Goal: Complete application form: Complete application form

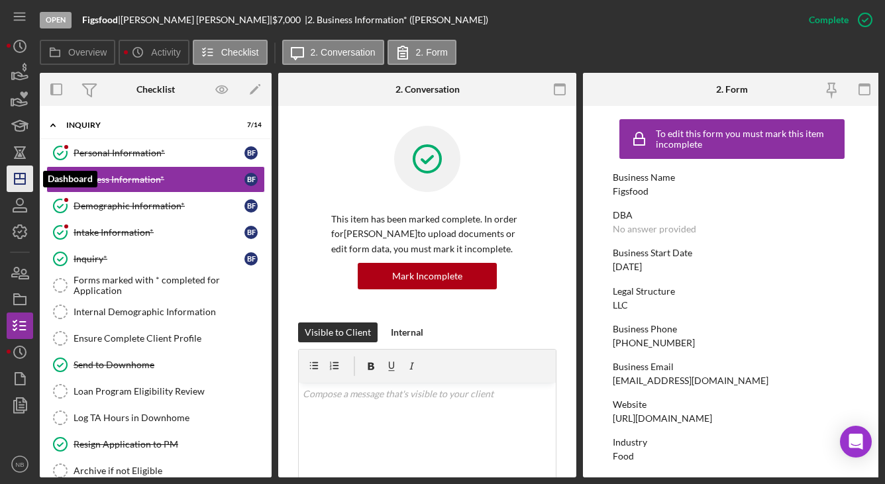
click at [25, 185] on icon "Icon/Dashboard" at bounding box center [19, 178] width 33 height 33
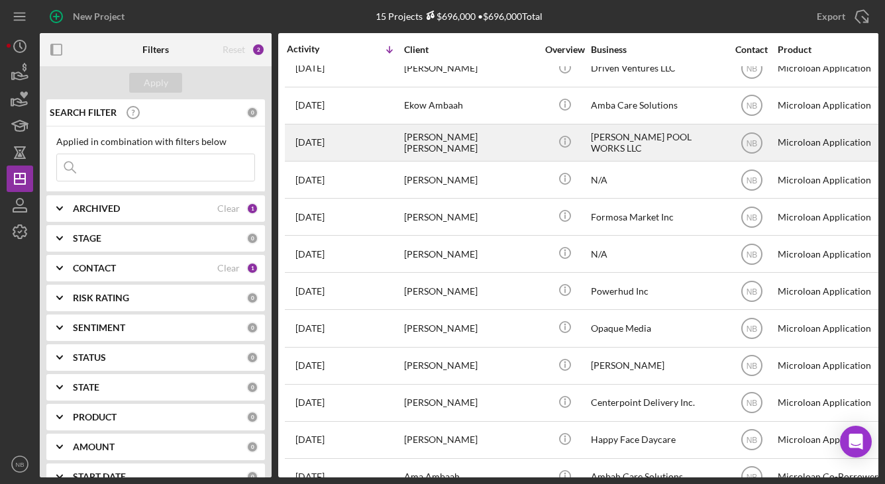
scroll to position [97, 0]
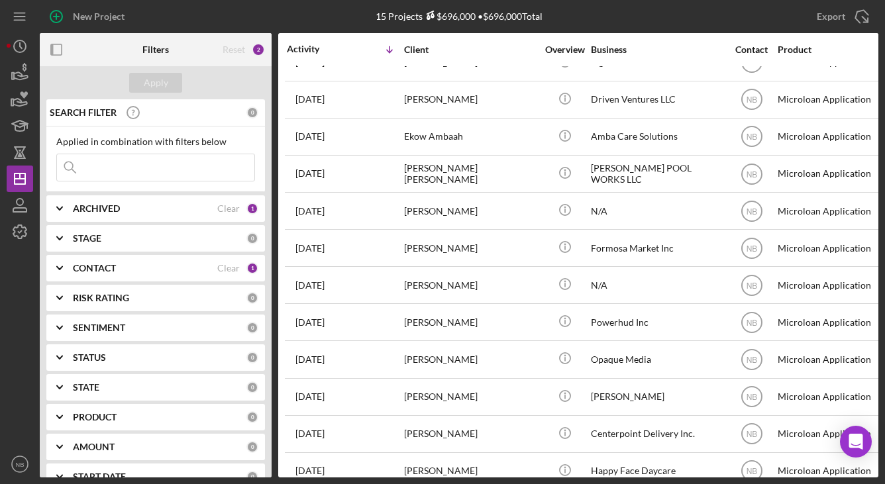
click at [211, 206] on div "ARCHIVED" at bounding box center [145, 208] width 144 height 11
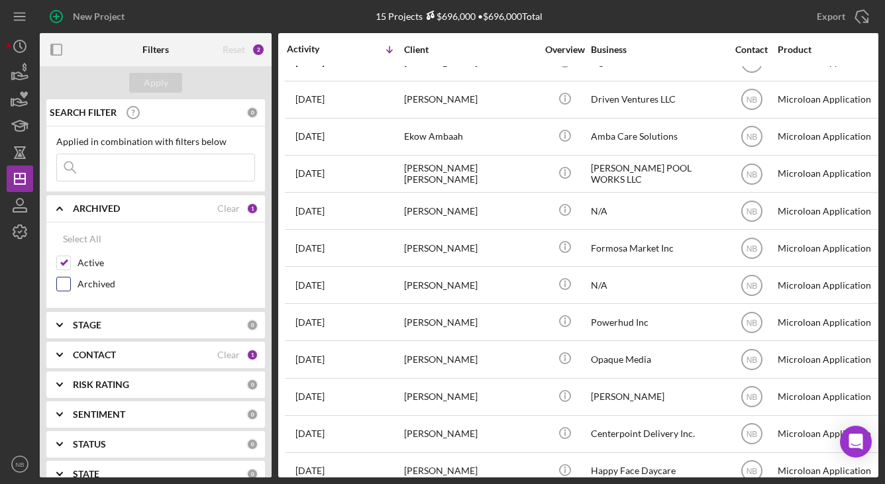
click at [88, 279] on label "Archived" at bounding box center [165, 283] width 177 height 13
click at [70, 279] on input "Archived" at bounding box center [63, 283] width 13 height 13
checkbox input "true"
click at [139, 175] on input at bounding box center [155, 167] width 197 height 26
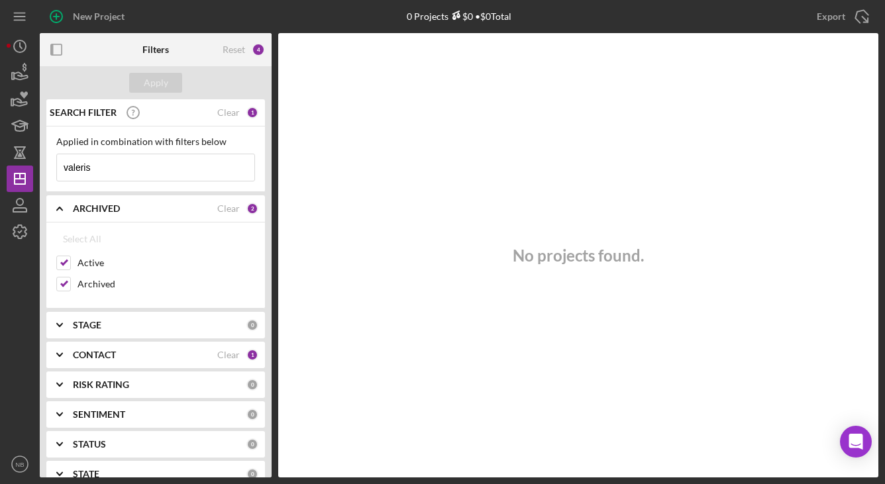
click at [132, 172] on input "valeris" at bounding box center [155, 167] width 197 height 26
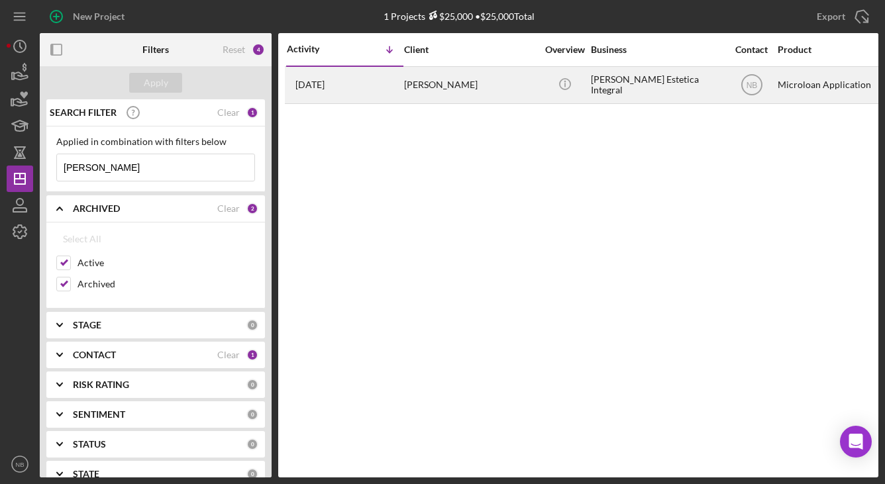
type input "[PERSON_NAME]"
click at [465, 95] on div "[PERSON_NAME]" at bounding box center [470, 85] width 132 height 35
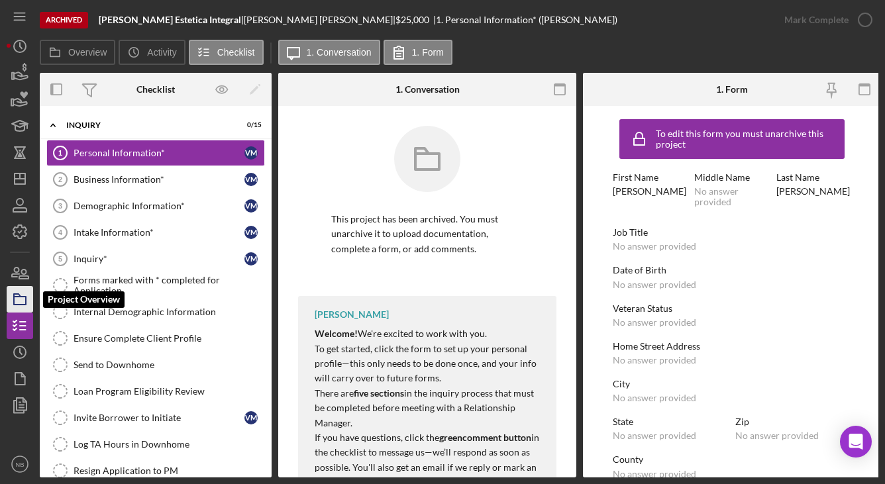
click at [9, 299] on icon "button" at bounding box center [19, 299] width 33 height 33
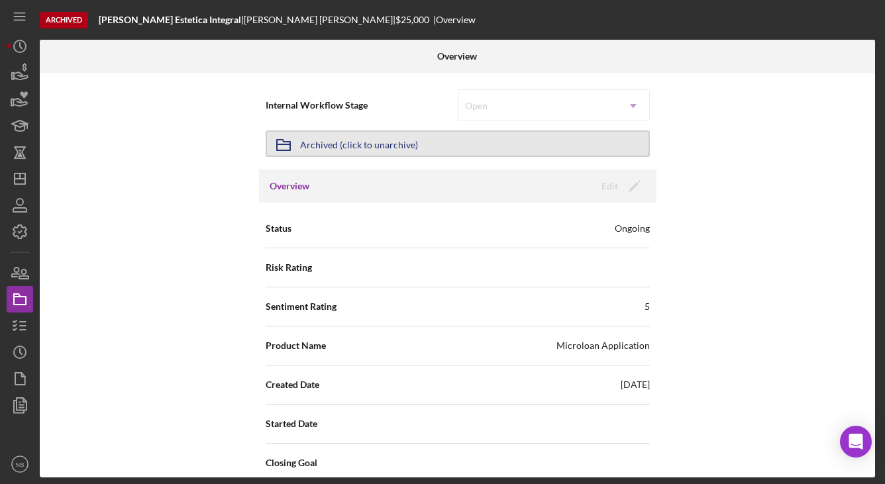
click at [593, 140] on button "Icon/Archived Archived (click to unarchive)" at bounding box center [458, 143] width 384 height 26
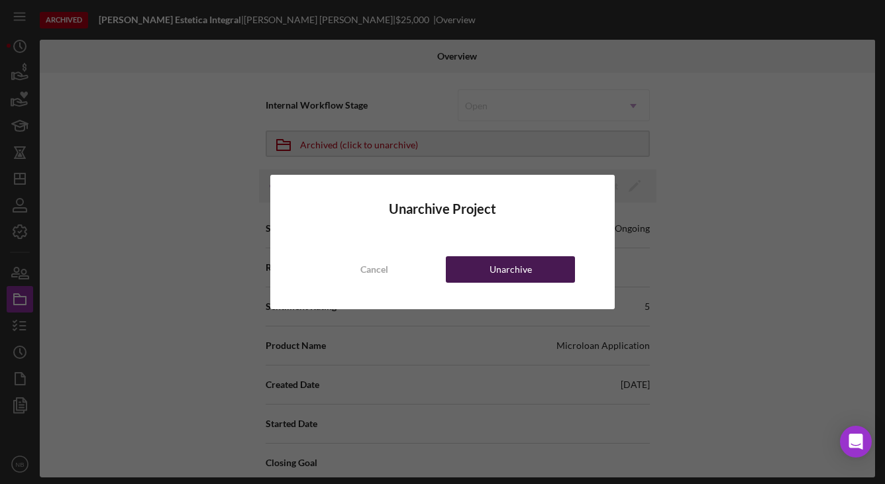
click at [466, 265] on button "Unarchive" at bounding box center [510, 269] width 129 height 26
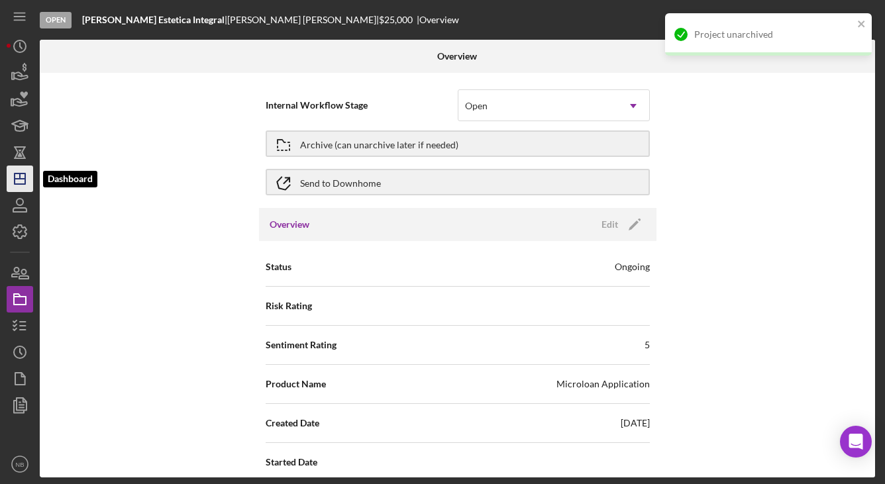
click at [17, 180] on icon "Icon/Dashboard" at bounding box center [19, 178] width 33 height 33
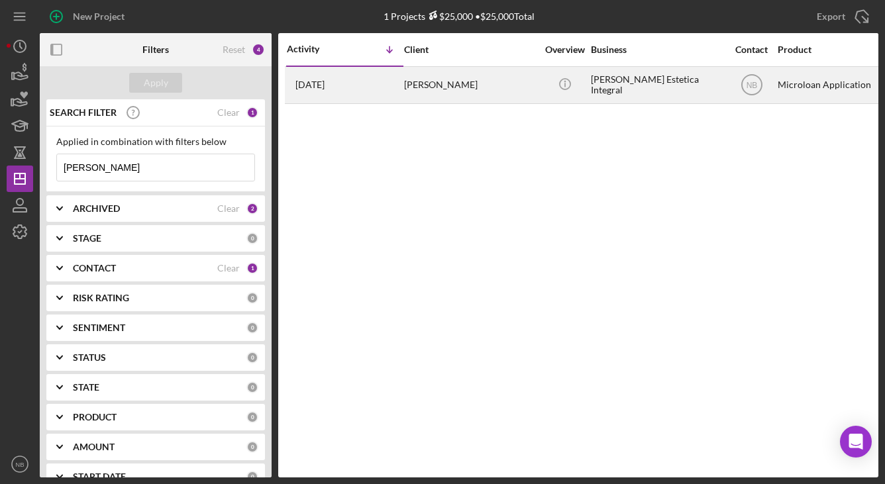
click at [441, 77] on div "[PERSON_NAME]" at bounding box center [470, 85] width 132 height 35
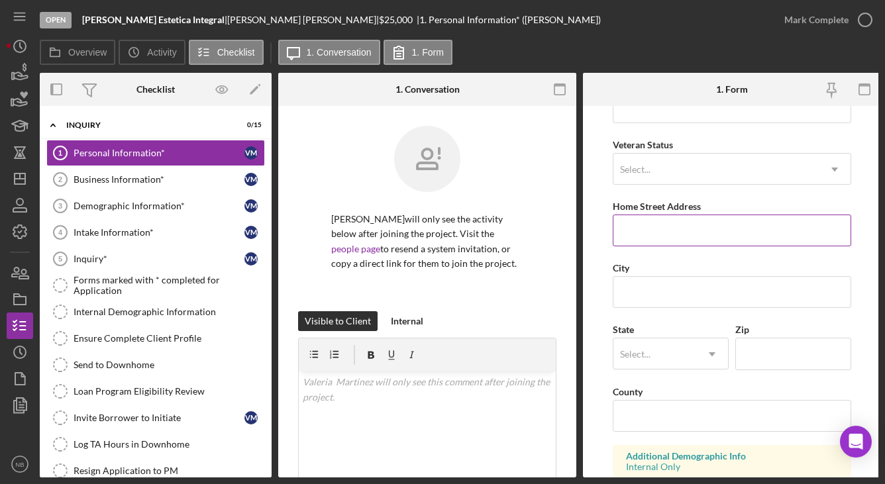
scroll to position [132, 0]
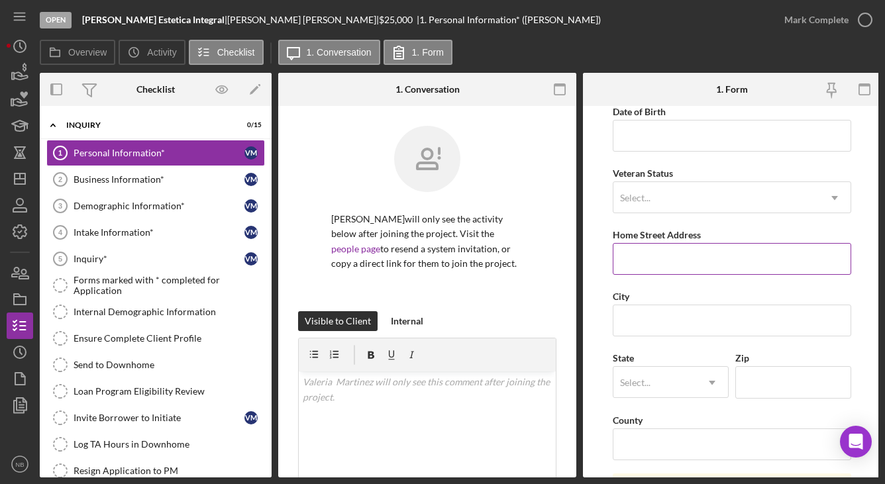
click at [662, 264] on input "Home Street Address" at bounding box center [732, 259] width 238 height 32
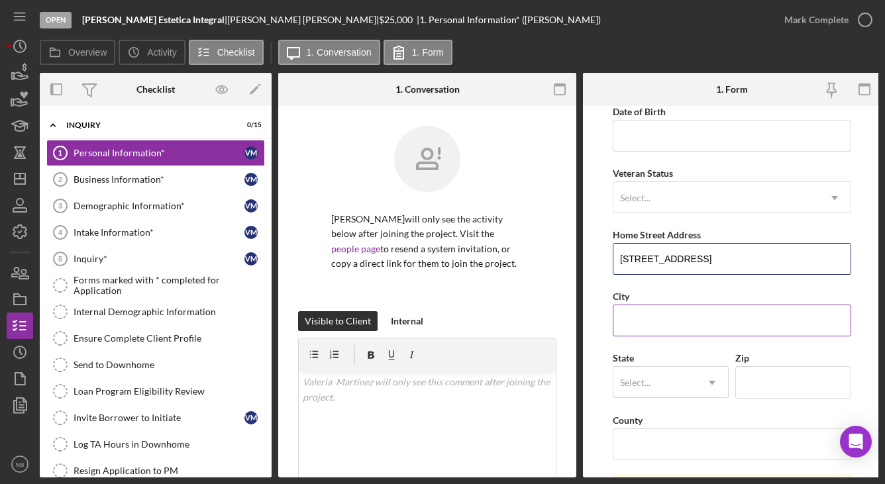
type input "[STREET_ADDRESS]"
click at [698, 333] on input "City" at bounding box center [732, 321] width 238 height 32
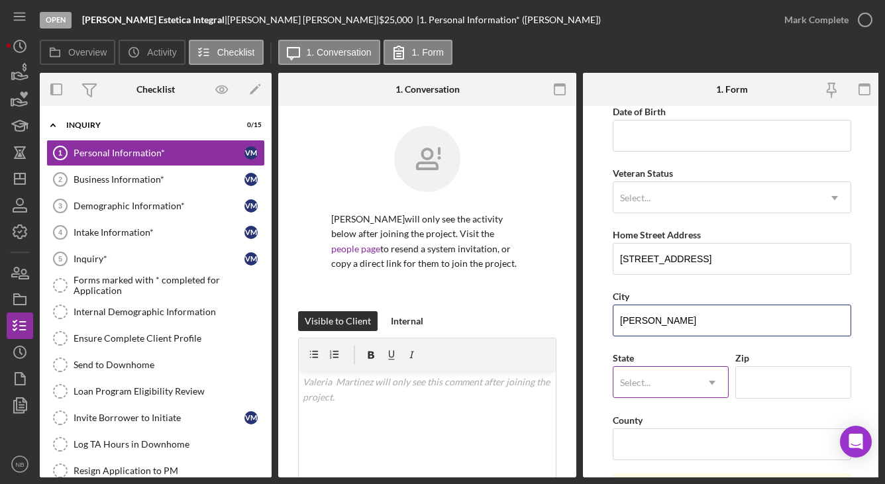
type input "[PERSON_NAME]"
click at [703, 390] on icon "Icon/Dropdown Arrow" at bounding box center [712, 383] width 32 height 32
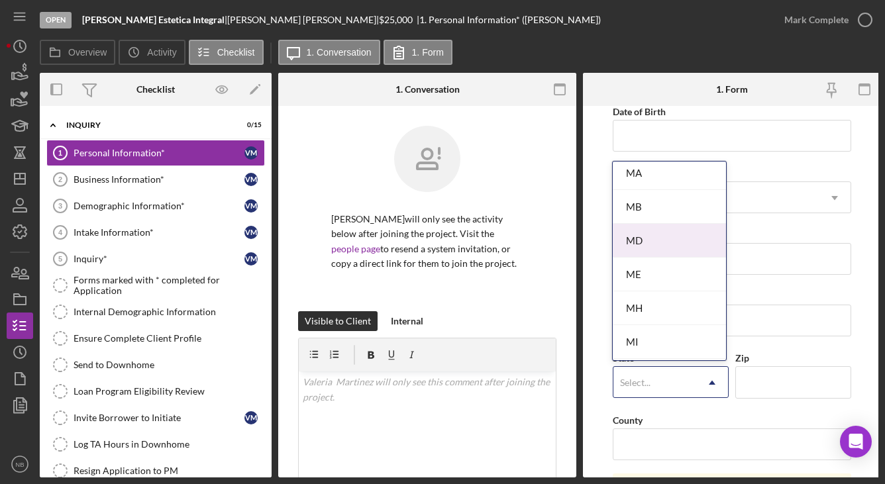
scroll to position [929, 0]
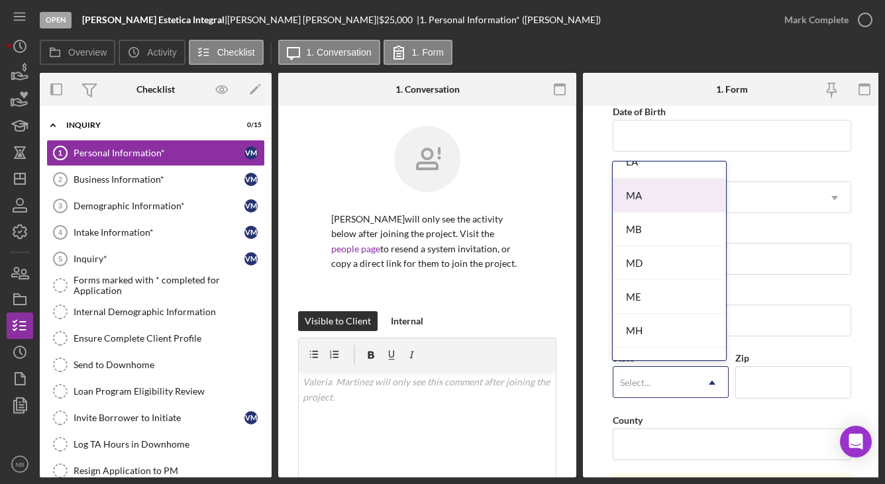
click at [664, 199] on div "MA" at bounding box center [669, 196] width 113 height 34
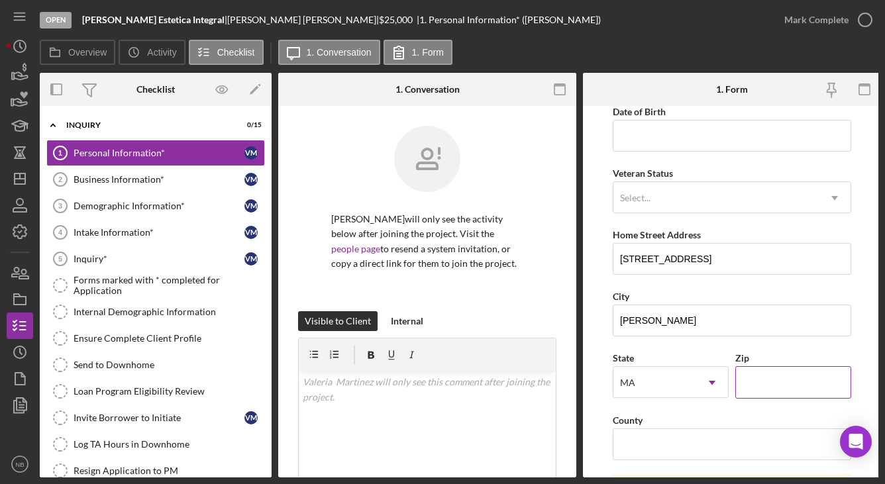
click at [762, 389] on input "Zip" at bounding box center [793, 382] width 116 height 32
type input "01440"
click at [864, 325] on form "First Name [PERSON_NAME] Middle Name Last Name [PERSON_NAME] Job Title Date of …" at bounding box center [732, 292] width 298 height 372
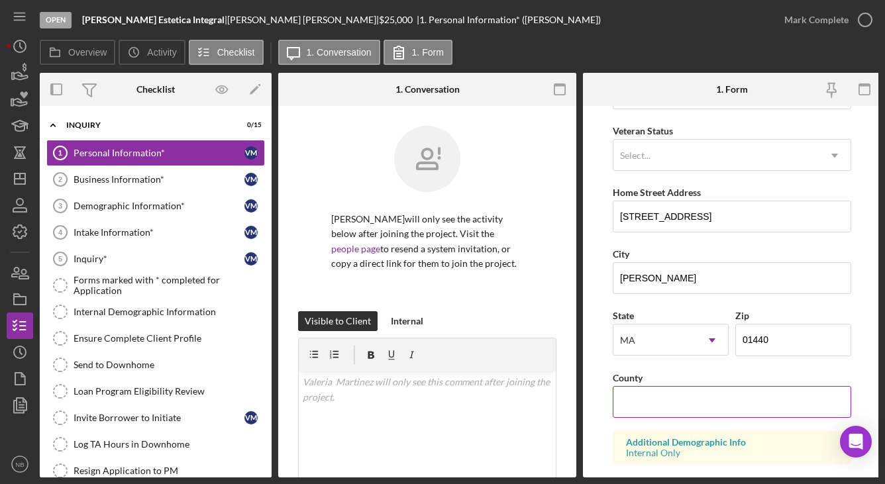
scroll to position [199, 0]
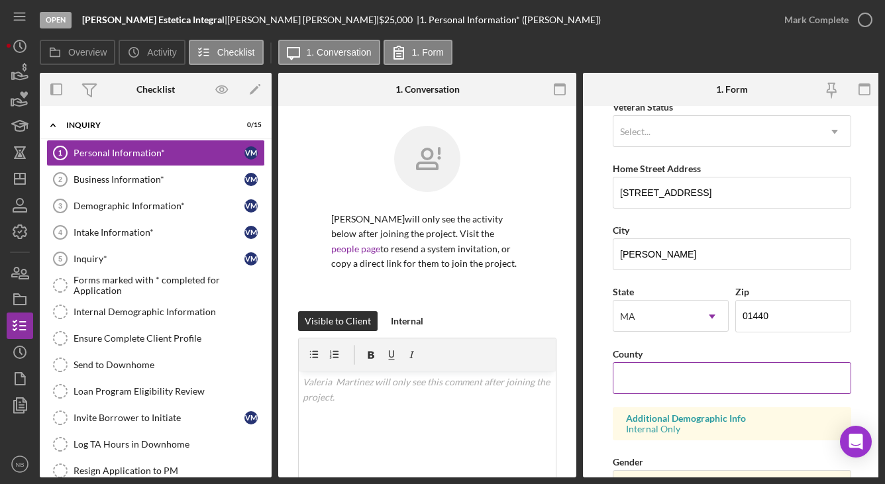
click at [691, 378] on input "County" at bounding box center [732, 378] width 238 height 32
type input "[GEOGRAPHIC_DATA]"
click at [862, 238] on form "First Name [PERSON_NAME] Middle Name Last Name [PERSON_NAME] Job Title Date of …" at bounding box center [732, 292] width 298 height 372
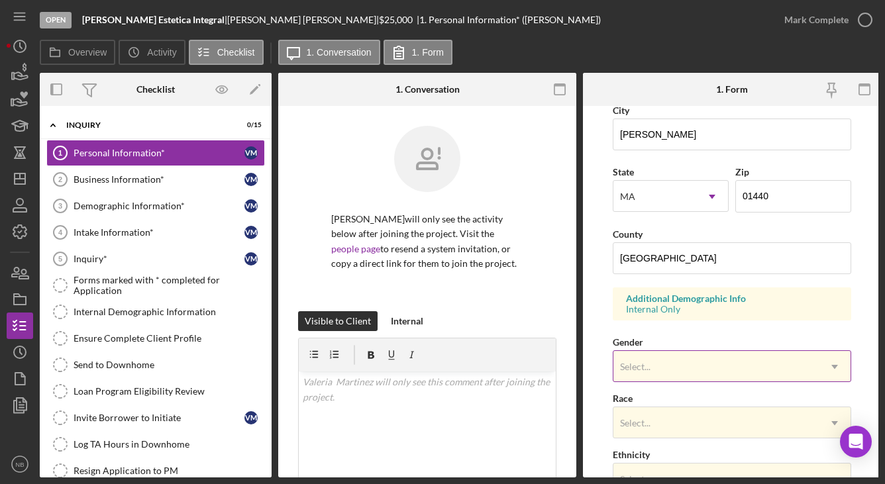
scroll to position [331, 0]
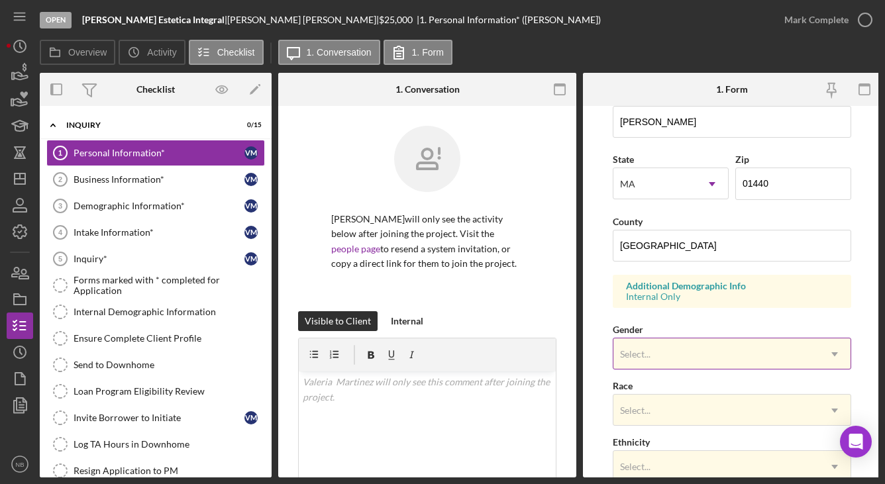
click at [758, 353] on div "Select..." at bounding box center [715, 354] width 205 height 30
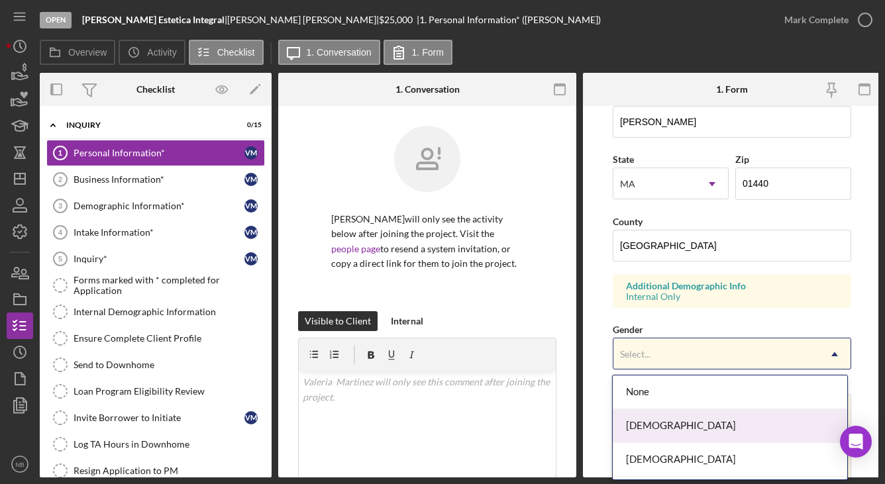
click at [689, 414] on div "[DEMOGRAPHIC_DATA]" at bounding box center [730, 426] width 234 height 34
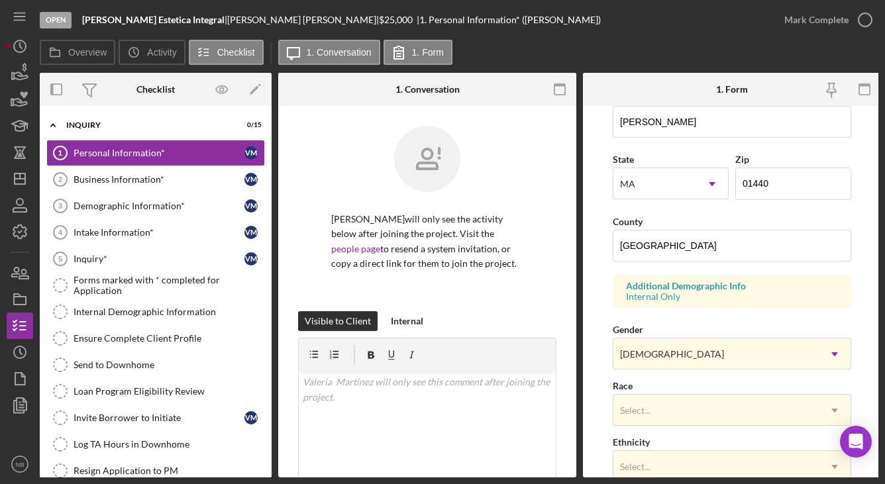
scroll to position [397, 0]
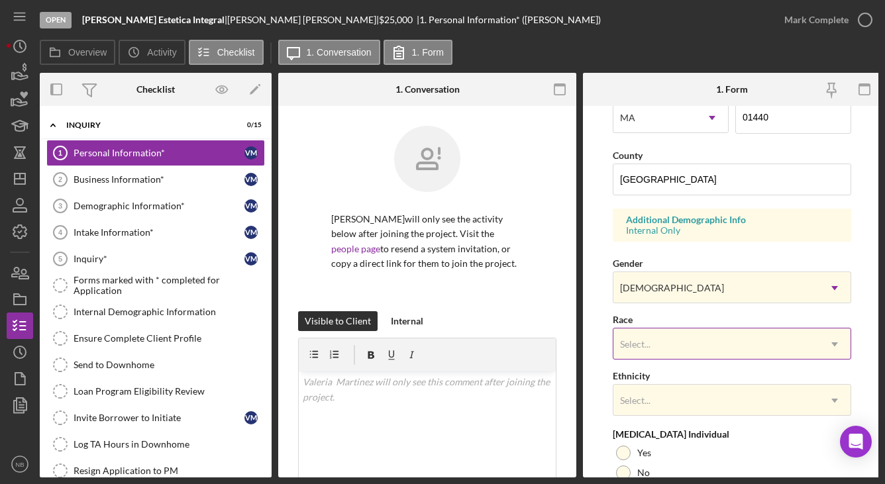
click at [702, 340] on div "Select..." at bounding box center [715, 344] width 205 height 30
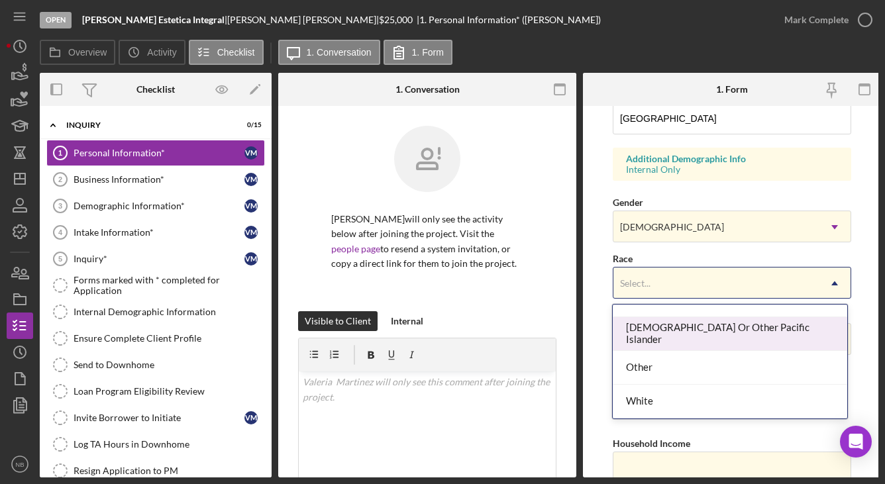
scroll to position [517, 0]
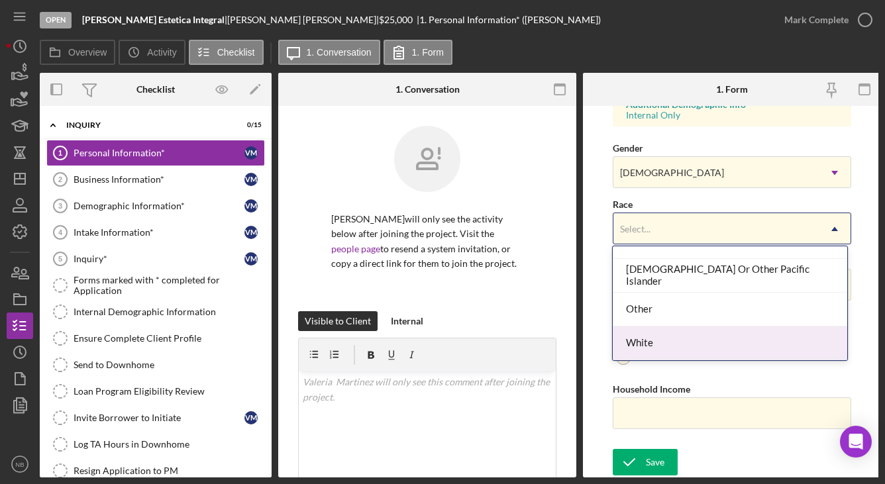
click at [668, 342] on div "White" at bounding box center [730, 344] width 234 height 34
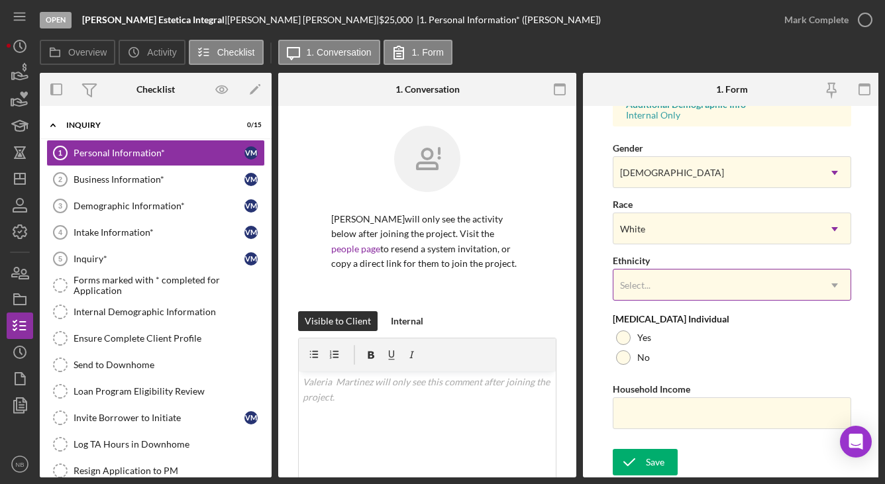
click at [658, 288] on div "Select..." at bounding box center [715, 285] width 205 height 30
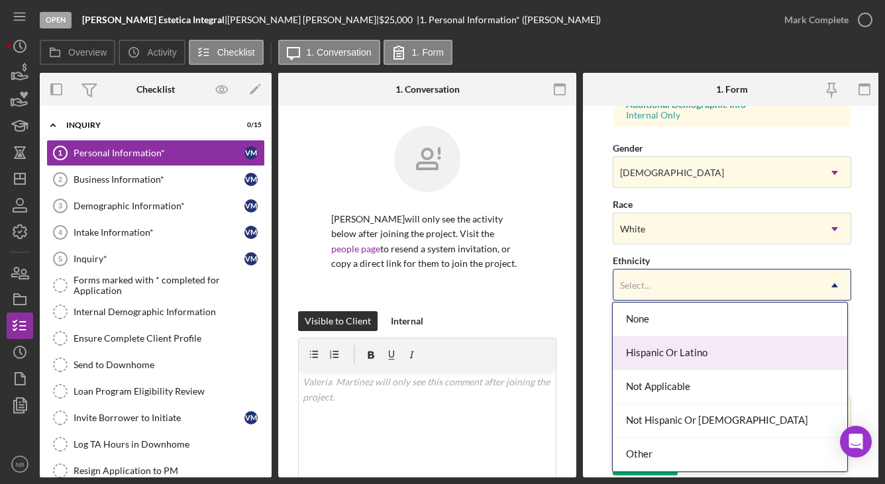
click at [680, 353] on div "Hispanic Or Latino" at bounding box center [730, 353] width 234 height 34
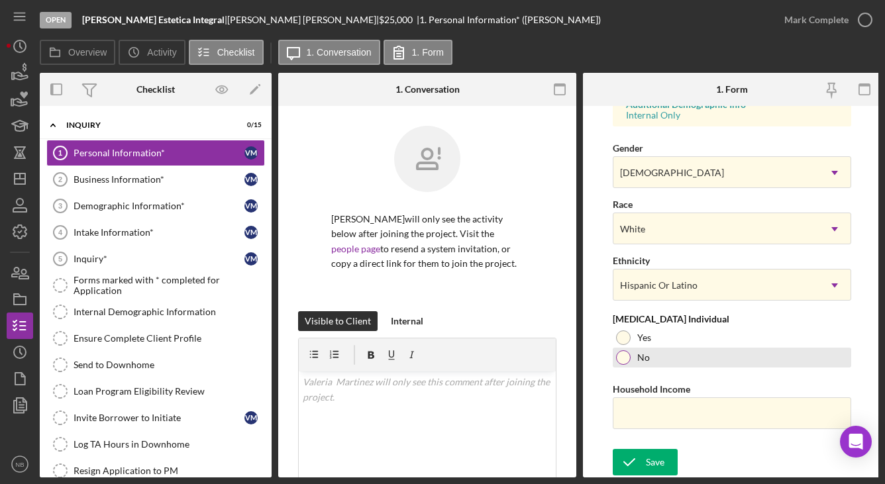
click at [627, 350] on div at bounding box center [623, 357] width 15 height 15
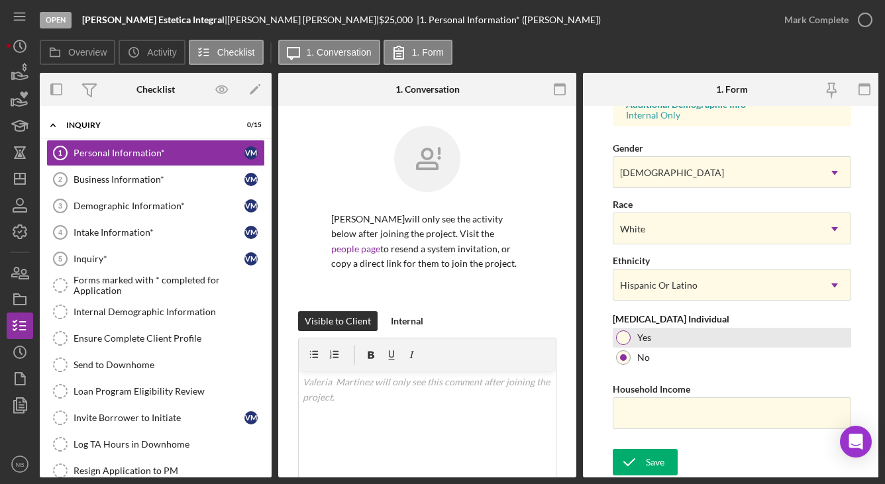
click at [630, 332] on div "Yes" at bounding box center [732, 338] width 238 height 20
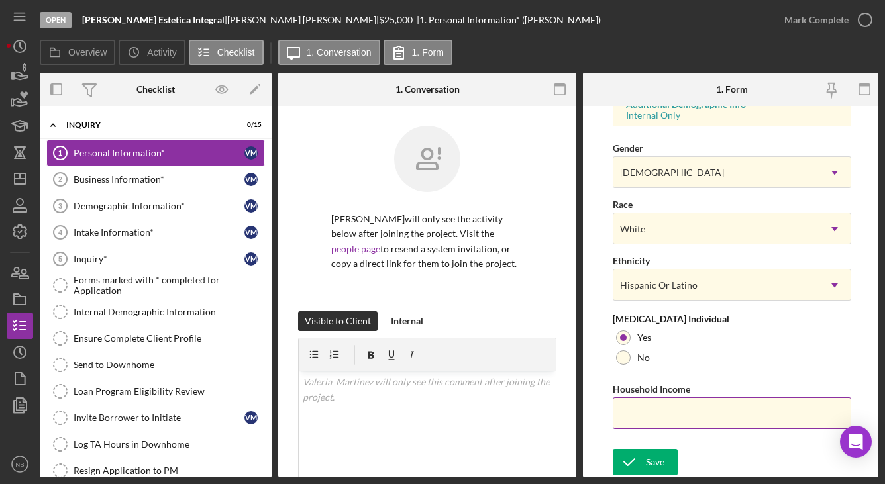
click at [664, 411] on input "Household Income" at bounding box center [732, 413] width 238 height 32
click at [655, 409] on input "Household Income" at bounding box center [732, 413] width 238 height 32
type input "$50,000"
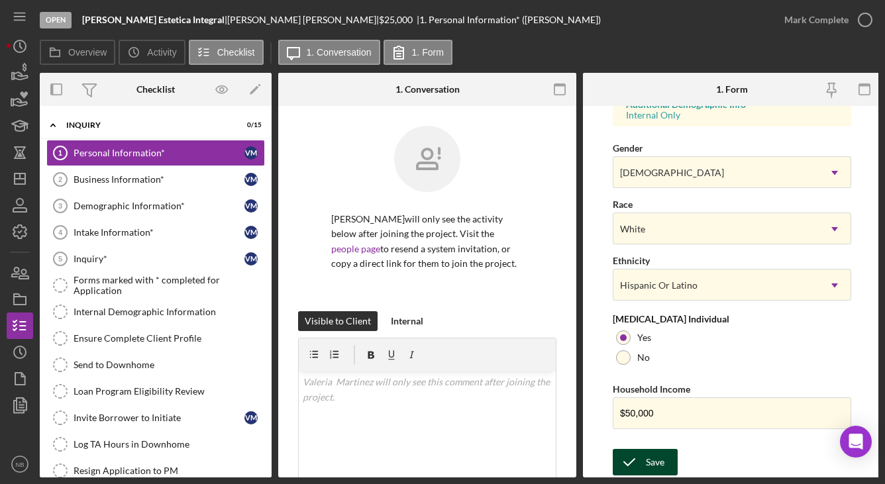
click at [670, 462] on button "Save" at bounding box center [645, 462] width 65 height 26
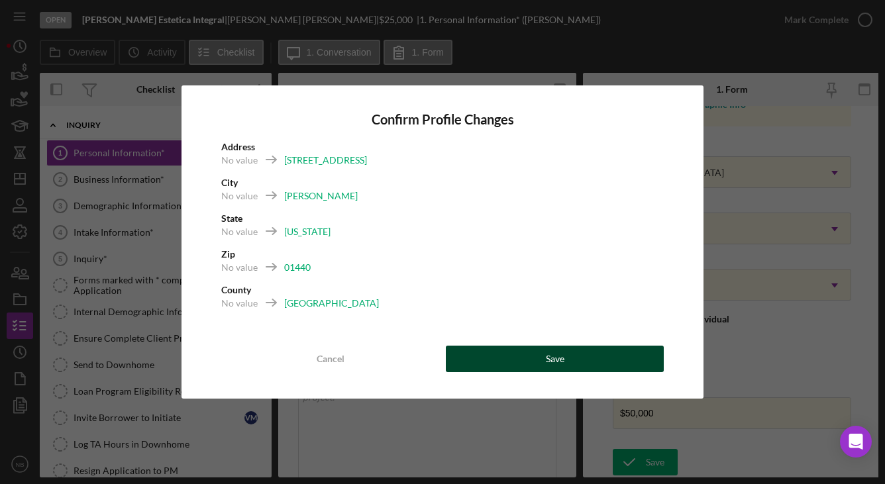
click at [575, 357] on button "Save" at bounding box center [555, 359] width 218 height 26
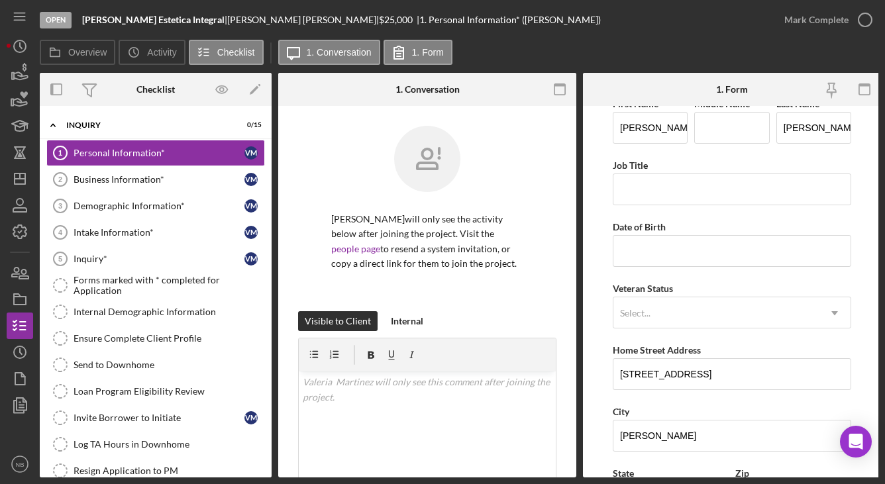
scroll to position [0, 0]
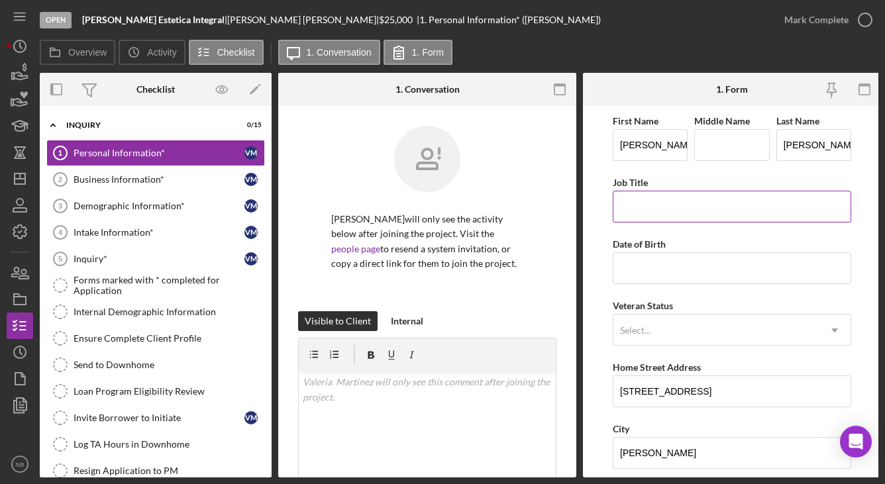
click at [713, 214] on input "Job Title" at bounding box center [732, 207] width 238 height 32
type input "Hair Stylist"
click at [693, 269] on input "Date of Birth" at bounding box center [732, 268] width 238 height 32
click at [642, 261] on input "Date of Birth" at bounding box center [732, 268] width 238 height 32
click at [674, 269] on input "Date of Birth" at bounding box center [732, 268] width 238 height 32
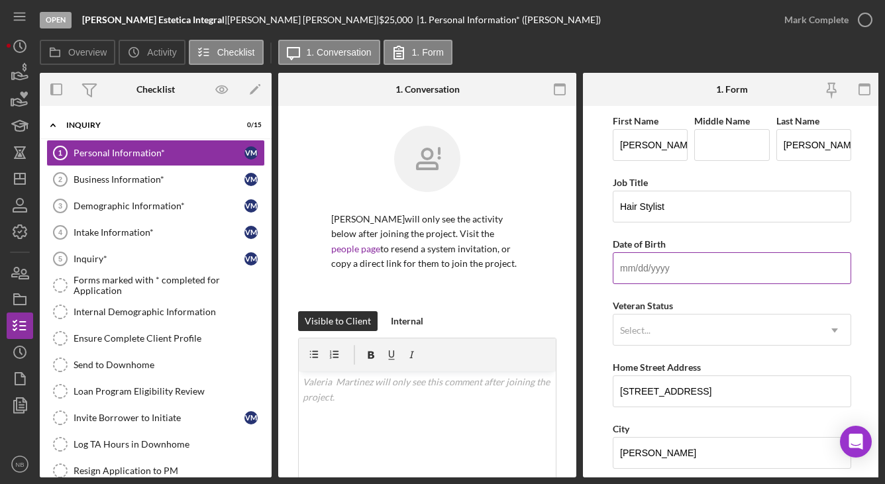
click at [656, 260] on input "Date of Birth" at bounding box center [732, 268] width 238 height 32
click at [670, 266] on input "Date of Birth" at bounding box center [732, 268] width 238 height 32
click at [712, 246] on div "Date of Birth" at bounding box center [732, 244] width 238 height 17
click at [697, 260] on input "Date of Birth" at bounding box center [732, 268] width 238 height 32
type input "[DATE]"
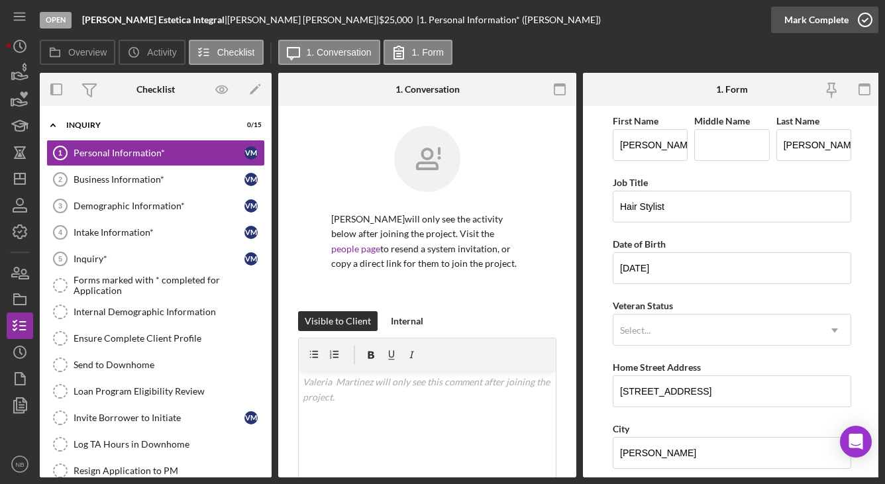
click at [812, 16] on div "Mark Complete" at bounding box center [816, 20] width 64 height 26
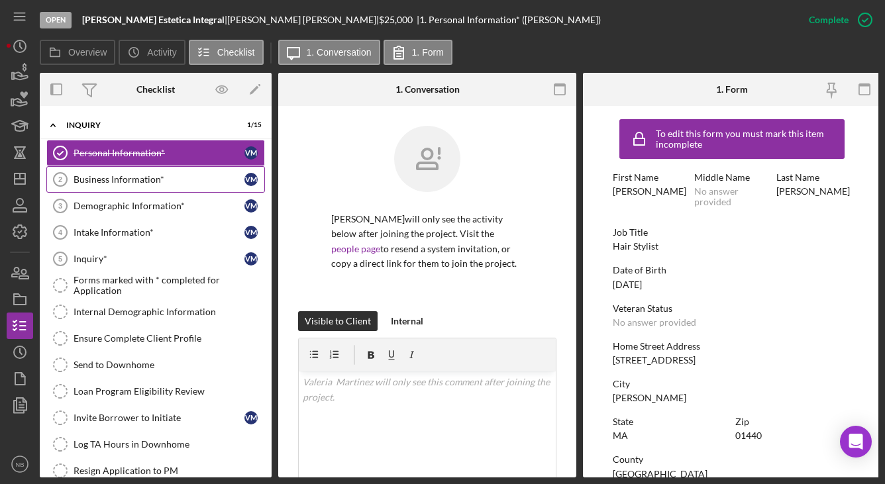
click at [130, 176] on div "Business Information*" at bounding box center [159, 179] width 171 height 11
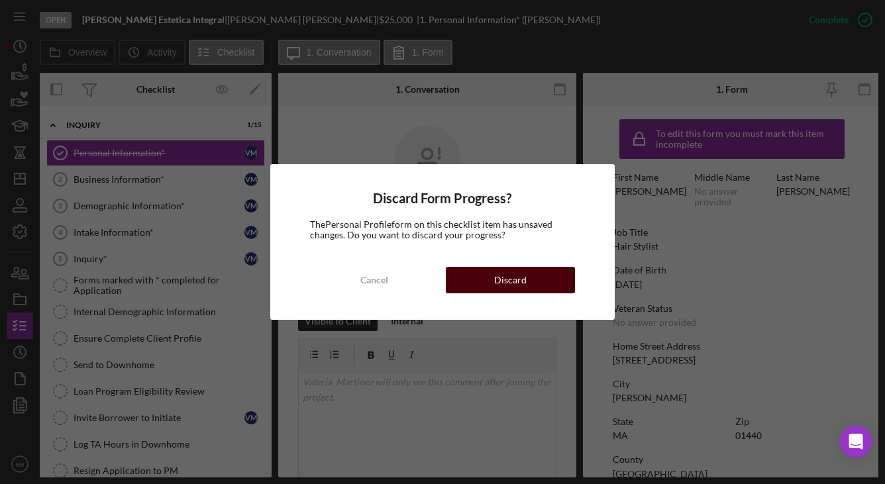
click at [522, 285] on div "Discard" at bounding box center [510, 280] width 32 height 26
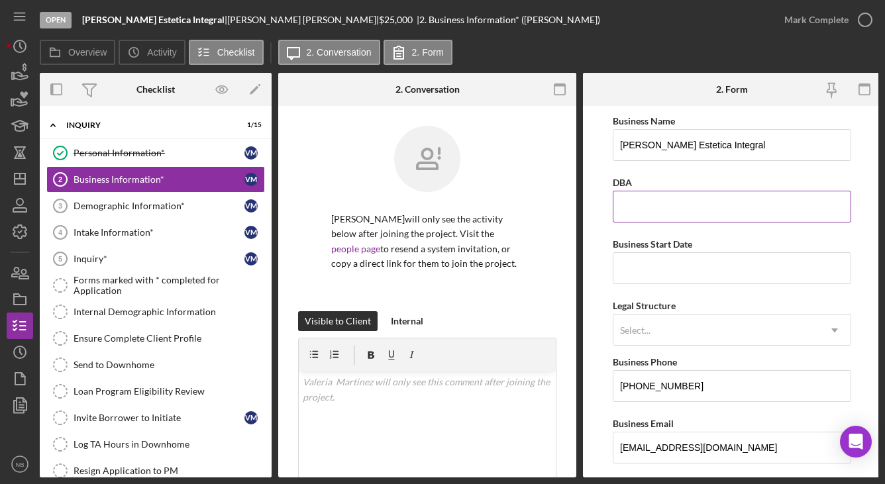
click at [687, 219] on input "DBA" at bounding box center [732, 207] width 238 height 32
click at [742, 141] on input "[PERSON_NAME] Estetica Integral" at bounding box center [732, 145] width 238 height 32
drag, startPoint x: 775, startPoint y: 138, endPoint x: 764, endPoint y: 143, distance: 11.8
click at [764, 143] on input "[PERSON_NAME] Estetica Integral" at bounding box center [732, 145] width 238 height 32
drag, startPoint x: 744, startPoint y: 198, endPoint x: 744, endPoint y: 190, distance: 8.0
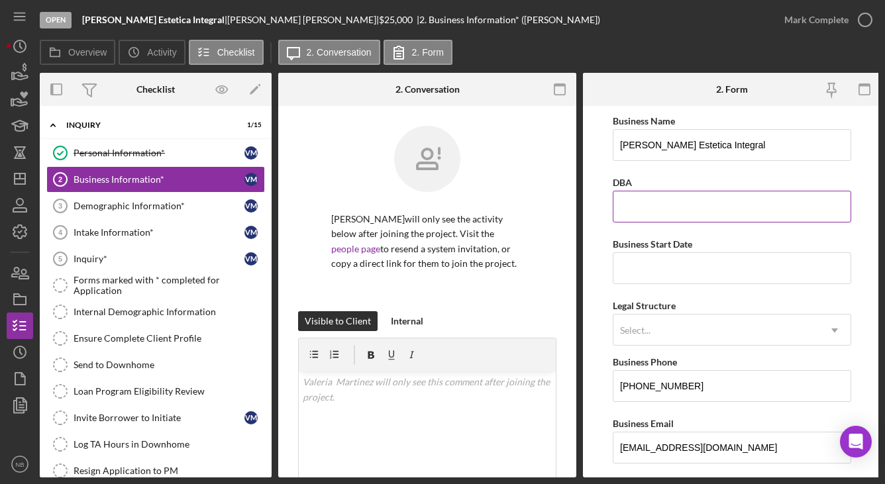
click at [744, 198] on input "DBA" at bounding box center [732, 207] width 238 height 32
click at [664, 279] on input "Business Start Date" at bounding box center [732, 268] width 238 height 32
click at [712, 260] on input "Business Start Date" at bounding box center [732, 268] width 238 height 32
click at [702, 256] on input "Business Start Date" at bounding box center [732, 268] width 238 height 32
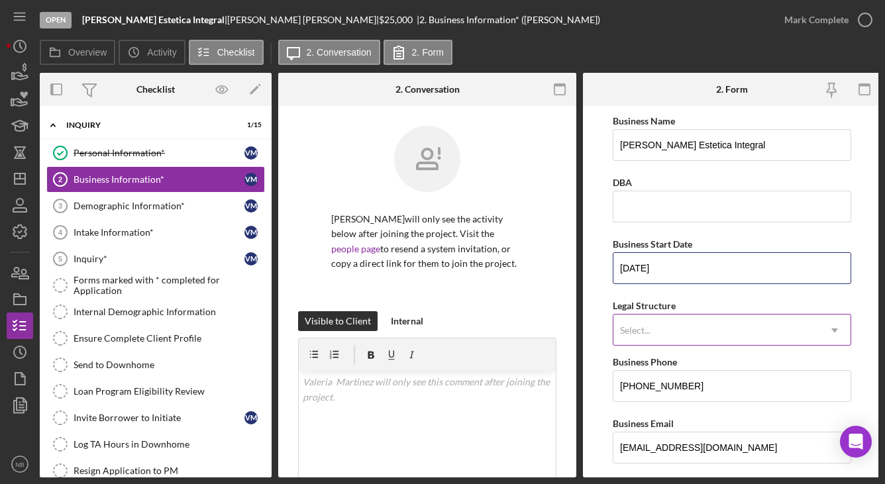
type input "[DATE]"
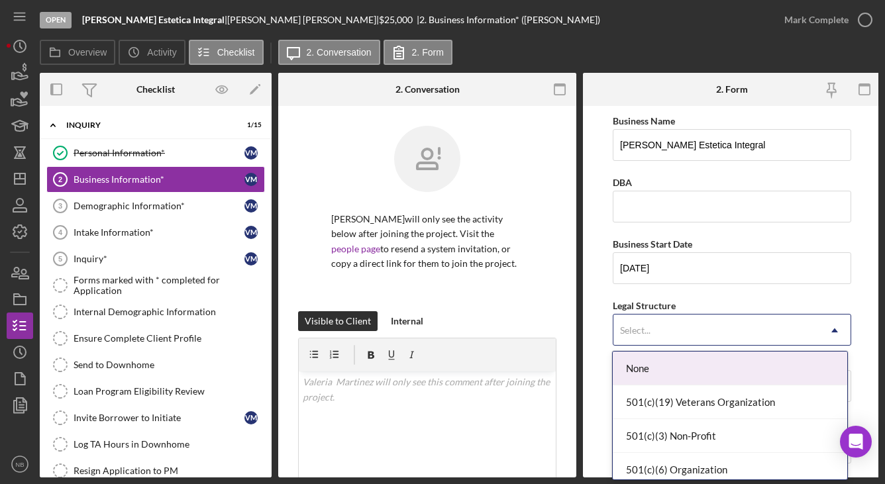
click at [725, 328] on div "Select..." at bounding box center [715, 330] width 205 height 30
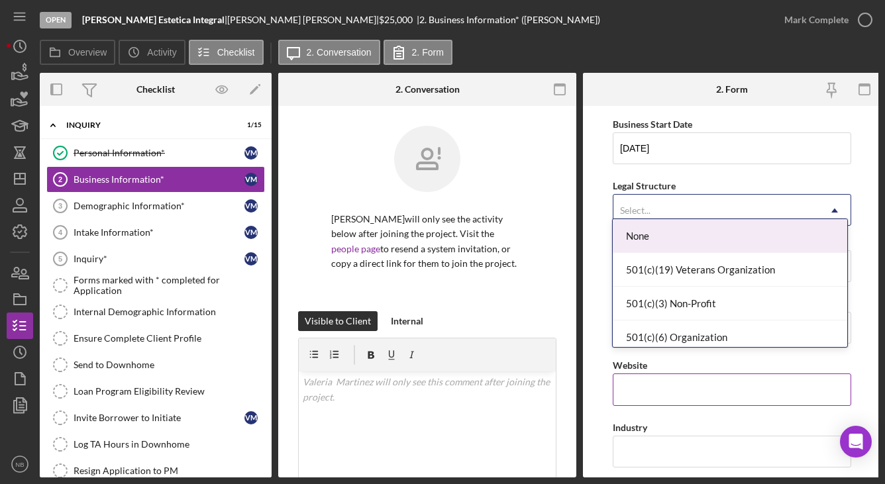
scroll to position [132, 0]
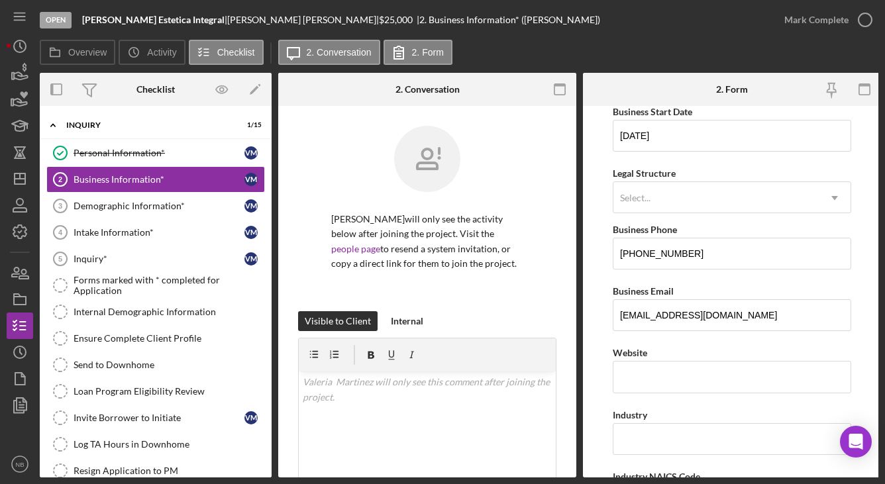
click at [742, 259] on input "[PHONE_NUMBER]" at bounding box center [732, 254] width 238 height 32
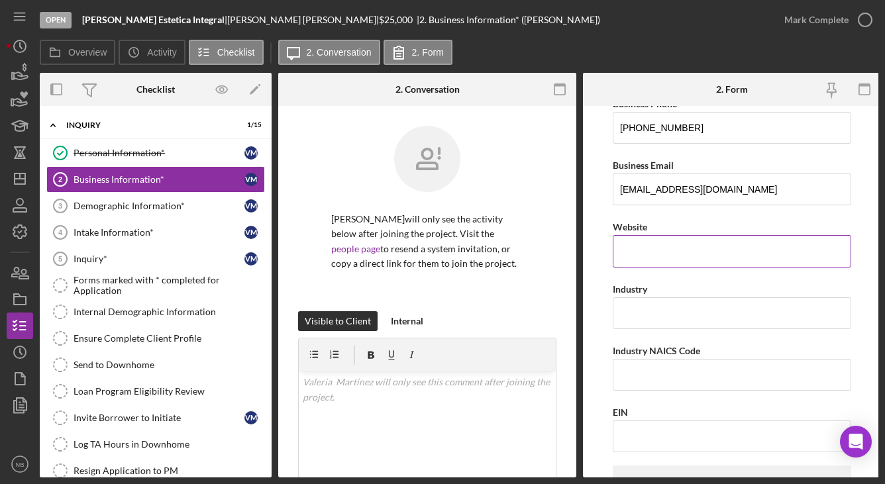
scroll to position [331, 0]
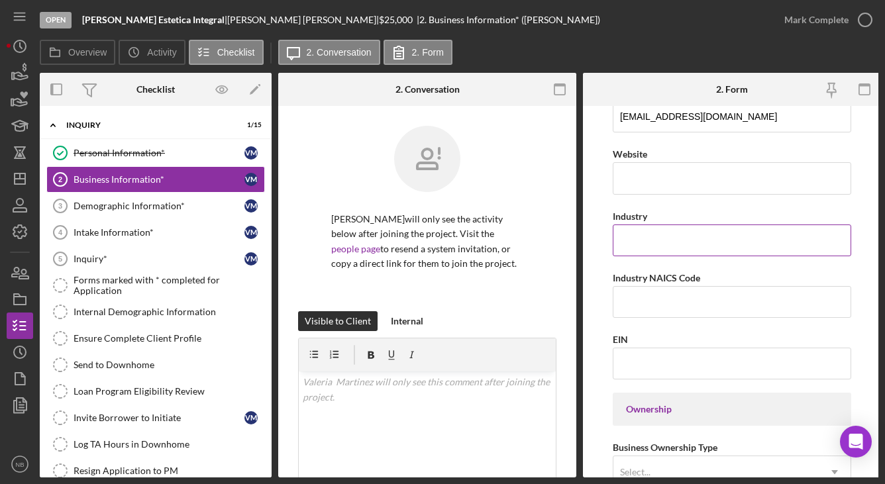
drag, startPoint x: 672, startPoint y: 254, endPoint x: 674, endPoint y: 246, distance: 8.4
click at [672, 254] on input "Industry" at bounding box center [732, 241] width 238 height 32
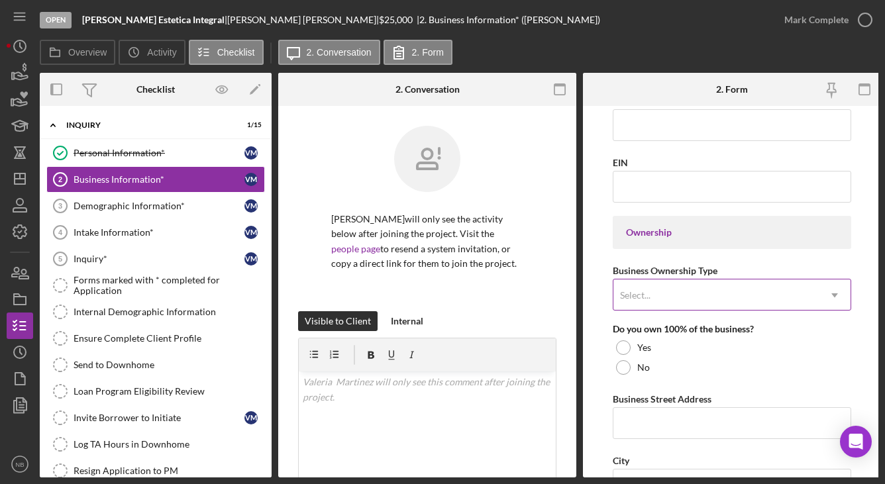
scroll to position [530, 0]
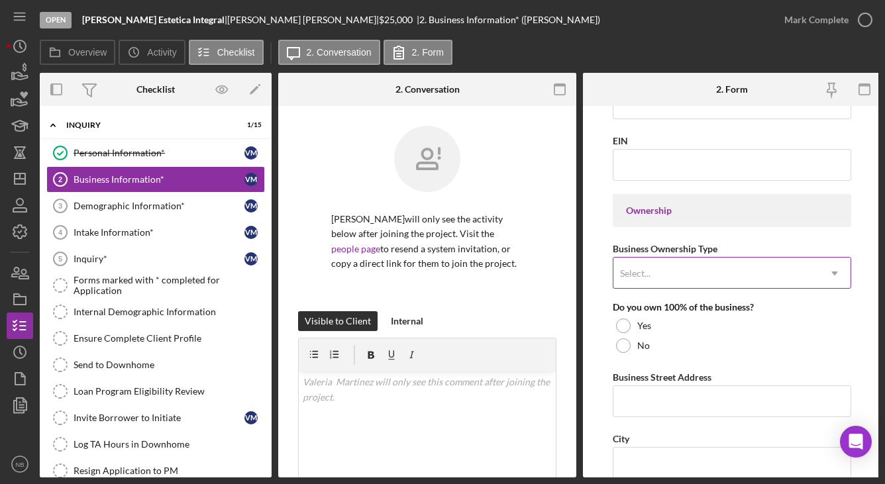
type input "stylist"
click at [718, 273] on div "Select..." at bounding box center [715, 273] width 205 height 30
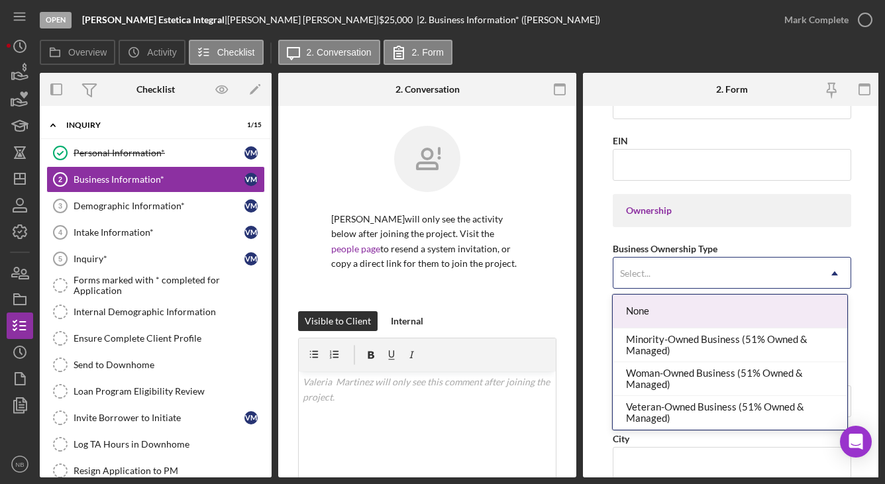
click at [855, 240] on form "Business Name [PERSON_NAME] Integral DBA Business Start Date [DATE] Legal Struc…" at bounding box center [732, 292] width 298 height 372
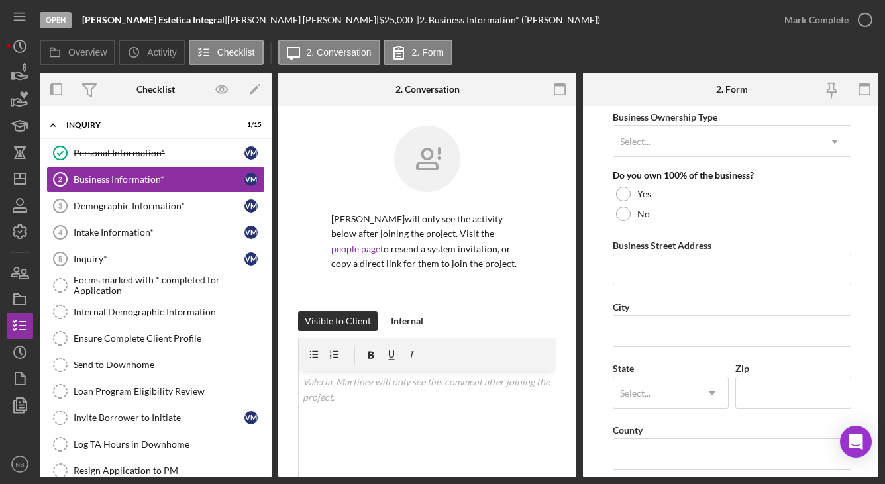
scroll to position [662, 0]
click at [683, 276] on input "Business Street Address" at bounding box center [732, 269] width 238 height 32
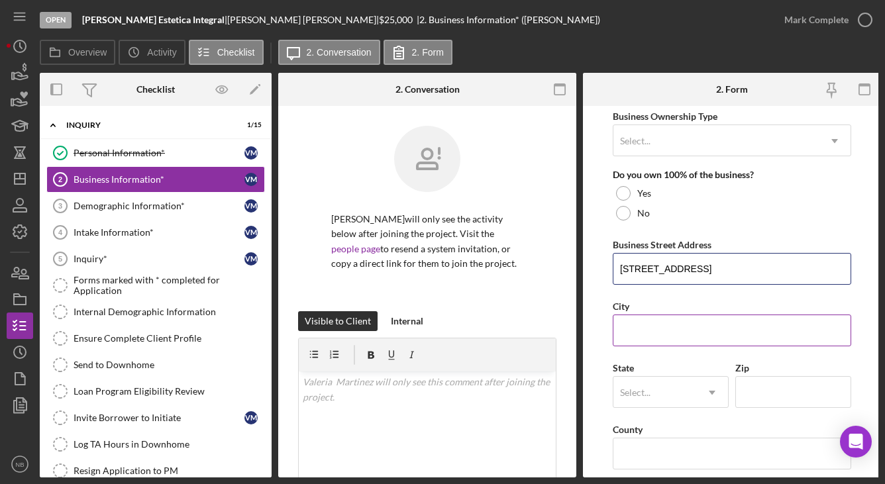
type input "[STREET_ADDRESS]"
click at [738, 335] on input "City" at bounding box center [732, 331] width 238 height 32
type input "L"
click at [725, 272] on input "[STREET_ADDRESS]" at bounding box center [732, 269] width 238 height 32
type input "[STREET_ADDRESS]"
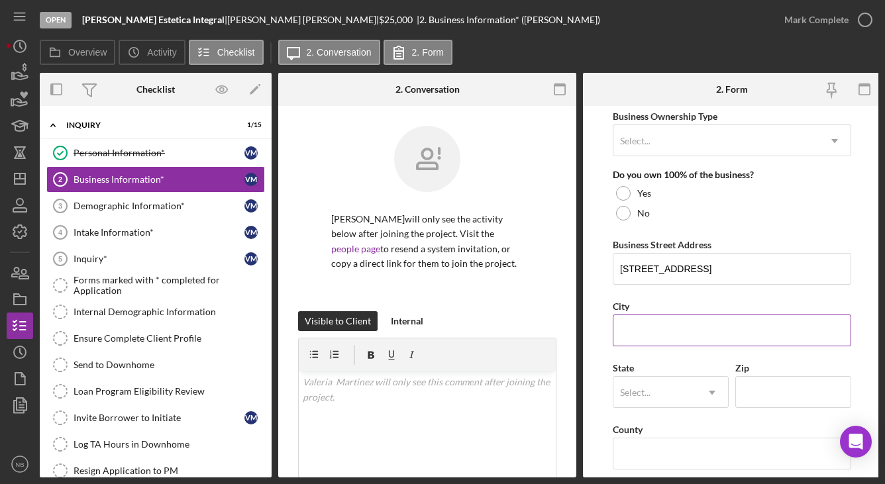
click at [707, 316] on input "City" at bounding box center [732, 331] width 238 height 32
type input "Leominster"
type input "m"
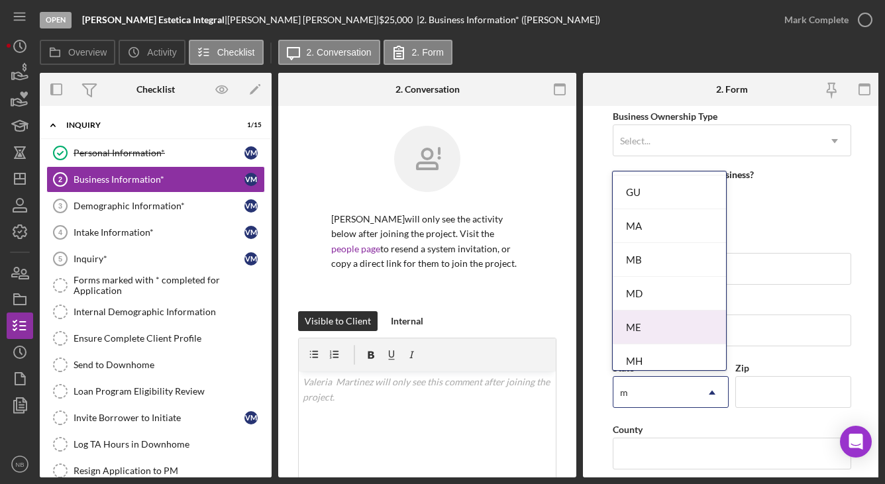
scroll to position [265, 0]
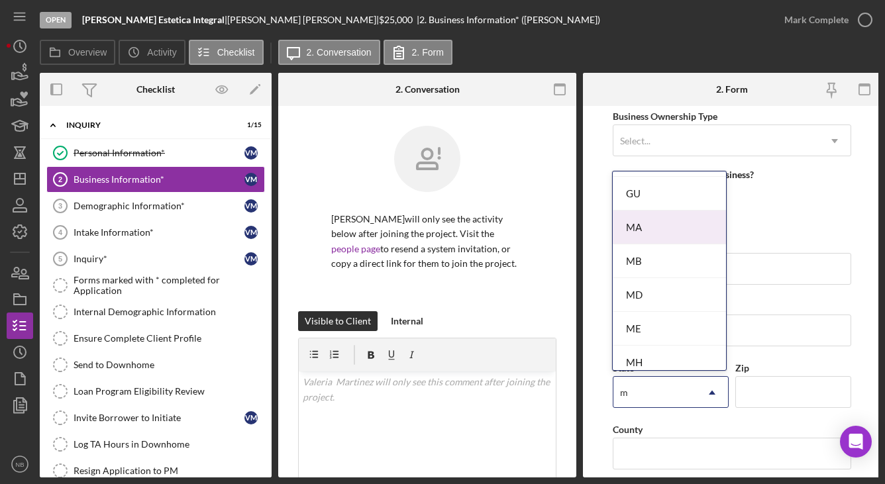
click at [660, 230] on div "MA" at bounding box center [669, 228] width 113 height 34
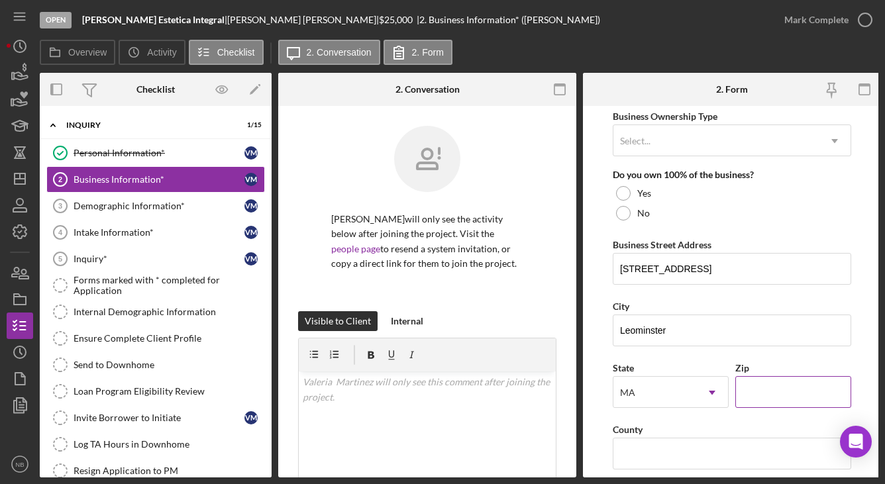
click at [792, 391] on input "Zip" at bounding box center [793, 392] width 116 height 32
type input "01453"
click at [695, 457] on input "County" at bounding box center [732, 454] width 238 height 32
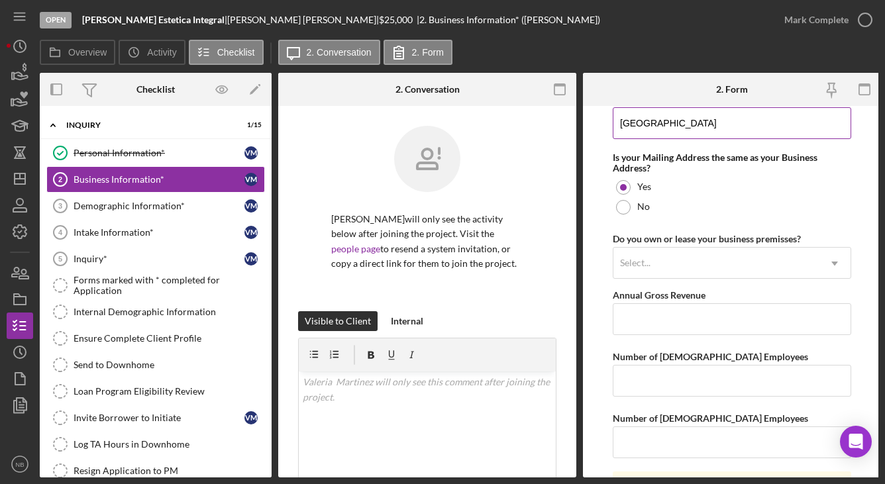
scroll to position [993, 0]
type input "[GEOGRAPHIC_DATA]"
click at [750, 267] on div "Select..." at bounding box center [715, 263] width 205 height 30
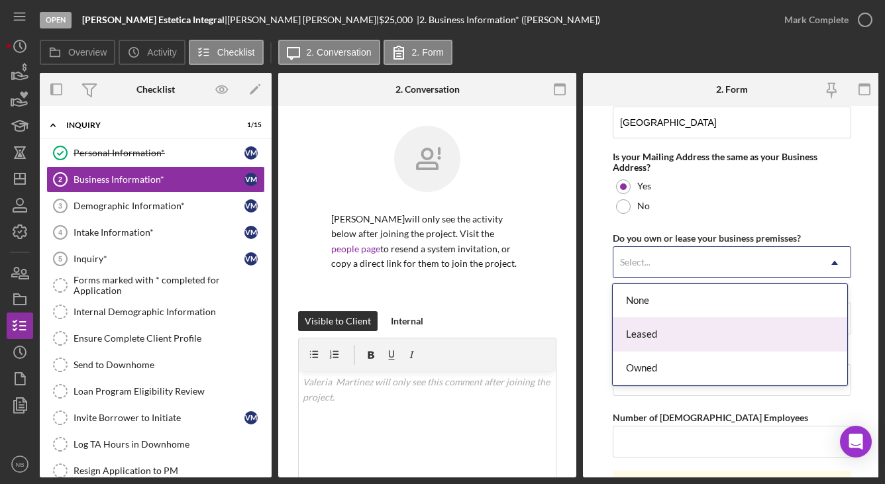
click at [712, 340] on div "Leased" at bounding box center [730, 335] width 234 height 34
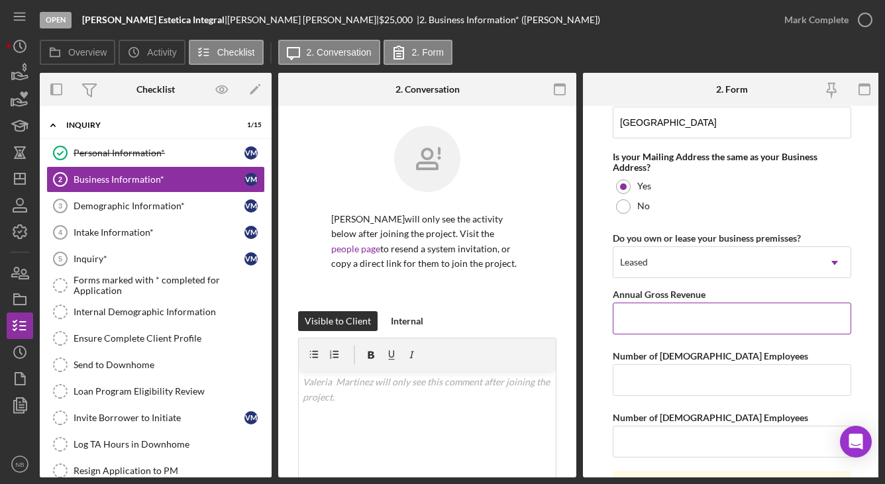
click at [678, 327] on input "Annual Gross Revenue" at bounding box center [732, 319] width 238 height 32
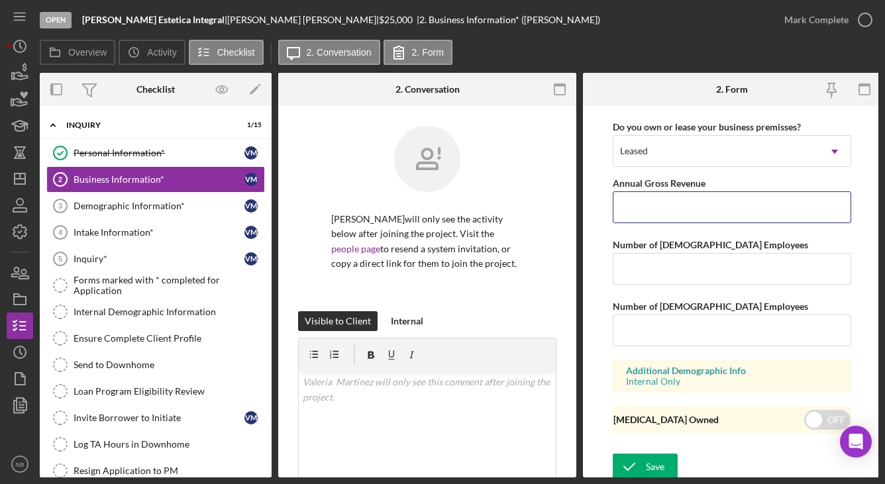
scroll to position [1113, 0]
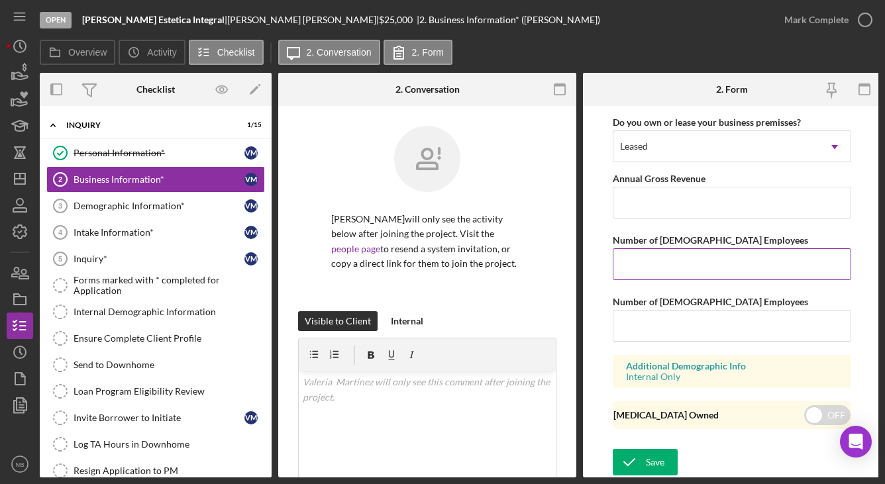
click at [693, 272] on input "Number of [DEMOGRAPHIC_DATA] Employees" at bounding box center [732, 264] width 238 height 32
click at [720, 254] on input "Number of [DEMOGRAPHIC_DATA] Employees" at bounding box center [732, 264] width 238 height 32
type input "+"
type input "7"
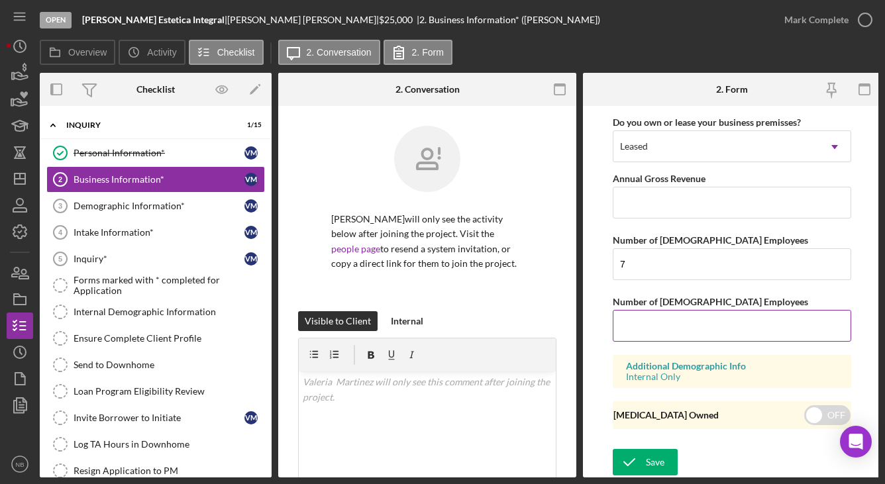
click at [701, 332] on input "Number of [DEMOGRAPHIC_DATA] Employees" at bounding box center [732, 326] width 238 height 32
click at [830, 293] on div "Number of [DEMOGRAPHIC_DATA] Employees" at bounding box center [732, 301] width 238 height 17
click at [685, 315] on input "Number of [DEMOGRAPHIC_DATA] Employees" at bounding box center [732, 326] width 238 height 32
click at [821, 417] on input "checkbox" at bounding box center [827, 415] width 46 height 20
checkbox input "true"
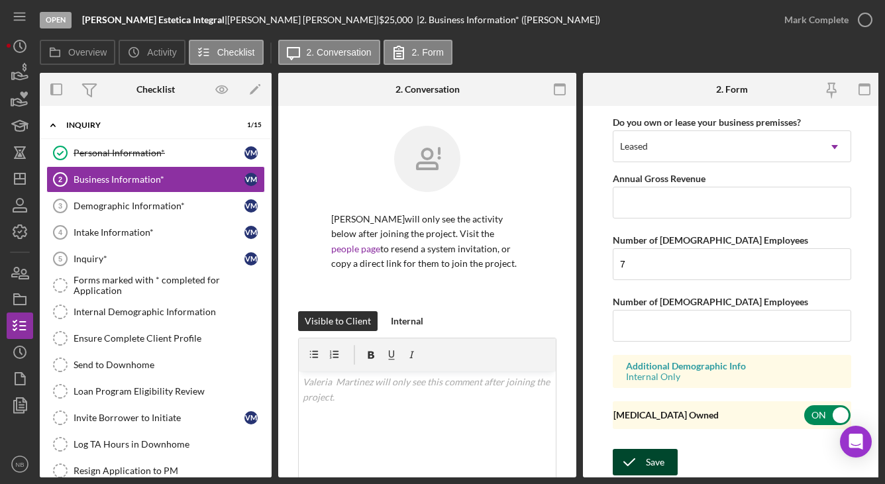
click at [644, 451] on icon "submit" at bounding box center [629, 462] width 33 height 33
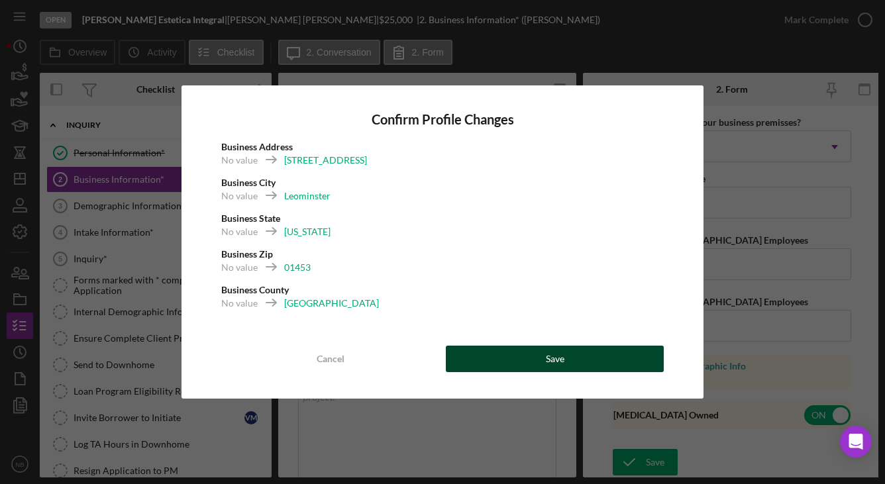
click at [538, 353] on button "Save" at bounding box center [555, 359] width 218 height 26
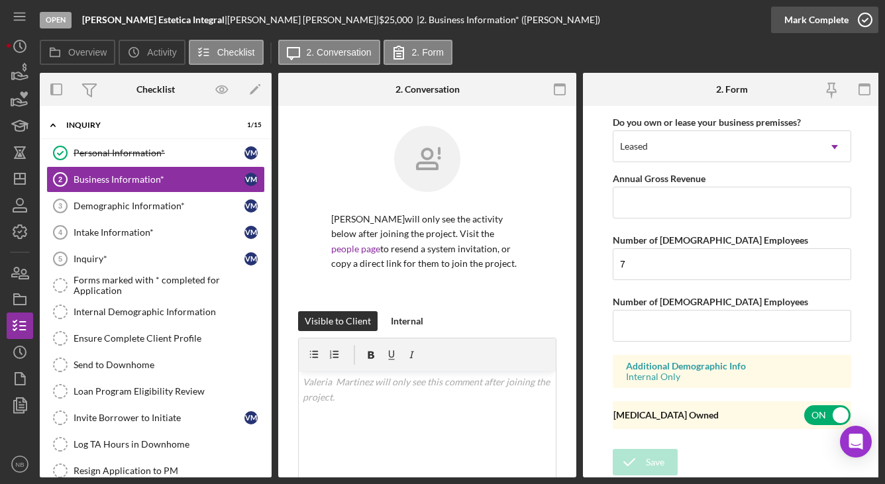
click at [835, 23] on div "Mark Complete" at bounding box center [816, 20] width 64 height 26
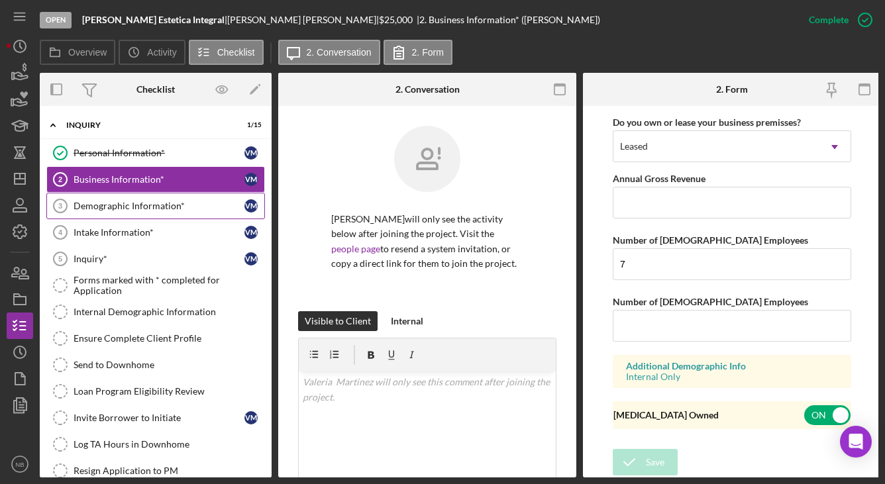
scroll to position [642, 0]
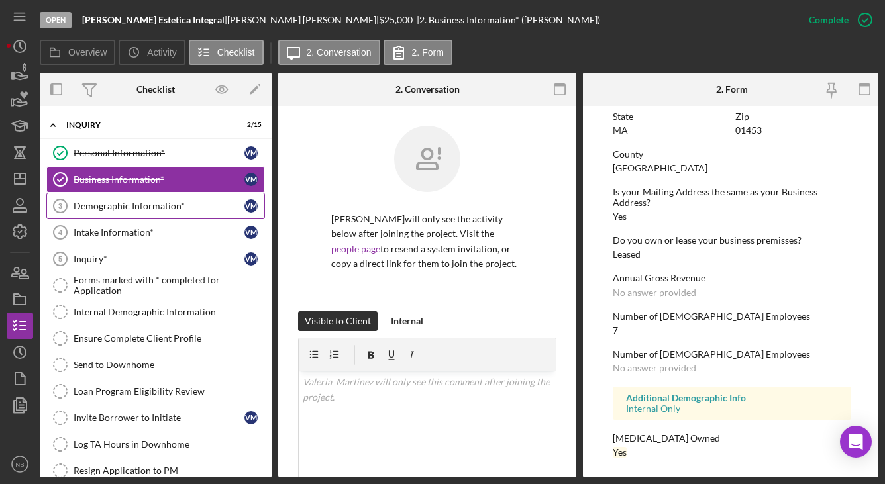
click at [137, 208] on div "Demographic Information*" at bounding box center [159, 206] width 171 height 11
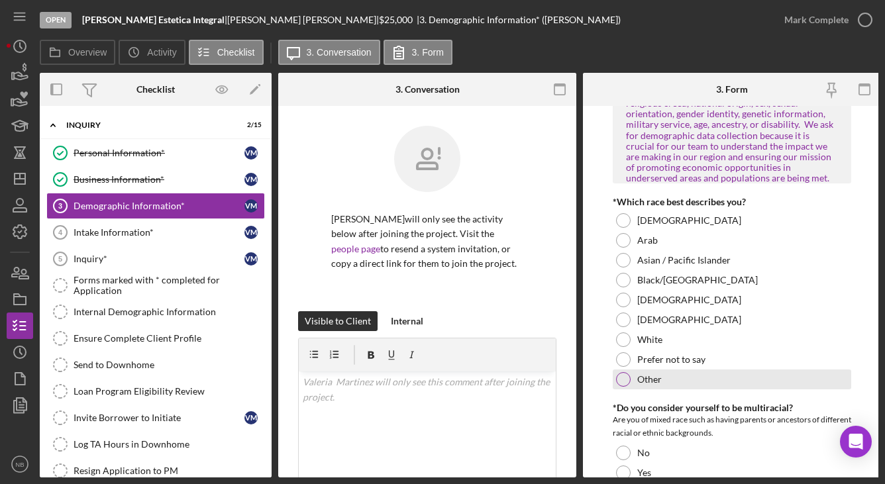
scroll to position [66, 0]
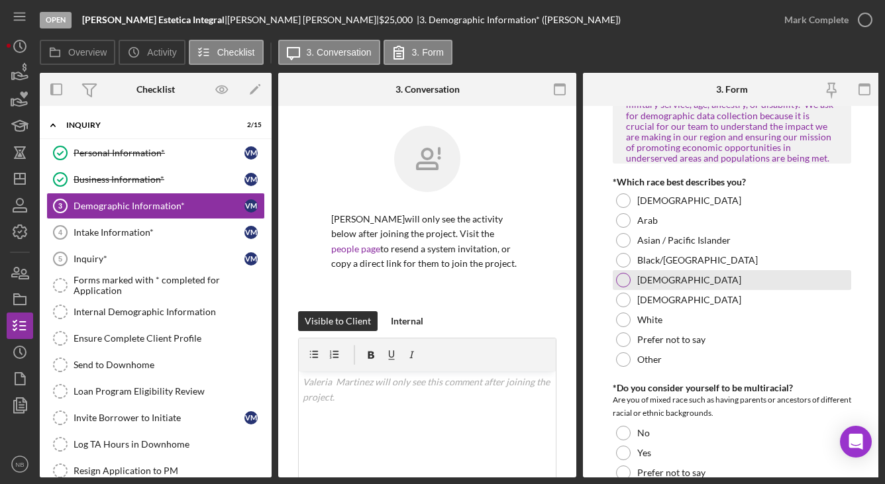
click at [684, 284] on div "[DEMOGRAPHIC_DATA]" at bounding box center [732, 280] width 238 height 20
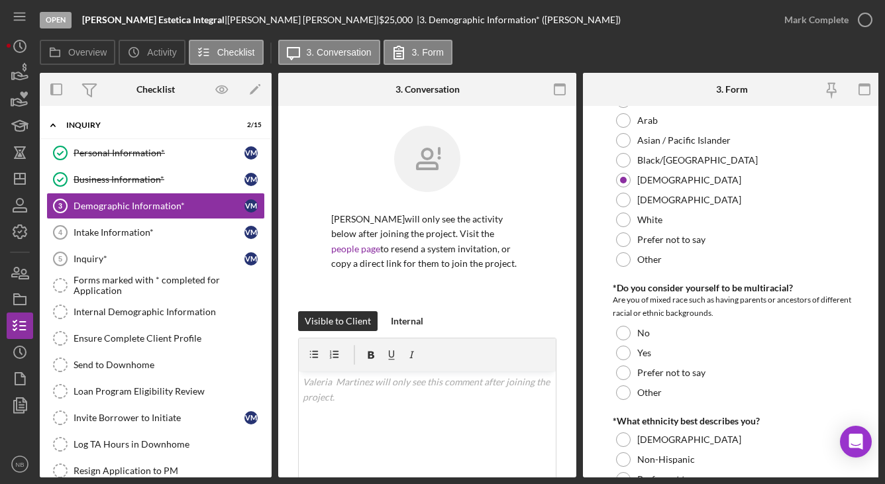
scroll to position [265, 0]
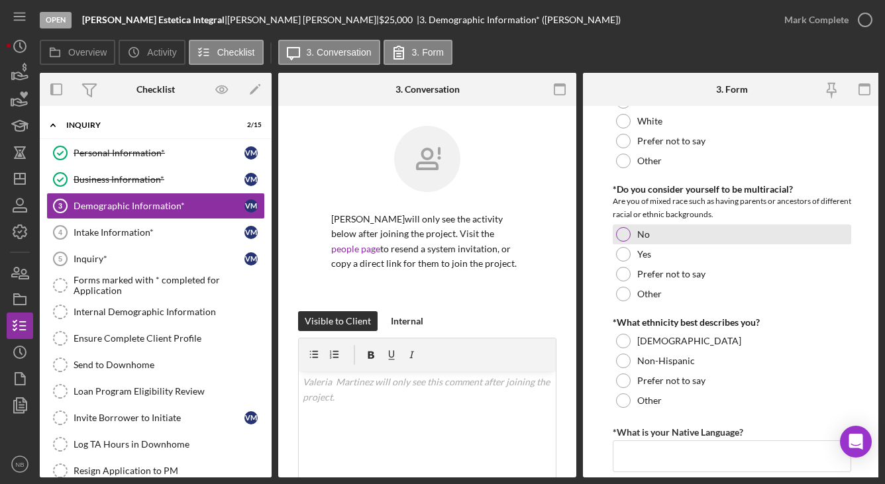
click at [631, 238] on div "No" at bounding box center [732, 235] width 238 height 20
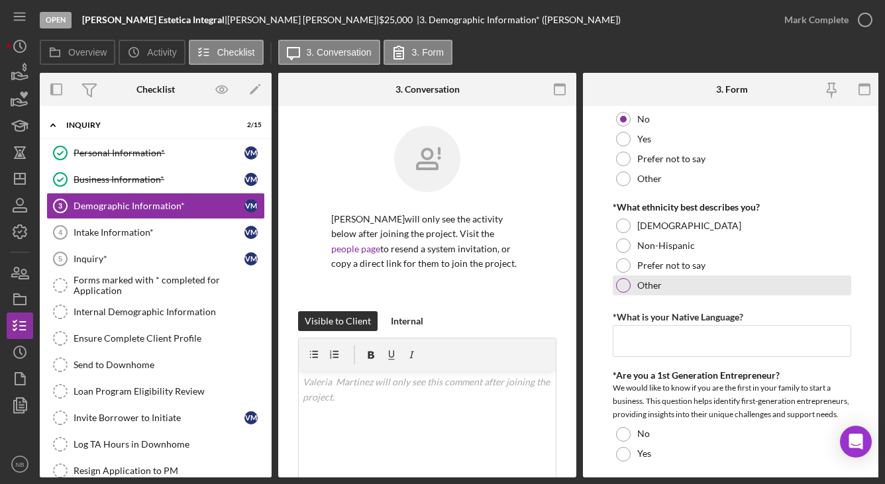
scroll to position [397, 0]
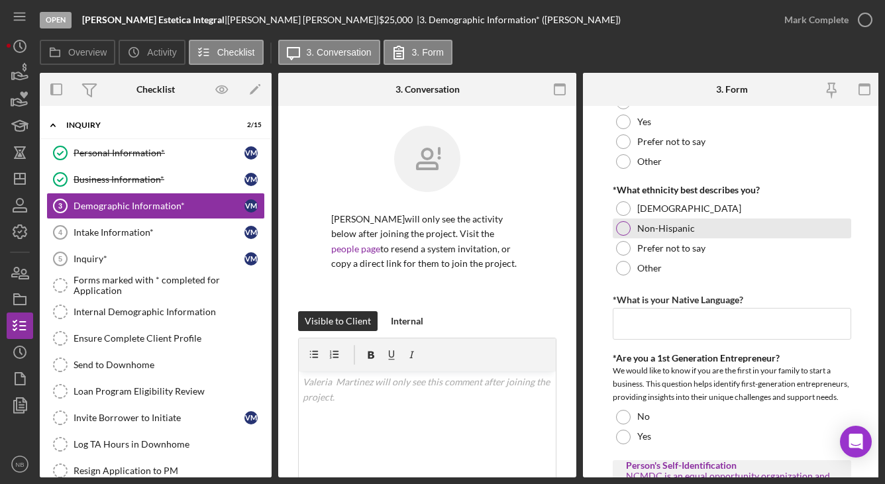
click at [638, 220] on div "Non-Hispanic" at bounding box center [732, 229] width 238 height 20
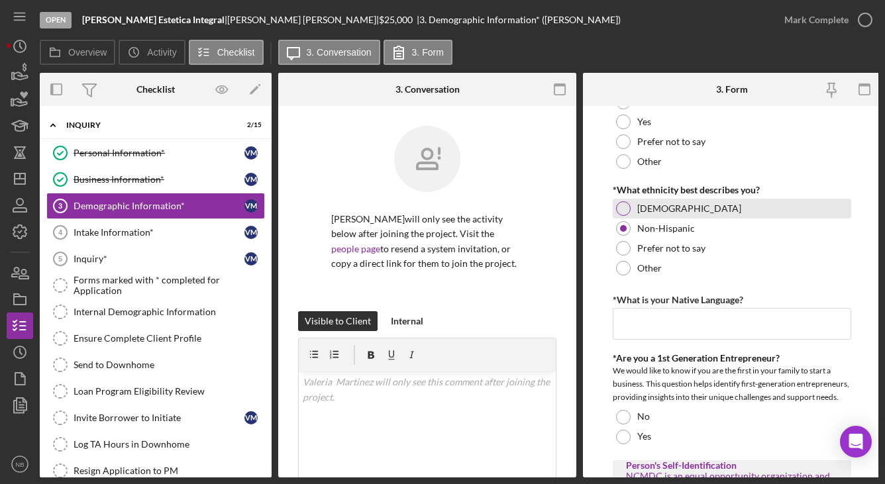
click at [638, 207] on label "[DEMOGRAPHIC_DATA]" at bounding box center [689, 208] width 104 height 11
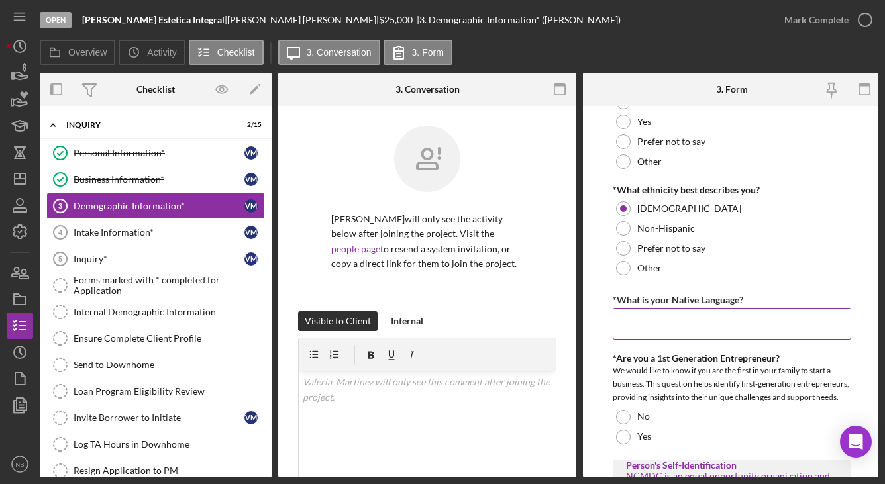
click at [719, 320] on input "*What is your Native Language?" at bounding box center [732, 324] width 238 height 32
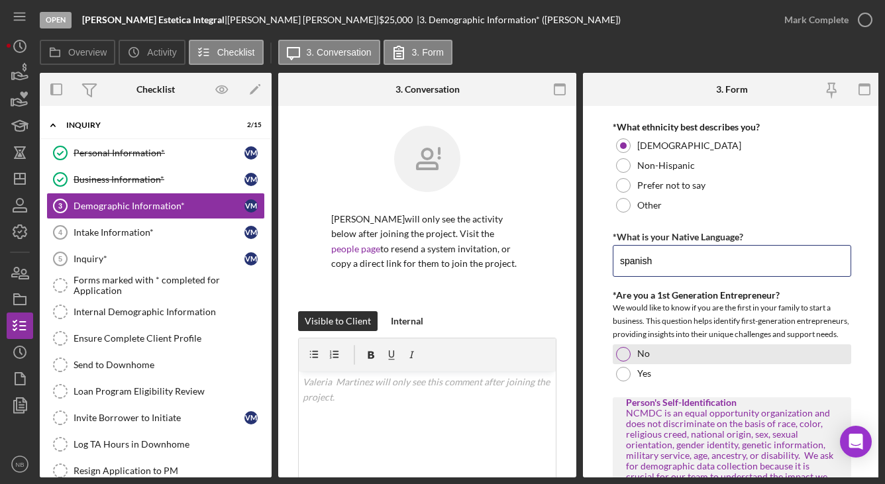
scroll to position [464, 0]
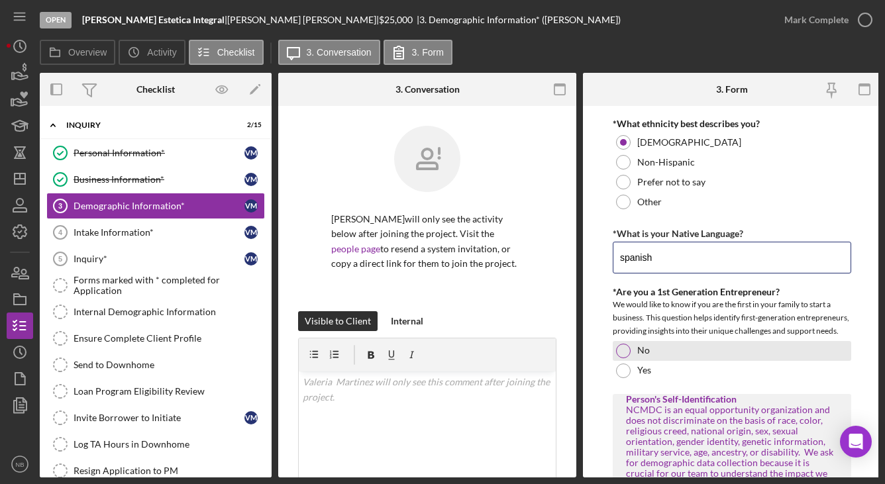
type input "spanish"
click at [633, 361] on div "No" at bounding box center [732, 351] width 238 height 20
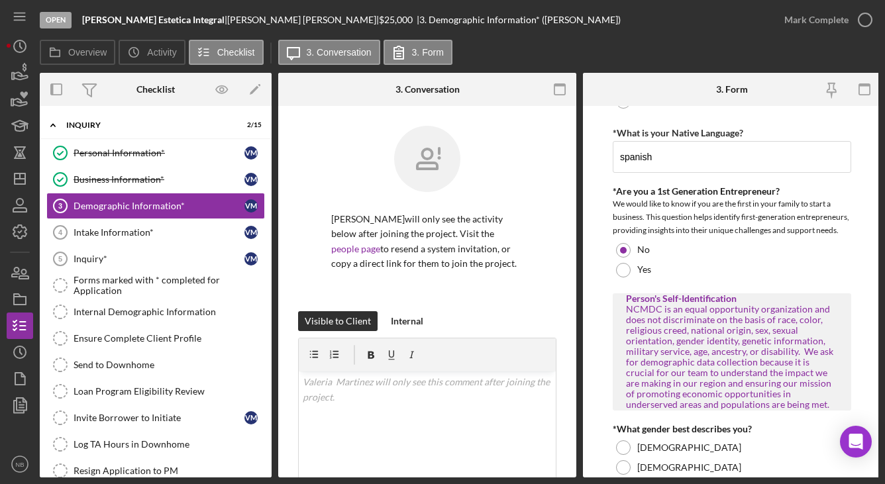
scroll to position [662, 0]
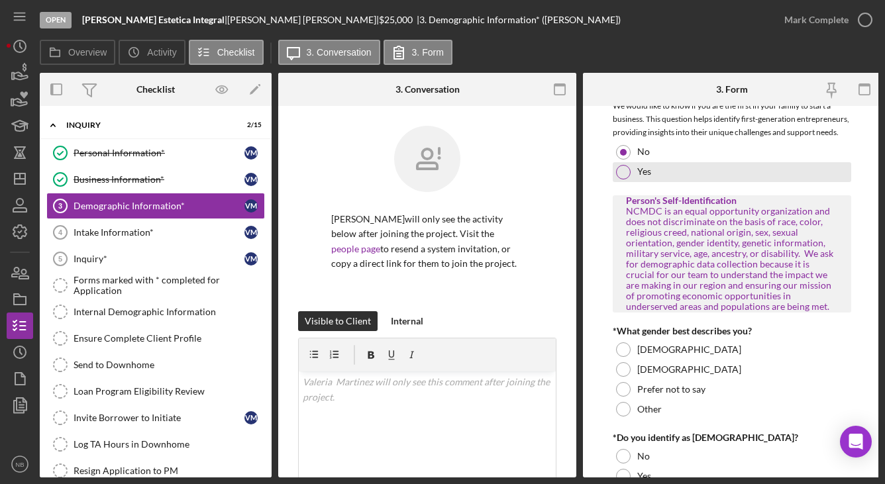
click at [665, 182] on div "Yes" at bounding box center [732, 172] width 238 height 20
click at [659, 182] on div "Yes" at bounding box center [732, 172] width 238 height 20
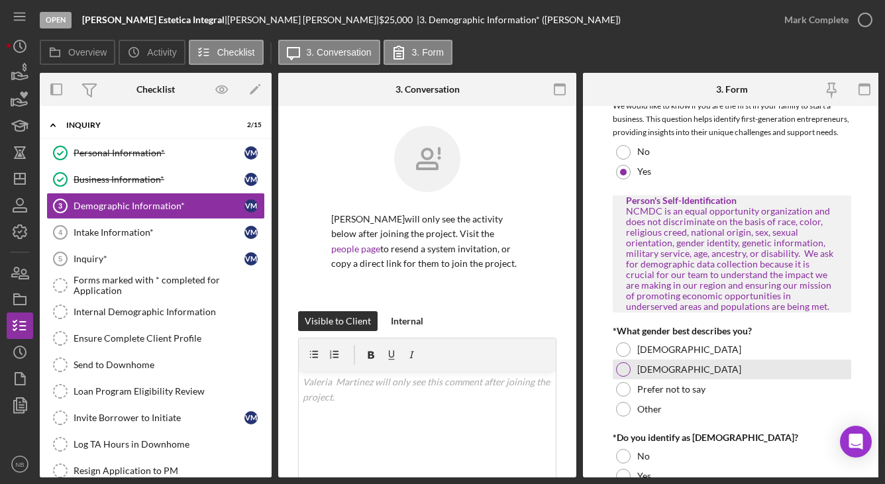
click at [665, 376] on div "[DEMOGRAPHIC_DATA]" at bounding box center [732, 370] width 238 height 20
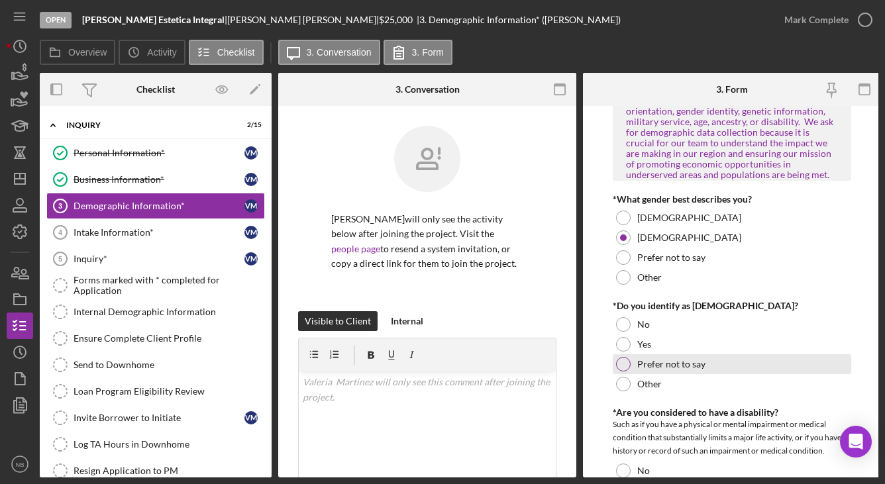
scroll to position [795, 0]
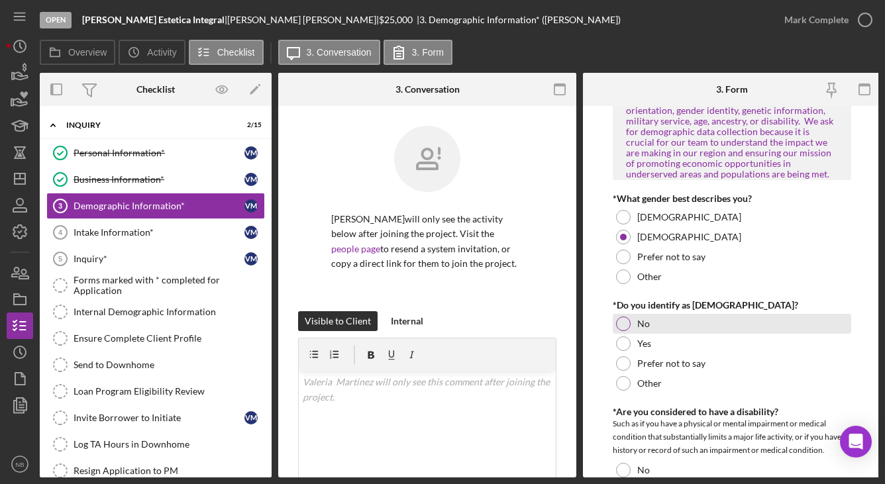
click at [658, 333] on div "No" at bounding box center [732, 324] width 238 height 20
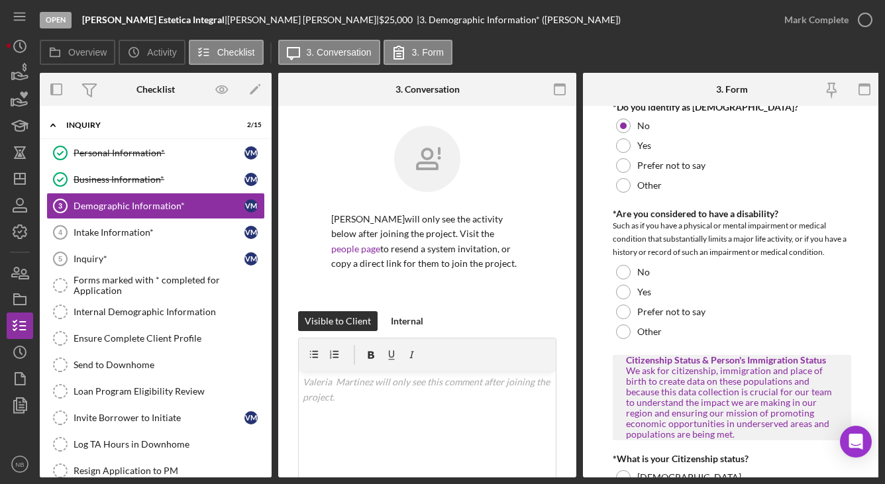
scroll to position [993, 0]
click at [673, 281] on div "No" at bounding box center [732, 272] width 238 height 20
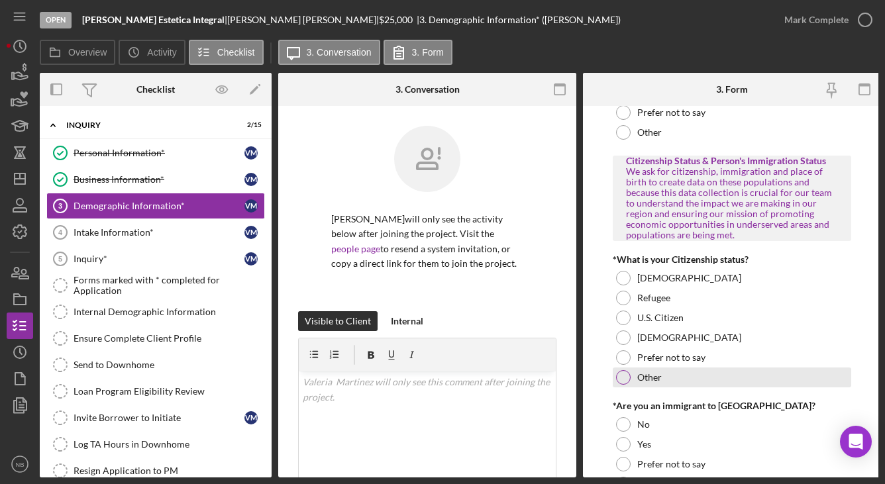
scroll to position [1258, 0]
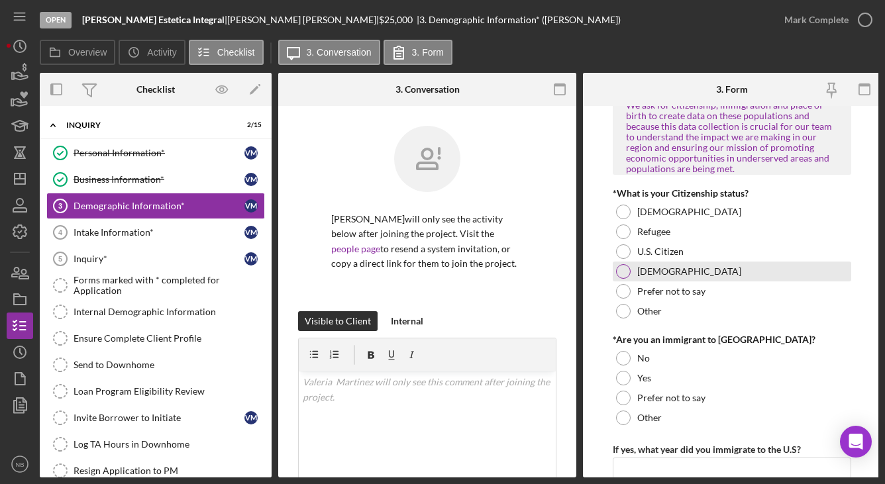
click at [681, 277] on label "[DEMOGRAPHIC_DATA]" at bounding box center [689, 271] width 104 height 11
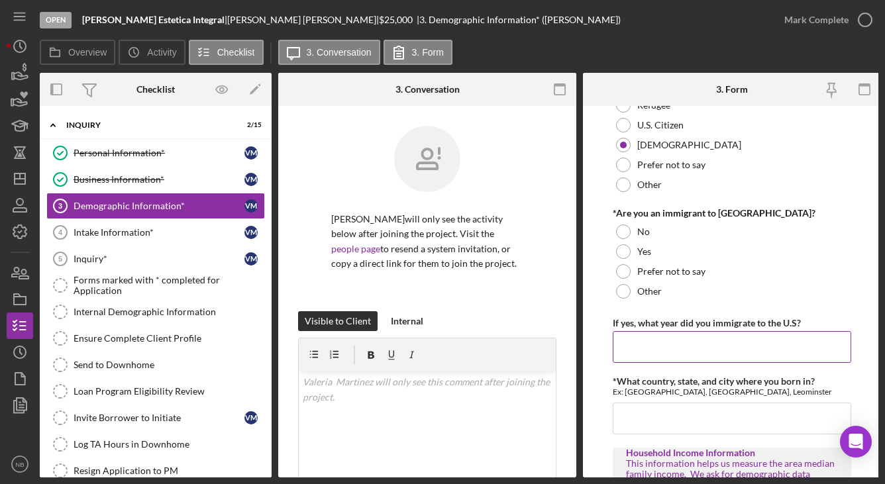
scroll to position [1391, 0]
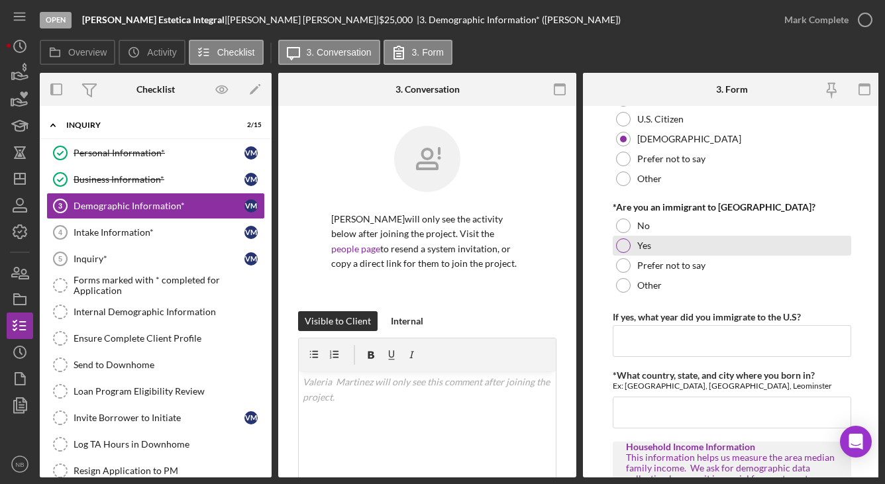
click at [630, 256] on div "Yes" at bounding box center [732, 246] width 238 height 20
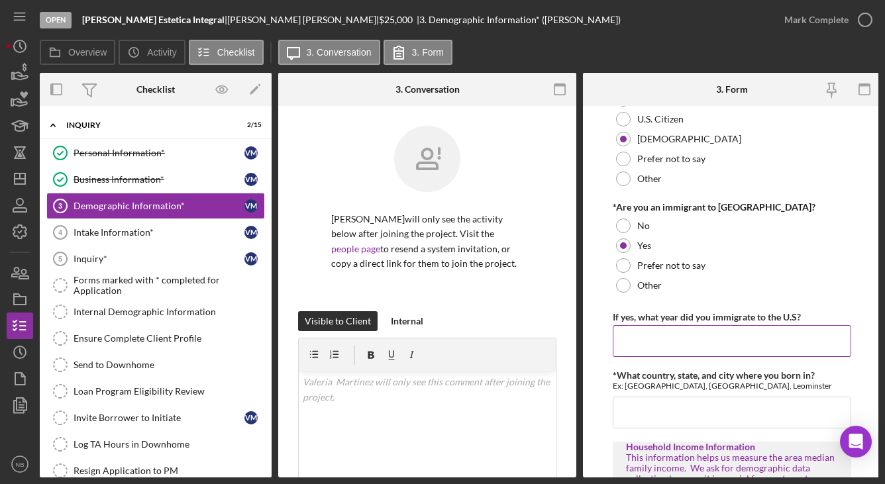
click at [709, 323] on label "If yes, what year did you immigrate to the U.S?" at bounding box center [707, 316] width 188 height 11
click at [709, 335] on input "If yes, what year did you immigrate to the U.S?" at bounding box center [732, 341] width 238 height 32
type input "2022"
click at [642, 109] on div "Refugee" at bounding box center [732, 99] width 238 height 20
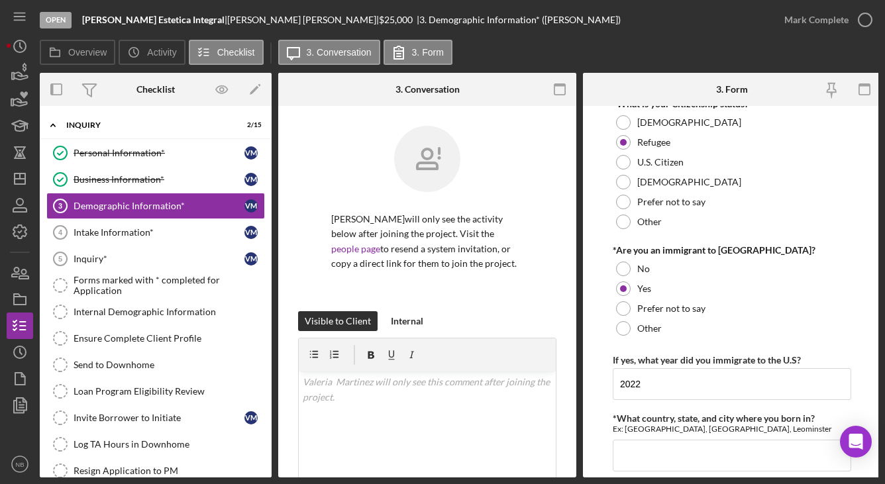
scroll to position [1325, 0]
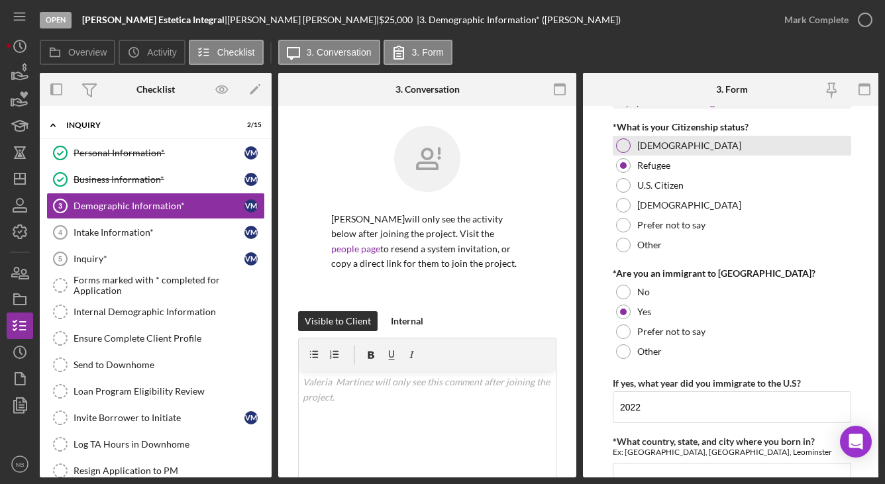
click at [664, 156] on div "[DEMOGRAPHIC_DATA]" at bounding box center [732, 146] width 238 height 20
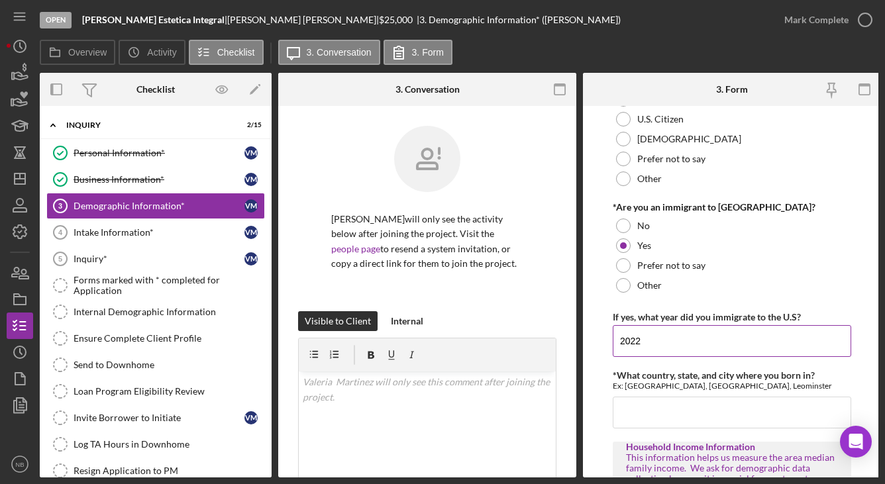
scroll to position [1457, 0]
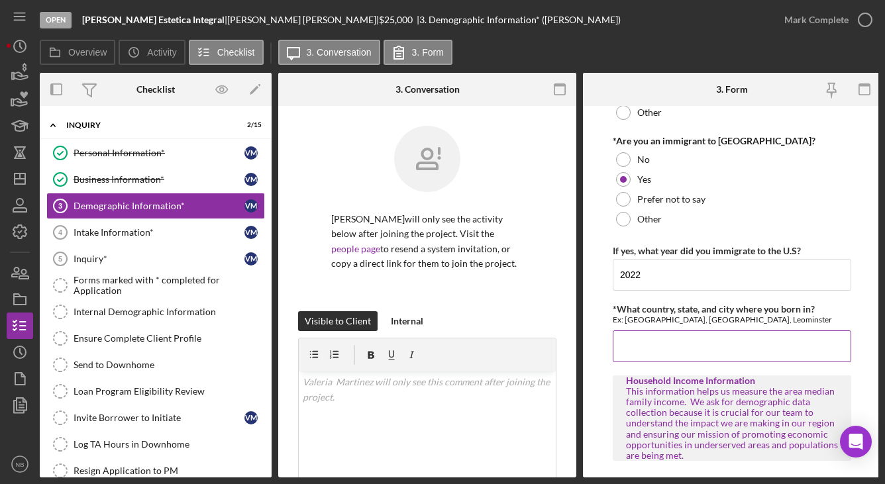
click at [687, 353] on input "*What country, state, and city where you born in?" at bounding box center [732, 346] width 238 height 32
type input "m"
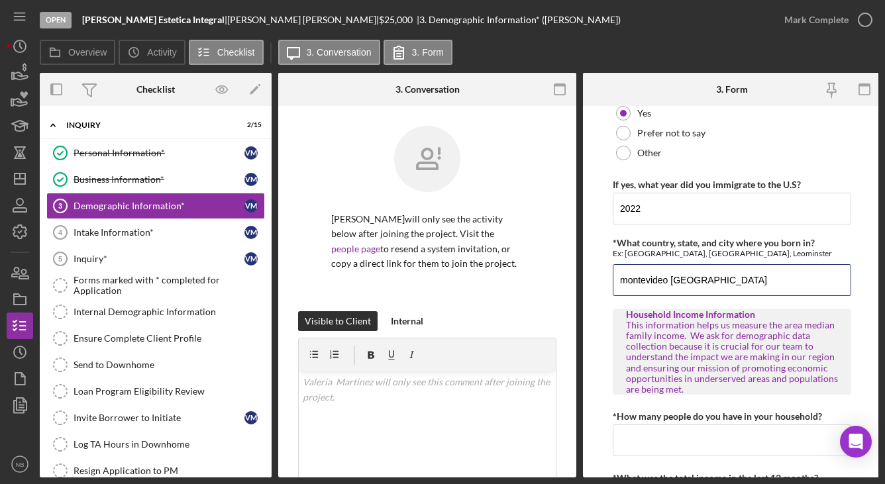
scroll to position [1629, 0]
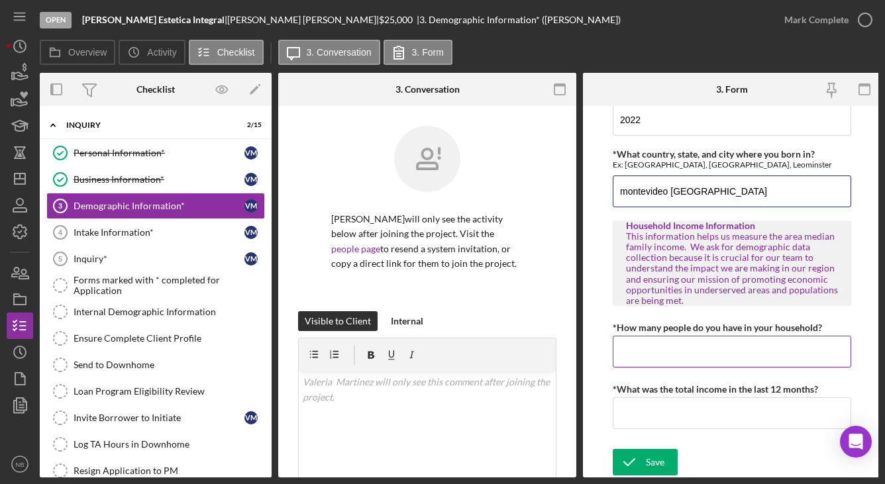
type input "montevideo [GEOGRAPHIC_DATA]"
click at [678, 344] on input "*How many people do you have in your household?" at bounding box center [732, 352] width 238 height 32
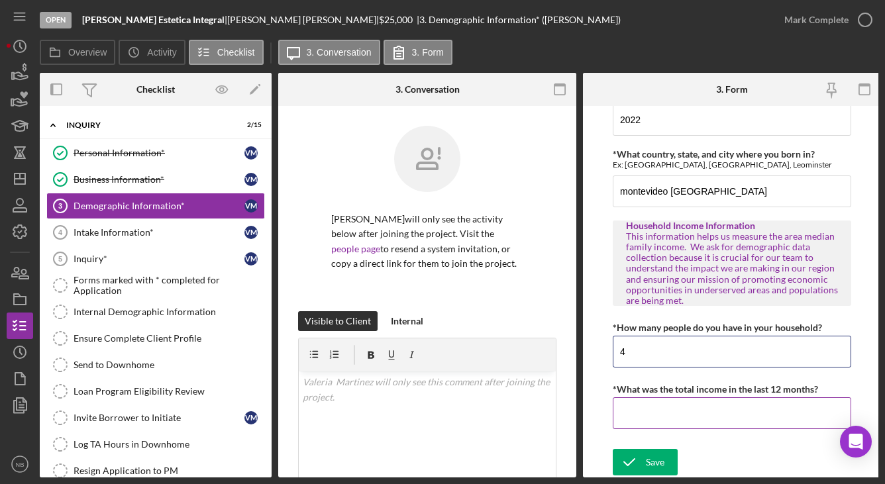
type input "4"
click at [731, 413] on input "*What was the total income in the last 12 months?" at bounding box center [732, 413] width 238 height 32
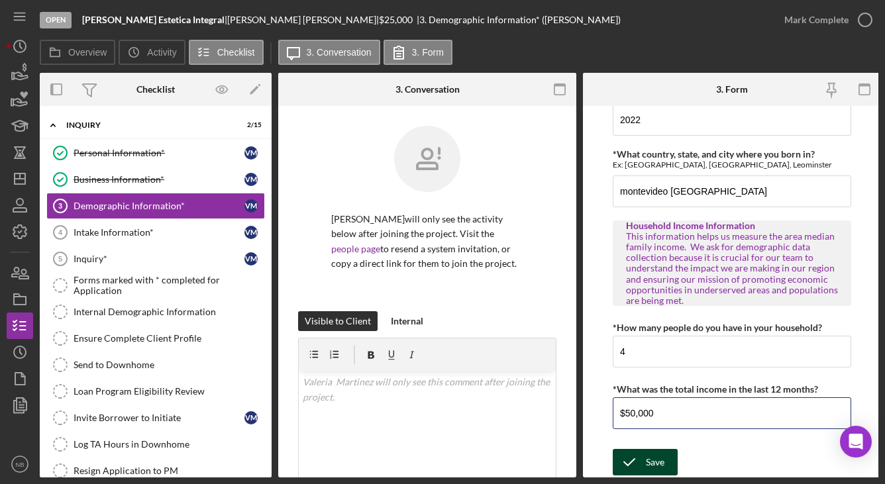
type input "$50,000"
click at [654, 466] on div "Save" at bounding box center [655, 462] width 19 height 26
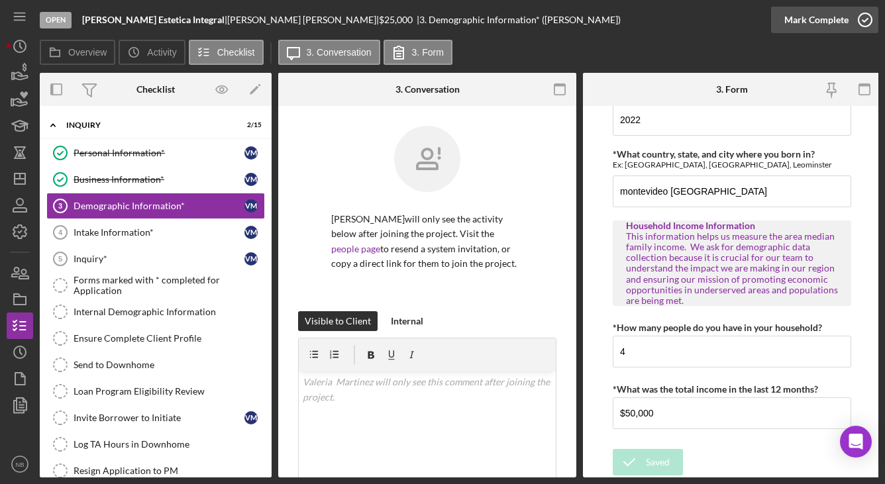
click at [854, 19] on icon "button" at bounding box center [864, 19] width 33 height 33
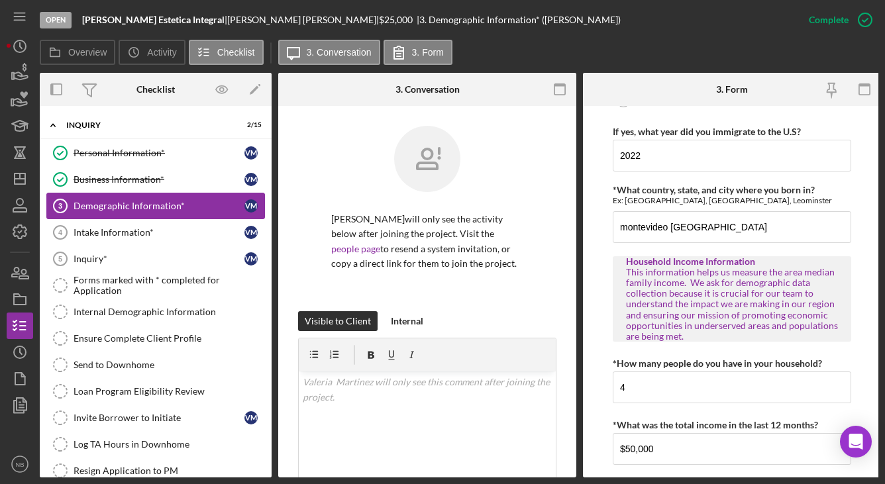
scroll to position [1682, 0]
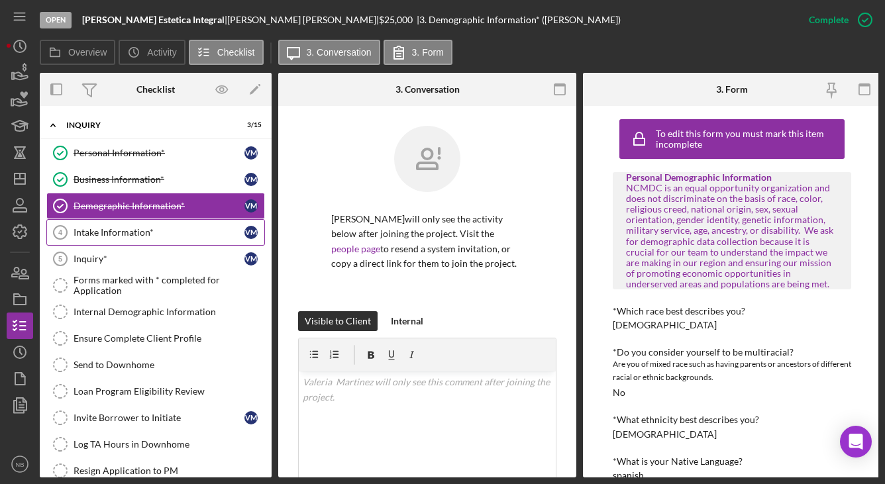
click at [138, 219] on link "Intake Information* 4 Intake Information* V M" at bounding box center [155, 232] width 219 height 26
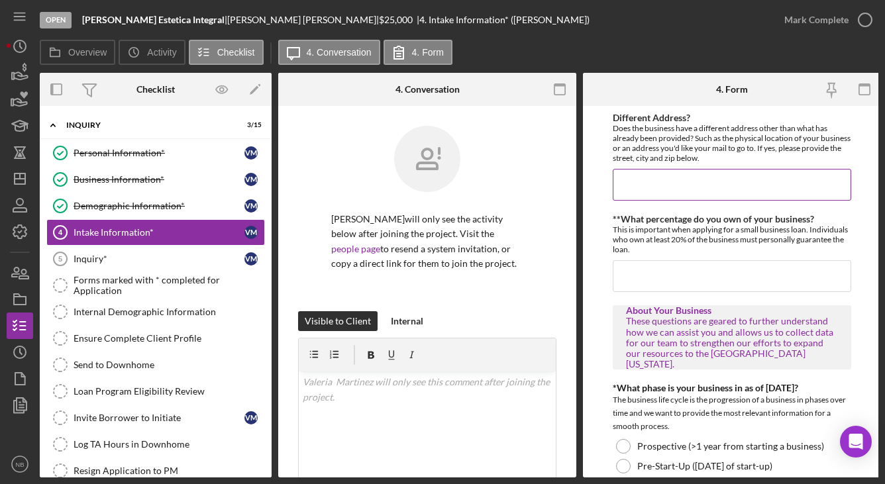
click at [723, 184] on input "Different Address?" at bounding box center [732, 185] width 238 height 32
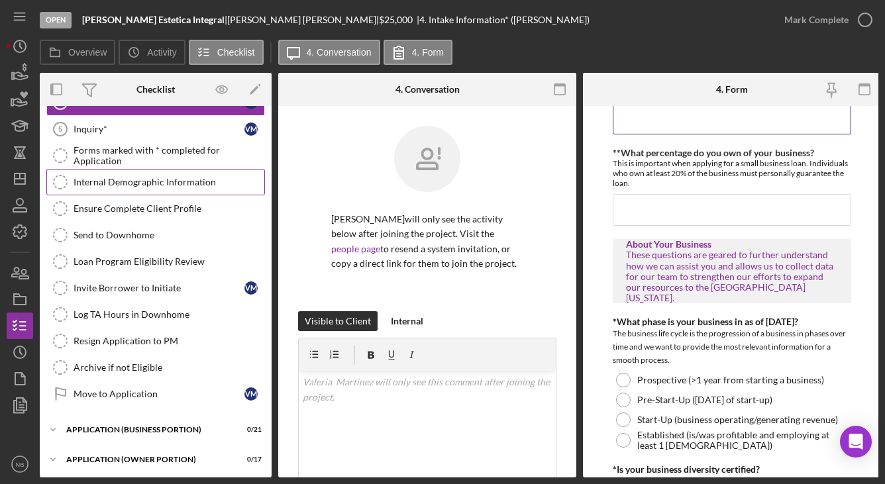
scroll to position [132, 0]
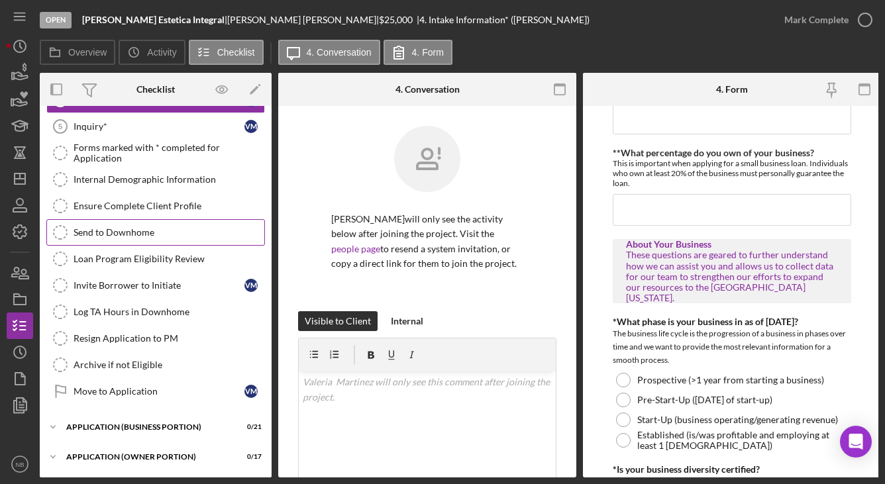
click at [131, 227] on div "Send to Downhome" at bounding box center [169, 232] width 191 height 11
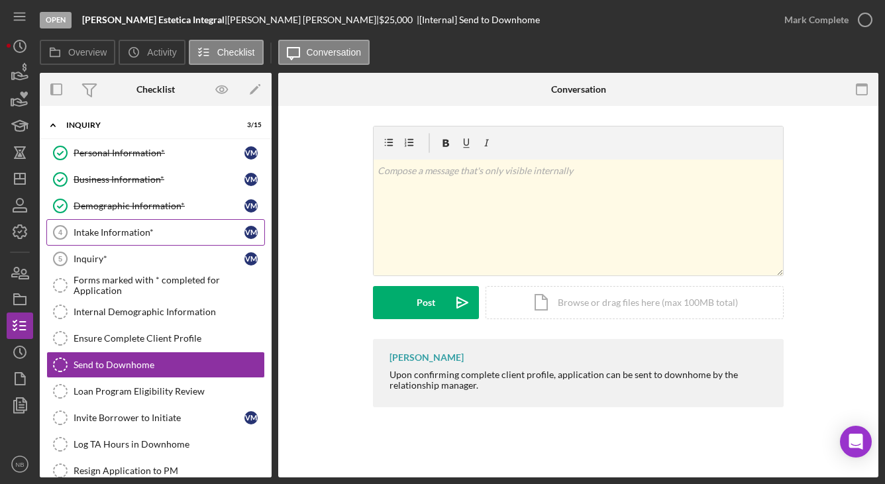
click at [120, 239] on link "Intake Information* 4 Intake Information* V M" at bounding box center [155, 232] width 219 height 26
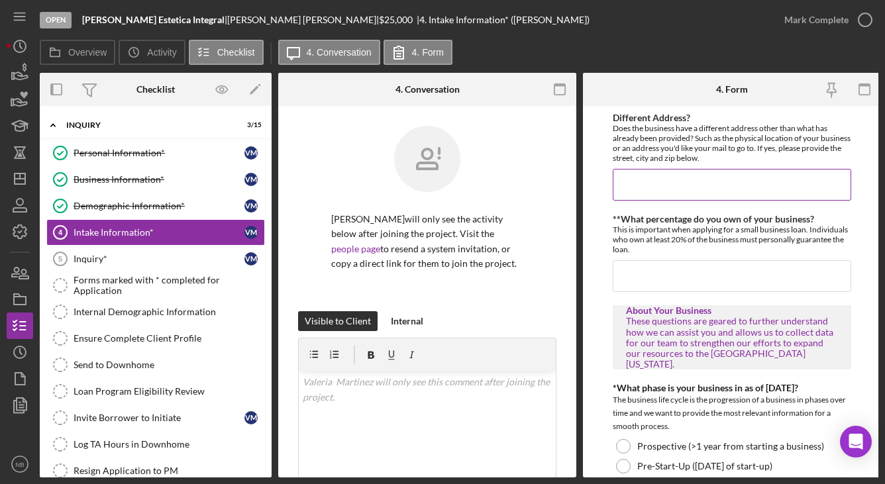
click at [768, 189] on input "Different Address?" at bounding box center [732, 185] width 238 height 32
type input "m"
type input "no"
click at [758, 277] on input "**What percentage do you own of your business?" at bounding box center [732, 276] width 238 height 32
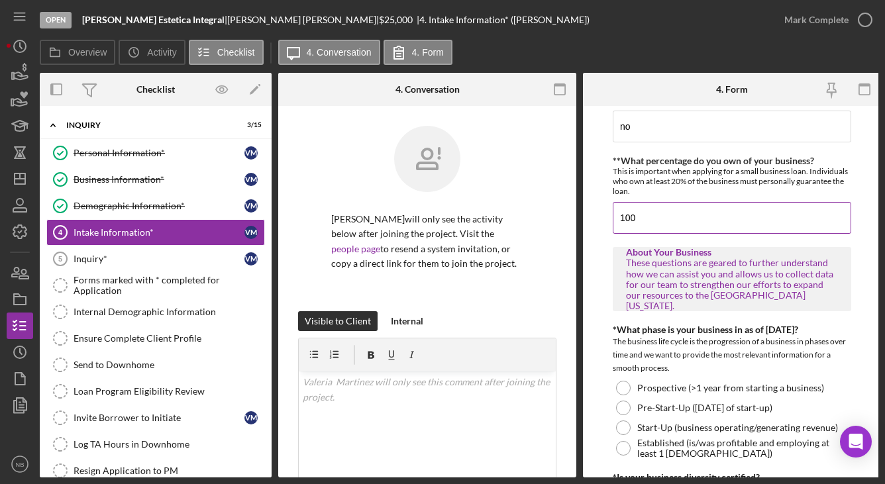
scroll to position [132, 0]
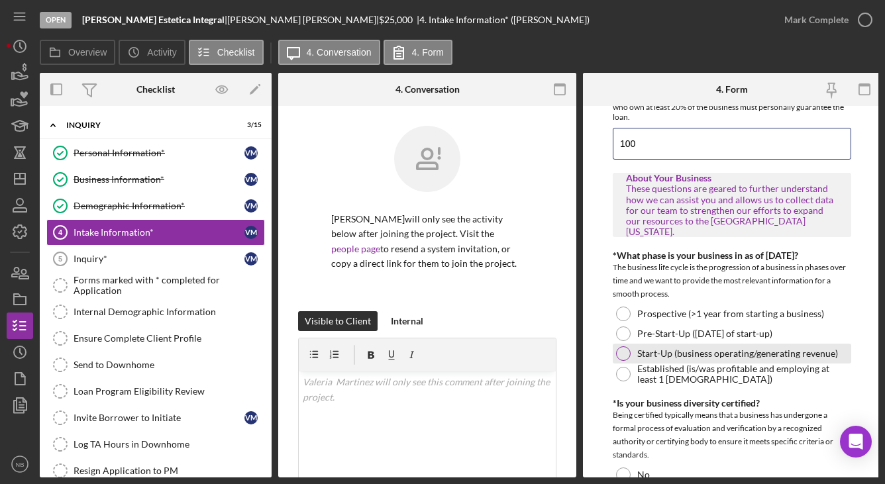
type input "100"
click at [676, 354] on label "Start-Up (business operating/generating revenue)" at bounding box center [737, 353] width 201 height 11
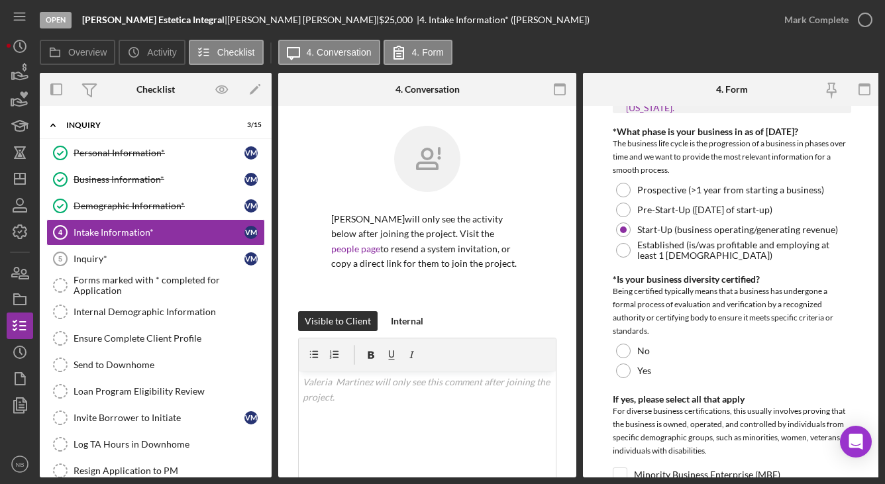
scroll to position [265, 0]
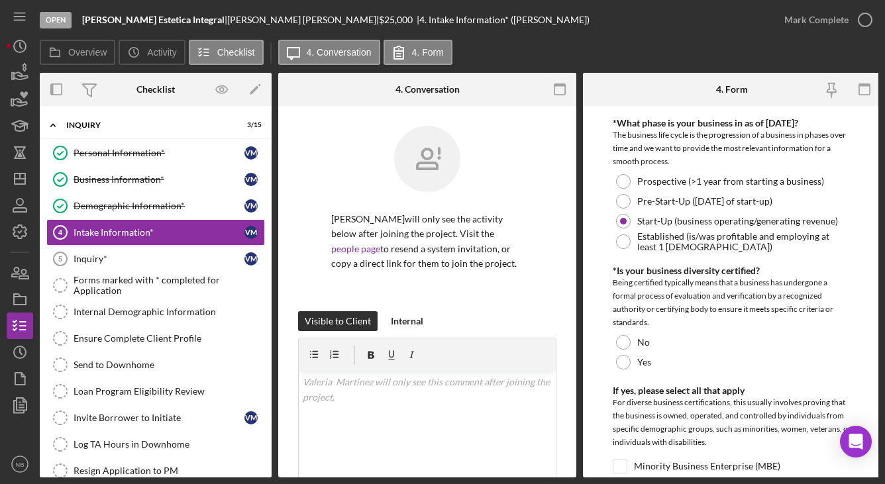
click at [639, 331] on div "*Is your business diversity certified? Being certified typically means that a b…" at bounding box center [732, 319] width 238 height 107
click at [632, 346] on div "No" at bounding box center [732, 342] width 238 height 20
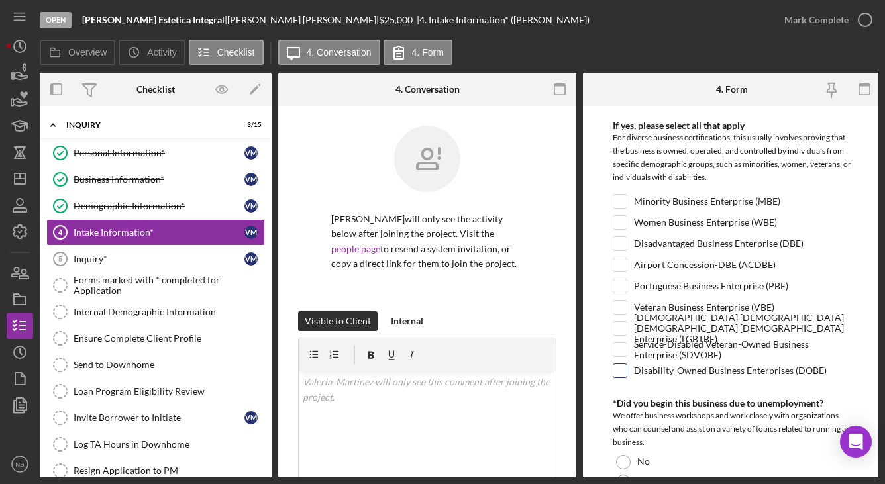
scroll to position [662, 0]
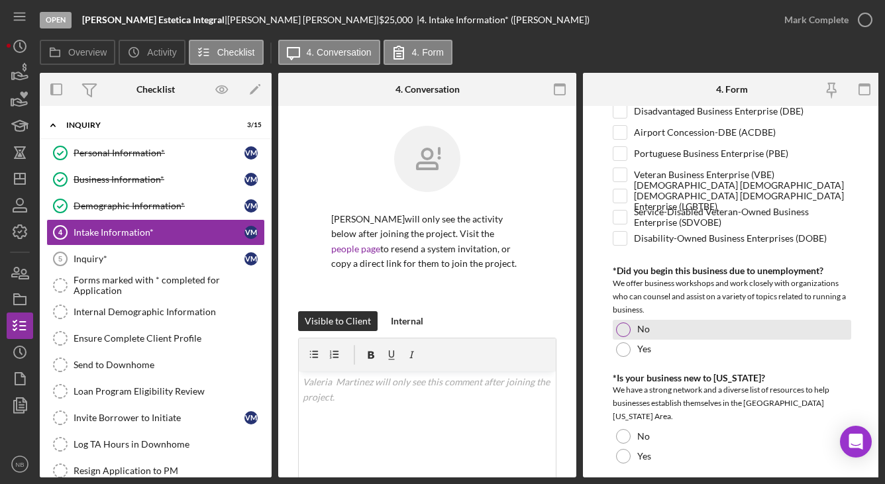
click at [632, 325] on div "No" at bounding box center [732, 330] width 238 height 20
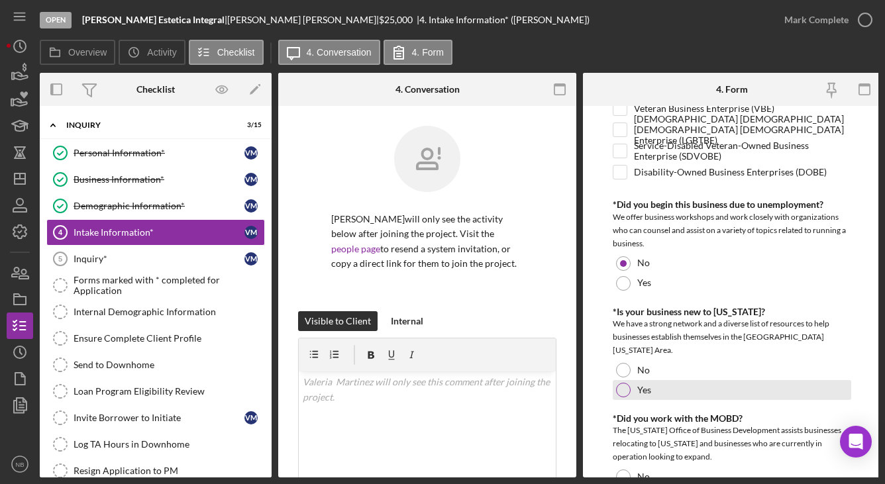
click at [639, 385] on label "Yes" at bounding box center [644, 390] width 14 height 11
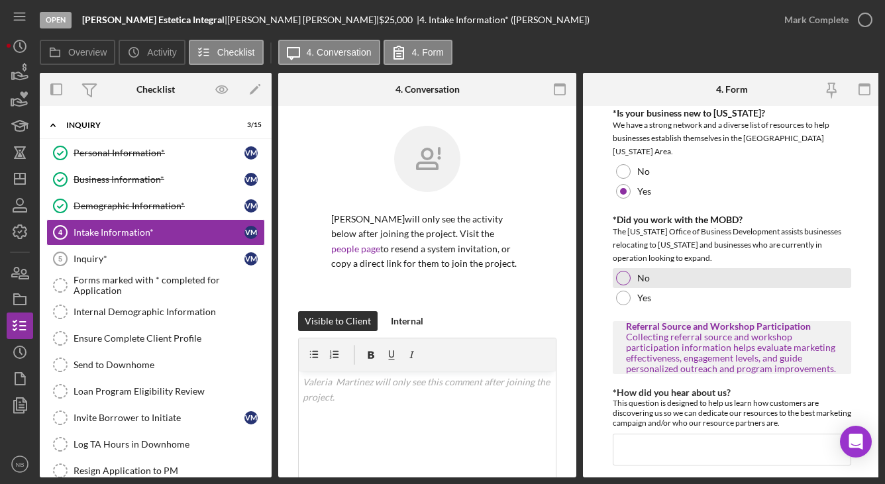
click at [619, 276] on div at bounding box center [623, 278] width 15 height 15
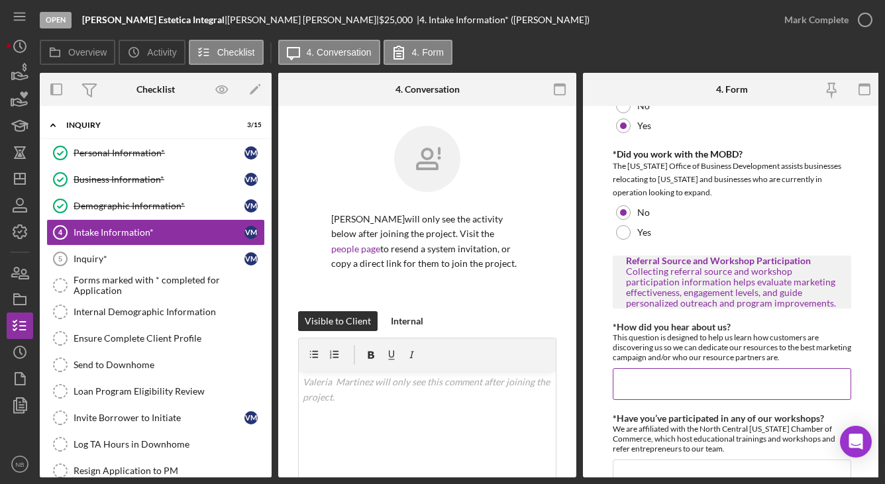
scroll to position [993, 0]
click at [710, 374] on input "*How did you hear about us?" at bounding box center [732, 384] width 238 height 32
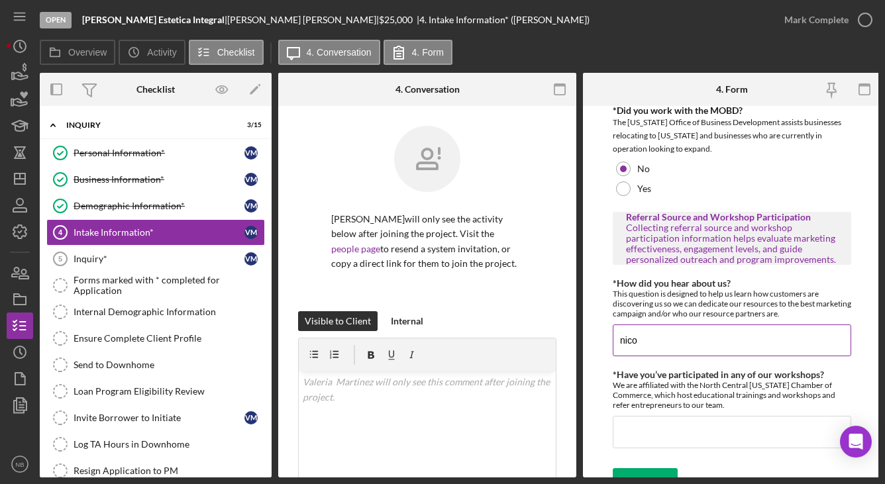
scroll to position [1060, 0]
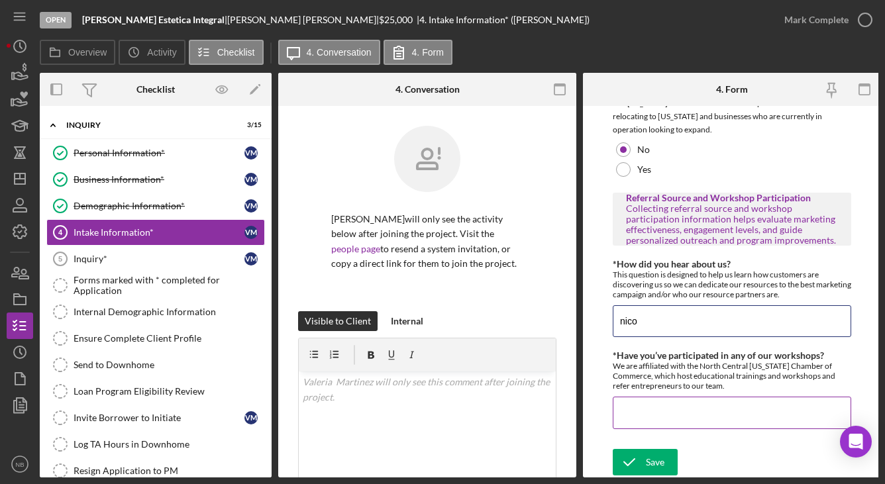
type input "nico"
click at [767, 400] on input "*Have you’ve participated in any of our workshops?" at bounding box center [732, 413] width 238 height 32
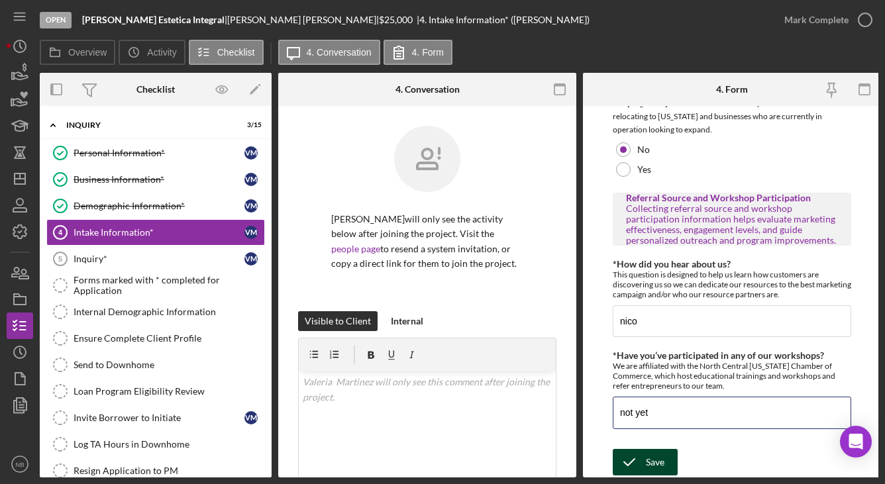
type input "not yet"
click at [621, 451] on icon "submit" at bounding box center [629, 462] width 33 height 33
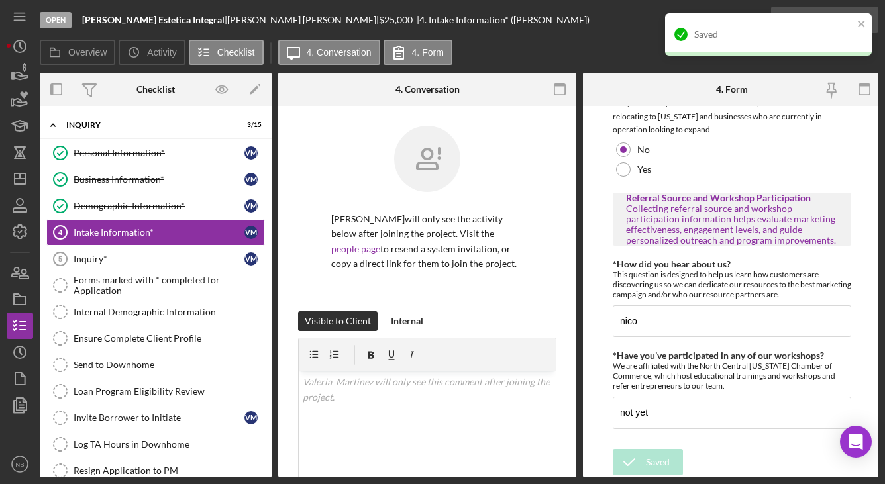
click at [862, 26] on div "Saved" at bounding box center [768, 40] width 212 height 58
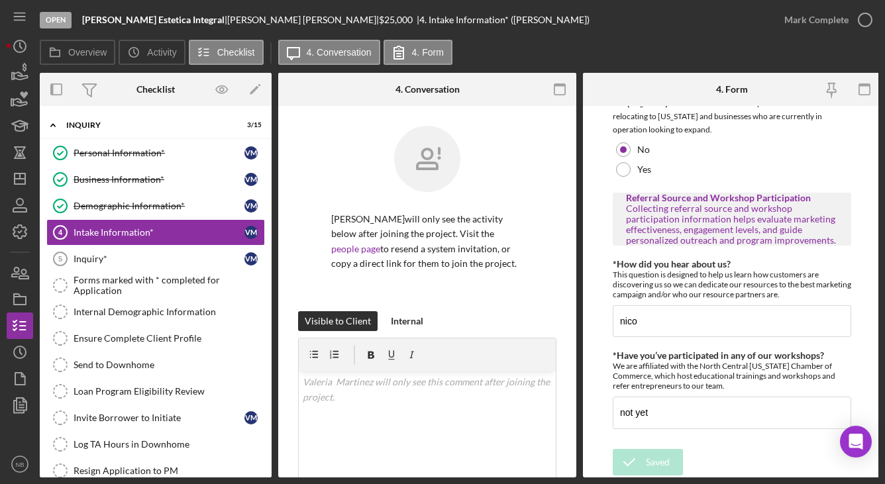
click at [0, 0] on icon "button" at bounding box center [0, 0] width 0 height 0
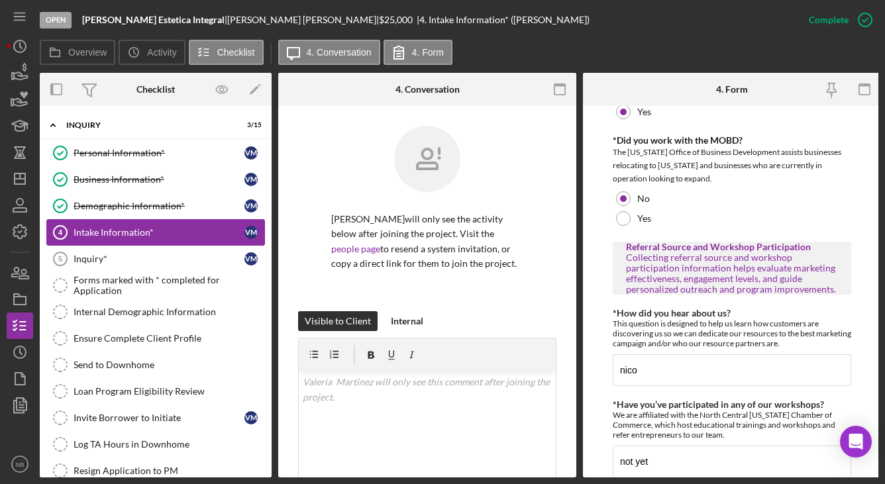
scroll to position [1113, 0]
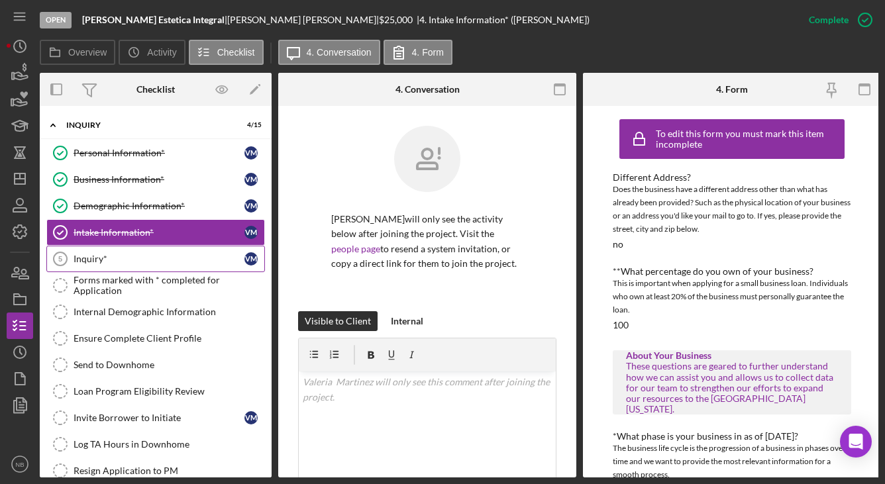
click at [128, 258] on div "Inquiry*" at bounding box center [159, 259] width 171 height 11
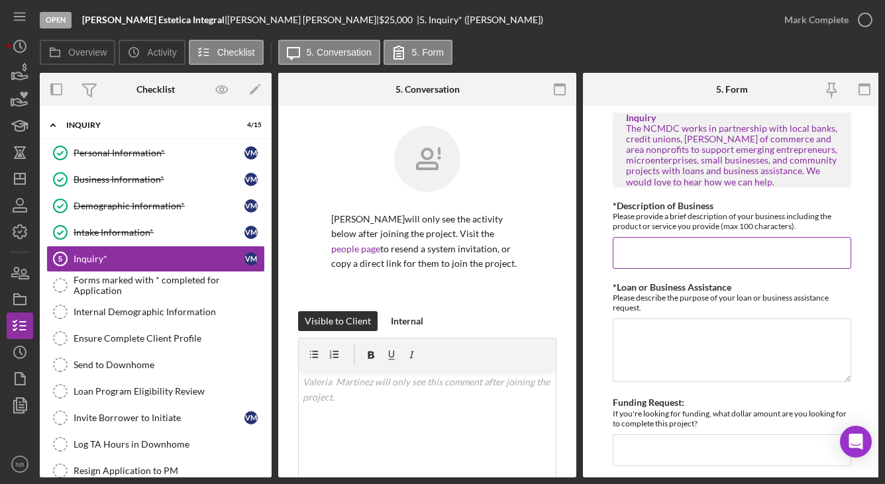
click at [742, 248] on input "*Description of Business" at bounding box center [732, 253] width 238 height 32
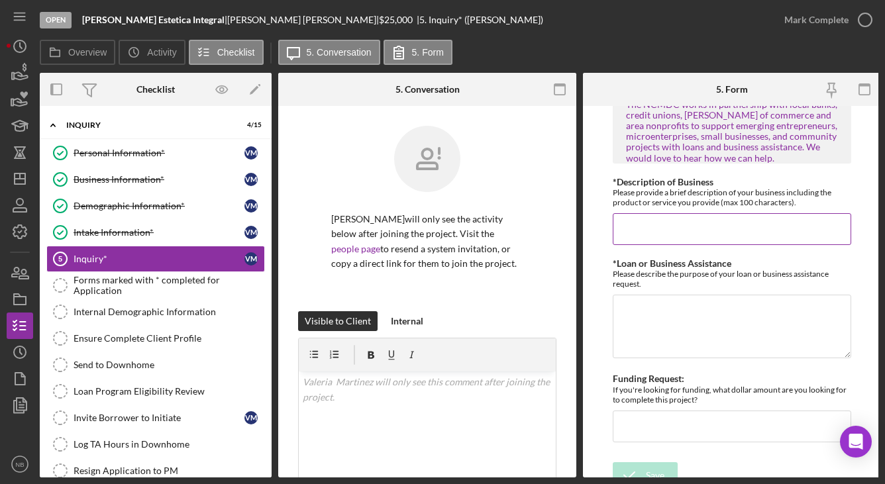
scroll to position [41, 0]
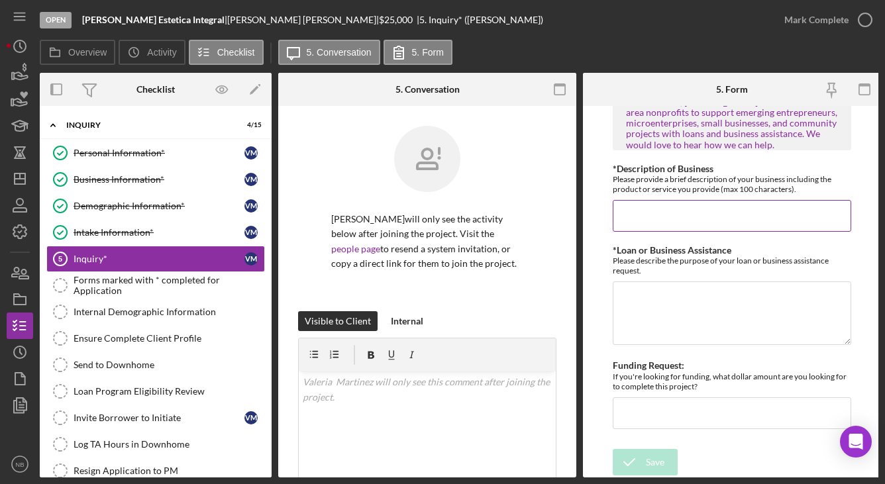
click at [720, 207] on input "*Description of Business" at bounding box center [732, 216] width 238 height 32
type input "h"
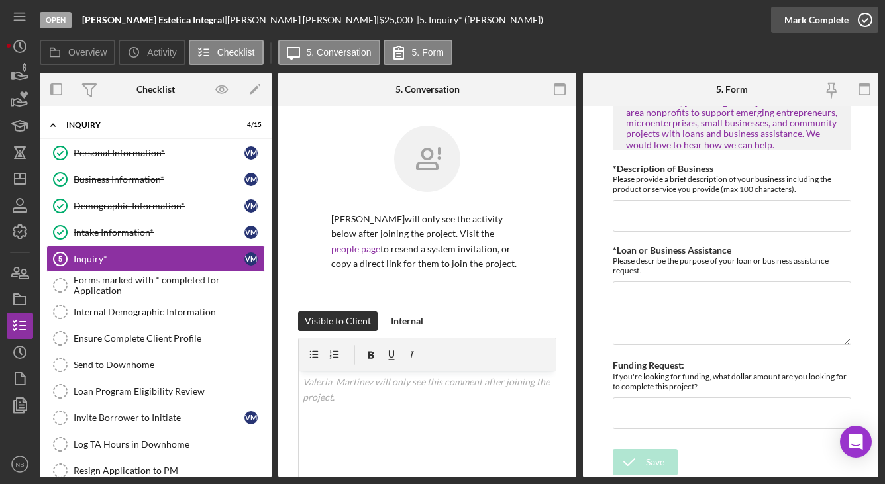
click at [827, 19] on div "Mark Complete" at bounding box center [816, 20] width 64 height 26
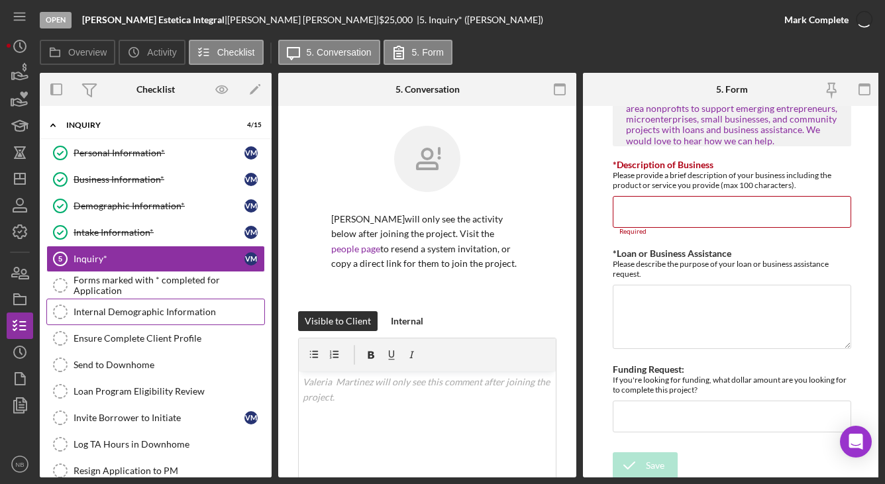
scroll to position [94, 0]
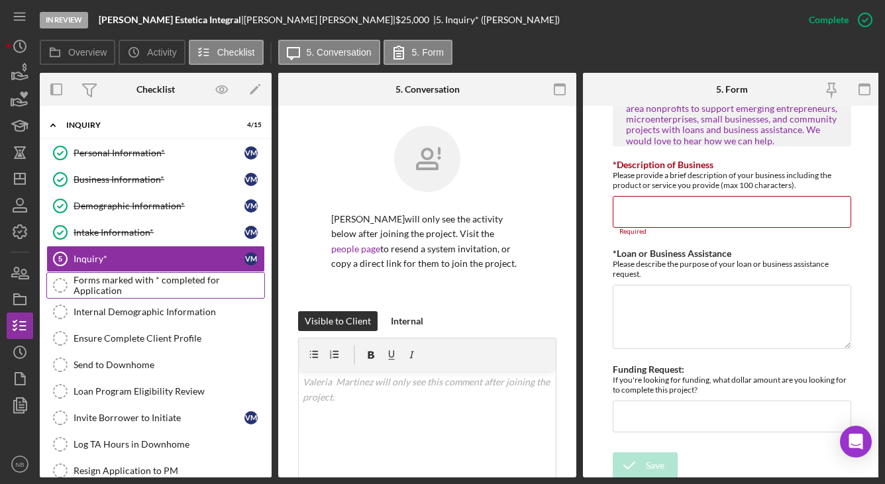
click at [157, 297] on link "Forms marked with * completed for Application Forms marked with * completed for…" at bounding box center [155, 285] width 219 height 26
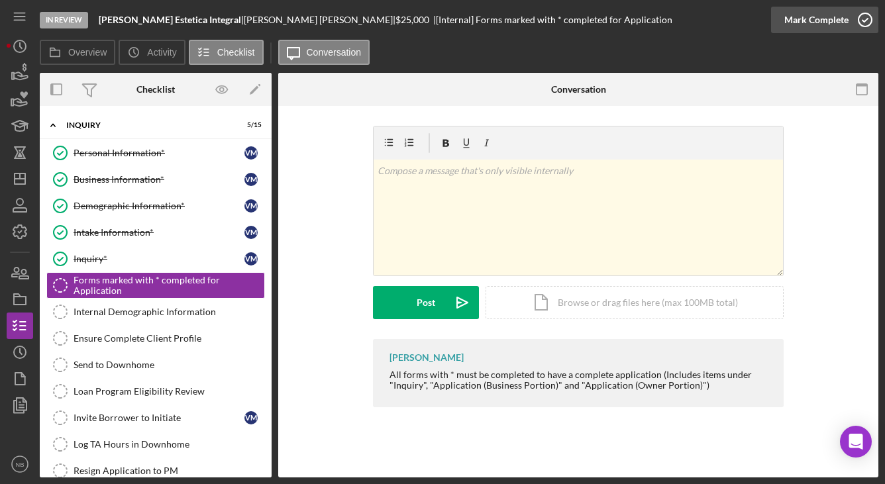
click at [815, 19] on div "Mark Complete" at bounding box center [816, 20] width 64 height 26
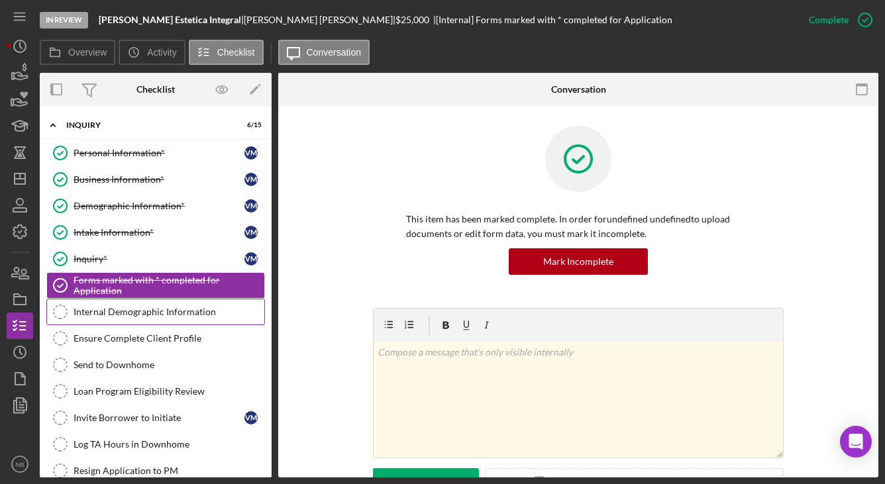
click at [194, 321] on link "Internal Demographic Information Internal Demographic Information" at bounding box center [155, 312] width 219 height 26
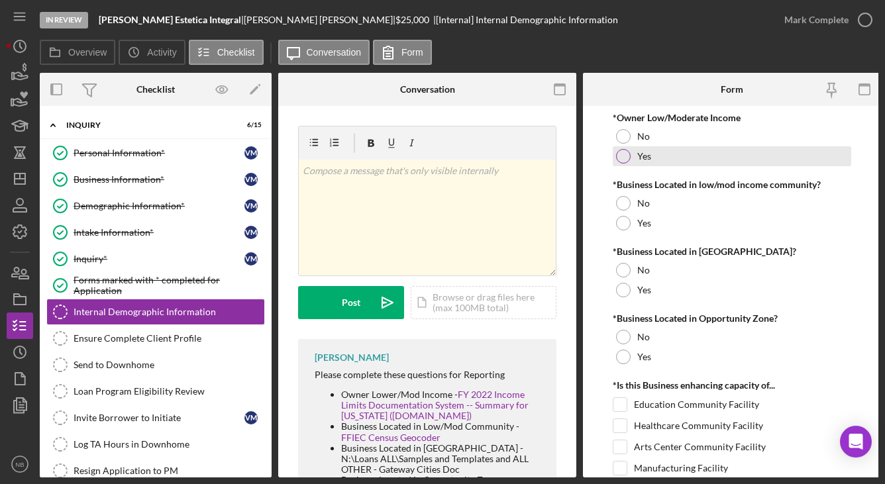
click at [647, 150] on div "Yes" at bounding box center [732, 156] width 238 height 20
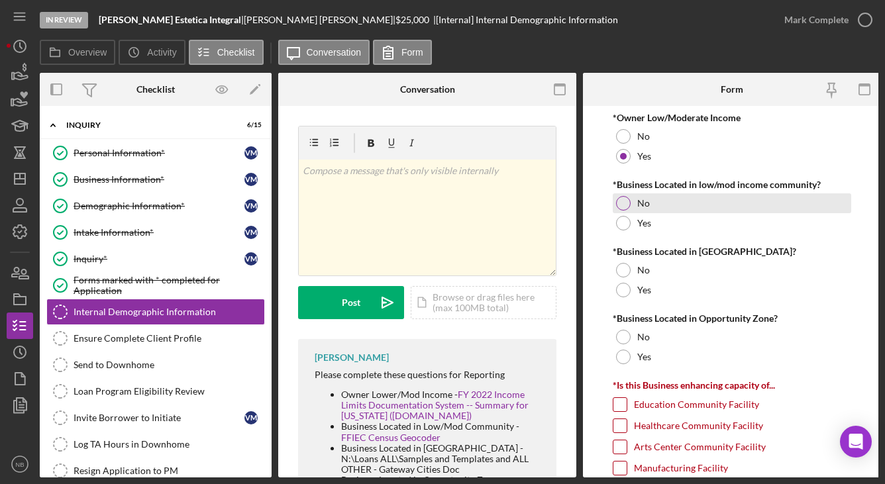
click at [651, 199] on div "No" at bounding box center [732, 203] width 238 height 20
click at [609, 269] on form "*Owner Low/Moderate Income No Yes *Business Located in low/mod income community…" at bounding box center [732, 292] width 298 height 372
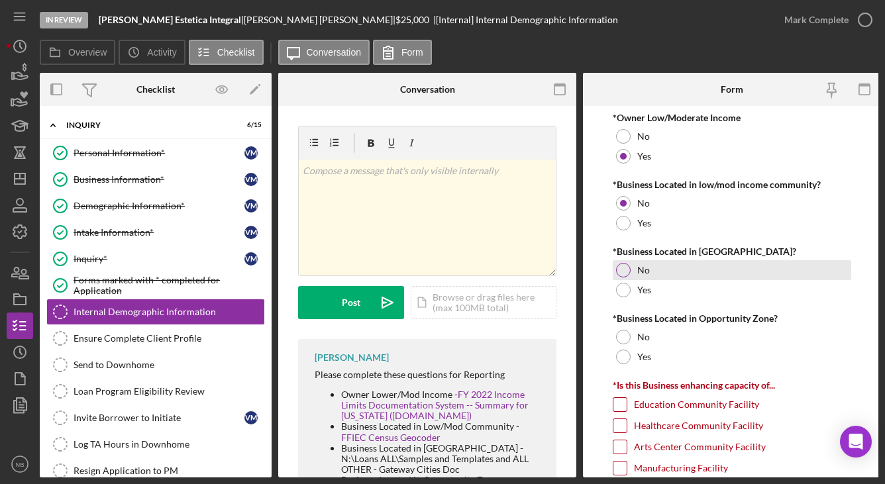
click at [616, 269] on div at bounding box center [623, 270] width 15 height 15
click at [639, 279] on div "No" at bounding box center [732, 270] width 238 height 20
click at [631, 323] on div "*Business Located in Opportunity Zone?" at bounding box center [732, 318] width 238 height 11
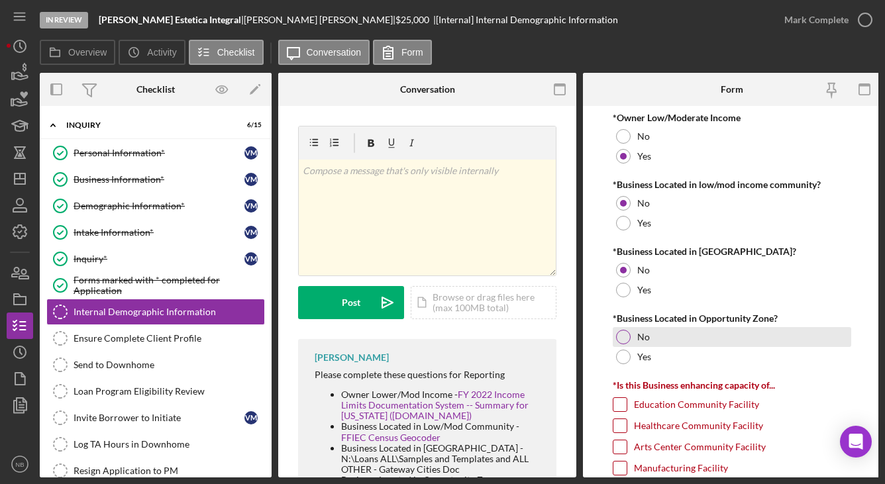
click at [633, 331] on div "No" at bounding box center [732, 337] width 238 height 20
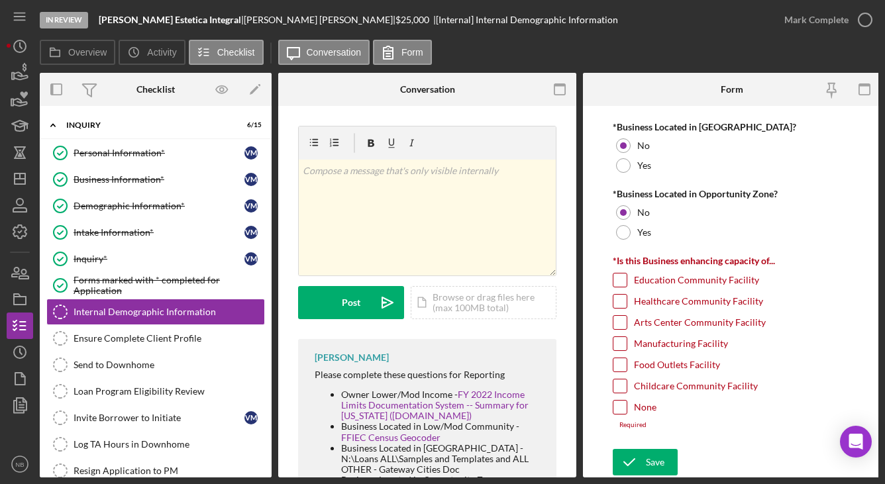
click at [644, 410] on label "None" at bounding box center [645, 407] width 23 height 13
click at [627, 410] on input "None" at bounding box center [619, 407] width 13 height 13
checkbox input "true"
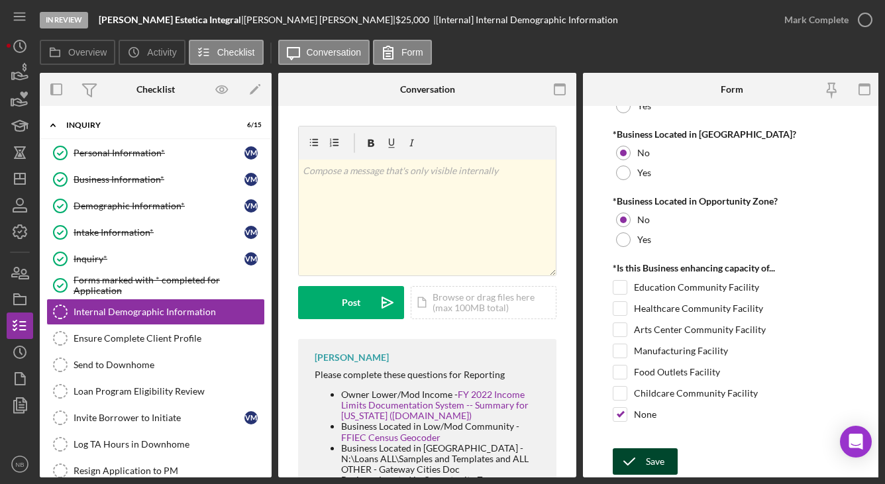
click at [648, 462] on div "Save" at bounding box center [655, 461] width 19 height 26
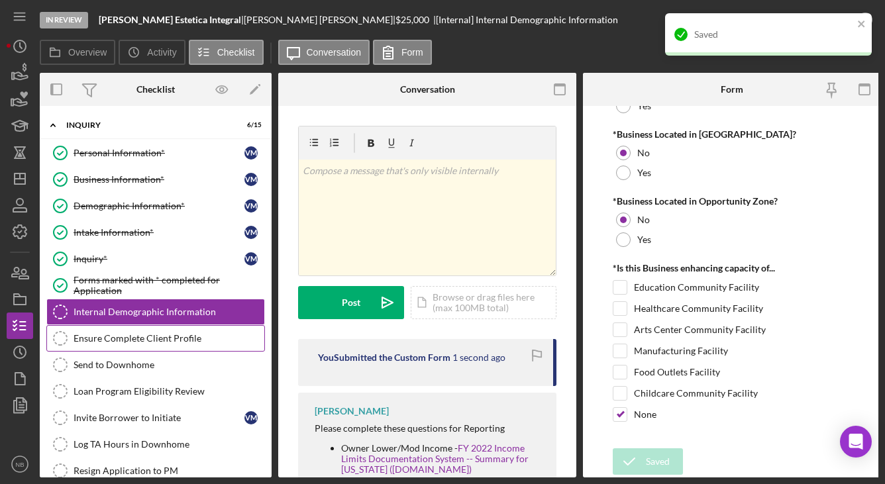
click at [166, 338] on div "Ensure Complete Client Profile" at bounding box center [169, 338] width 191 height 11
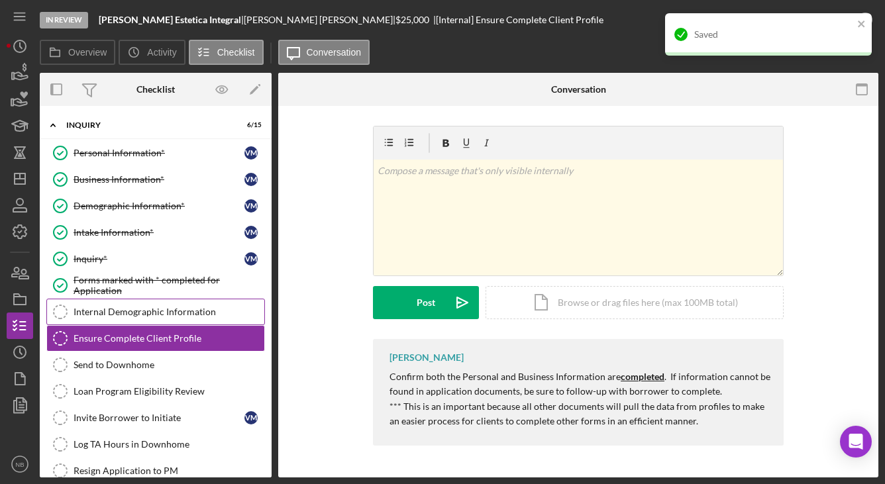
click at [185, 317] on div "Internal Demographic Information" at bounding box center [169, 312] width 191 height 11
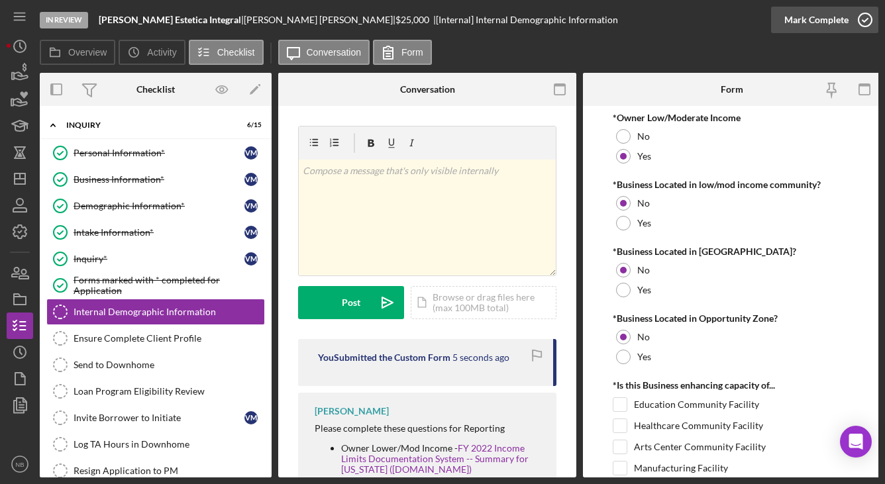
click at [827, 18] on div "Mark Complete" at bounding box center [816, 20] width 64 height 26
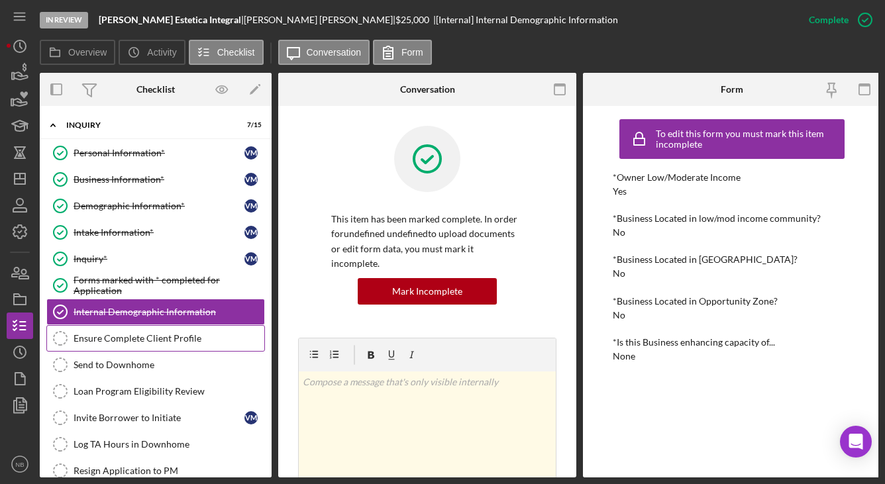
click at [130, 329] on link "Ensure Complete Client Profile Ensure Complete Client Profile" at bounding box center [155, 338] width 219 height 26
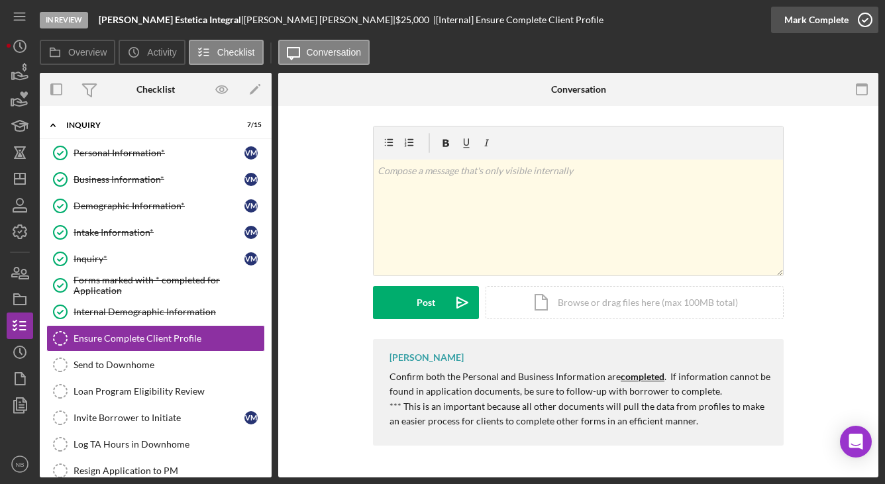
click at [844, 17] on div "Mark Complete" at bounding box center [816, 20] width 64 height 26
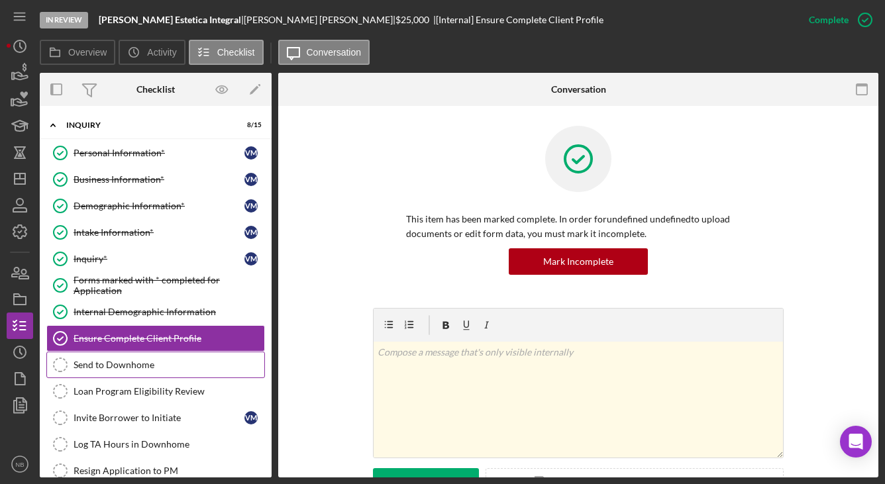
click at [165, 361] on div "Send to Downhome" at bounding box center [169, 365] width 191 height 11
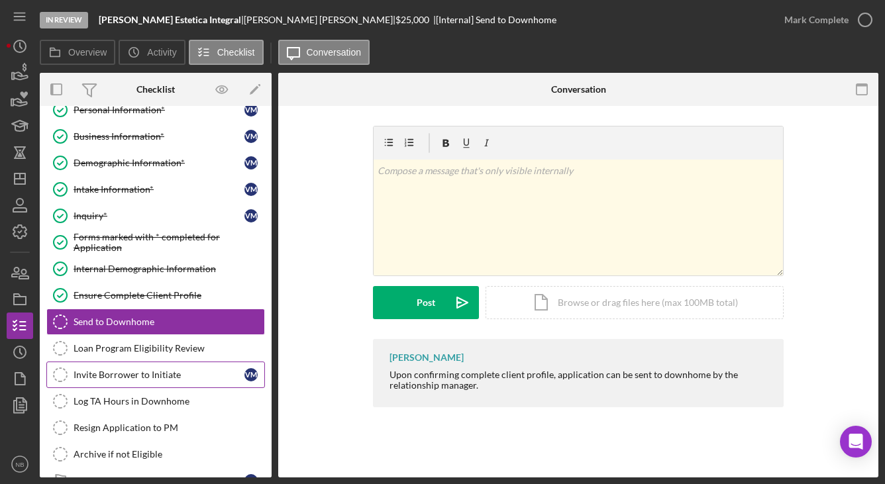
scroll to position [66, 0]
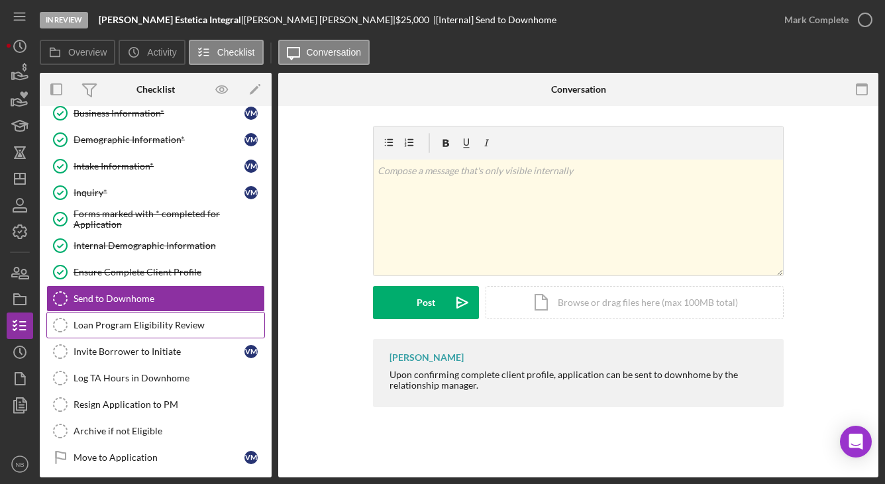
click at [156, 335] on link "Loan Program Eligibility Review Loan Program Eligibility Review" at bounding box center [155, 325] width 219 height 26
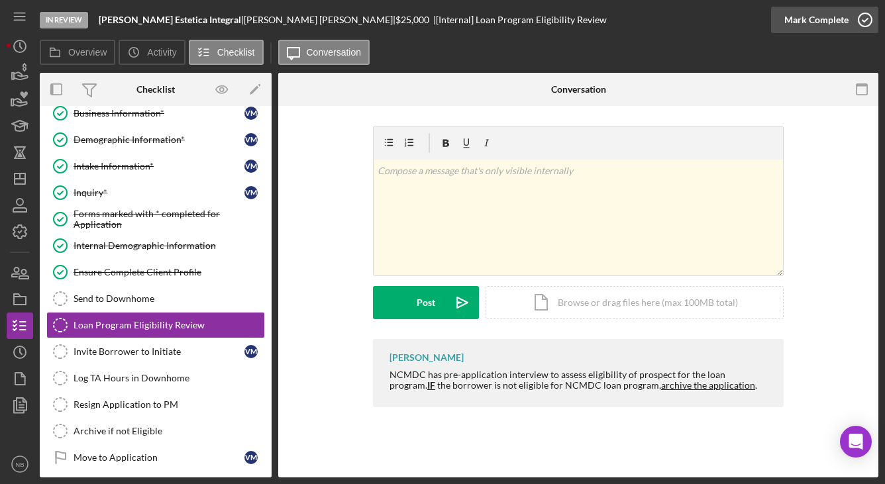
click at [811, 17] on div "Mark Complete" at bounding box center [816, 20] width 64 height 26
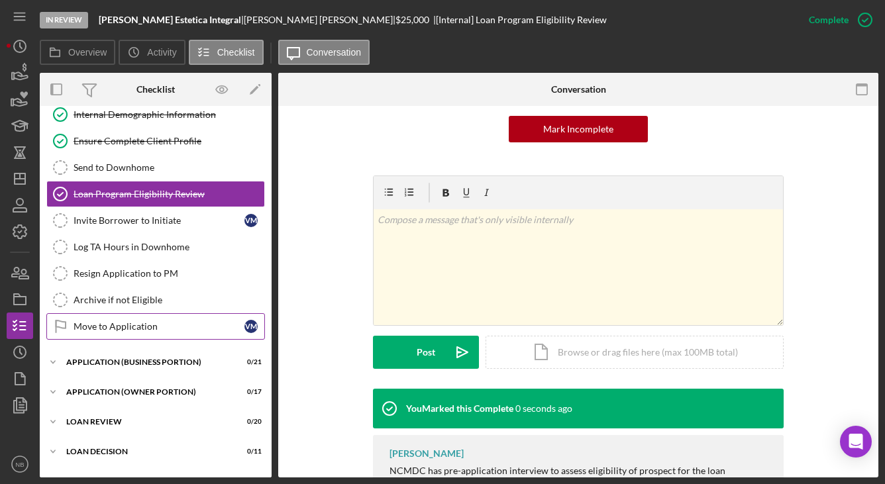
scroll to position [199, 0]
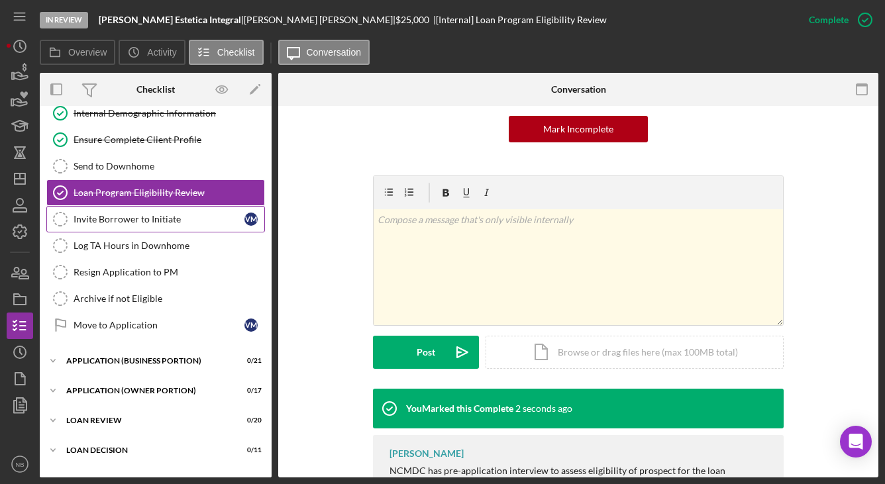
click at [119, 225] on link "Invite Borrower to Initiate Invite Borrower to Initiate V M" at bounding box center [155, 219] width 219 height 26
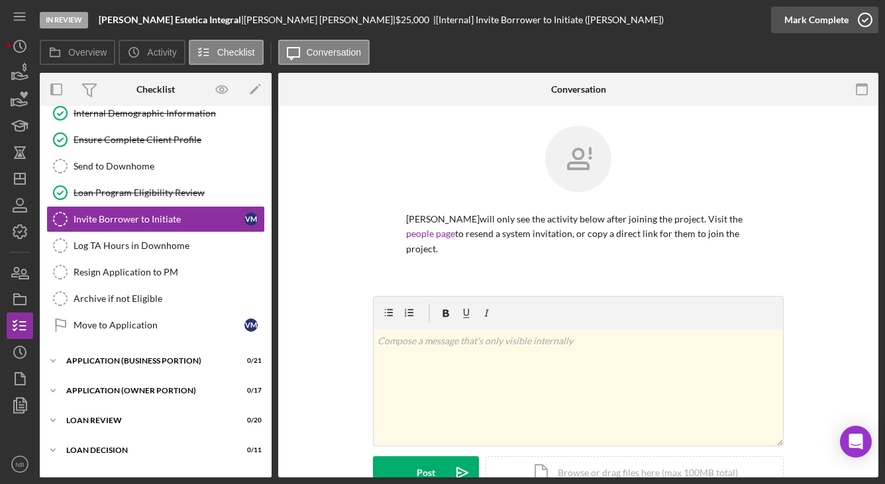
click at [827, 21] on div "Mark Complete" at bounding box center [816, 20] width 64 height 26
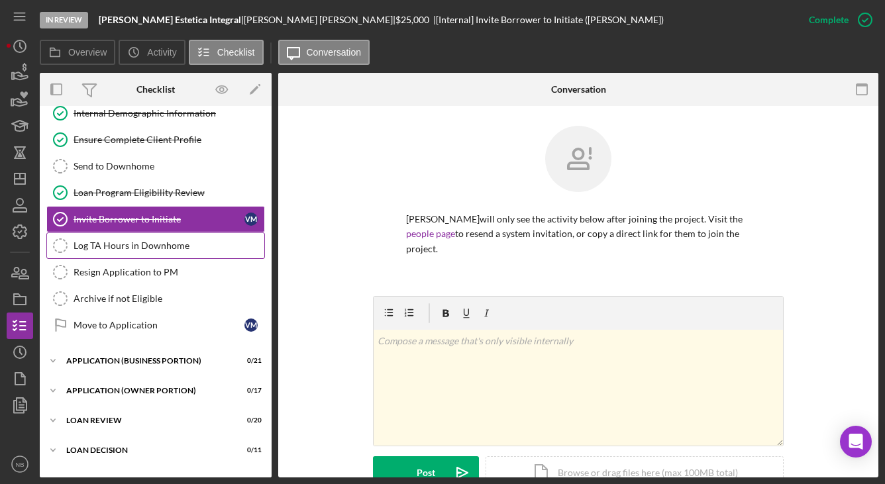
click at [181, 248] on div "Log TA Hours in Downhome" at bounding box center [169, 245] width 191 height 11
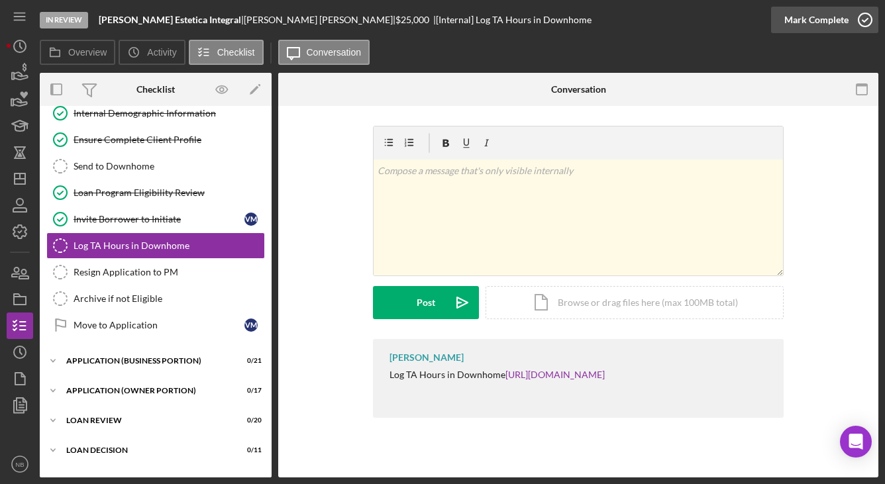
click at [846, 18] on div "Mark Complete" at bounding box center [816, 20] width 64 height 26
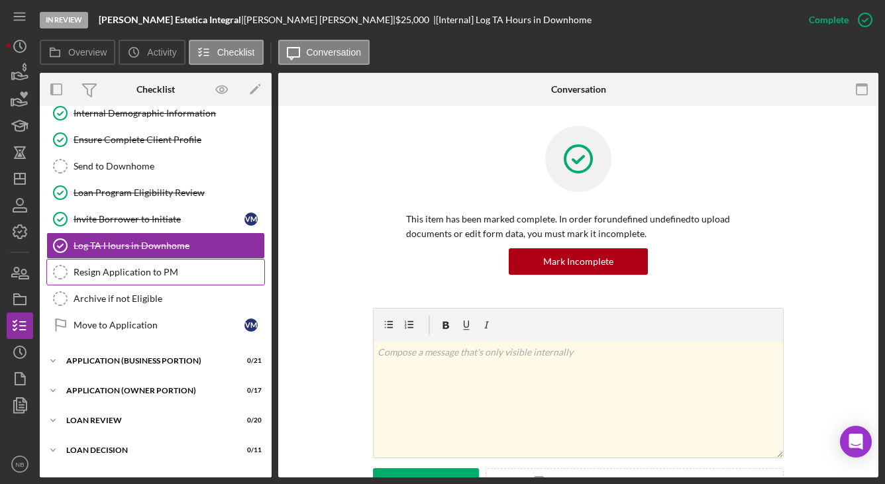
click at [193, 272] on div "Resign Application to PM" at bounding box center [169, 272] width 191 height 11
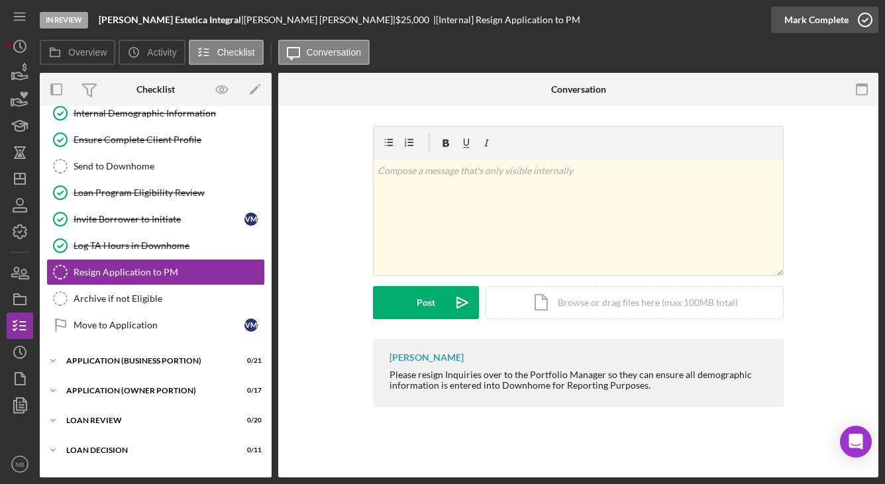
click at [842, 25] on div "Mark Complete" at bounding box center [816, 20] width 64 height 26
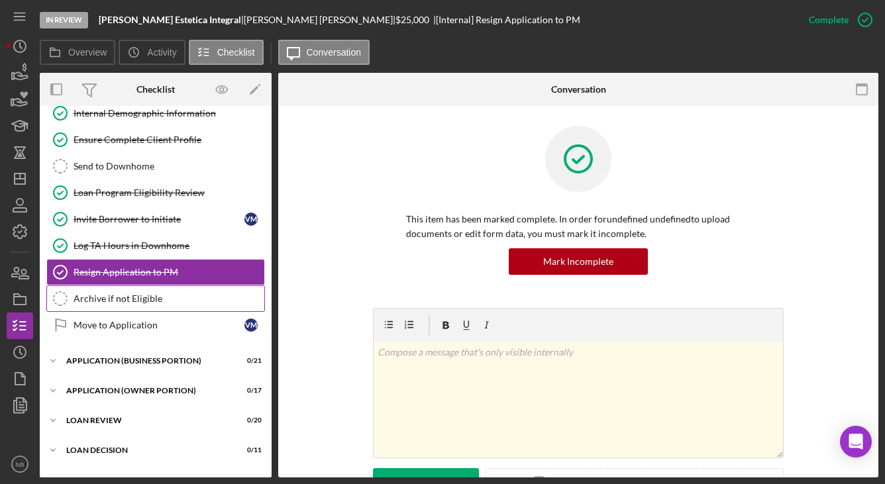
click at [87, 305] on link "Archive if not Eligible Archive if not Eligible" at bounding box center [155, 298] width 219 height 26
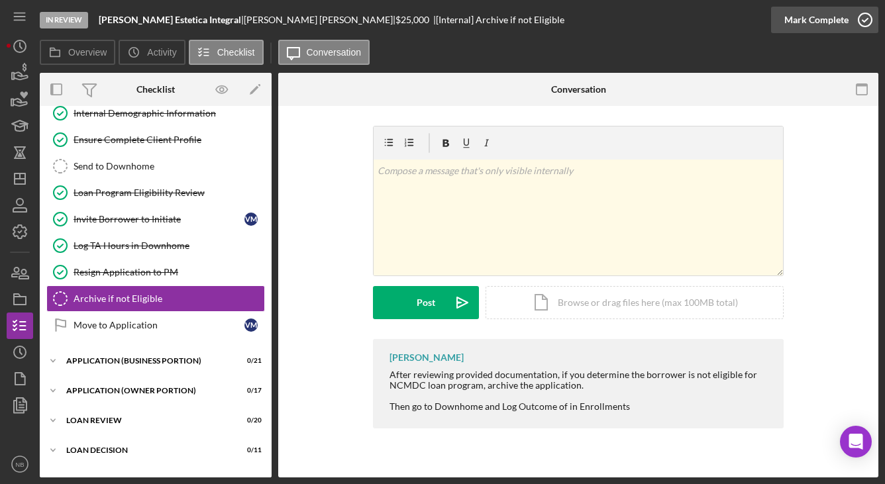
click at [809, 20] on div "Mark Complete" at bounding box center [816, 20] width 64 height 26
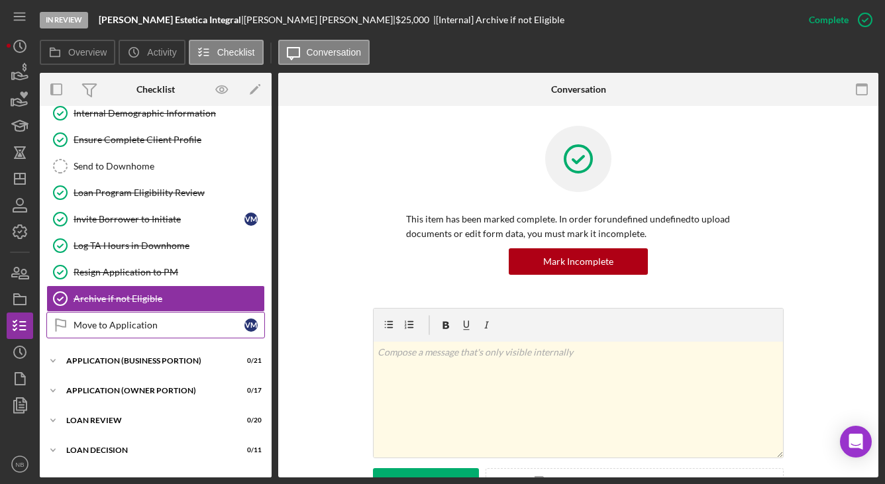
click at [114, 317] on link "Move to Application Move to Application V M" at bounding box center [155, 325] width 219 height 26
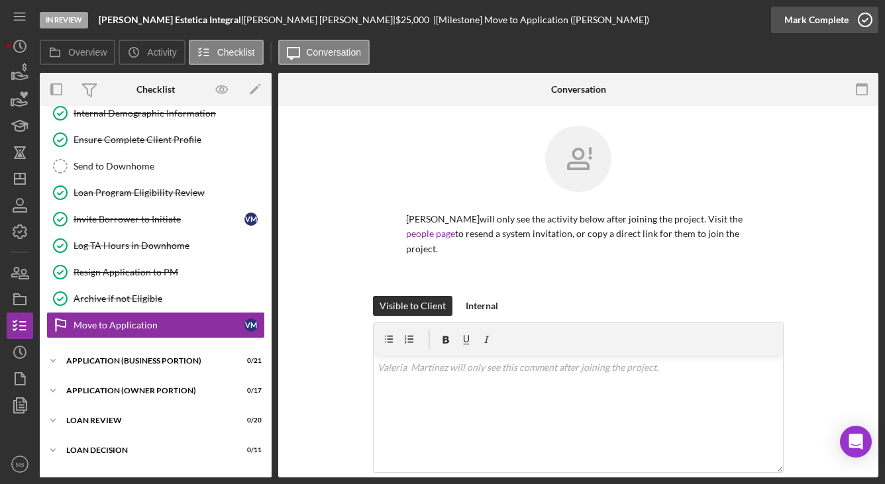
click at [791, 21] on div "Mark Complete" at bounding box center [816, 20] width 64 height 26
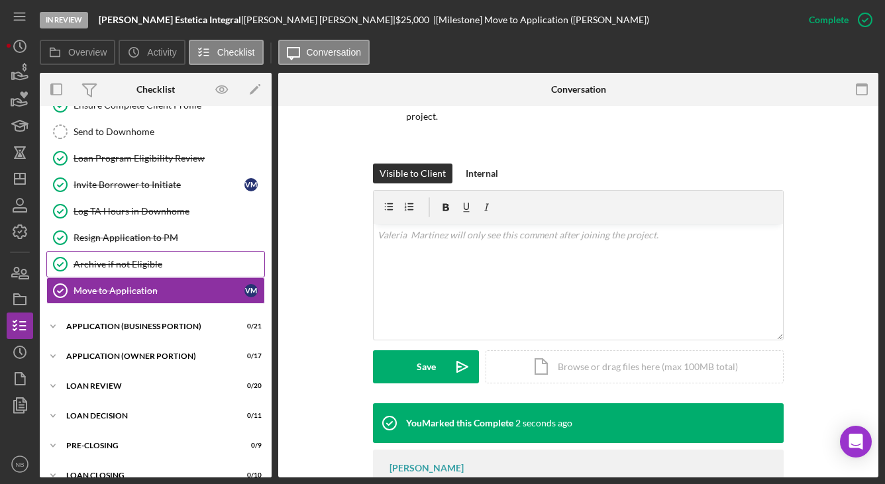
scroll to position [252, 0]
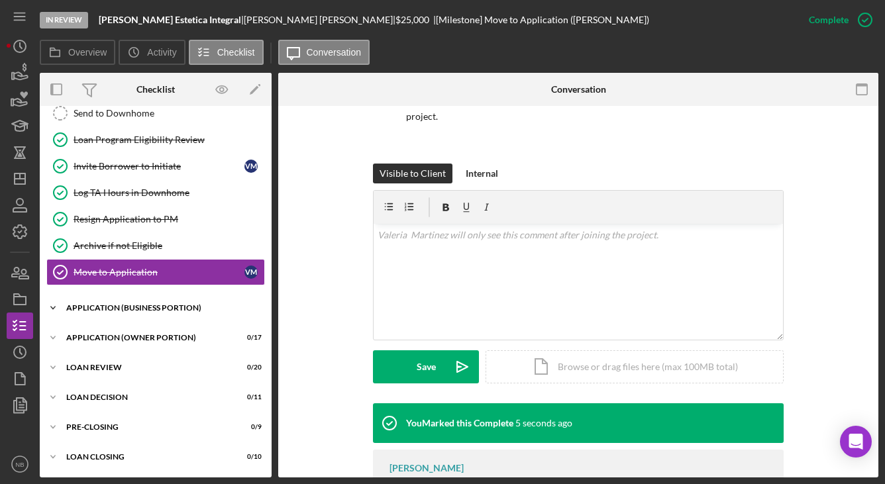
click at [117, 311] on div "APPLICATION (BUSINESS PORTION)" at bounding box center [160, 308] width 189 height 8
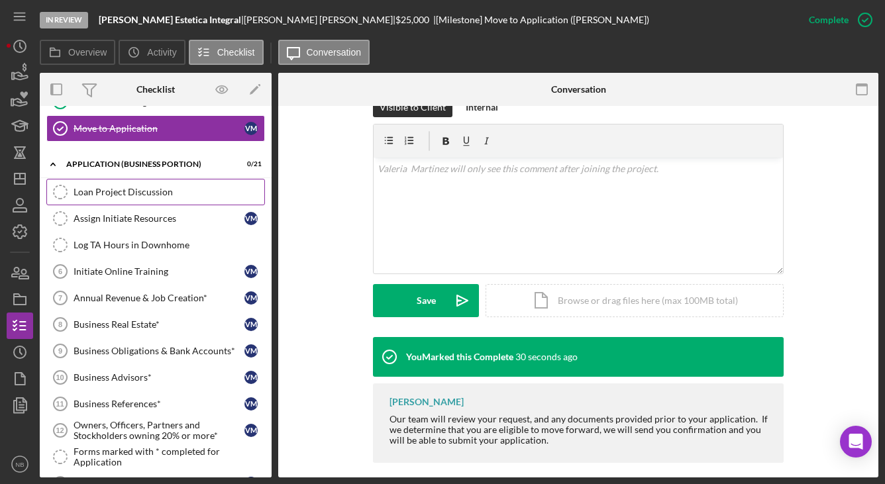
scroll to position [384, 0]
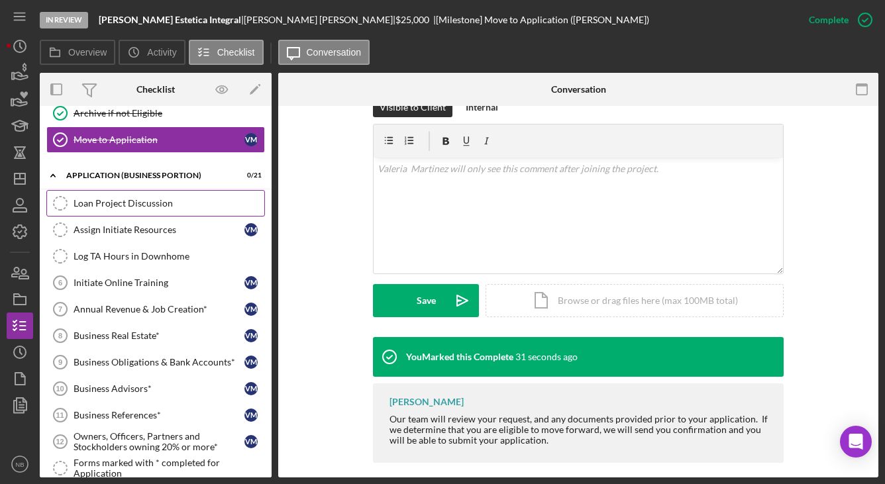
click at [156, 201] on div "Loan Project Discussion" at bounding box center [169, 203] width 191 height 11
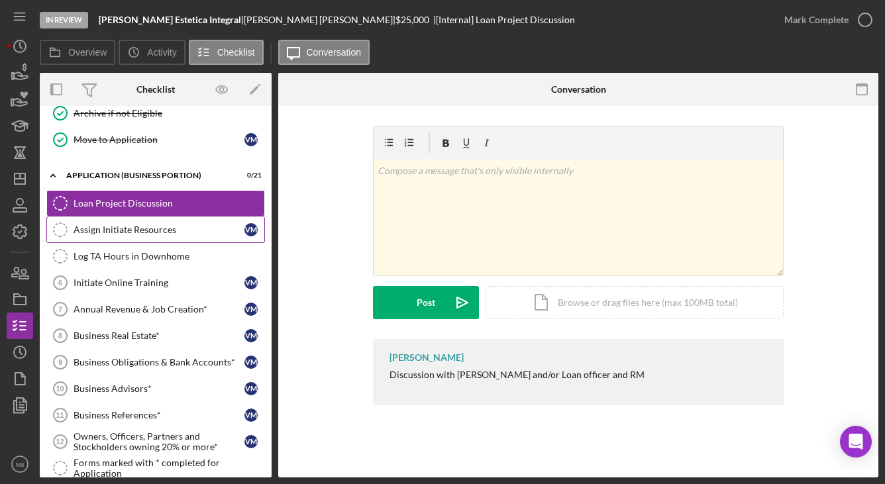
click at [150, 234] on div "Assign Initiate Resources" at bounding box center [159, 230] width 171 height 11
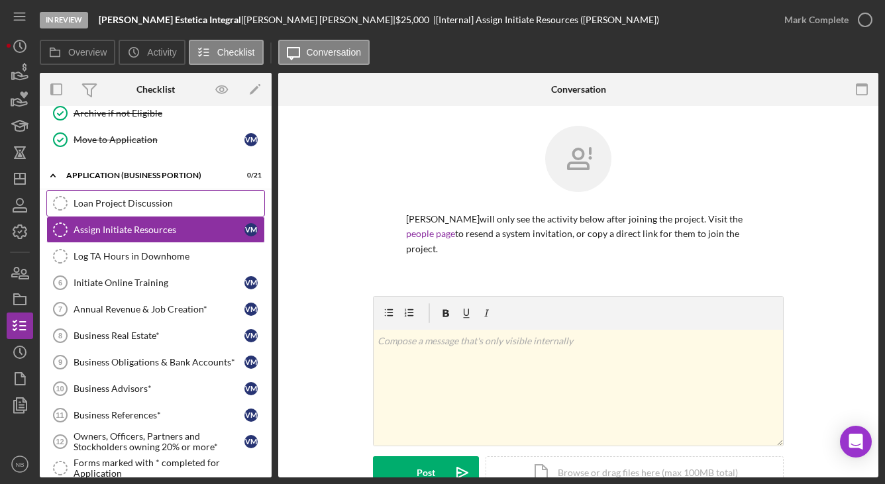
click at [154, 201] on div "Loan Project Discussion" at bounding box center [169, 203] width 191 height 11
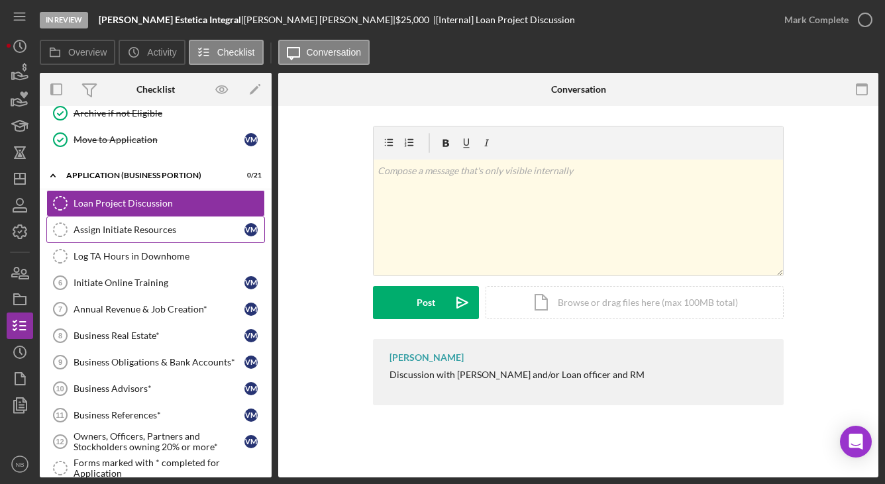
click at [154, 225] on div "Assign Initiate Resources" at bounding box center [159, 230] width 171 height 11
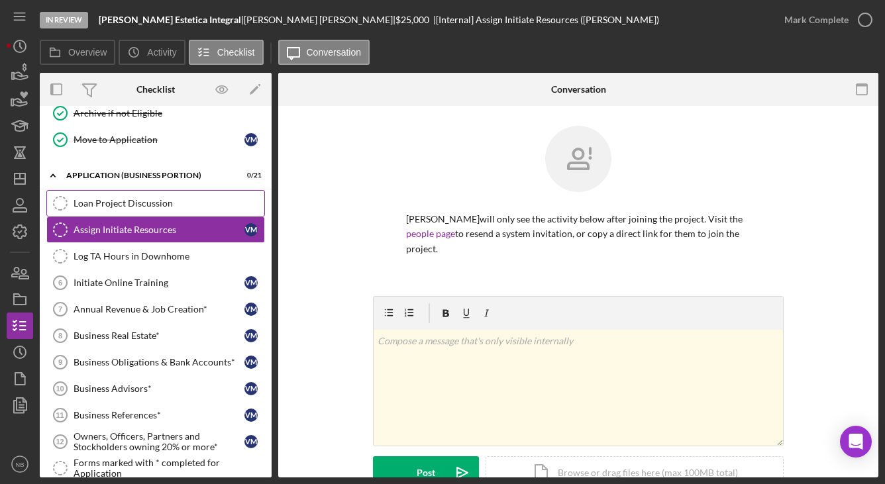
click at [158, 204] on div "Loan Project Discussion" at bounding box center [169, 203] width 191 height 11
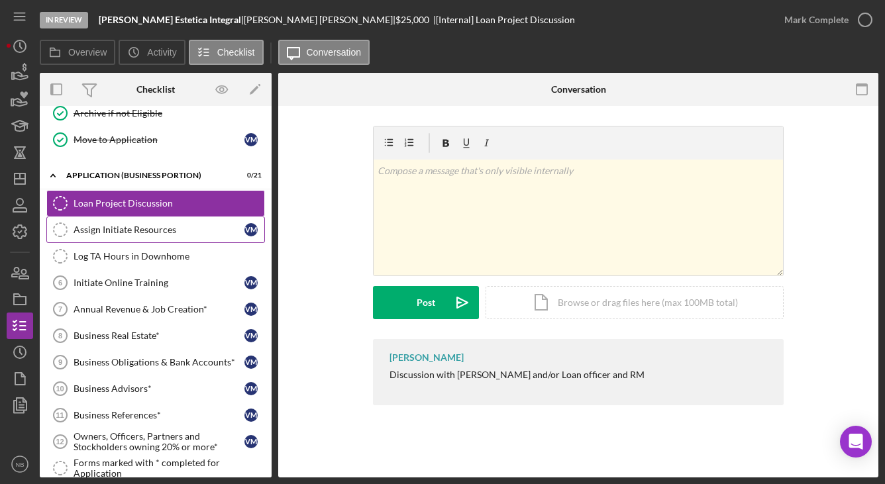
click at [168, 230] on div "Assign Initiate Resources" at bounding box center [159, 230] width 171 height 11
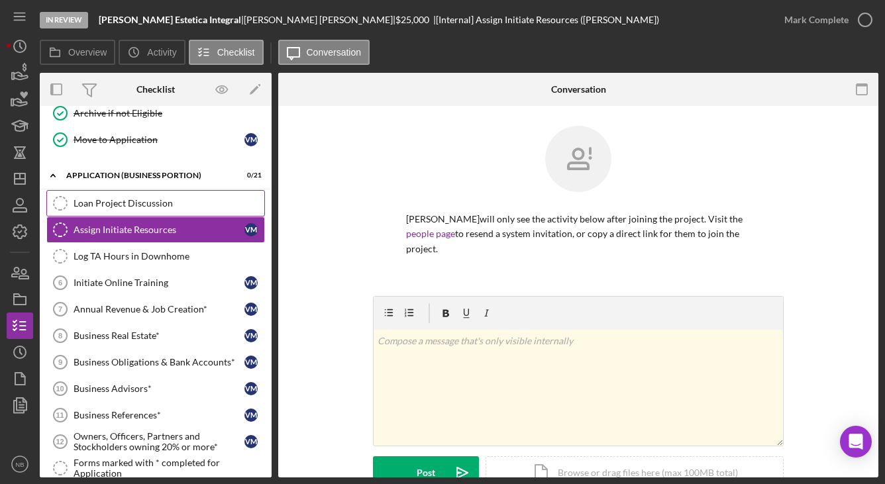
click at [162, 212] on link "Loan Project Discussion Loan Project Discussion" at bounding box center [155, 203] width 219 height 26
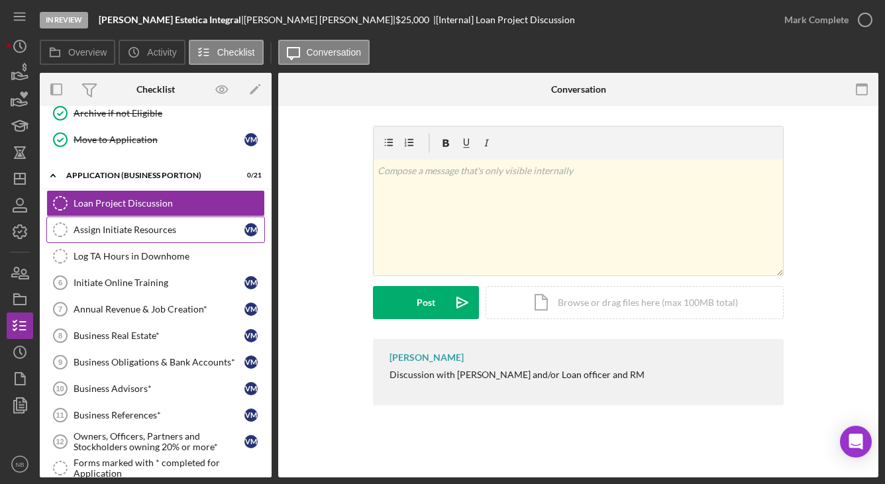
click at [162, 230] on div "Assign Initiate Resources" at bounding box center [159, 230] width 171 height 11
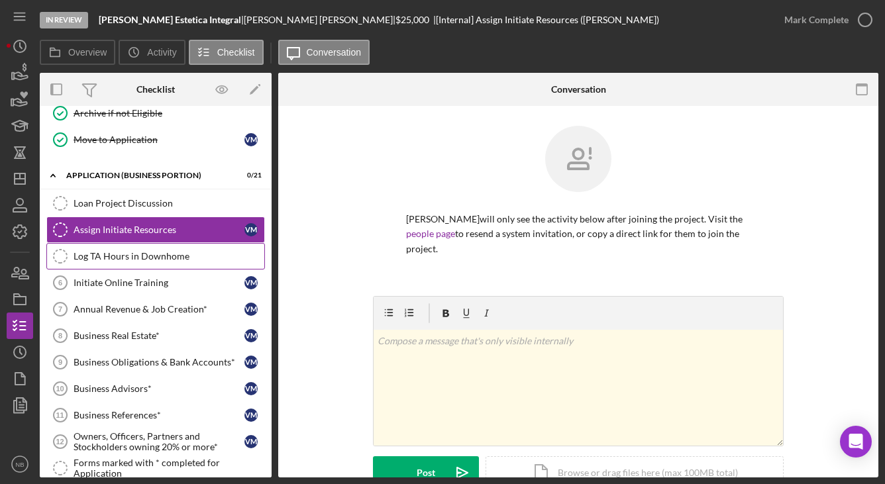
click at [159, 253] on div "Log TA Hours in Downhome" at bounding box center [169, 256] width 191 height 11
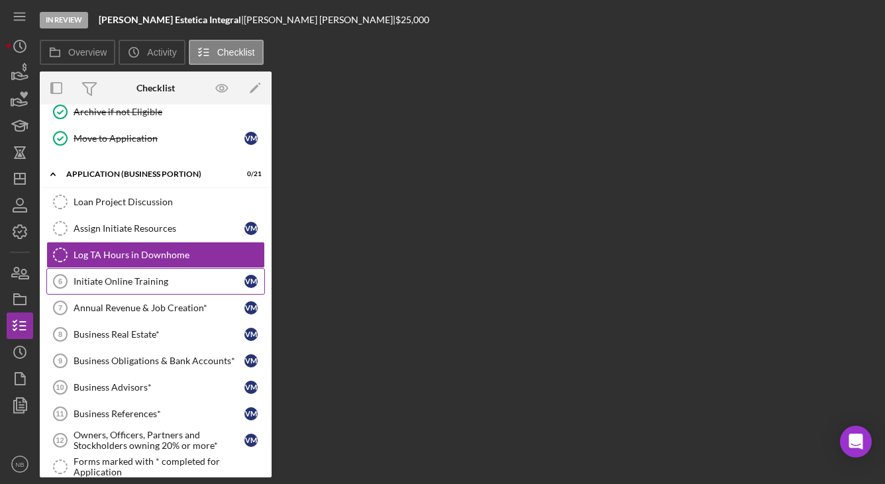
click at [159, 285] on div "Initiate Online Training" at bounding box center [159, 281] width 171 height 11
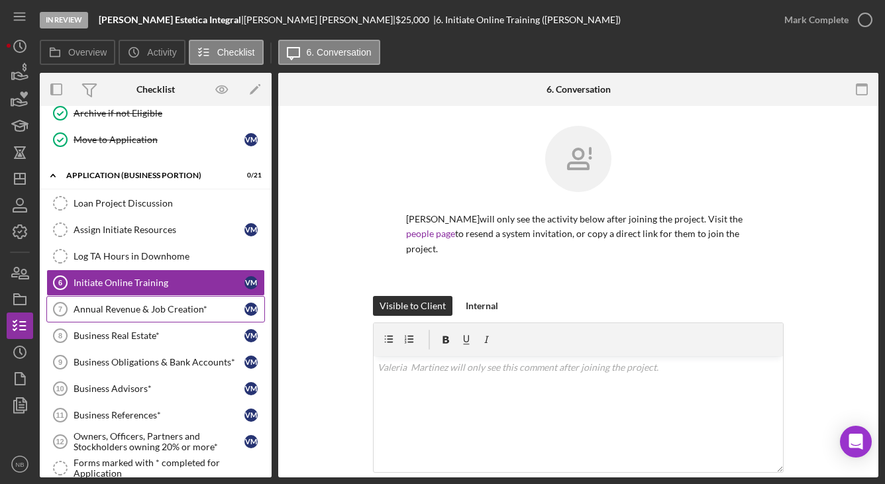
click at [141, 320] on link "Annual Revenue & Job Creation* 7 Annual Revenue & Job Creation* V M" at bounding box center [155, 309] width 219 height 26
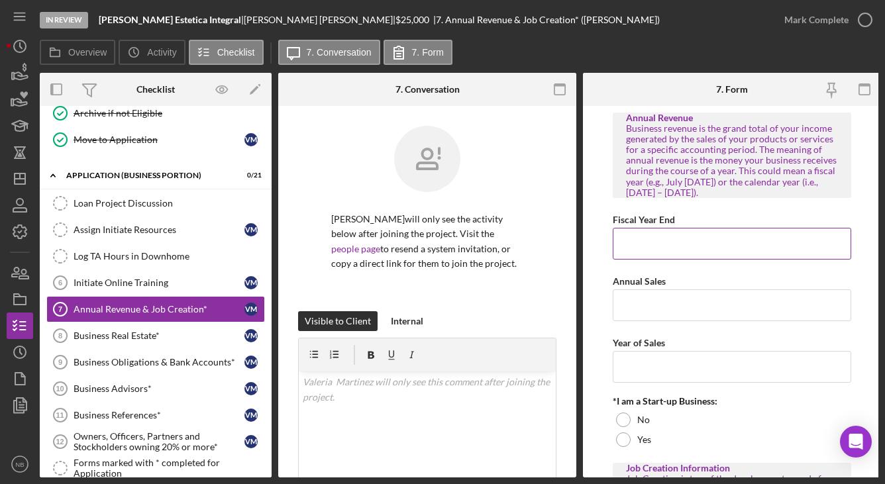
click at [683, 231] on input "Fiscal Year End" at bounding box center [732, 244] width 238 height 32
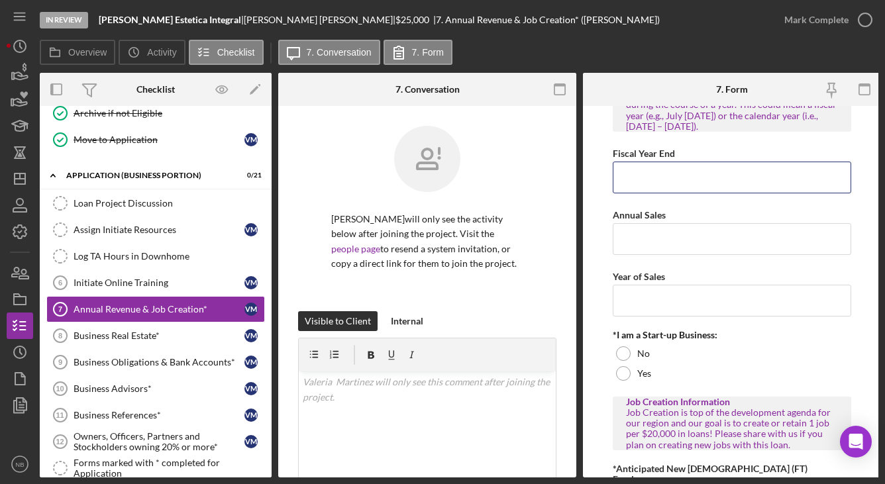
scroll to position [132, 0]
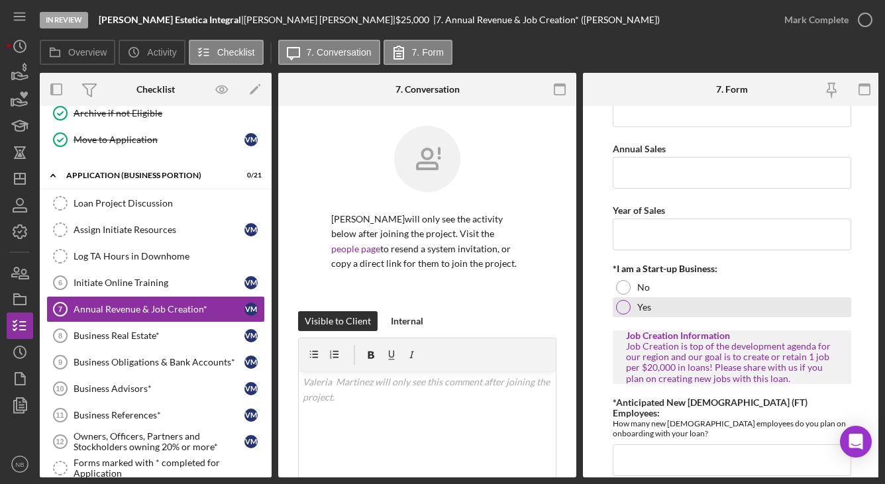
click at [655, 309] on div "Yes" at bounding box center [732, 307] width 238 height 20
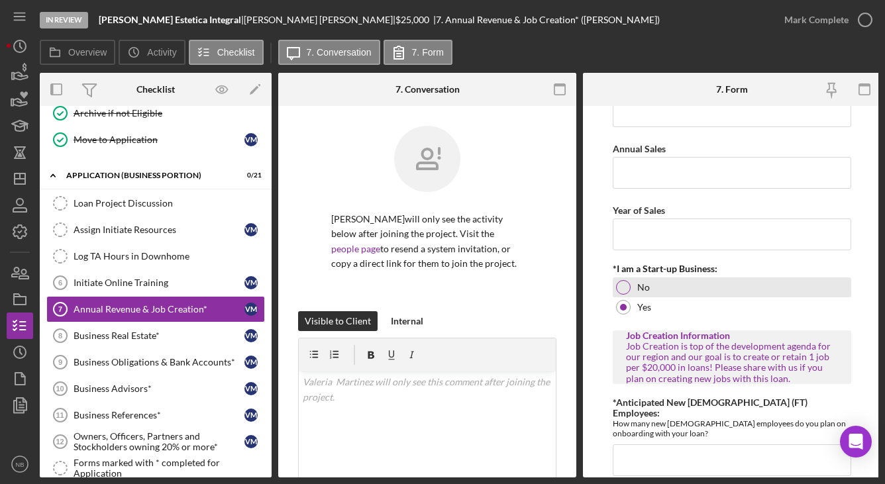
scroll to position [254, 0]
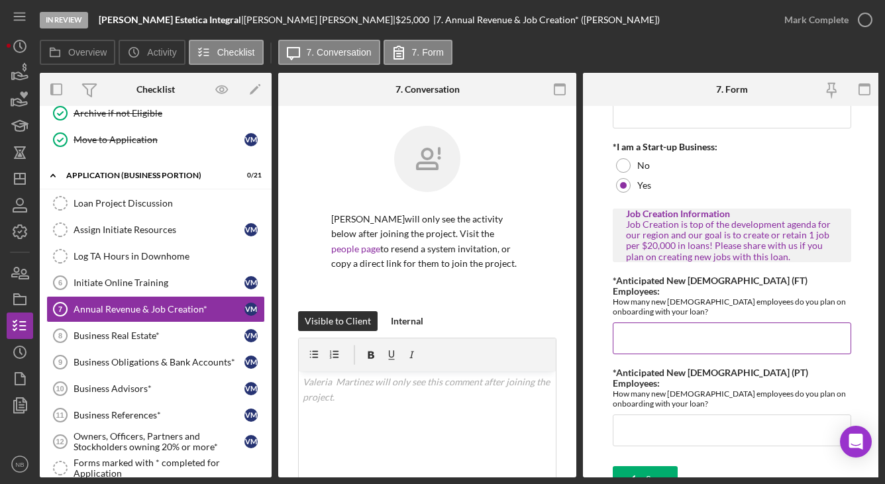
click at [710, 340] on input "*Anticipated New [DEMOGRAPHIC_DATA] (FT) Employees:" at bounding box center [732, 339] width 238 height 32
click at [720, 328] on input "*Anticipated New [DEMOGRAPHIC_DATA] (FT) Employees:" at bounding box center [732, 339] width 238 height 32
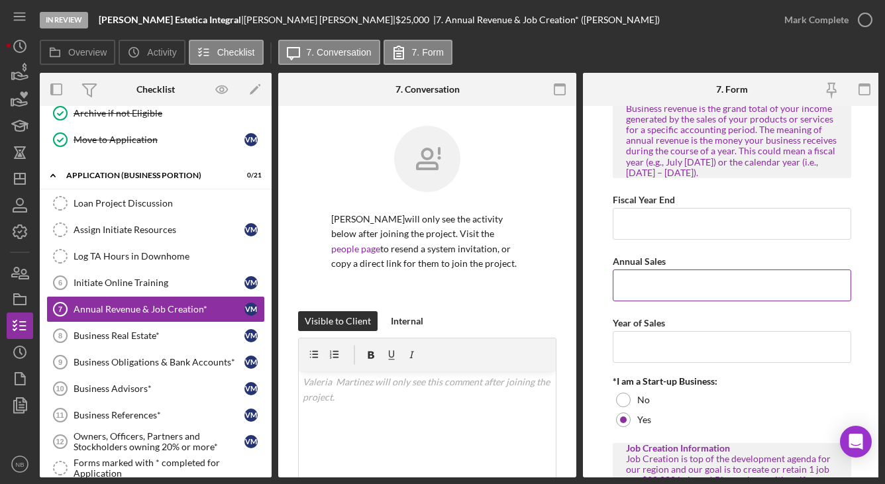
scroll to position [0, 0]
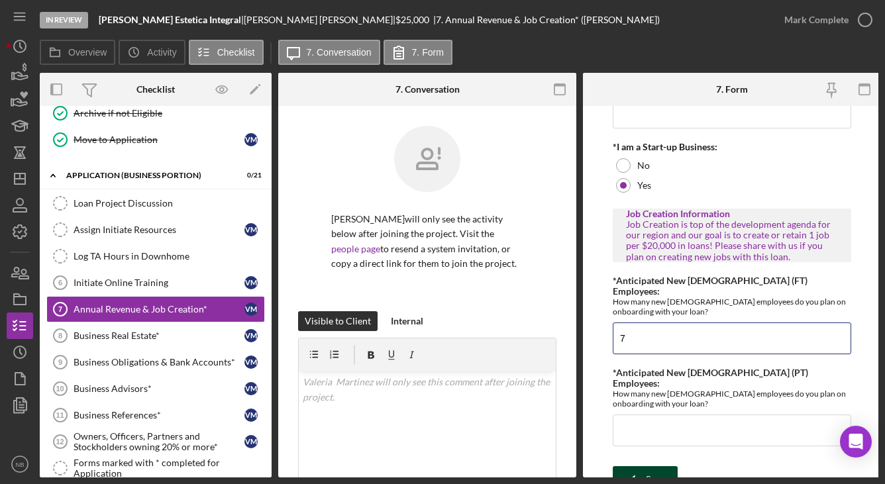
type input "7"
click at [652, 466] on div "Save" at bounding box center [655, 479] width 19 height 26
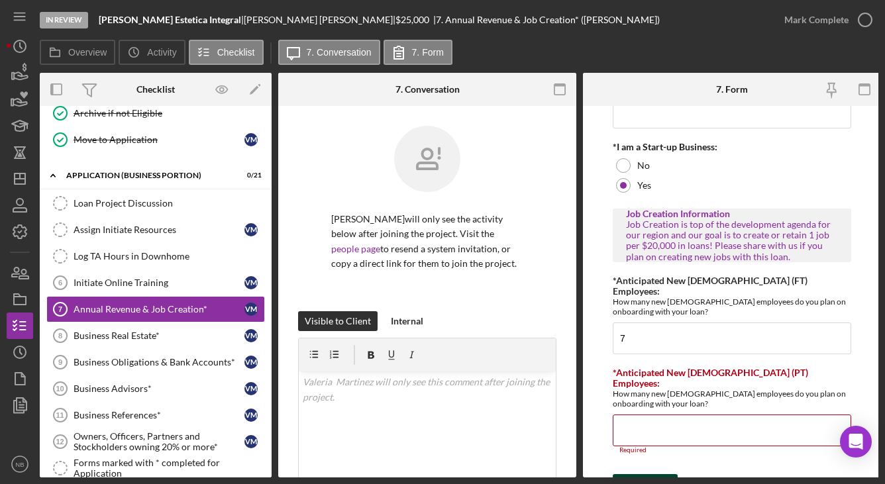
scroll to position [262, 0]
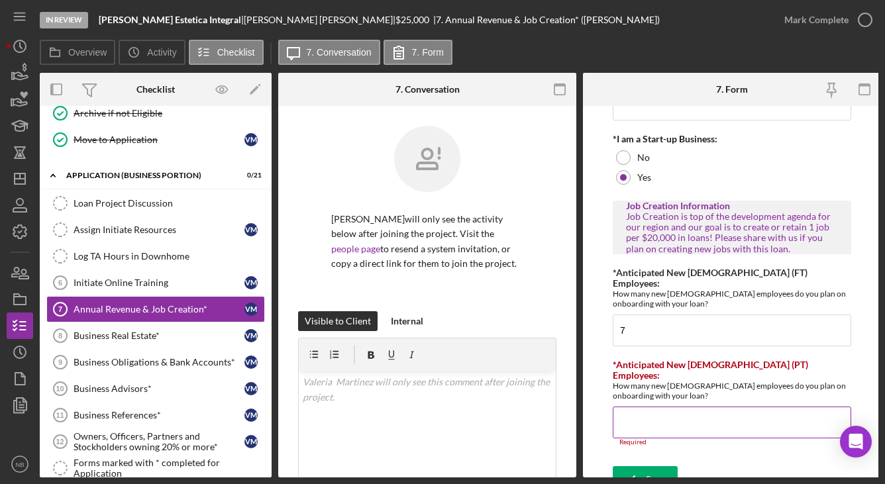
click at [724, 407] on input "*Anticipated New [DEMOGRAPHIC_DATA] (PT) Employees:" at bounding box center [732, 423] width 238 height 32
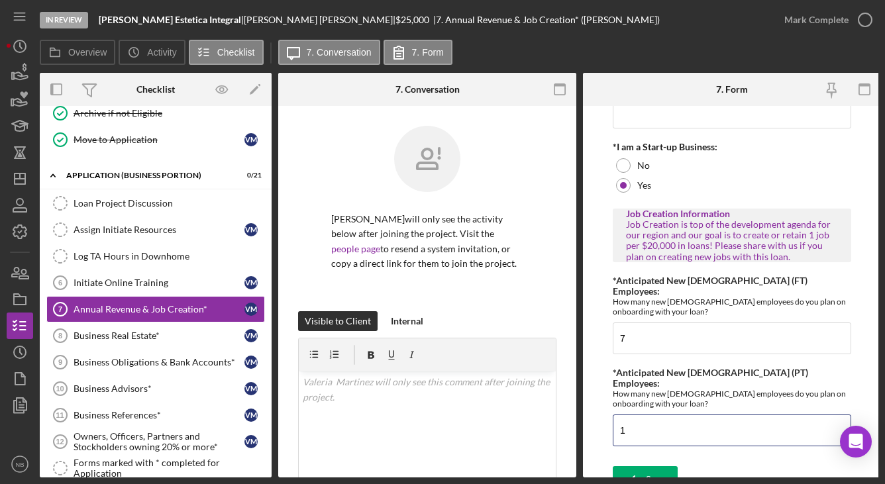
type input "1"
click at [670, 345] on div "Annual Revenue Business revenue is the grand total of your income generated by …" at bounding box center [732, 158] width 238 height 601
click at [672, 323] on input "7" at bounding box center [732, 339] width 238 height 32
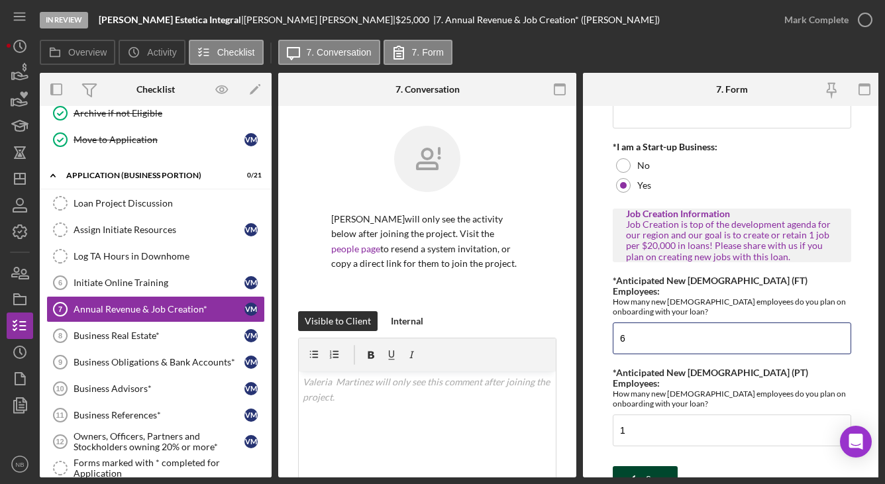
type input "6"
click at [661, 466] on div "Save" at bounding box center [655, 479] width 19 height 26
click at [864, 16] on div "Saved" at bounding box center [768, 13] width 212 height 5
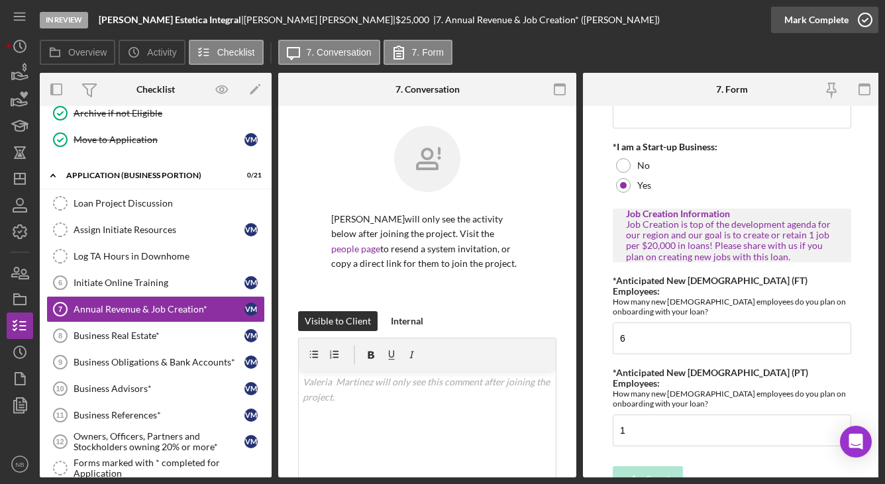
click at [822, 13] on div "Mark Complete" at bounding box center [816, 20] width 64 height 26
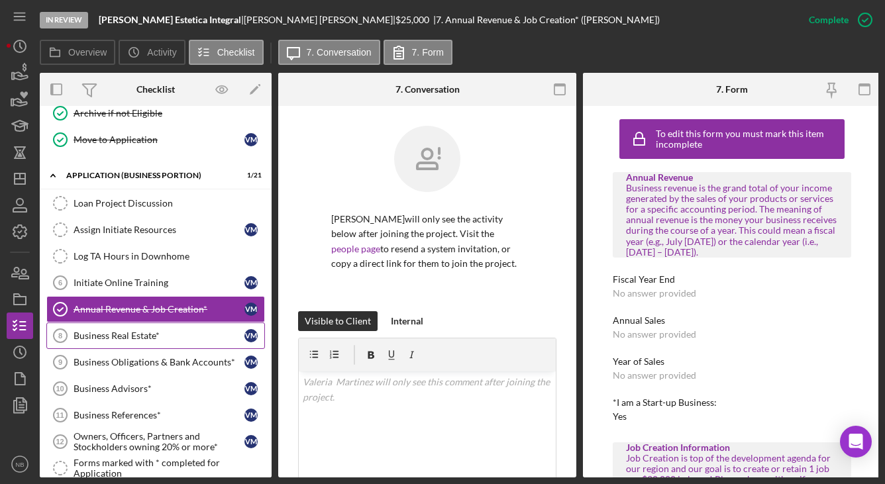
click at [128, 333] on div "Business Real Estate*" at bounding box center [159, 335] width 171 height 11
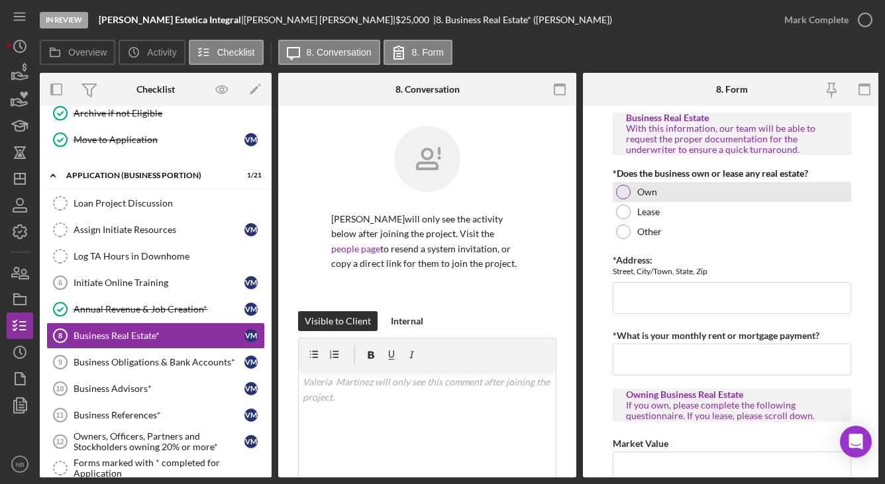
click at [640, 197] on label "Own" at bounding box center [647, 192] width 20 height 11
drag, startPoint x: 648, startPoint y: 219, endPoint x: 660, endPoint y: 254, distance: 36.2
click at [649, 220] on div "Lease" at bounding box center [732, 212] width 238 height 20
click at [668, 294] on input "*Address:" at bounding box center [732, 298] width 238 height 32
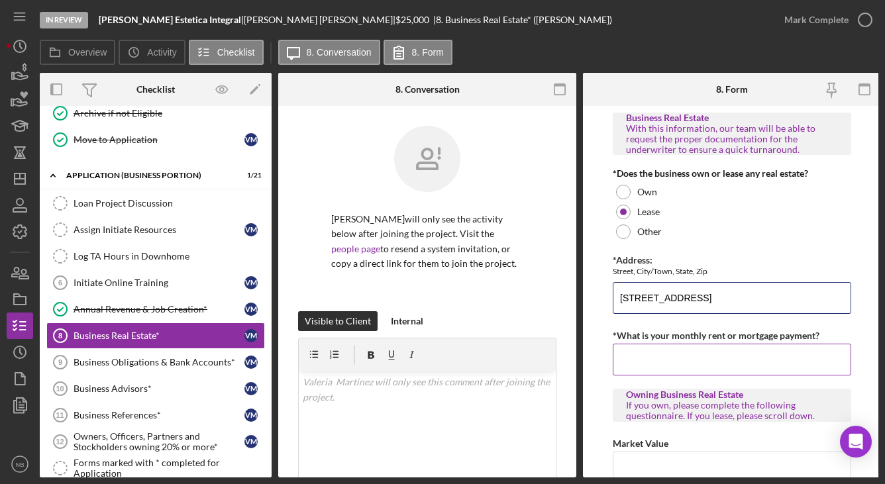
type input "[STREET_ADDRESS]"
click at [704, 344] on input "*What is your monthly rent or mortgage payment?" at bounding box center [732, 360] width 238 height 32
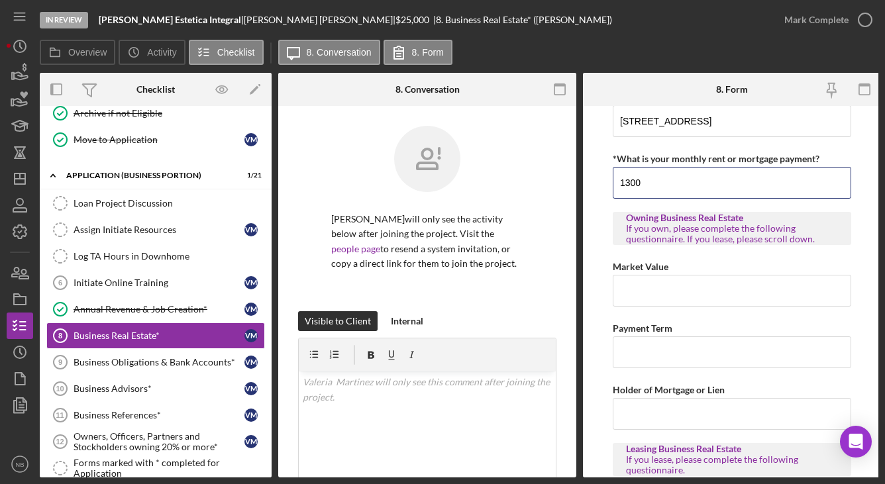
scroll to position [199, 0]
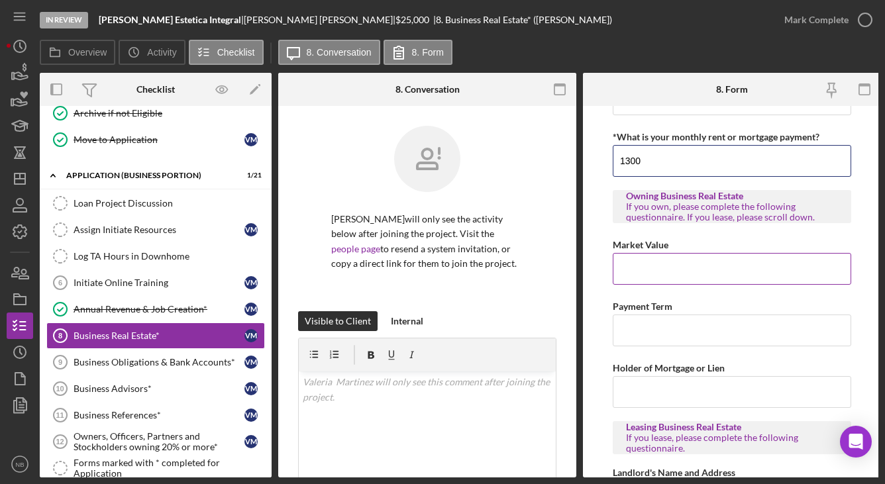
type input "1300"
click at [717, 270] on input "Market Value" at bounding box center [732, 269] width 238 height 32
click at [709, 276] on input "Market Value" at bounding box center [732, 269] width 238 height 32
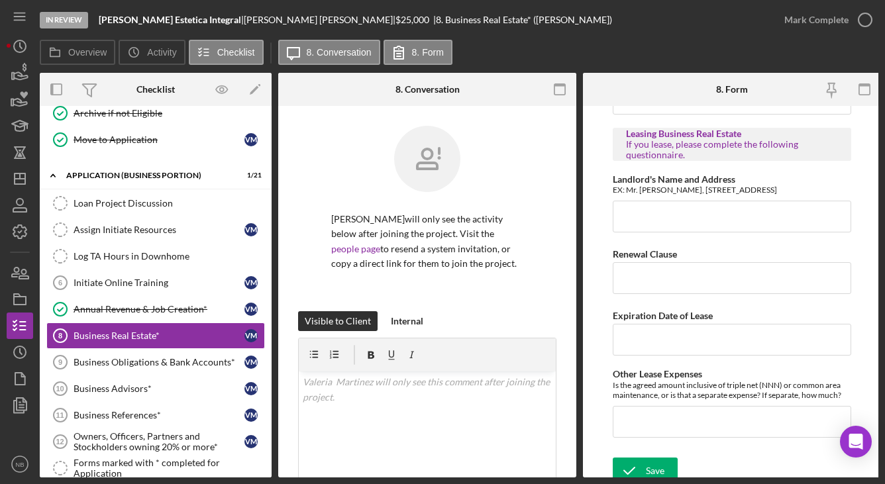
scroll to position [505, 0]
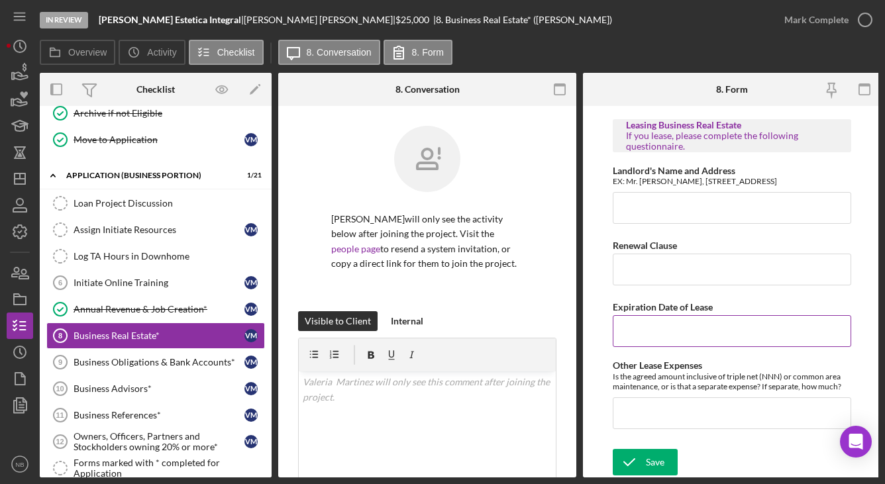
click at [681, 336] on input "Expiration Date of Lease" at bounding box center [732, 331] width 238 height 32
type input "month to month but we are working on a 2-5 year extension"
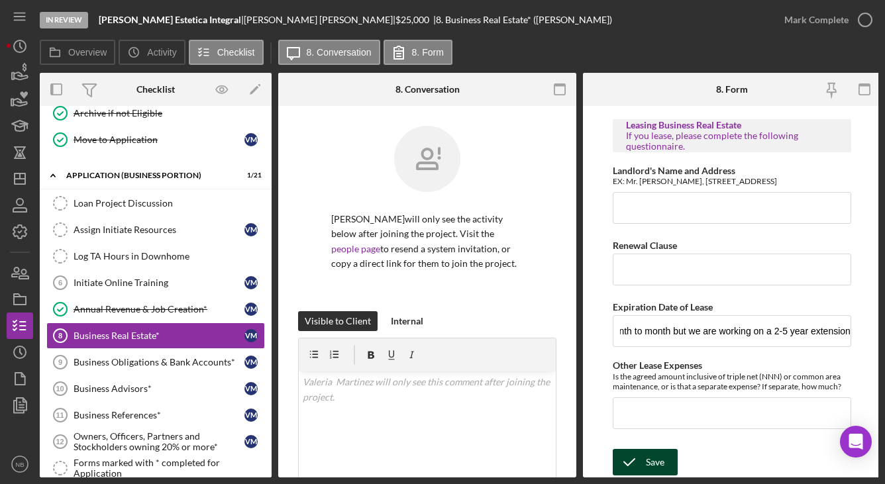
drag, startPoint x: 651, startPoint y: 440, endPoint x: 657, endPoint y: 466, distance: 26.5
click at [651, 440] on form "Business Real Estate With this information, our team will be able to request th…" at bounding box center [732, 292] width 298 height 372
click at [657, 466] on div "Save" at bounding box center [655, 462] width 19 height 26
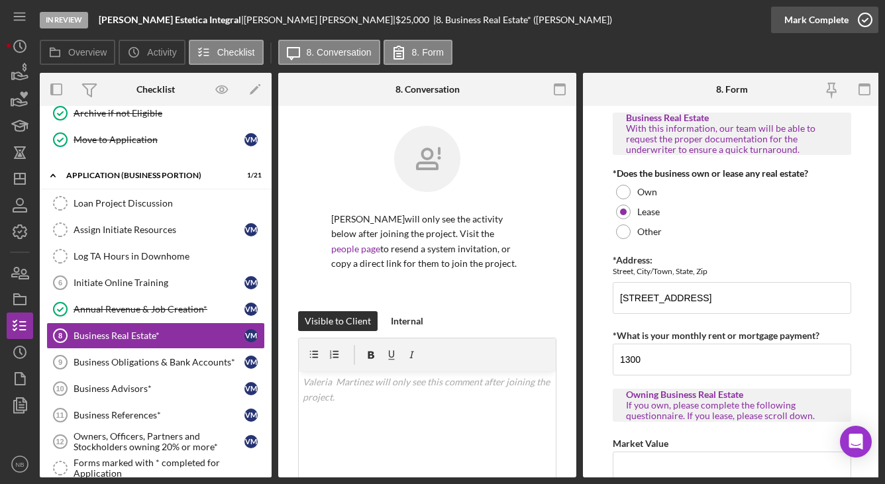
click at [855, 16] on icon "button" at bounding box center [864, 19] width 33 height 33
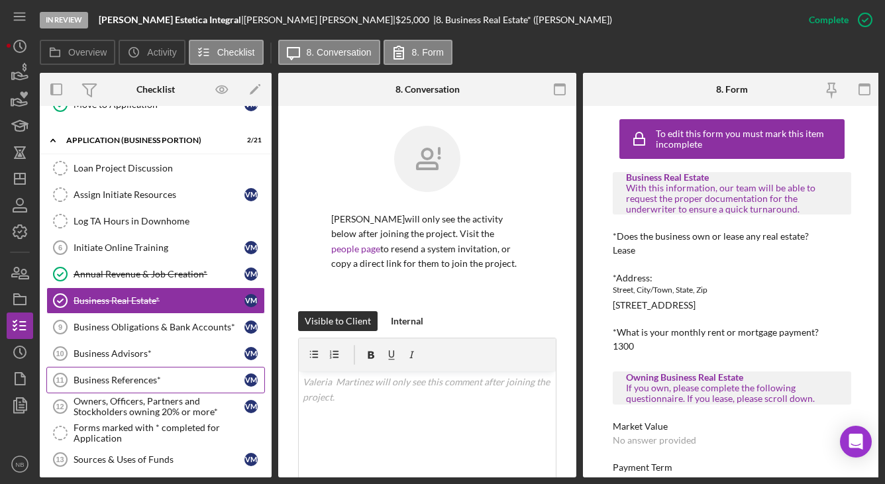
scroll to position [450, 0]
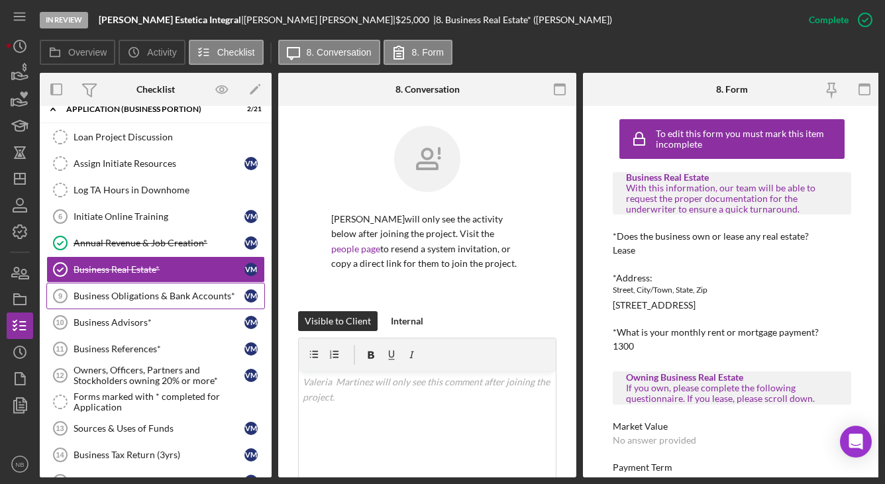
click at [151, 292] on div "Business Obligations & Bank Accounts*" at bounding box center [159, 296] width 171 height 11
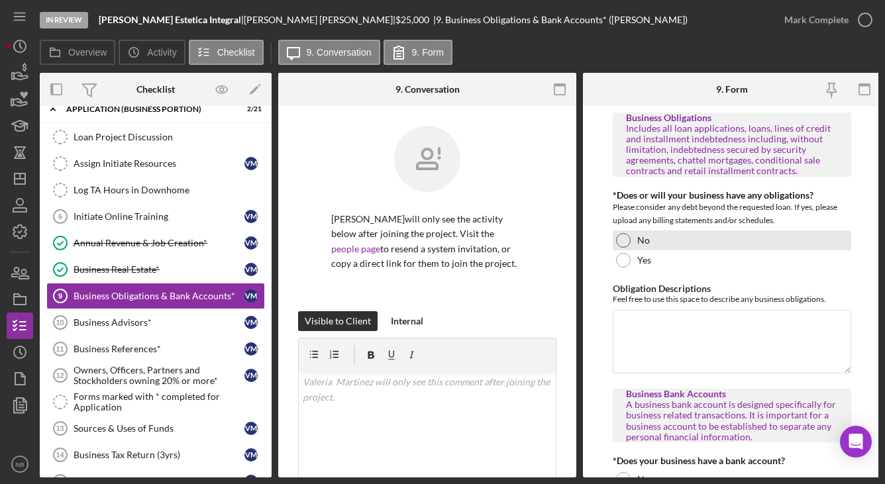
click at [640, 237] on label "No" at bounding box center [643, 240] width 13 height 11
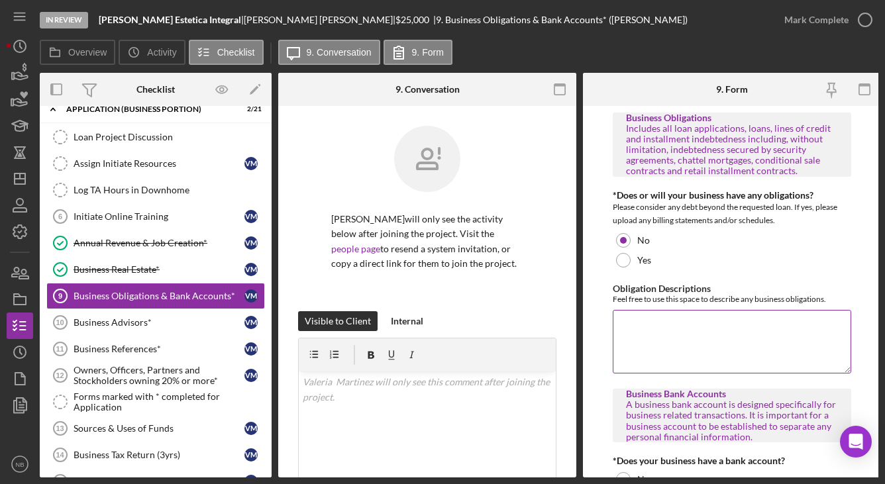
click at [727, 323] on textarea "Obligation Descriptions" at bounding box center [732, 342] width 238 height 64
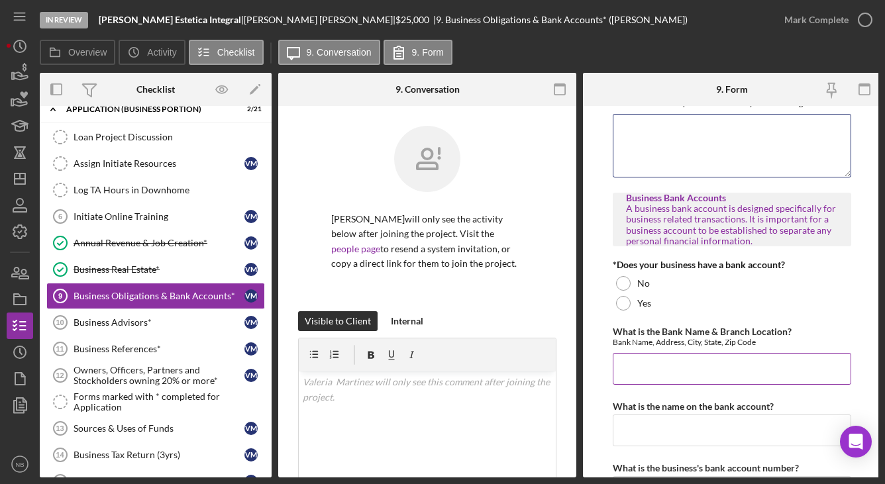
scroll to position [199, 0]
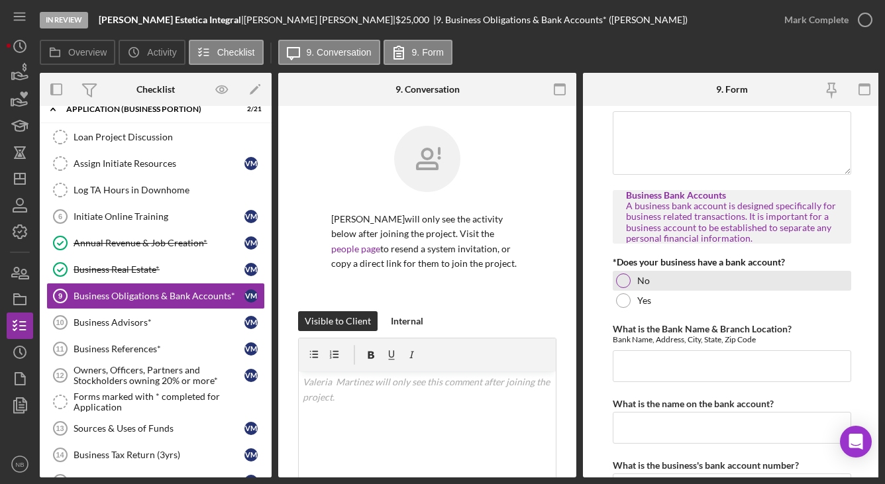
click at [650, 280] on div "No" at bounding box center [732, 281] width 238 height 20
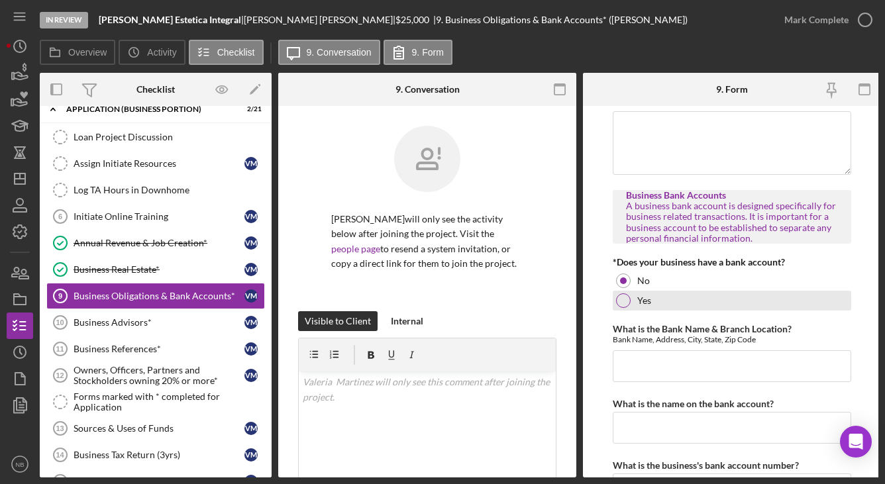
click at [636, 297] on div "Yes" at bounding box center [732, 301] width 238 height 20
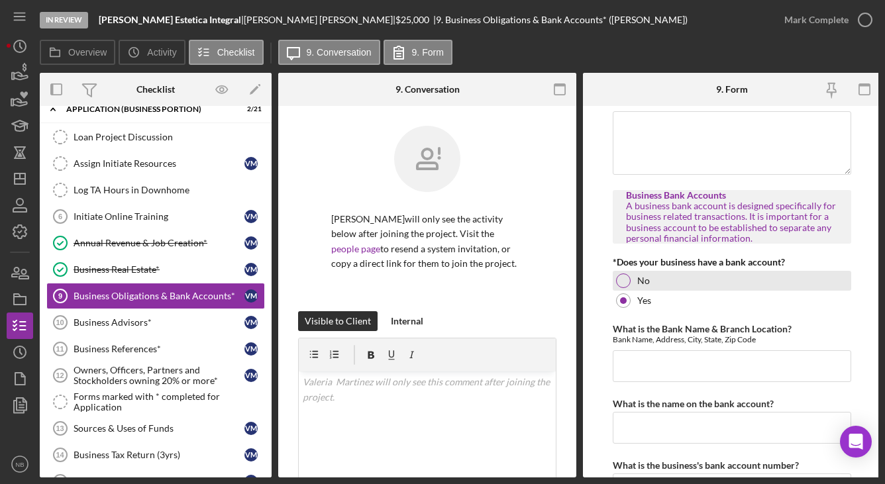
click at [640, 271] on div "No" at bounding box center [732, 281] width 238 height 20
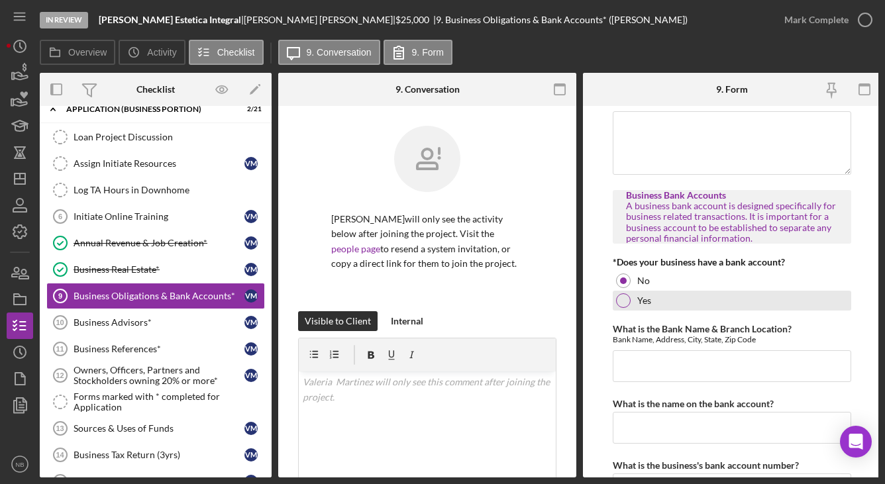
click at [613, 295] on div "Yes" at bounding box center [732, 301] width 238 height 20
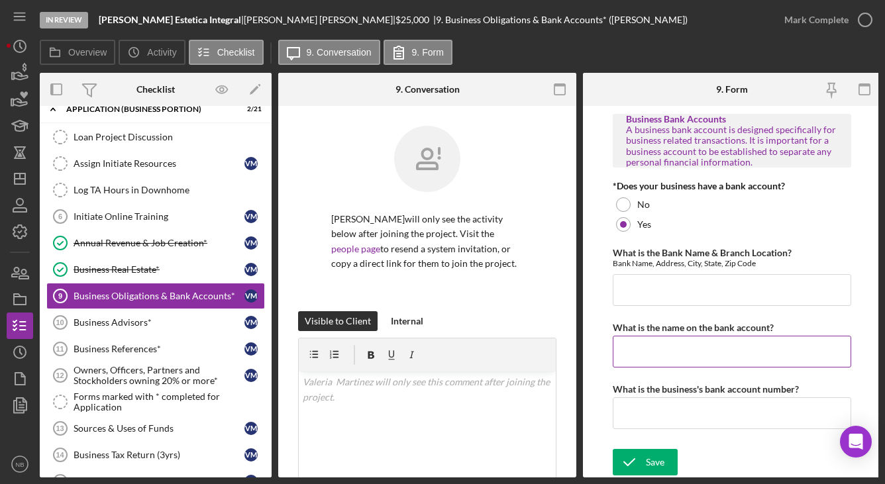
scroll to position [279, 0]
click at [693, 346] on input "What is the name on the bank account?" at bounding box center [732, 352] width 238 height 32
type input "Bank of America"
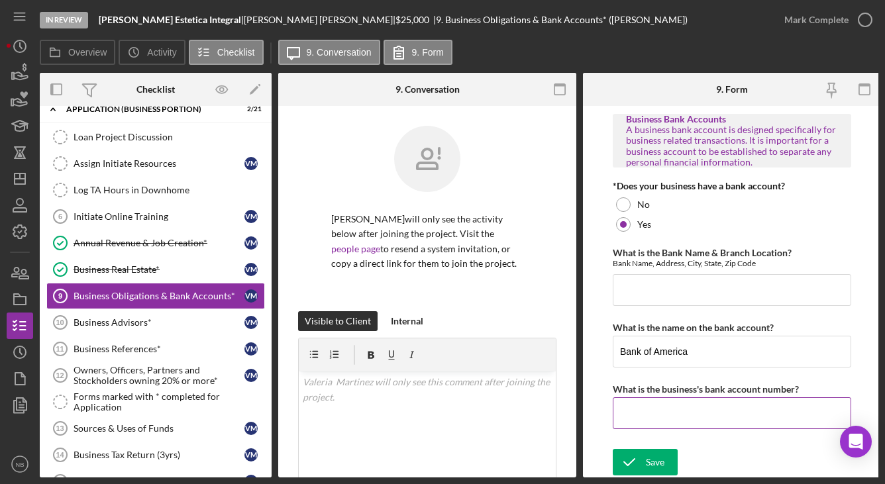
click at [743, 411] on input "What is the business's bank account number?" at bounding box center [732, 413] width 238 height 32
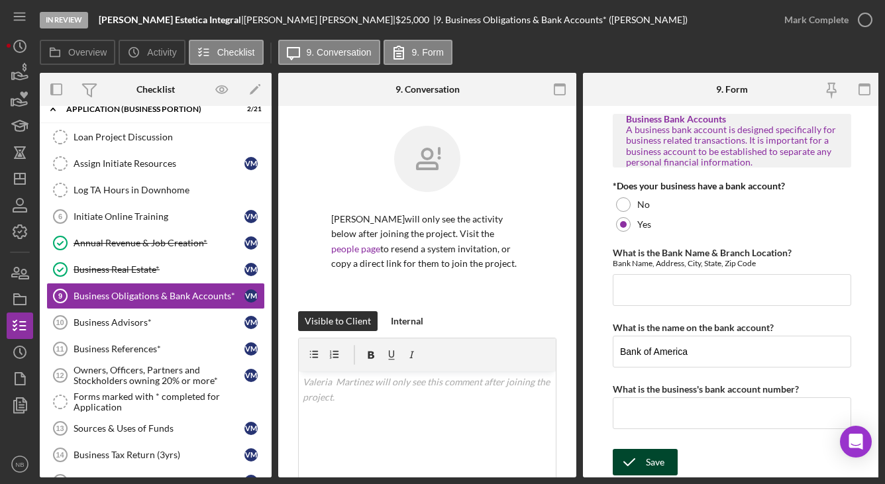
click at [659, 462] on div "Save" at bounding box center [655, 462] width 19 height 26
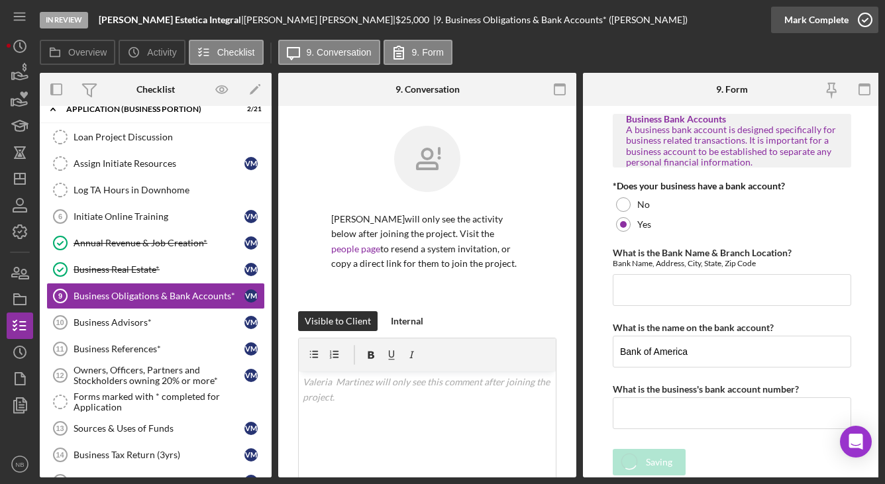
click at [819, 29] on div "Mark Complete" at bounding box center [816, 20] width 64 height 26
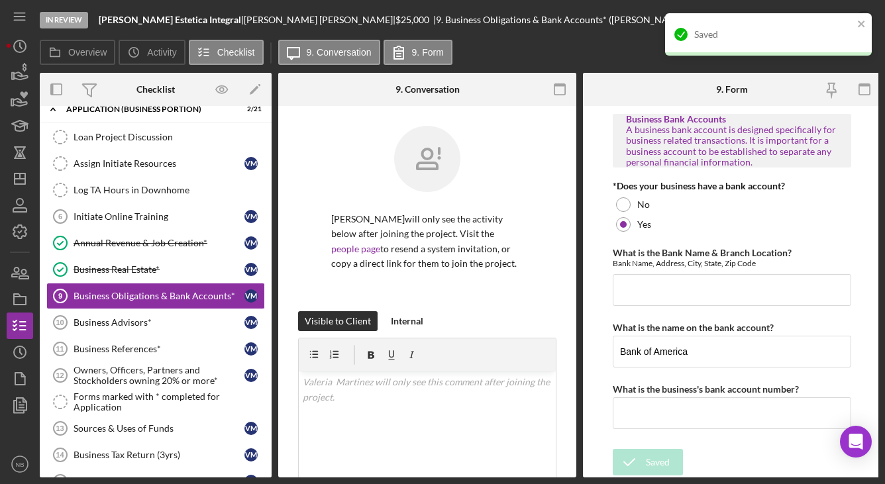
scroll to position [332, 0]
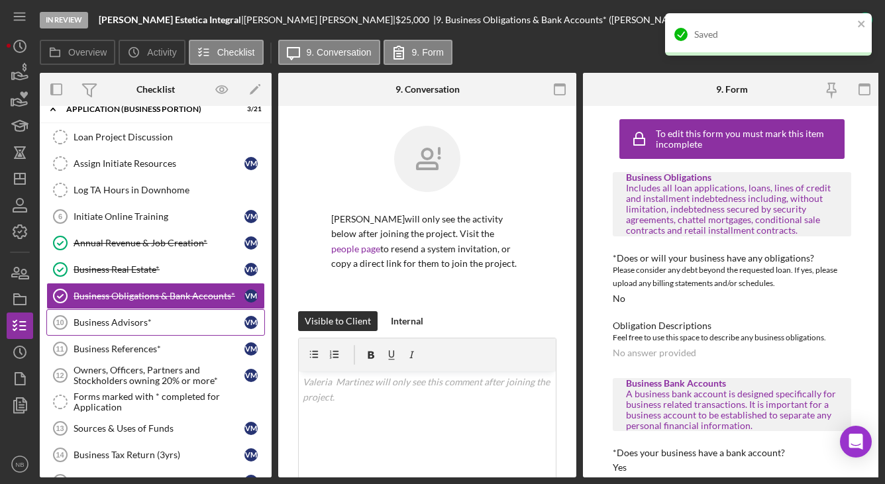
click at [183, 334] on link "Business Advisors* 10 Business Advisors* V M" at bounding box center [155, 322] width 219 height 26
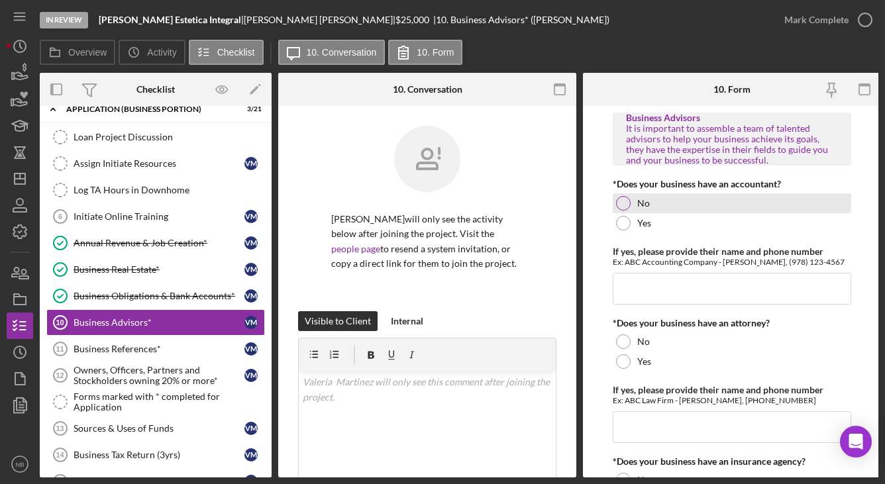
scroll to position [66, 0]
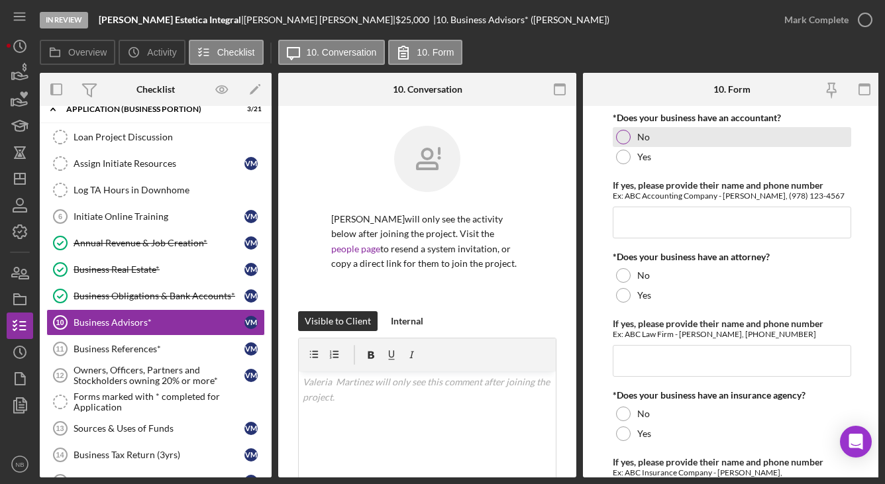
click at [629, 134] on div at bounding box center [623, 137] width 15 height 15
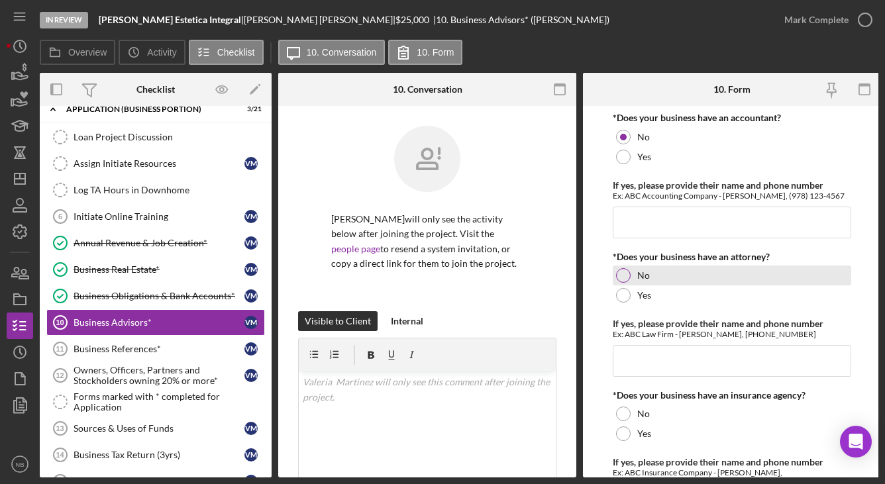
click at [622, 275] on div at bounding box center [623, 275] width 15 height 15
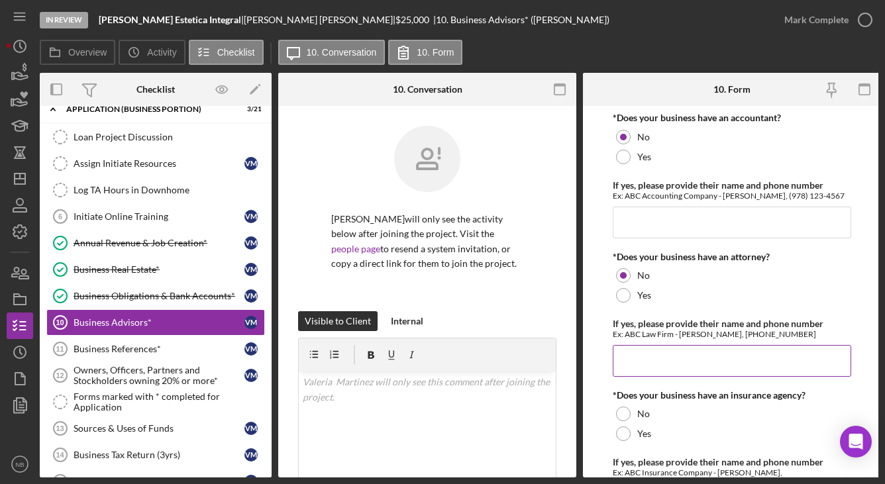
scroll to position [199, 0]
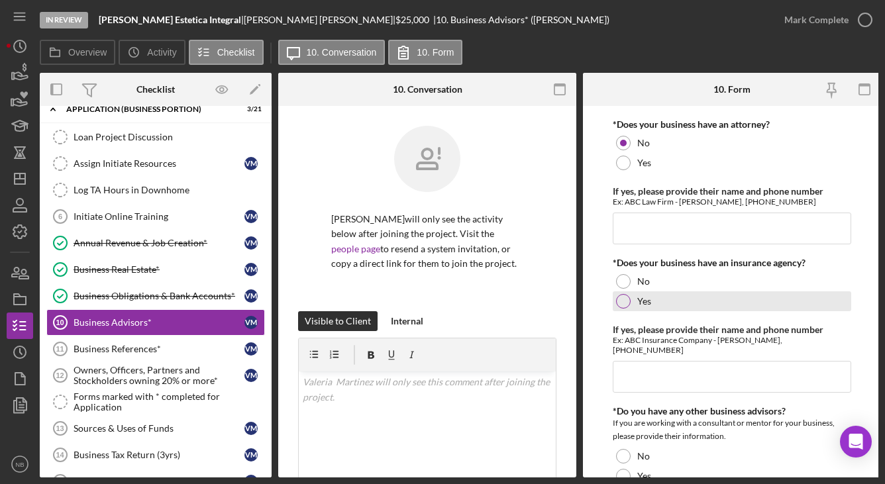
click at [626, 304] on div at bounding box center [623, 301] width 15 height 15
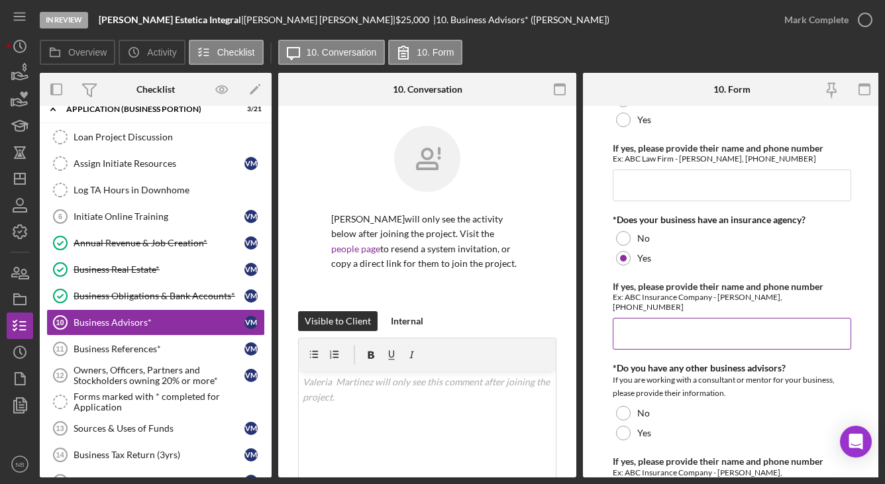
scroll to position [265, 0]
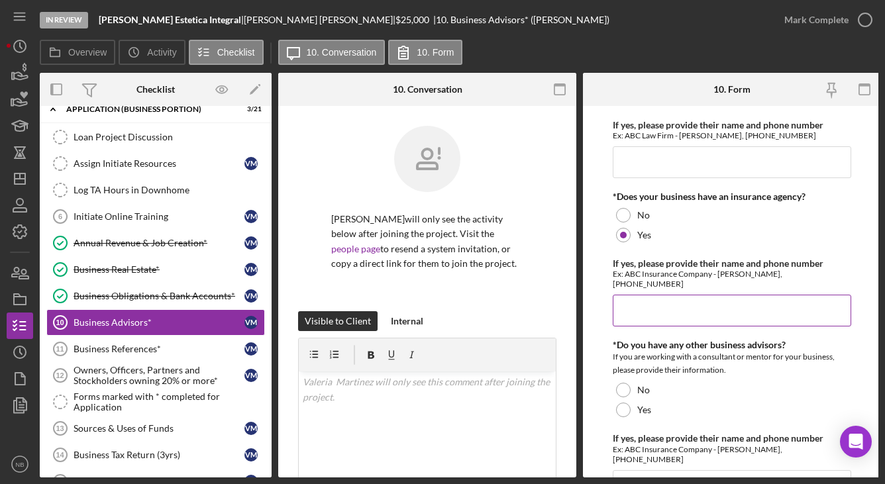
click at [707, 295] on input "If yes, please provide their name and phone number" at bounding box center [732, 311] width 238 height 32
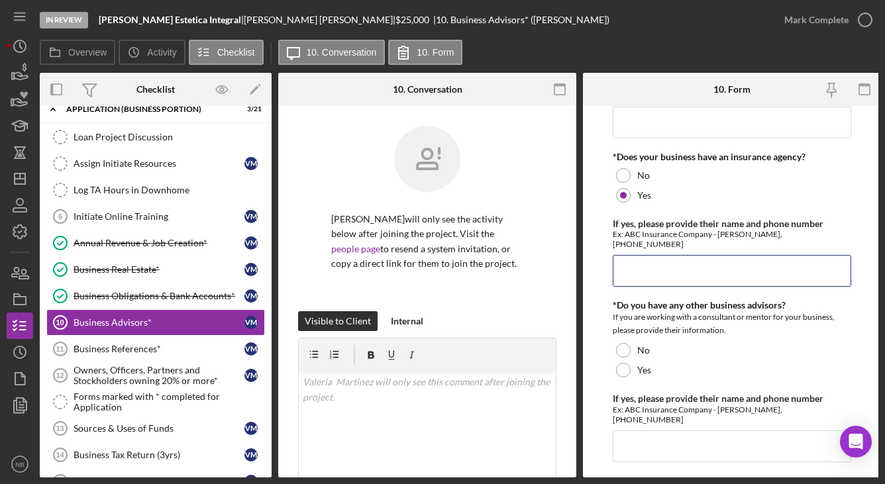
scroll to position [322, 0]
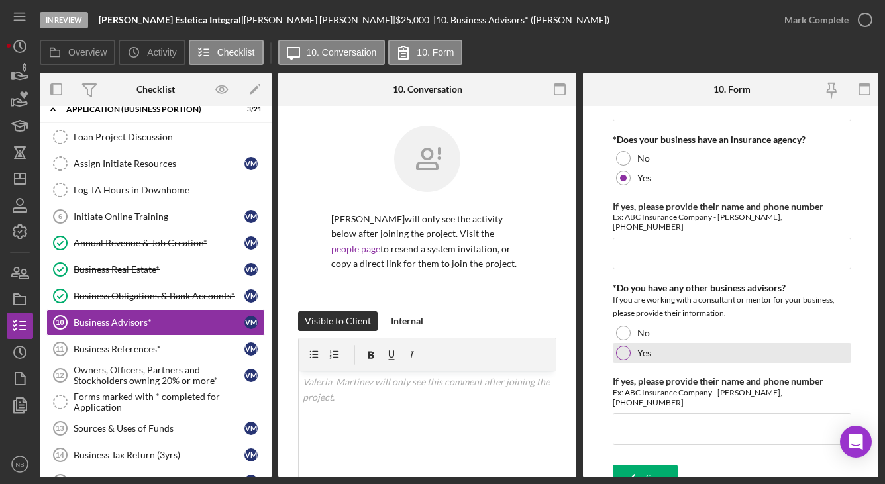
click at [639, 351] on div "Yes" at bounding box center [732, 353] width 238 height 20
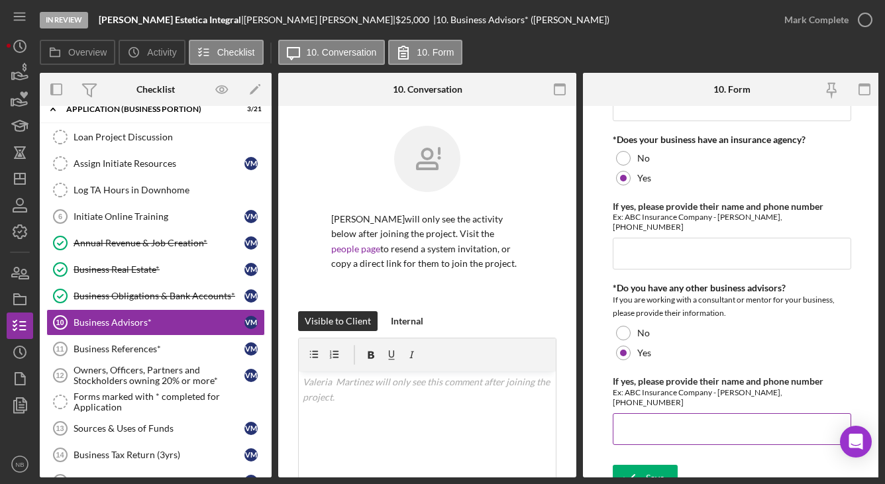
click at [671, 413] on input "If yes, please provide their name and phone number" at bounding box center [732, 429] width 238 height 32
type input "N"
type input "S"
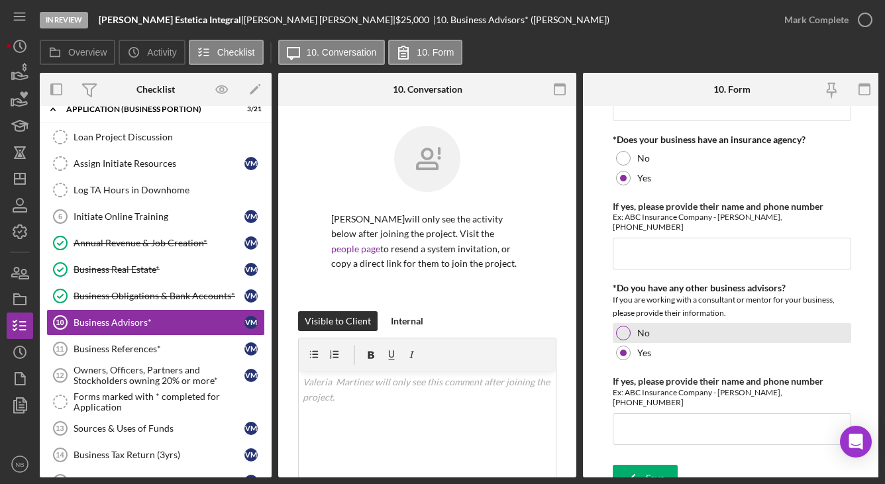
click at [626, 326] on div at bounding box center [623, 333] width 15 height 15
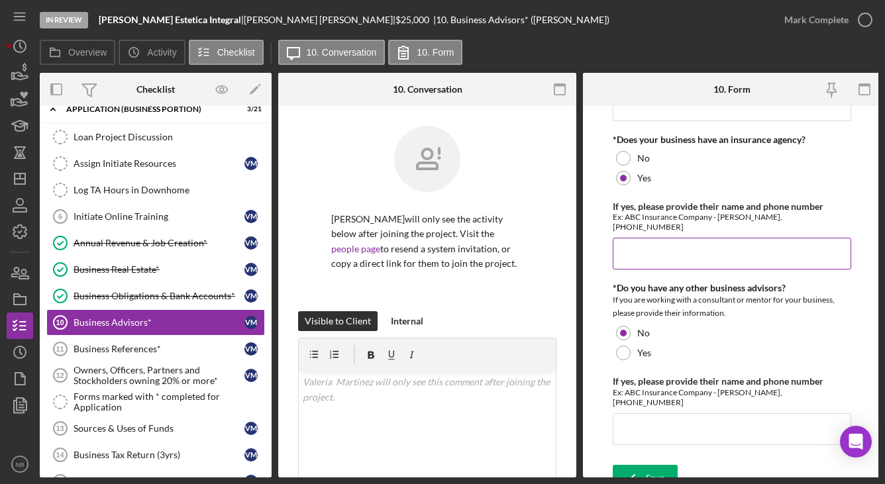
click at [687, 226] on div "If yes, please provide their name and phone number Ex: ABC Insurance Company - …" at bounding box center [732, 235] width 238 height 68
click at [687, 238] on input "If yes, please provide their name and phone number" at bounding box center [732, 254] width 238 height 32
click at [709, 238] on input "If yes, please provide their name and phone number" at bounding box center [732, 254] width 238 height 32
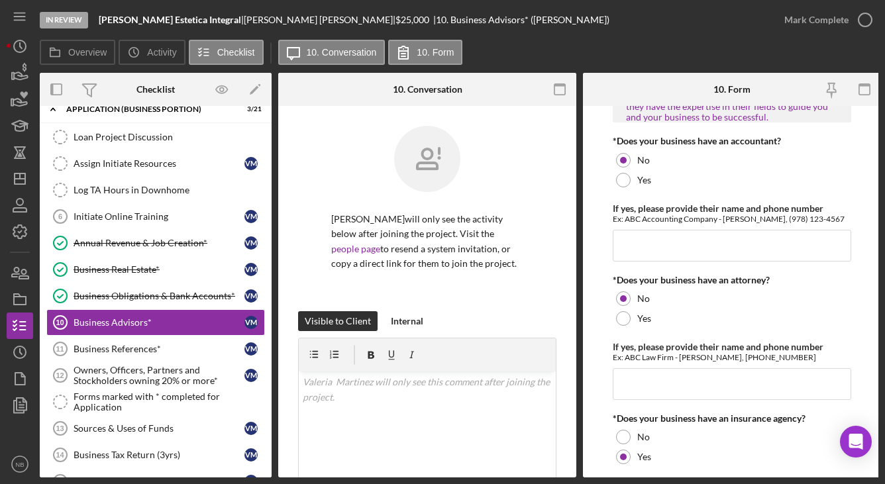
scroll to position [66, 0]
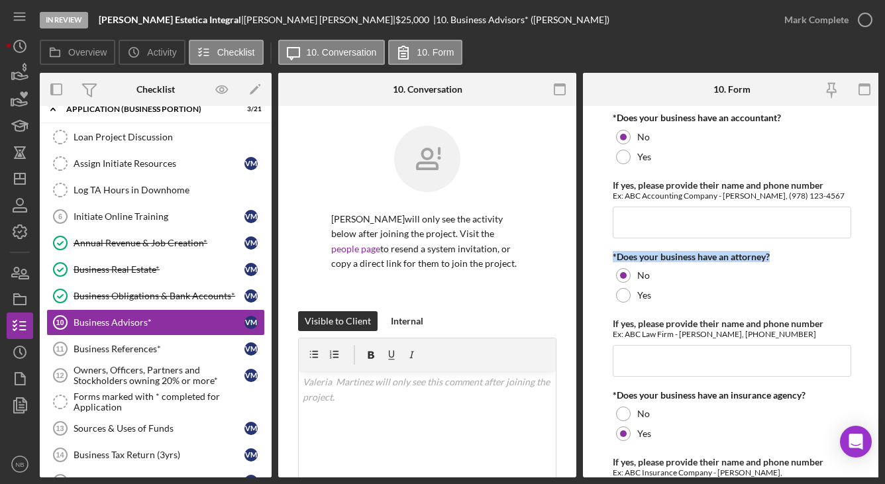
drag, startPoint x: 738, startPoint y: 258, endPoint x: 612, endPoint y: 256, distance: 125.9
click at [613, 256] on div "*Does your business have an attorney?" at bounding box center [732, 257] width 238 height 11
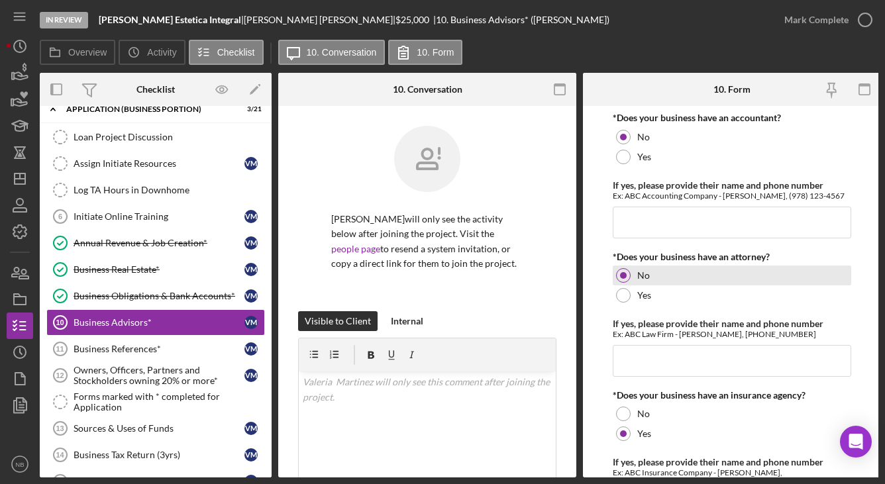
click at [800, 268] on div "No" at bounding box center [732, 276] width 238 height 20
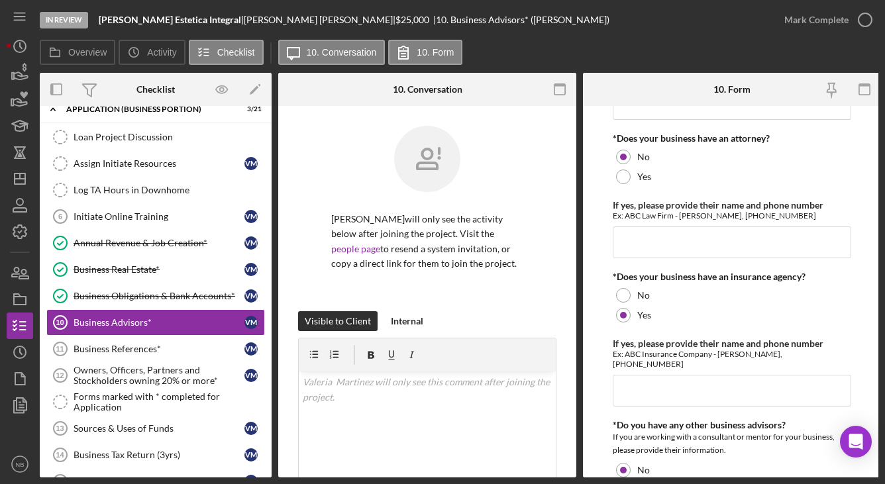
scroll to position [199, 0]
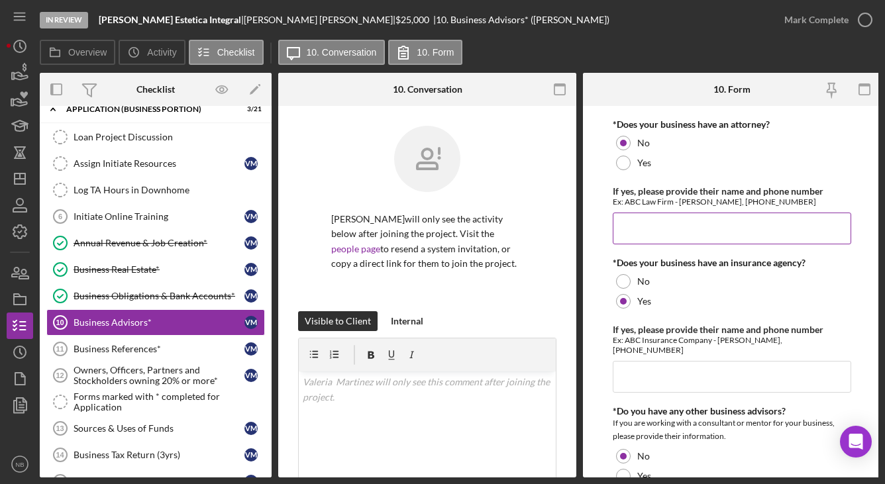
click at [662, 224] on input "If yes, please provide their name and phone number" at bounding box center [732, 229] width 238 height 32
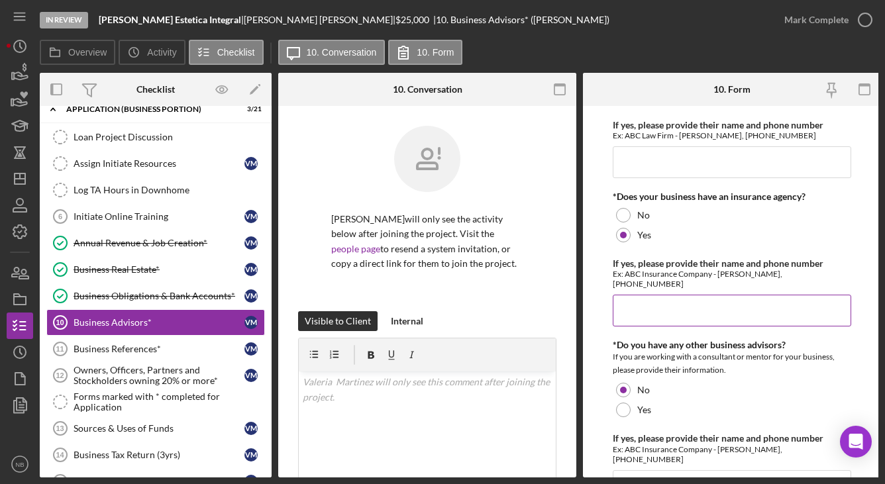
click at [708, 299] on input "If yes, please provide their name and phone number" at bounding box center [732, 311] width 238 height 32
type input "Hiscox Insurance"
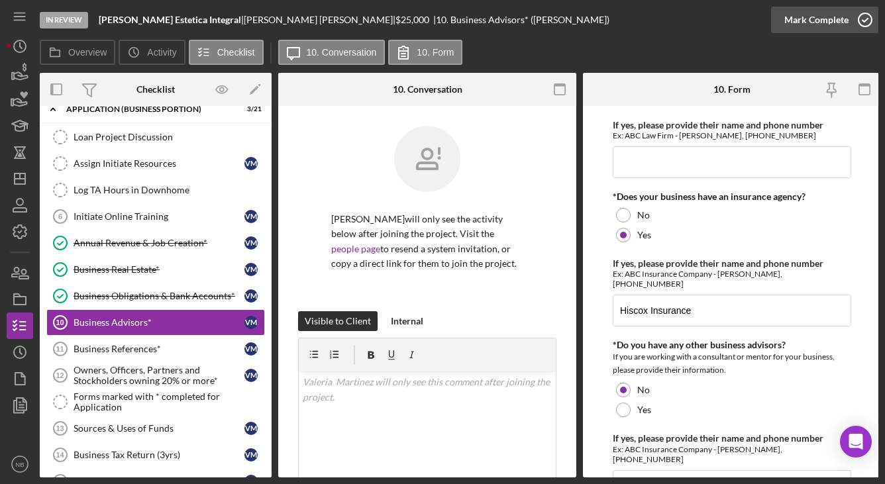
click at [821, 22] on div "Mark Complete" at bounding box center [816, 20] width 64 height 26
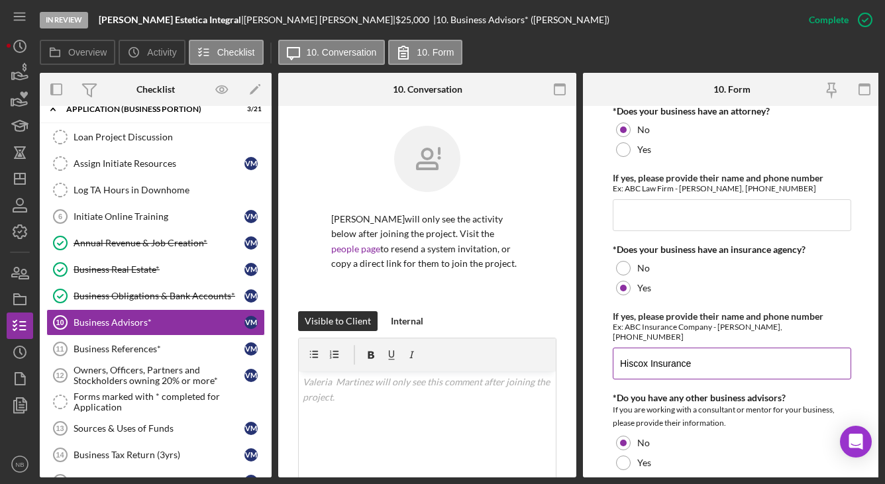
scroll to position [318, 0]
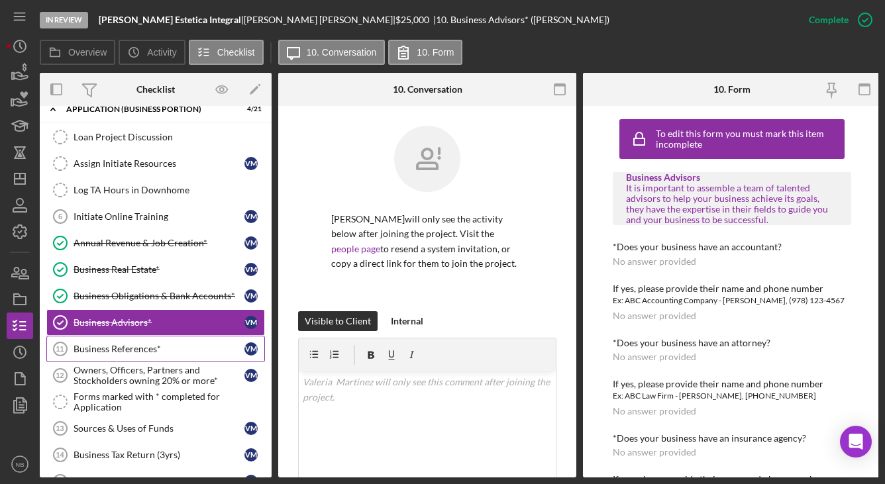
drag, startPoint x: 117, startPoint y: 346, endPoint x: 138, endPoint y: 358, distance: 24.3
click at [118, 346] on div "Business References*" at bounding box center [159, 349] width 171 height 11
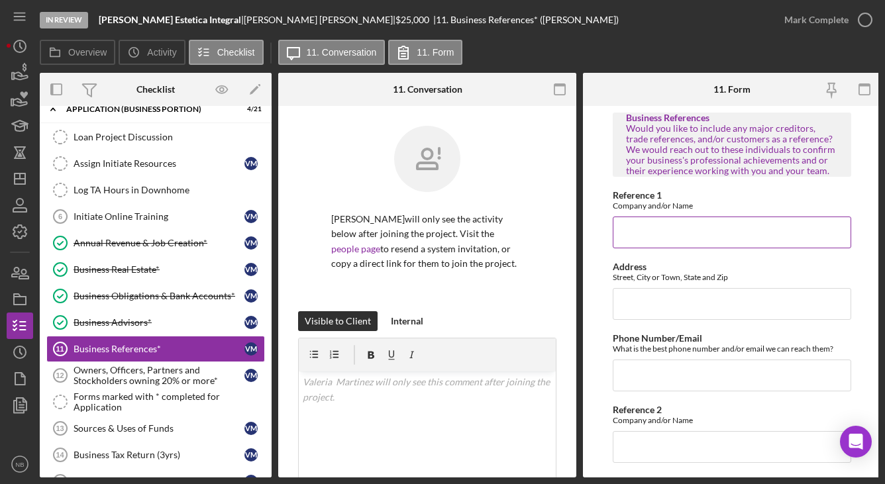
click at [676, 232] on input "Reference 1" at bounding box center [732, 233] width 238 height 32
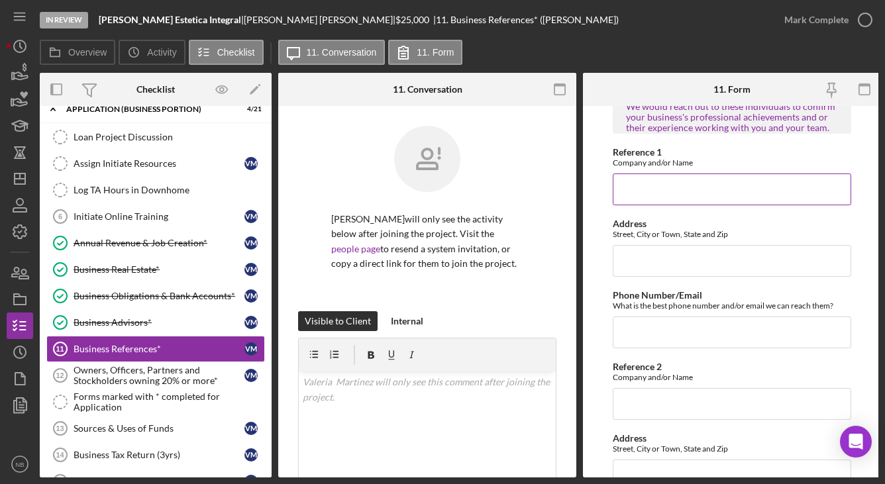
scroll to position [66, 0]
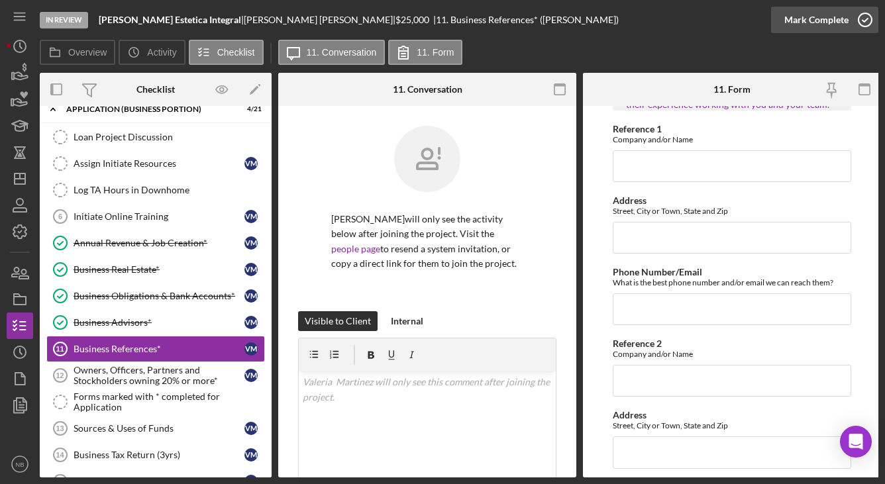
click at [829, 11] on div "Mark Complete" at bounding box center [816, 20] width 64 height 26
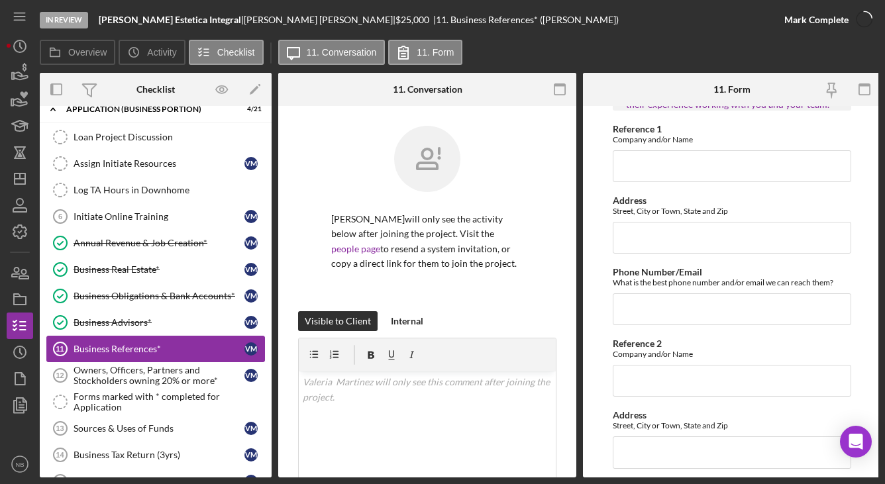
scroll to position [119, 0]
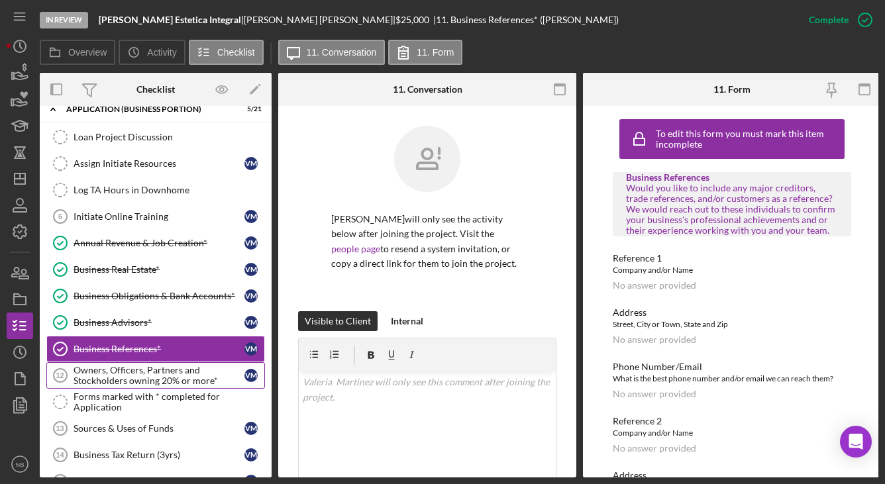
click at [174, 376] on div "Owners, Officers, Partners and Stockholders owning 20% or more*" at bounding box center [159, 375] width 171 height 21
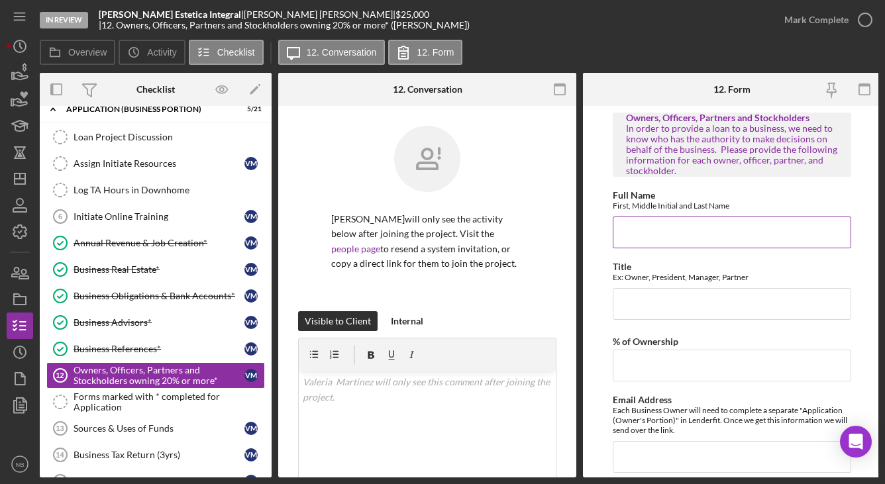
click at [726, 232] on input "Full Name" at bounding box center [732, 233] width 238 height 32
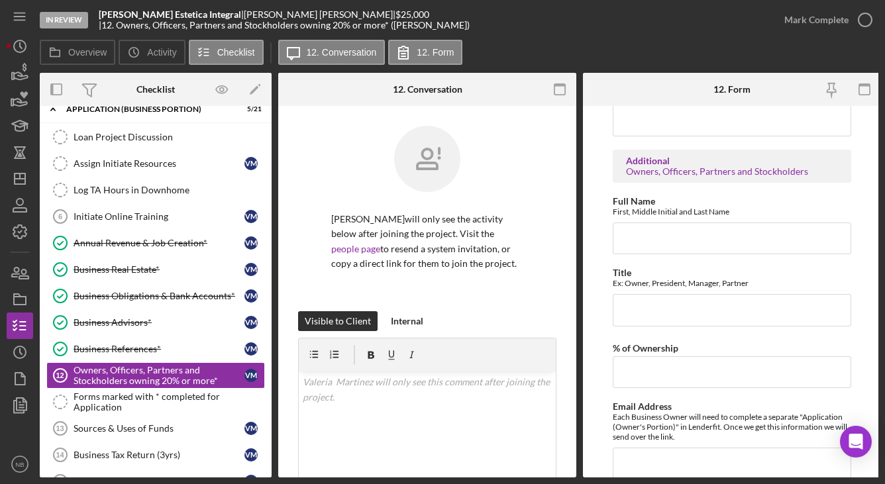
scroll to position [1419, 0]
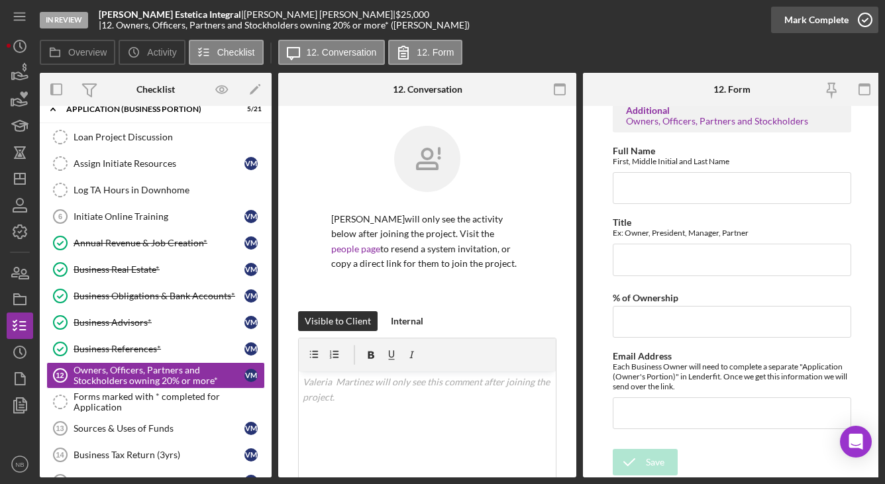
click at [825, 23] on div "Mark Complete" at bounding box center [816, 20] width 64 height 26
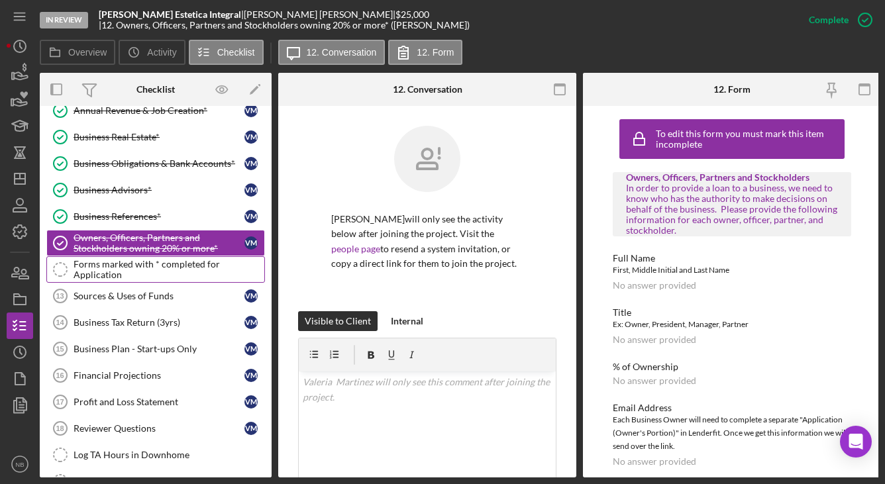
click at [150, 278] on div "Forms marked with * completed for Application" at bounding box center [169, 269] width 191 height 21
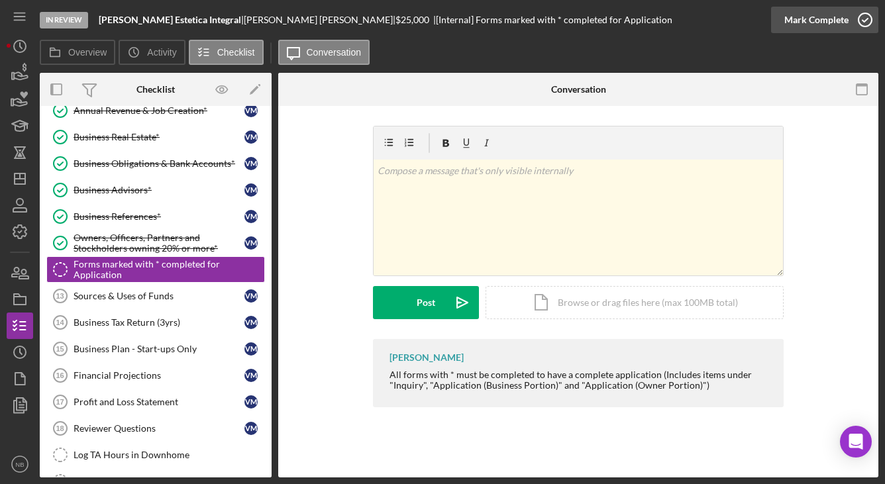
click at [815, 23] on div "Mark Complete" at bounding box center [816, 20] width 64 height 26
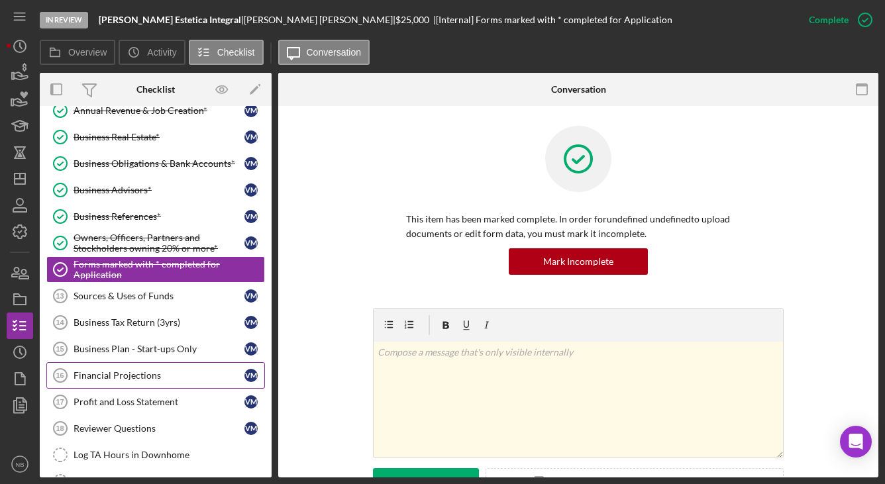
scroll to position [649, 0]
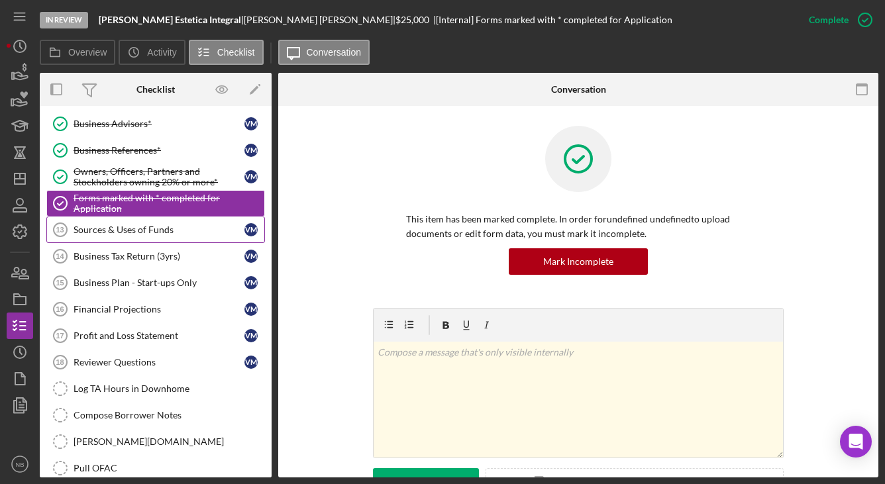
click at [119, 237] on link "Sources & Uses of Funds 13 Sources & Uses of Funds V M" at bounding box center [155, 230] width 219 height 26
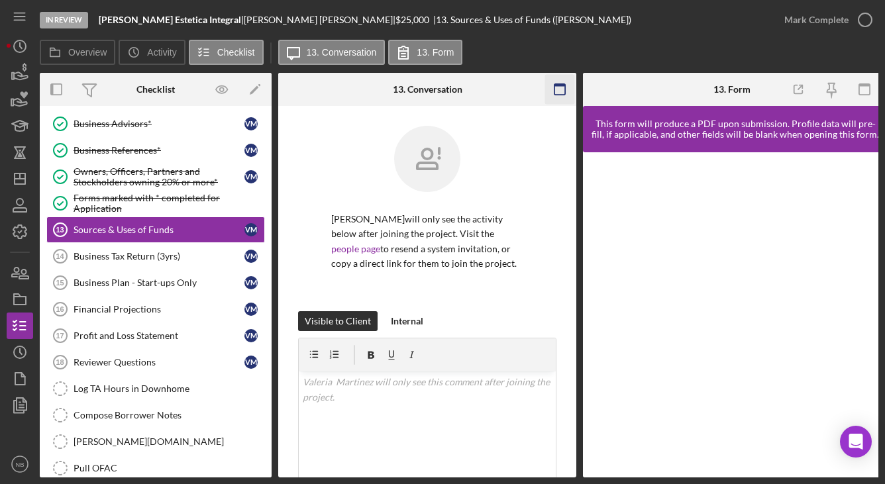
click at [553, 90] on icon "button" at bounding box center [560, 90] width 30 height 30
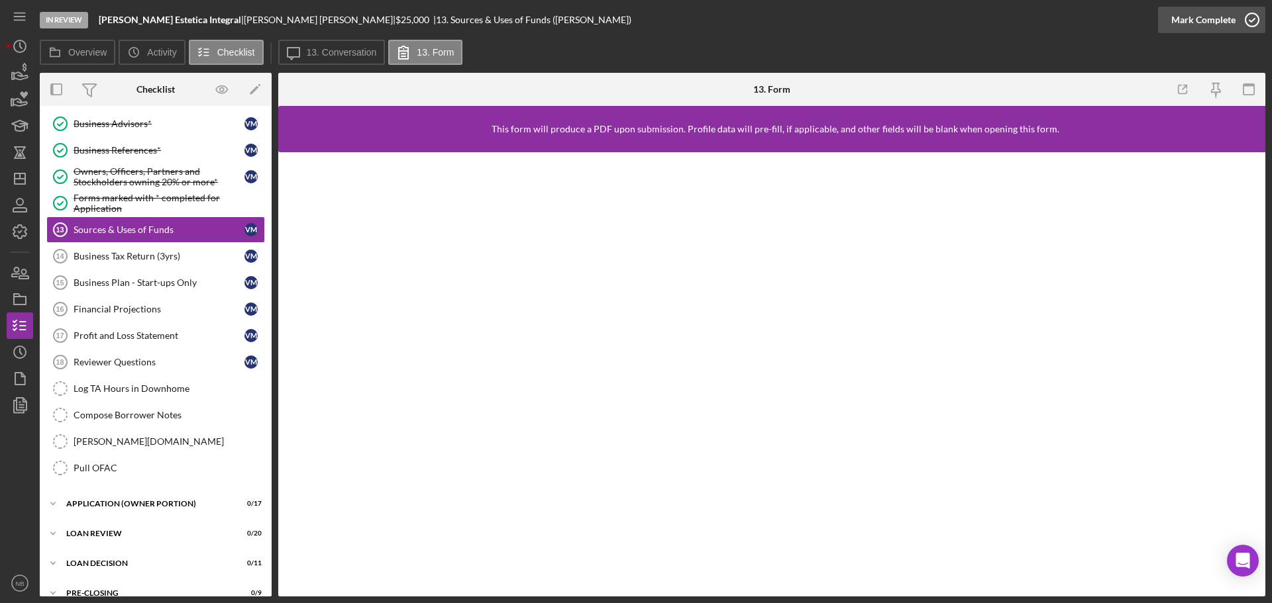
click at [884, 23] on div "Mark Complete" at bounding box center [1203, 20] width 64 height 26
click at [138, 254] on div "Business Tax Return (3yrs)" at bounding box center [159, 256] width 171 height 11
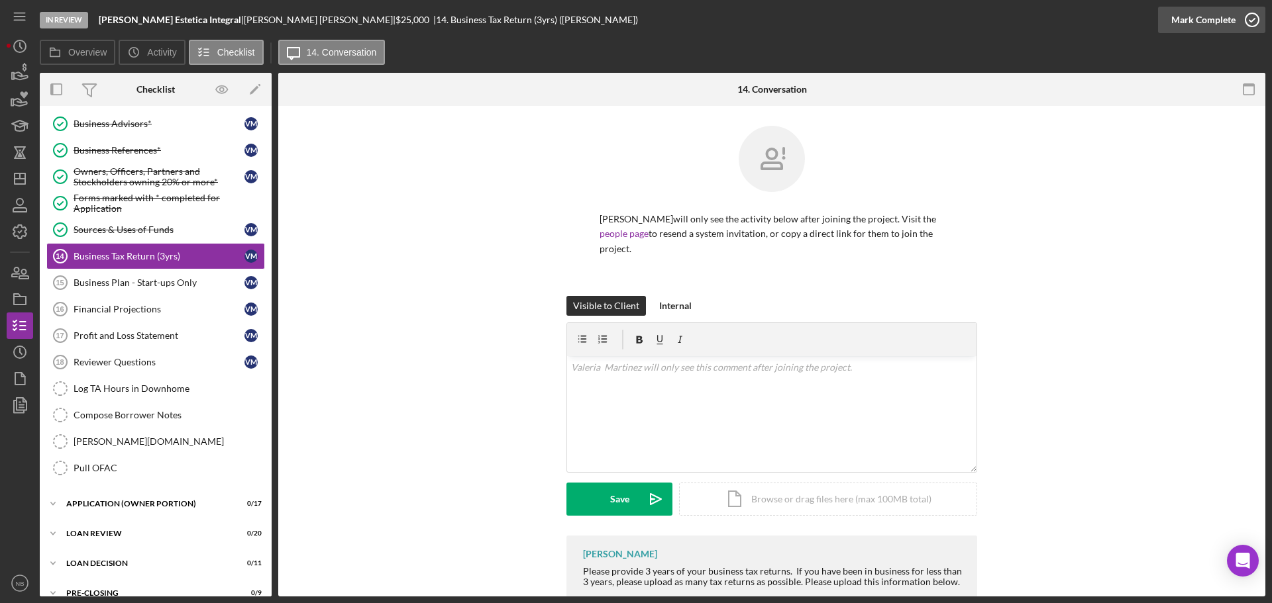
click at [884, 14] on div "Mark Complete" at bounding box center [1203, 20] width 64 height 26
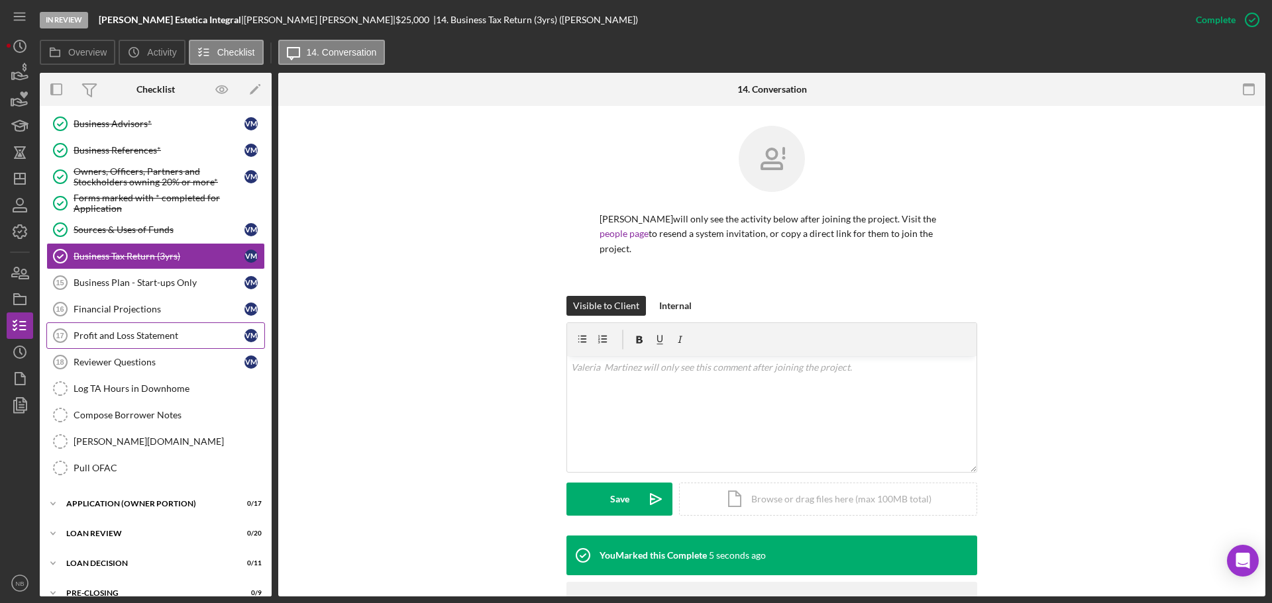
click at [124, 336] on div "Profit and Loss Statement" at bounding box center [159, 335] width 171 height 11
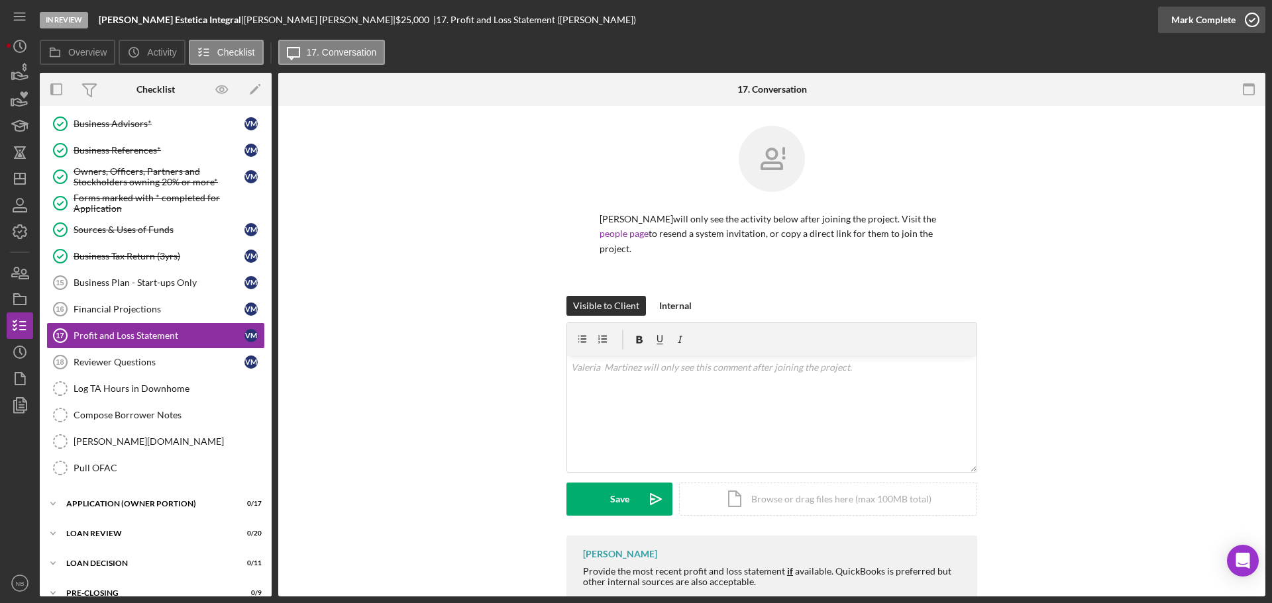
click at [884, 18] on div "Mark Complete" at bounding box center [1203, 20] width 64 height 26
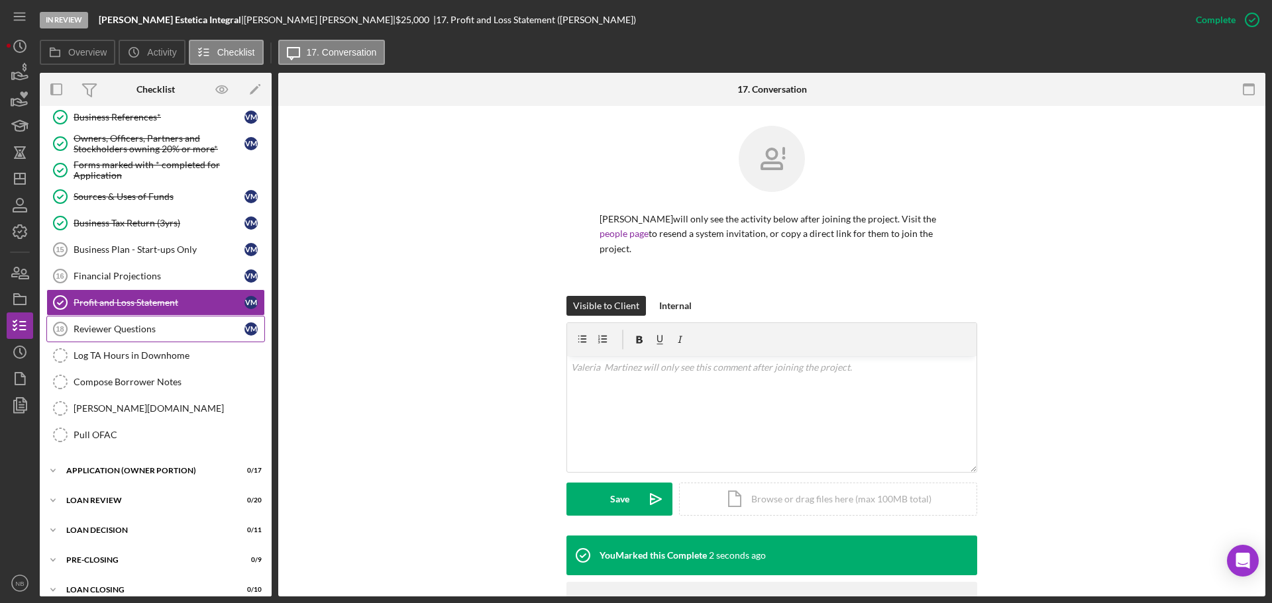
scroll to position [696, 0]
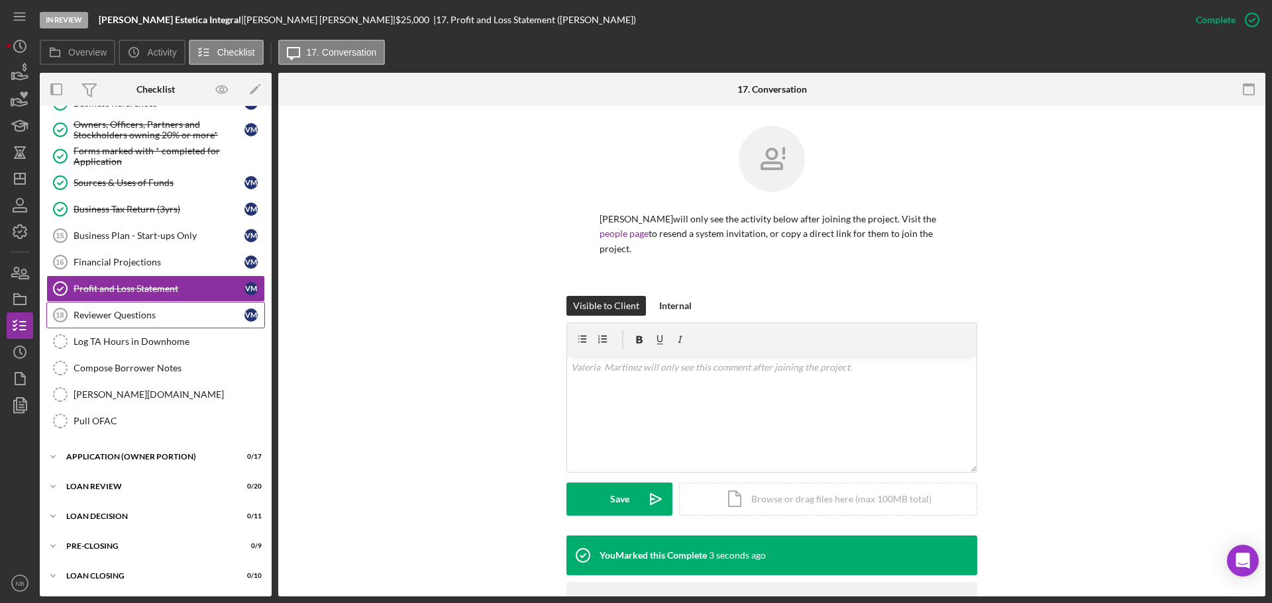
click at [128, 310] on div "Reviewer Questions" at bounding box center [159, 315] width 171 height 11
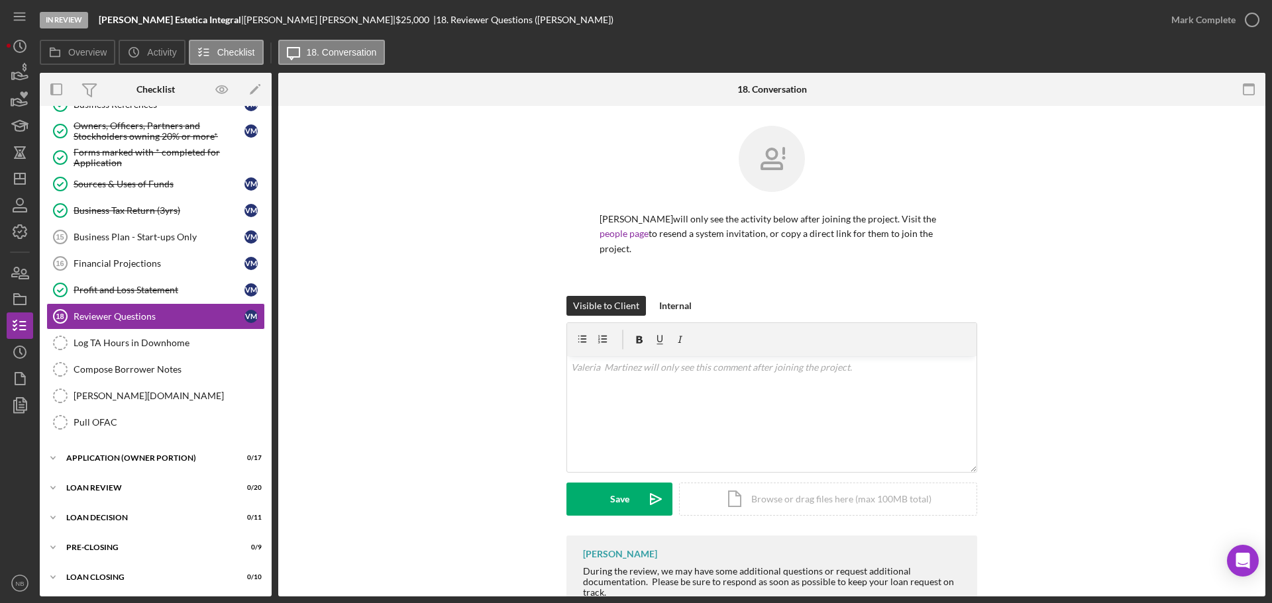
scroll to position [696, 0]
click at [185, 458] on div "APPLICATION (OWNER PORTION)" at bounding box center [160, 457] width 189 height 8
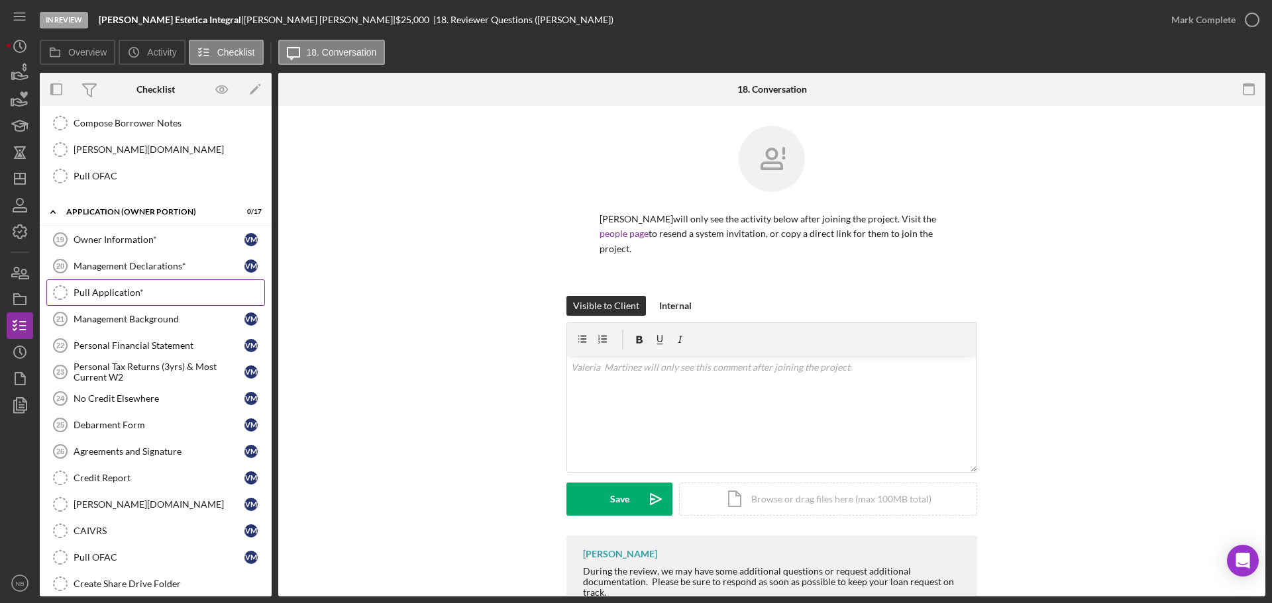
scroll to position [961, 0]
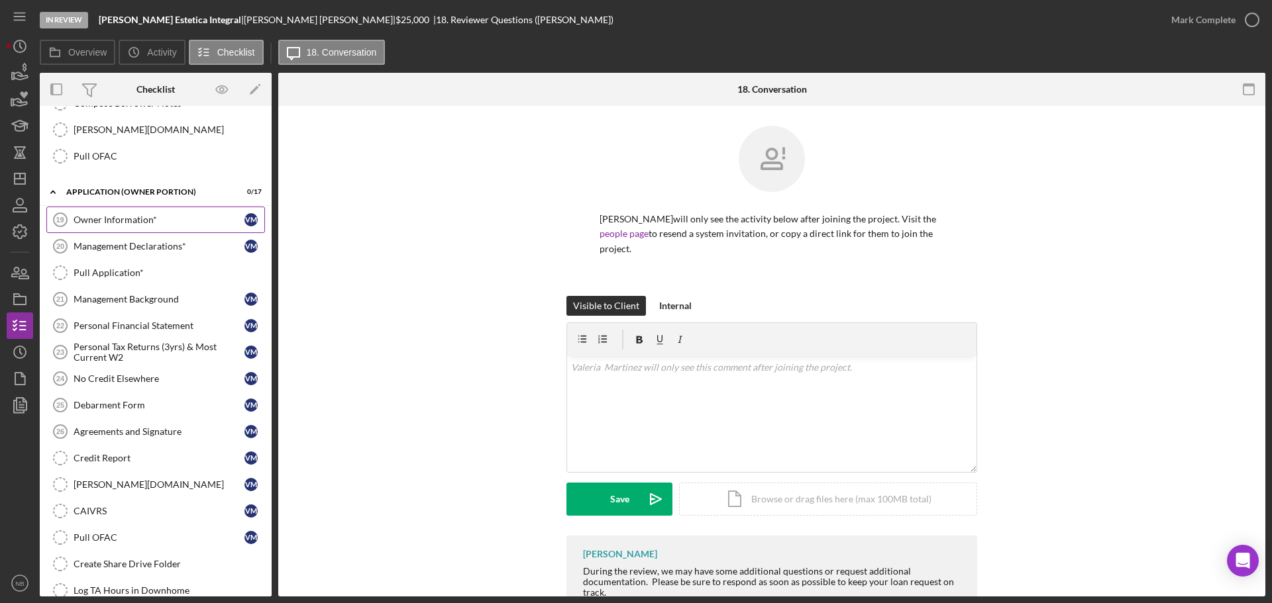
click at [117, 217] on div "Owner Information*" at bounding box center [159, 220] width 171 height 11
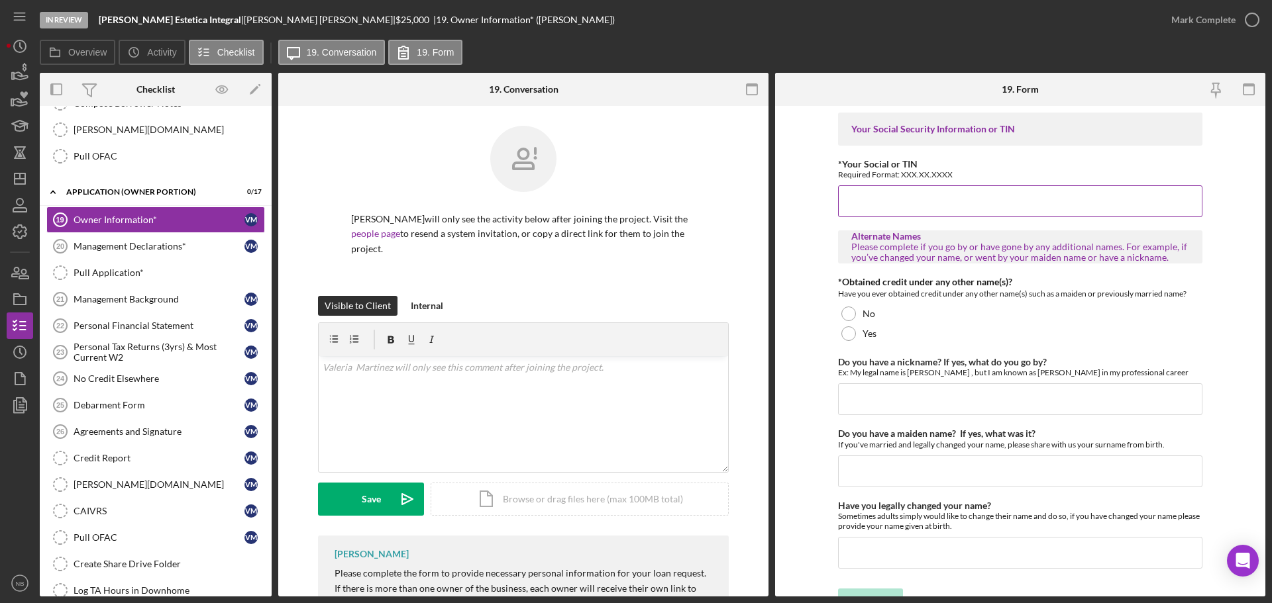
click at [884, 210] on input "*Your Social or TIN" at bounding box center [1020, 201] width 364 height 32
click at [856, 314] on div "No" at bounding box center [1020, 314] width 364 height 20
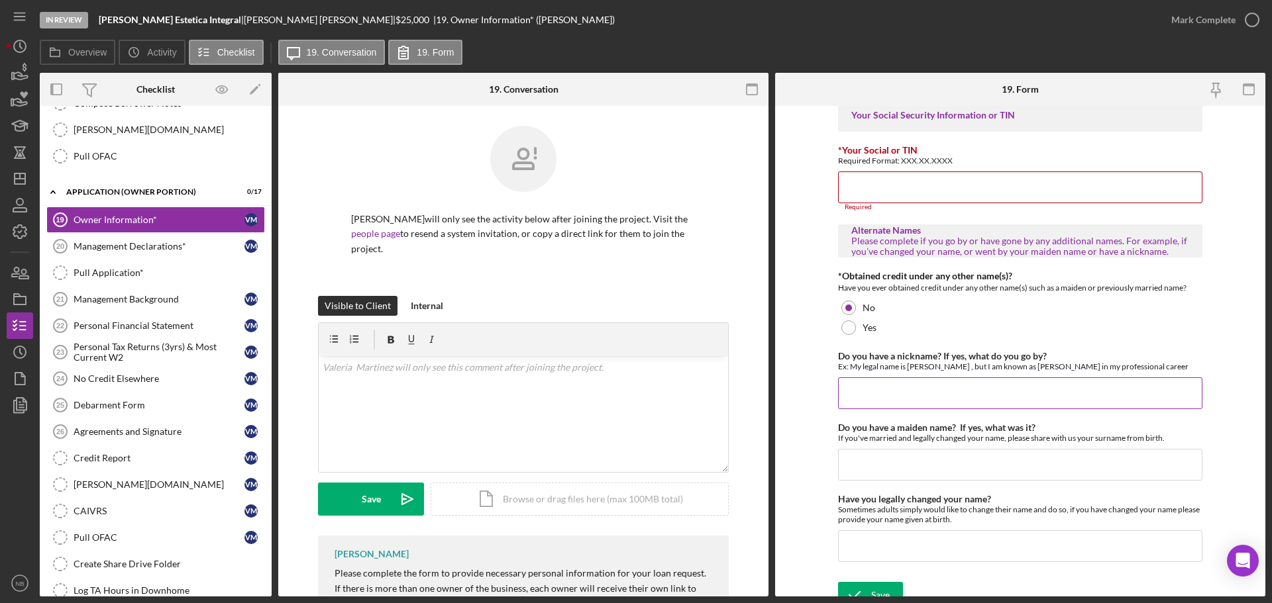
scroll to position [28, 0]
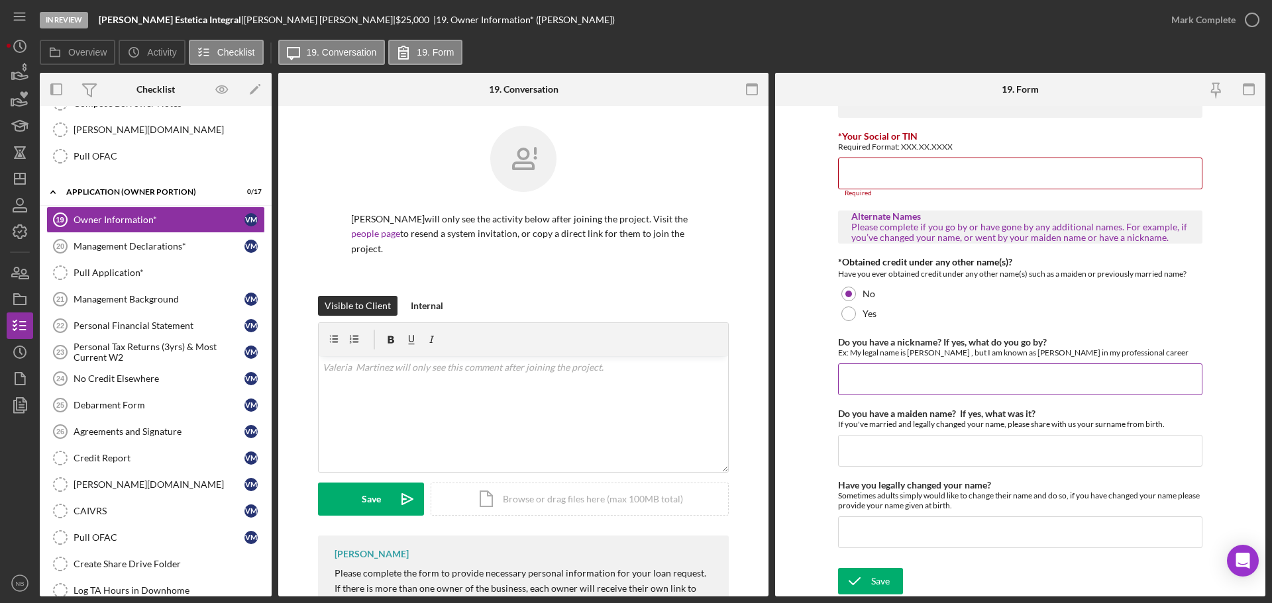
click at [884, 370] on input "Do you have a nickname? If yes, what do you go by?" at bounding box center [1020, 380] width 364 height 32
type input "no"
drag, startPoint x: 903, startPoint y: 461, endPoint x: 907, endPoint y: 449, distance: 12.8
click at [884, 460] on input "Do you have a maiden name? If yes, what was it?" at bounding box center [1020, 451] width 364 height 32
type input "no"
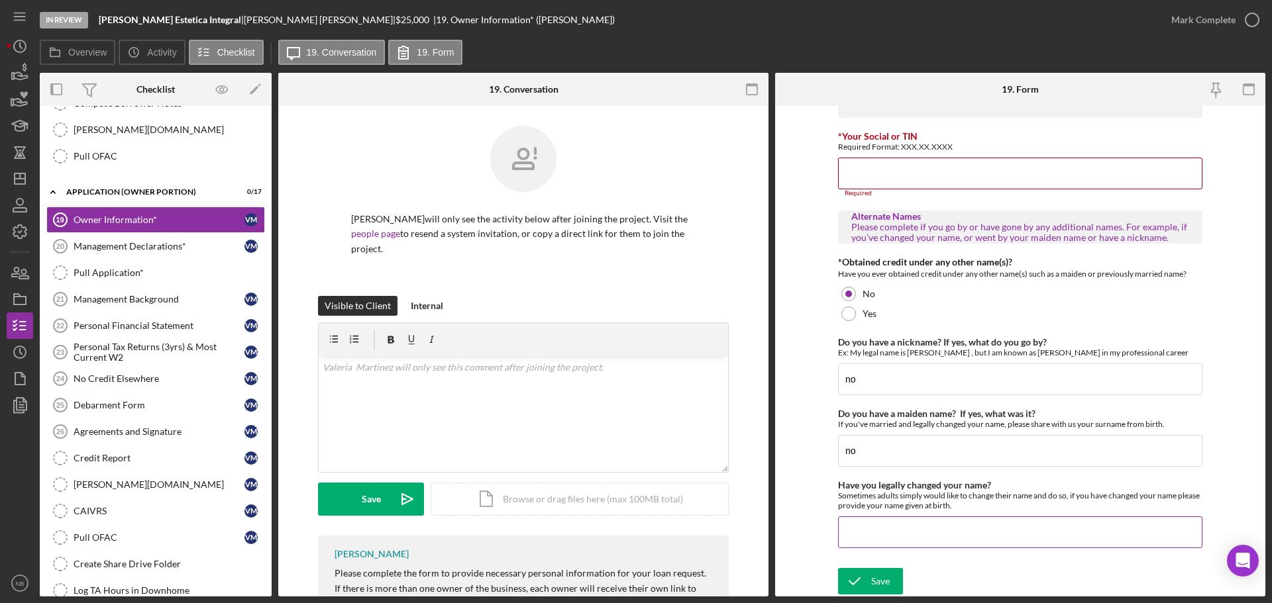
click at [884, 483] on input "Have you legally changed your name?" at bounding box center [1020, 533] width 364 height 32
type input "no"
click at [884, 177] on input "*Your Social or TIN" at bounding box center [1020, 174] width 364 height 32
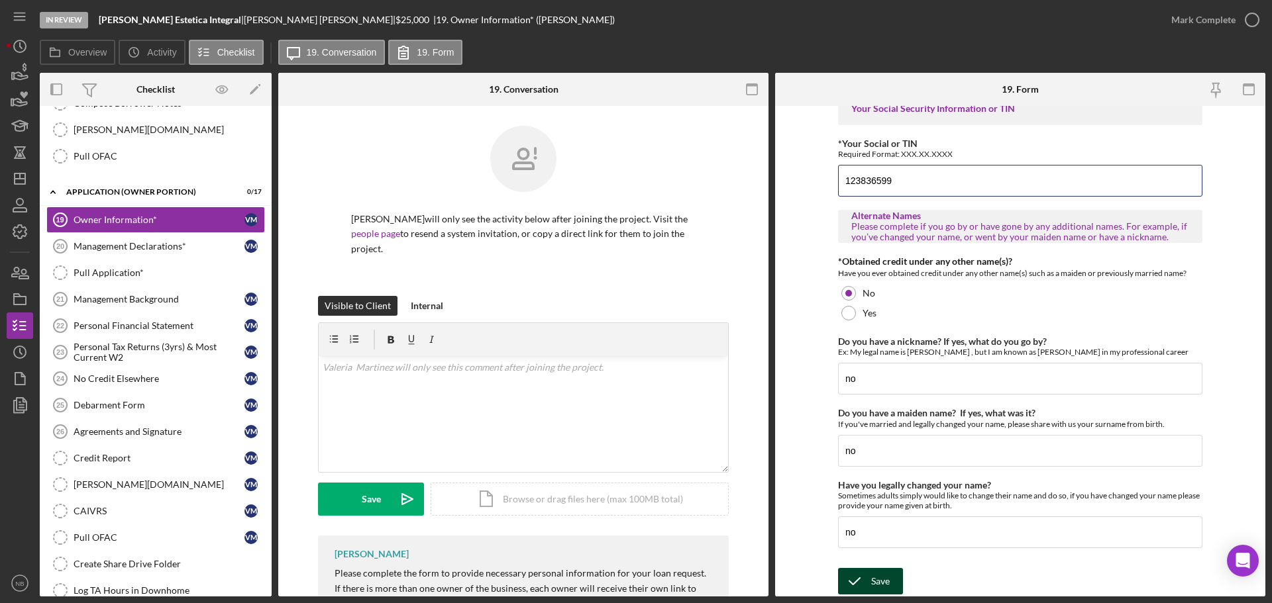
type input "123836599"
click at [875, 483] on div "Save" at bounding box center [880, 581] width 19 height 26
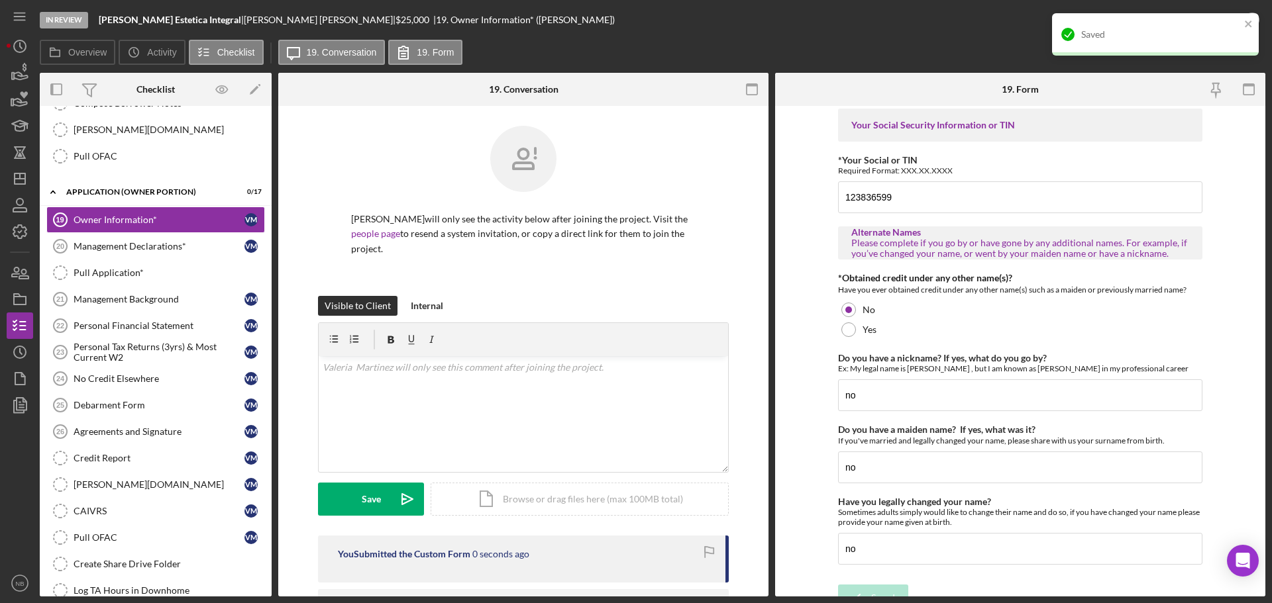
scroll to position [0, 0]
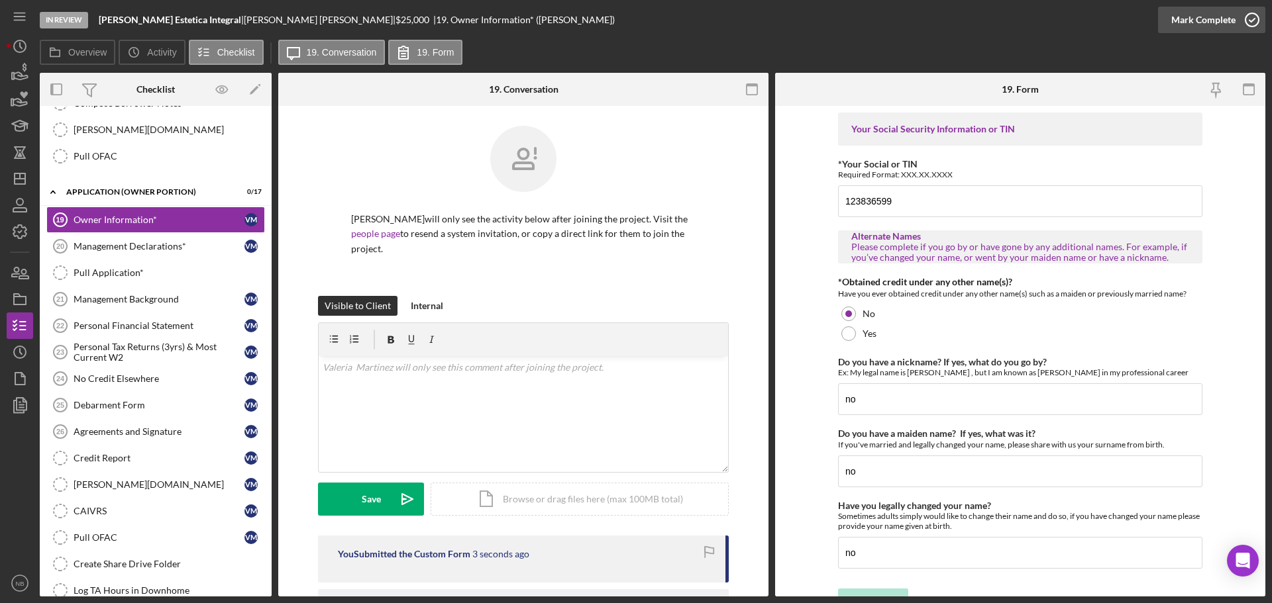
click at [884, 27] on div "Mark Complete" at bounding box center [1203, 20] width 64 height 26
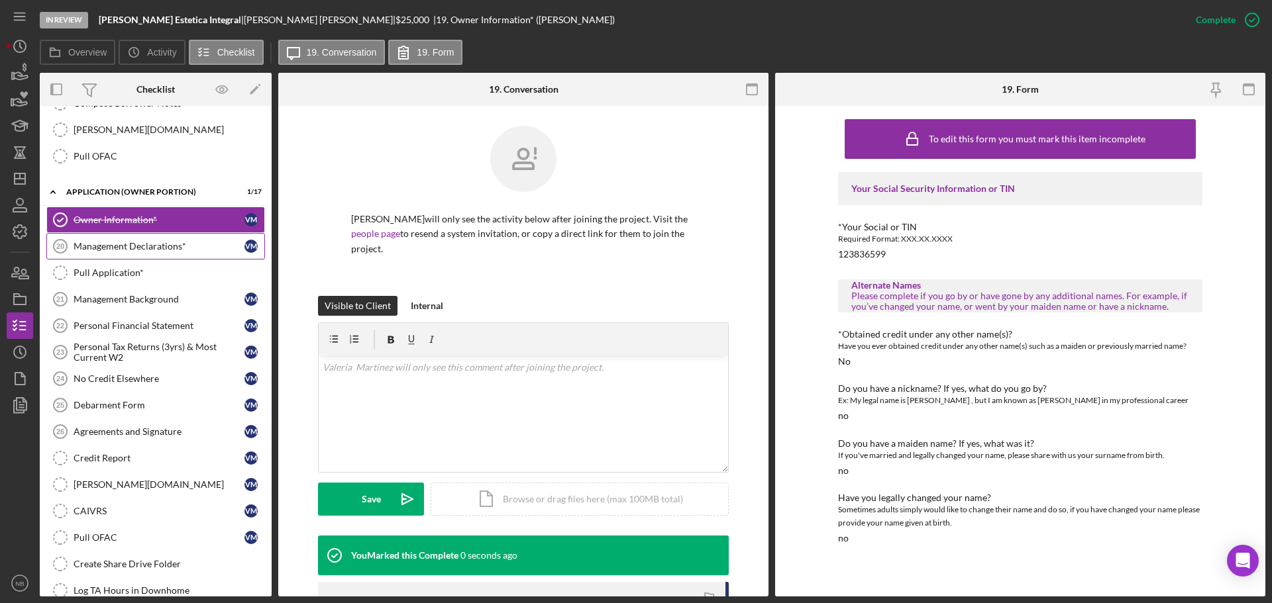
click at [128, 246] on div "Management Declarations*" at bounding box center [159, 246] width 171 height 11
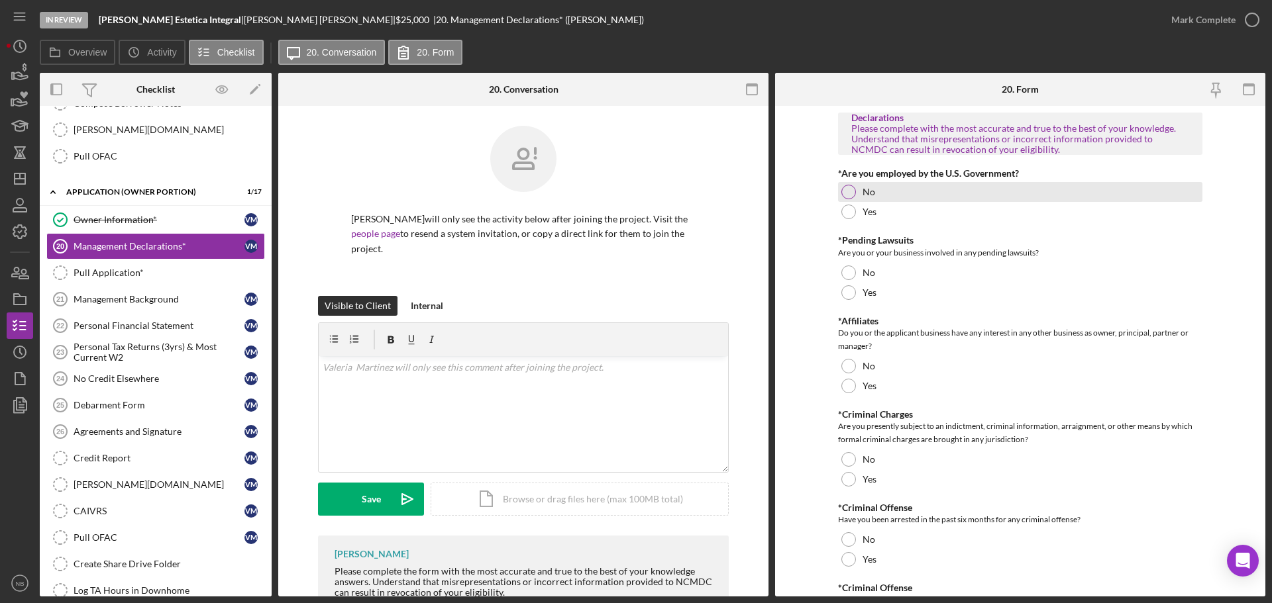
click at [873, 193] on div "No" at bounding box center [1020, 192] width 364 height 20
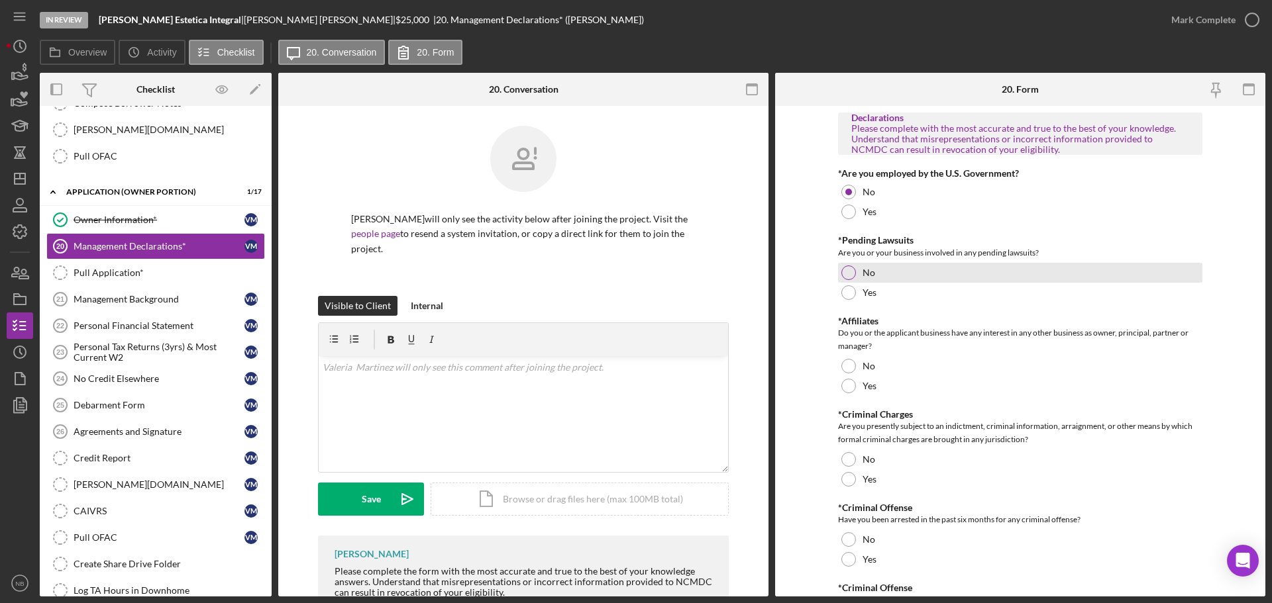
click at [870, 277] on label "No" at bounding box center [868, 273] width 13 height 11
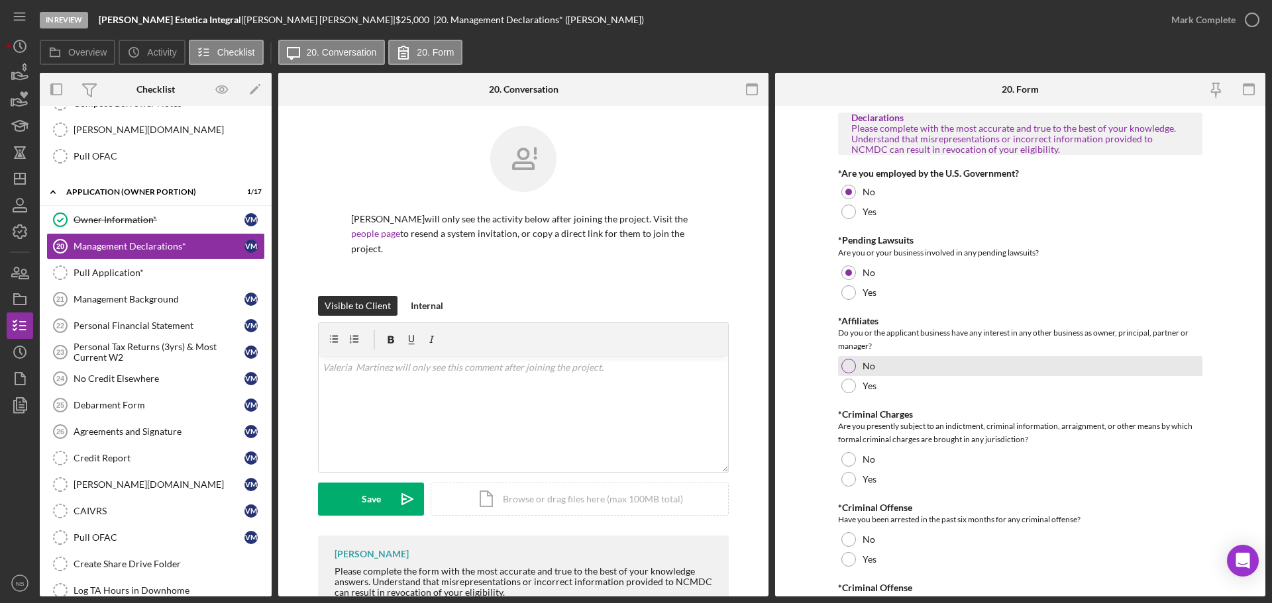
click at [860, 358] on div "No" at bounding box center [1020, 366] width 364 height 20
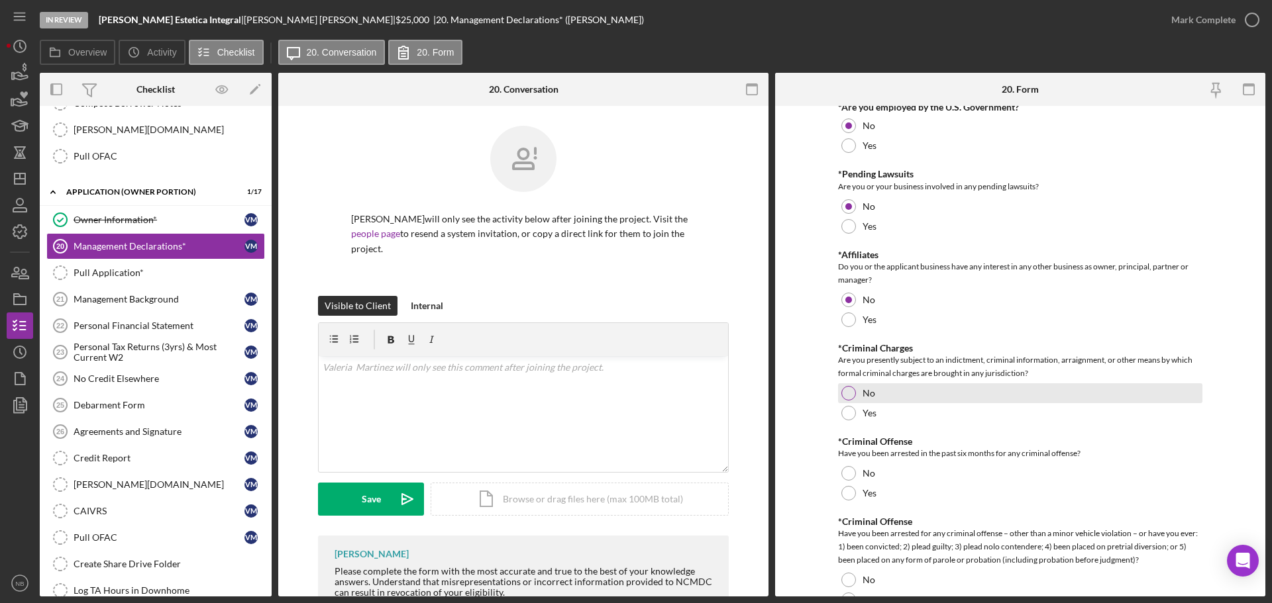
click at [867, 393] on label "No" at bounding box center [868, 393] width 13 height 11
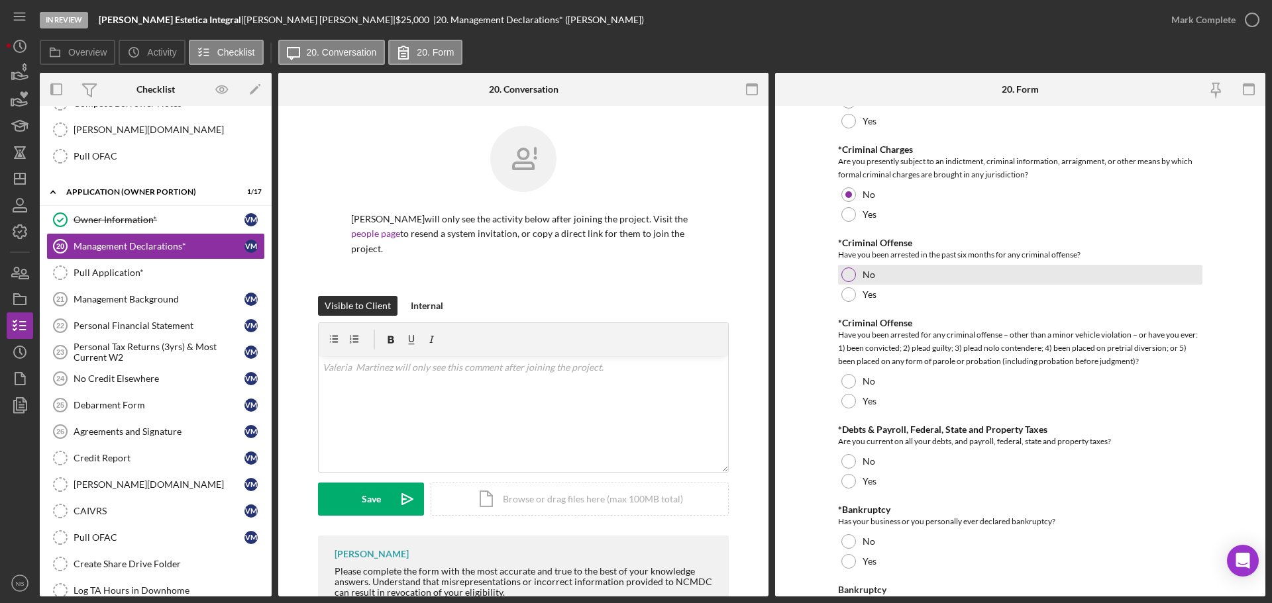
click at [856, 276] on div "No" at bounding box center [1020, 275] width 364 height 20
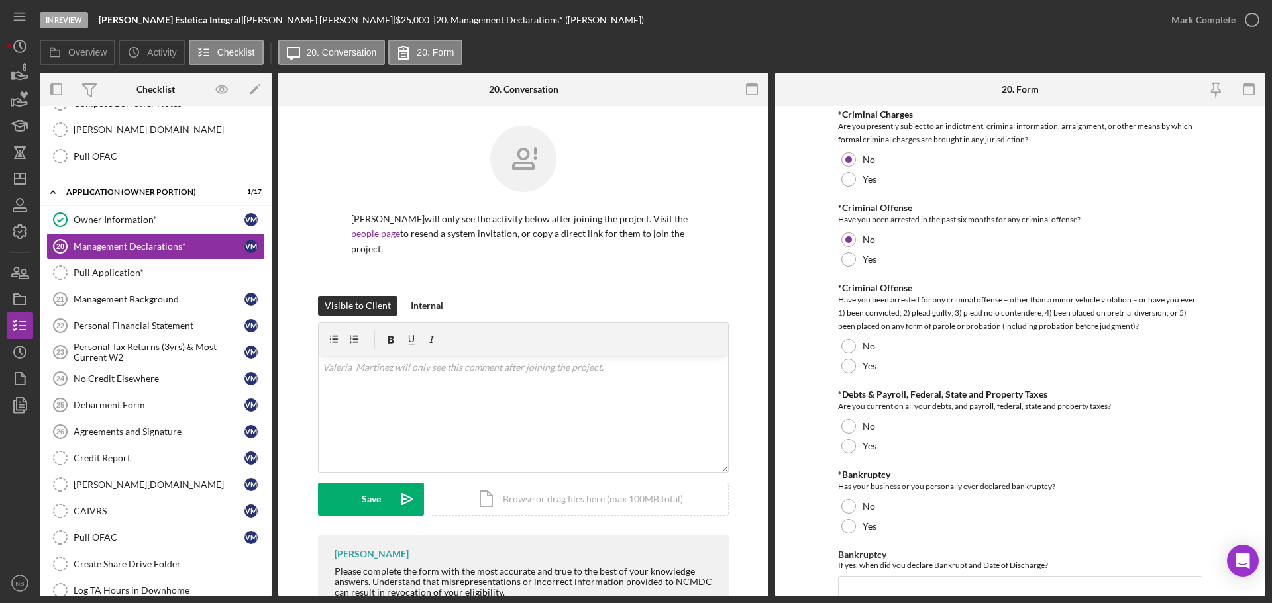
scroll to position [331, 0]
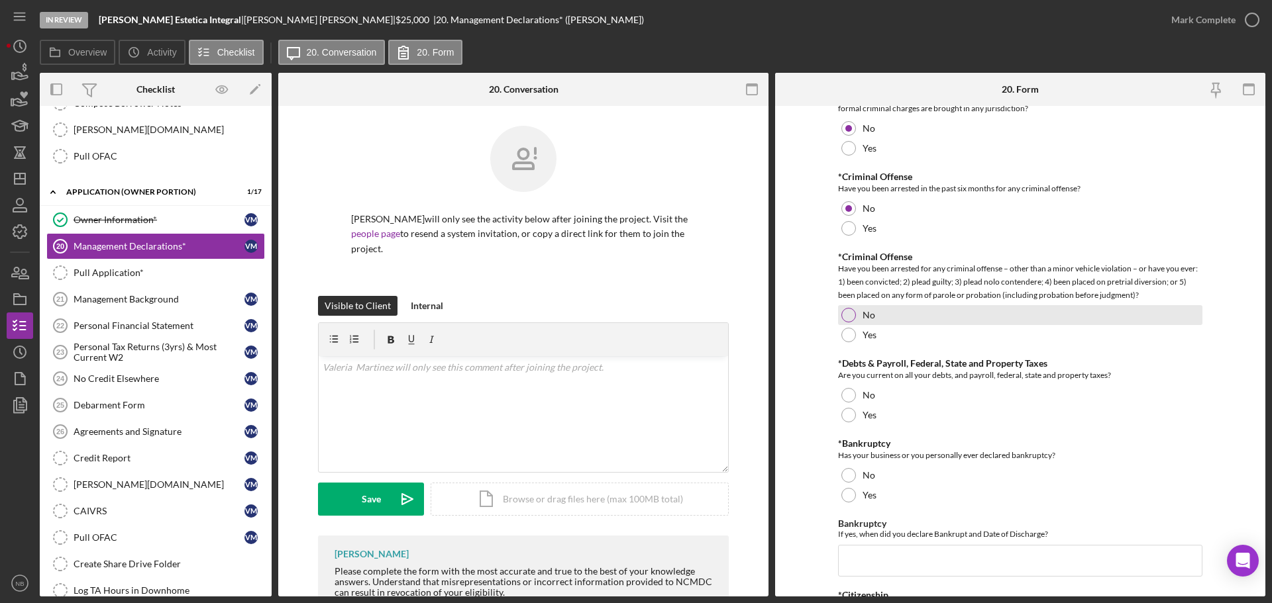
click at [862, 313] on label "No" at bounding box center [868, 315] width 13 height 11
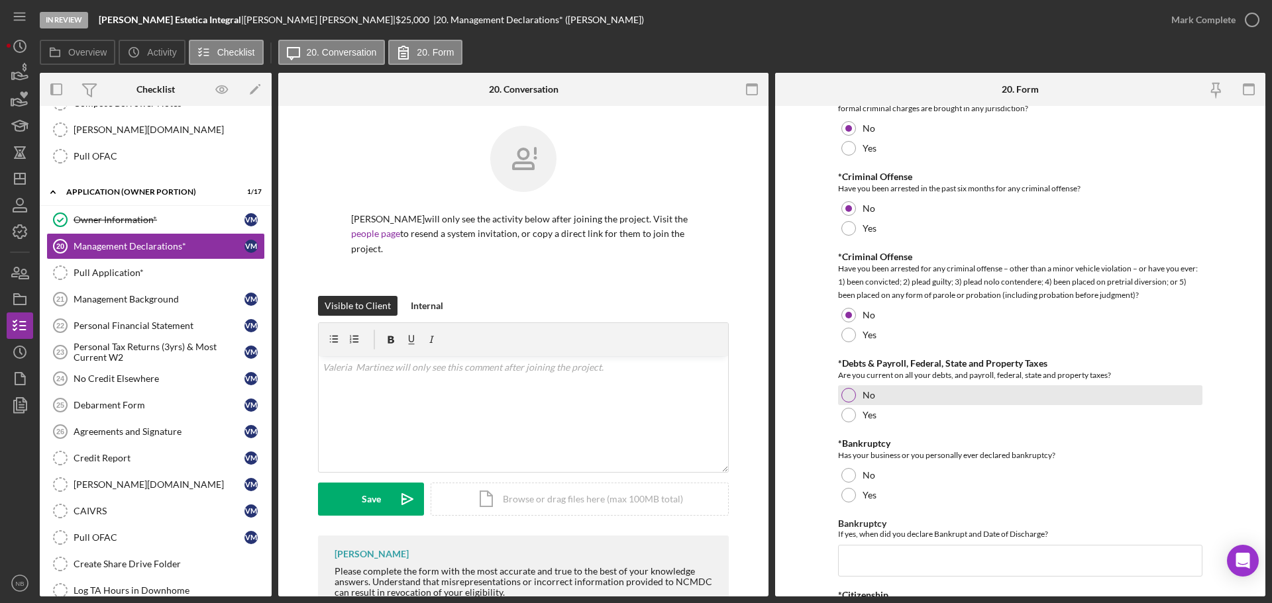
click at [872, 389] on div "No" at bounding box center [1020, 395] width 364 height 20
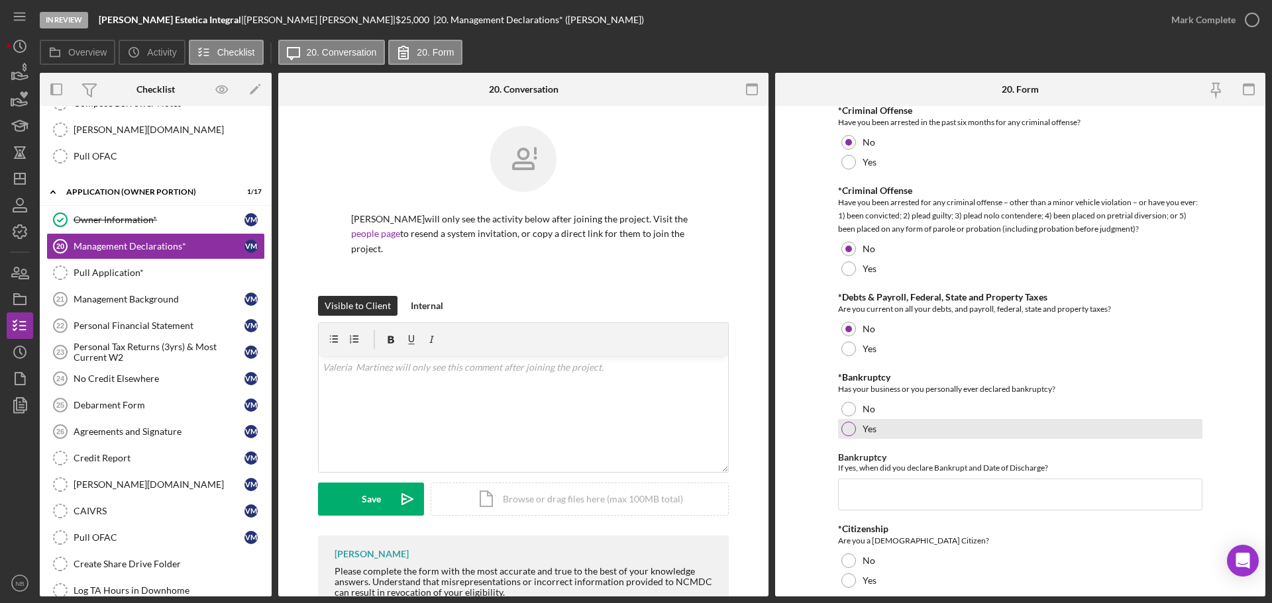
drag, startPoint x: 854, startPoint y: 405, endPoint x: 944, endPoint y: 430, distance: 92.7
click at [855, 405] on div "No" at bounding box center [1020, 409] width 364 height 20
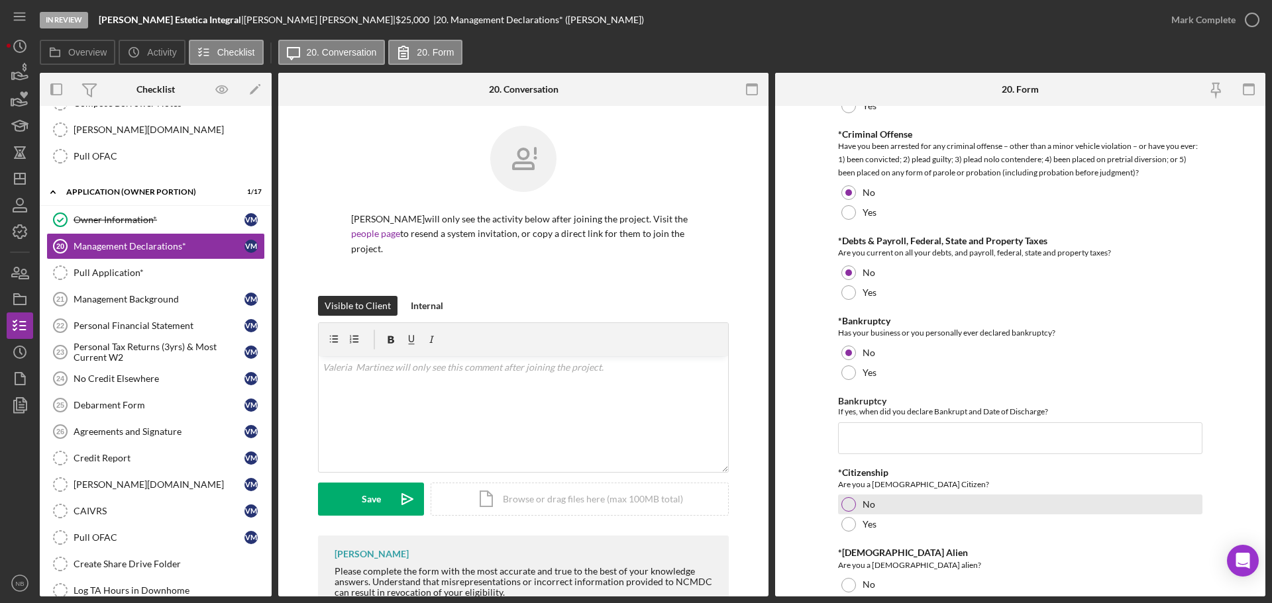
scroll to position [530, 0]
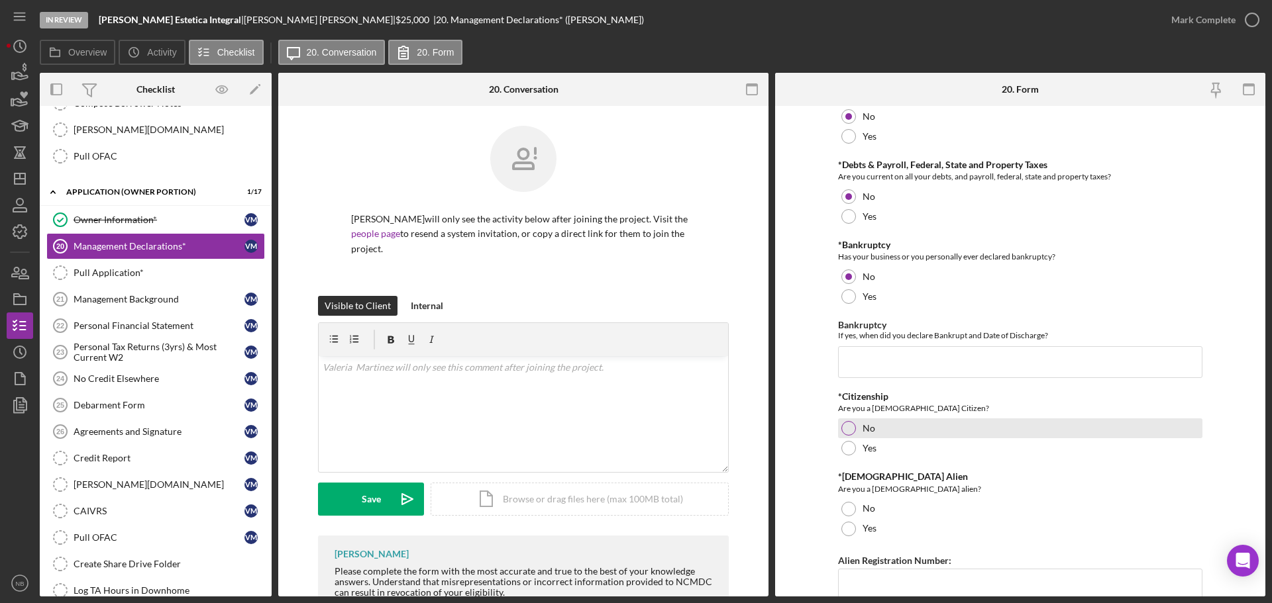
click at [863, 432] on label "No" at bounding box center [868, 428] width 13 height 11
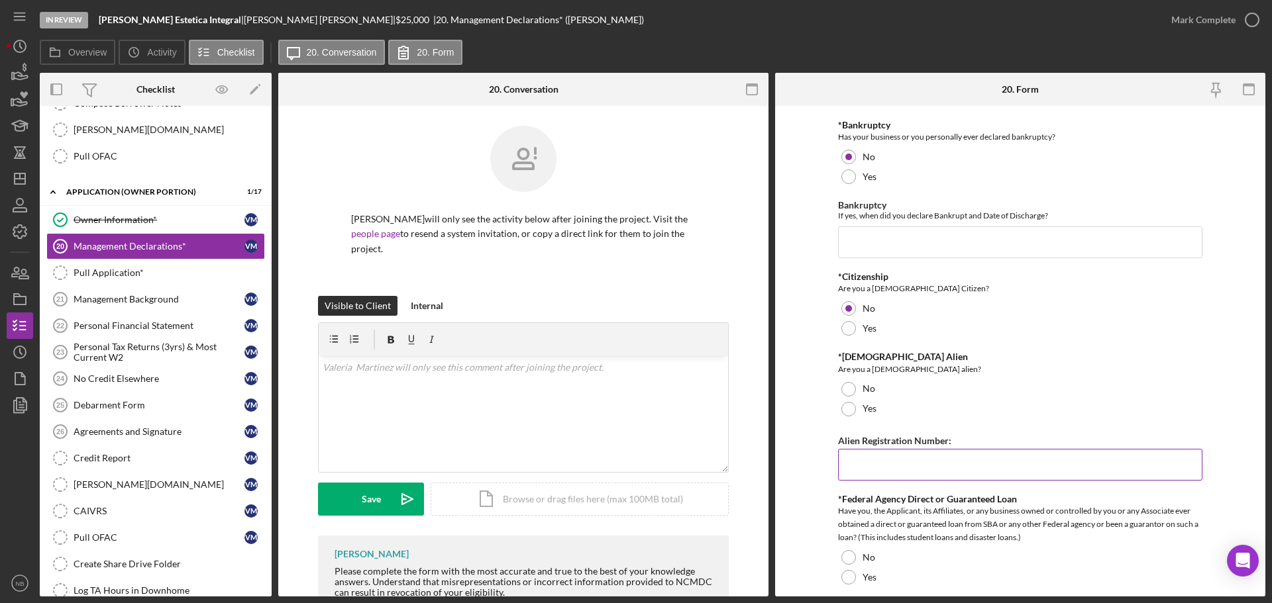
scroll to position [662, 0]
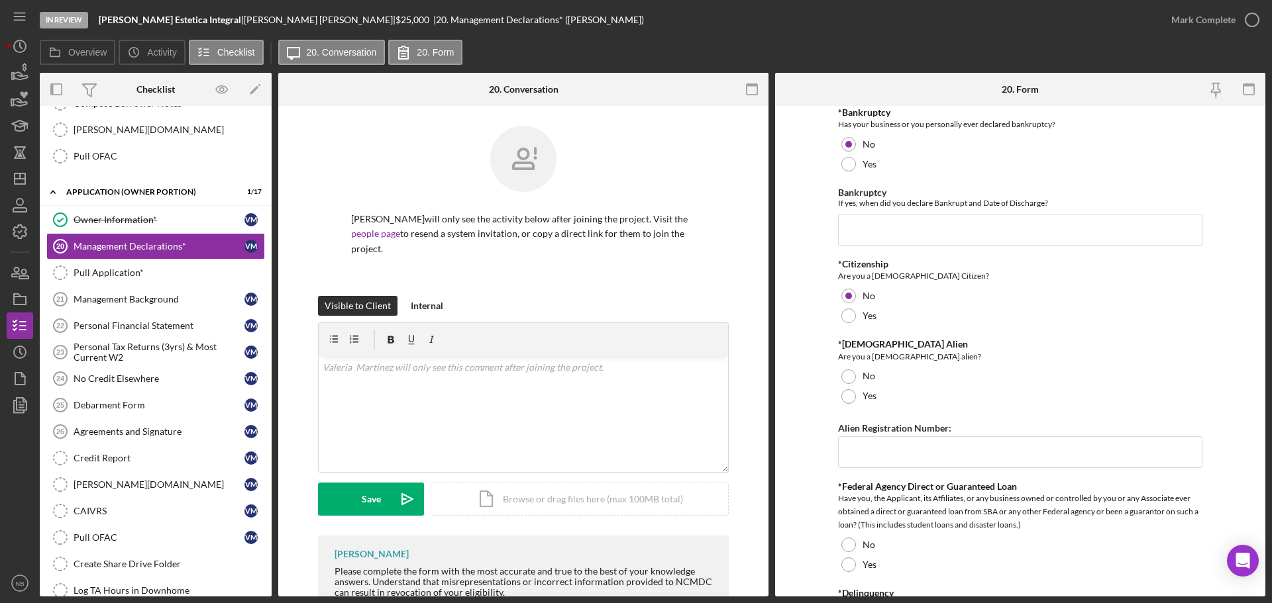
click at [850, 409] on div "Declarations Please complete with the most accurate and true to the best of you…" at bounding box center [1020, 109] width 364 height 1318
click at [850, 400] on div at bounding box center [848, 396] width 15 height 15
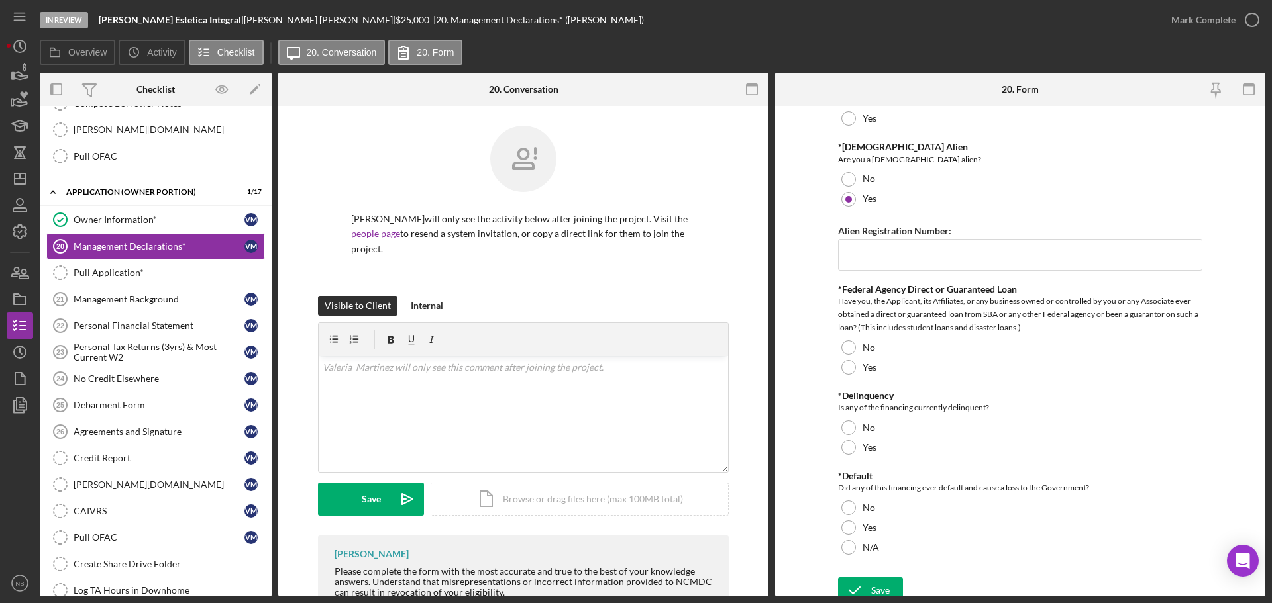
scroll to position [861, 0]
click at [859, 347] on div "No" at bounding box center [1020, 346] width 364 height 20
click at [860, 424] on div "No" at bounding box center [1020, 427] width 364 height 20
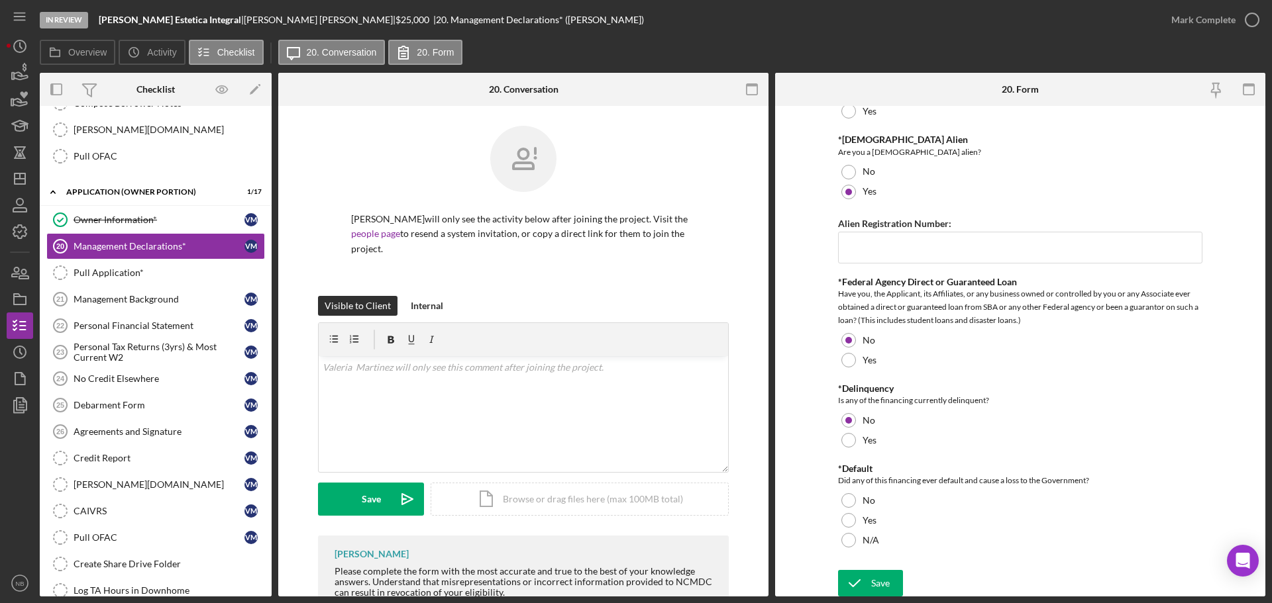
scroll to position [869, 0]
click at [858, 483] on div "No" at bounding box center [1020, 499] width 364 height 20
click at [862, 483] on icon "submit" at bounding box center [854, 581] width 33 height 33
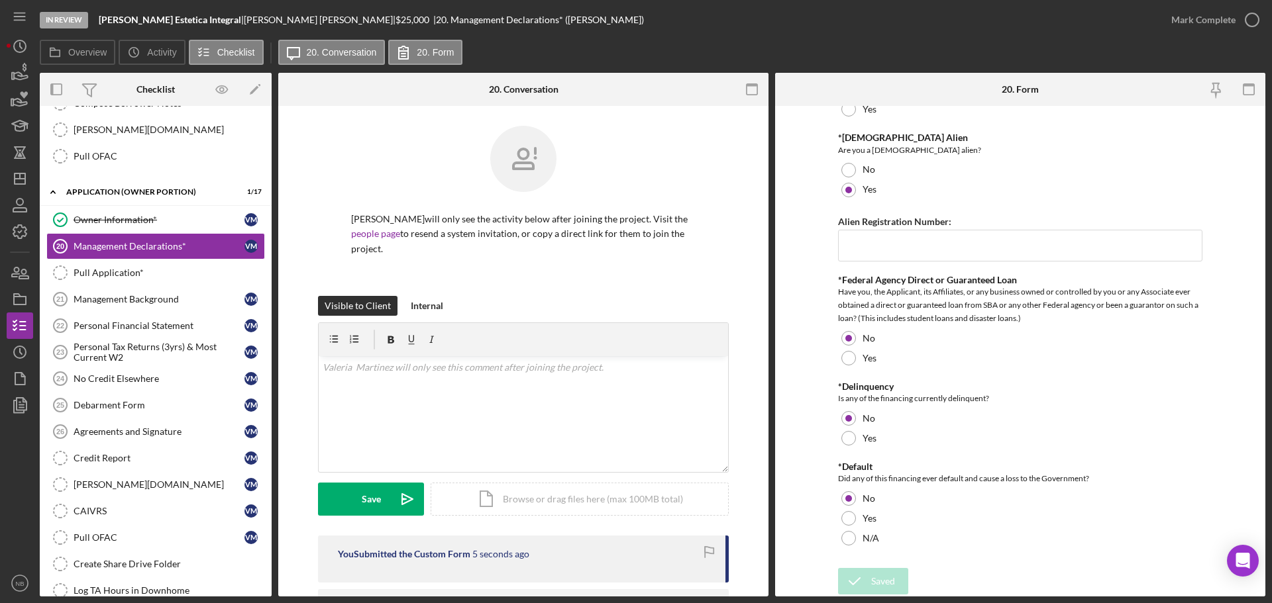
click at [884, 16] on div "Saved" at bounding box center [1155, 13] width 212 height 5
click at [884, 19] on div "Mark Complete" at bounding box center [1203, 20] width 64 height 26
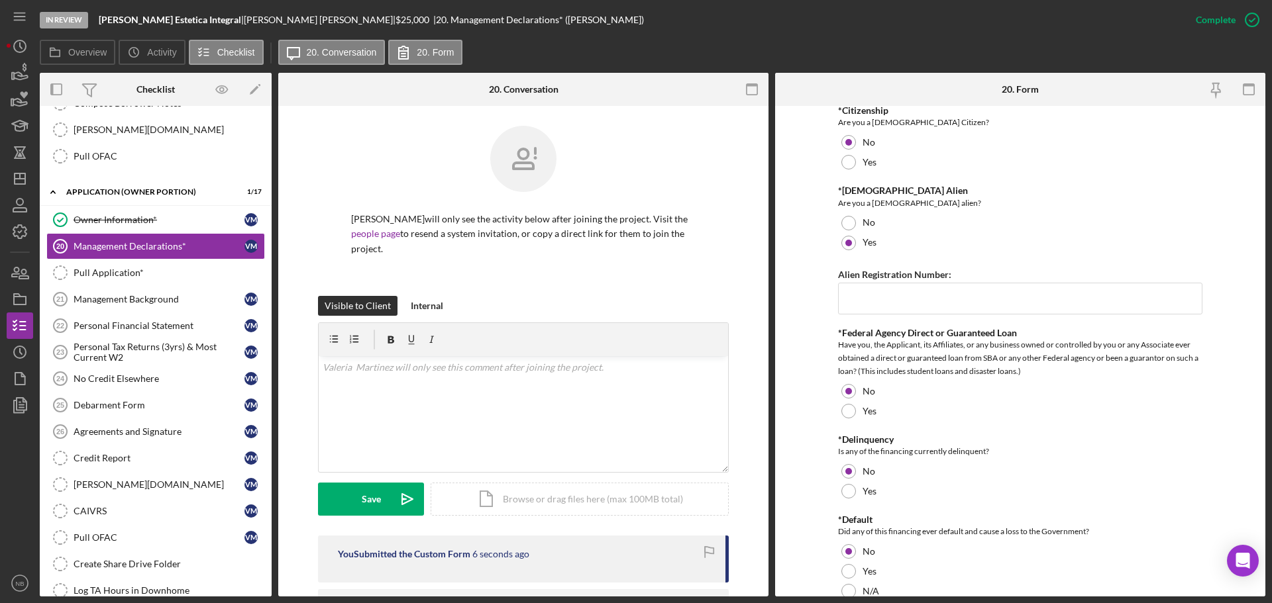
scroll to position [922, 0]
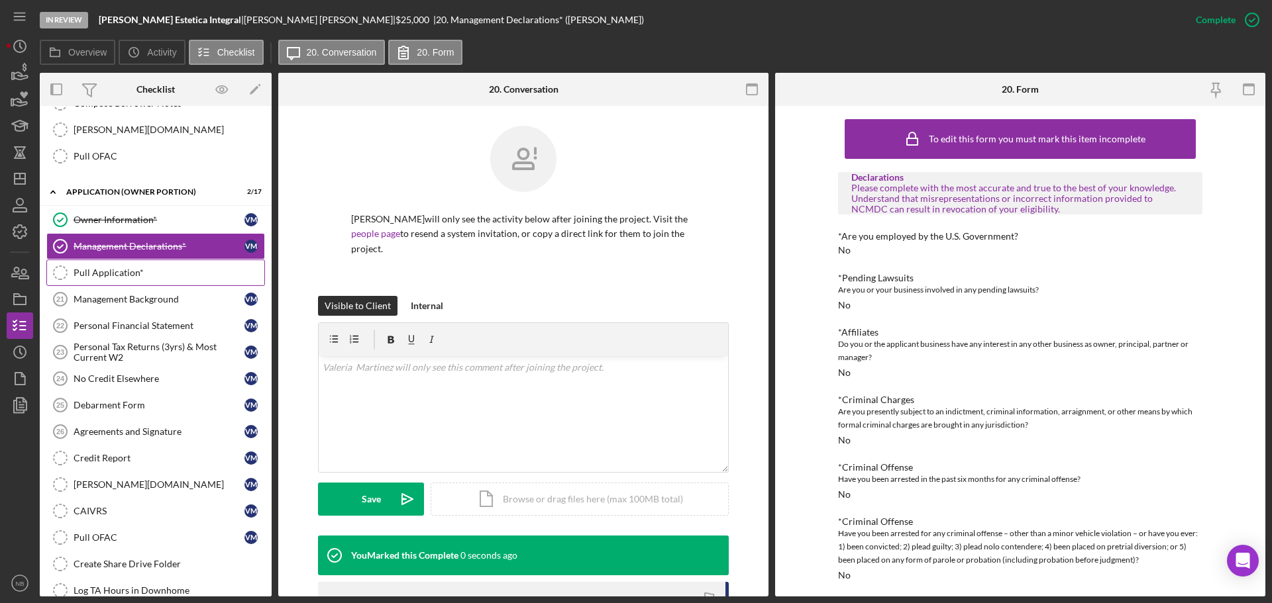
drag, startPoint x: 99, startPoint y: 265, endPoint x: 111, endPoint y: 279, distance: 18.4
click at [99, 265] on link "Pull Application* Pull Application*" at bounding box center [155, 273] width 219 height 26
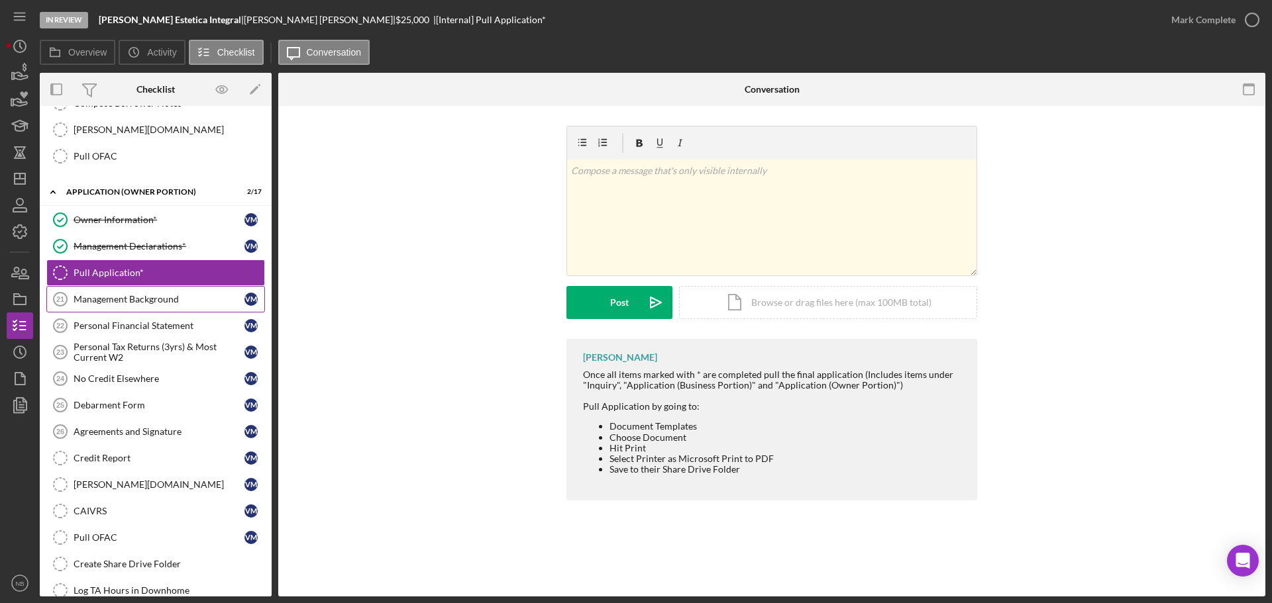
click at [133, 309] on link "Management Background 21 Management Background V M" at bounding box center [155, 299] width 219 height 26
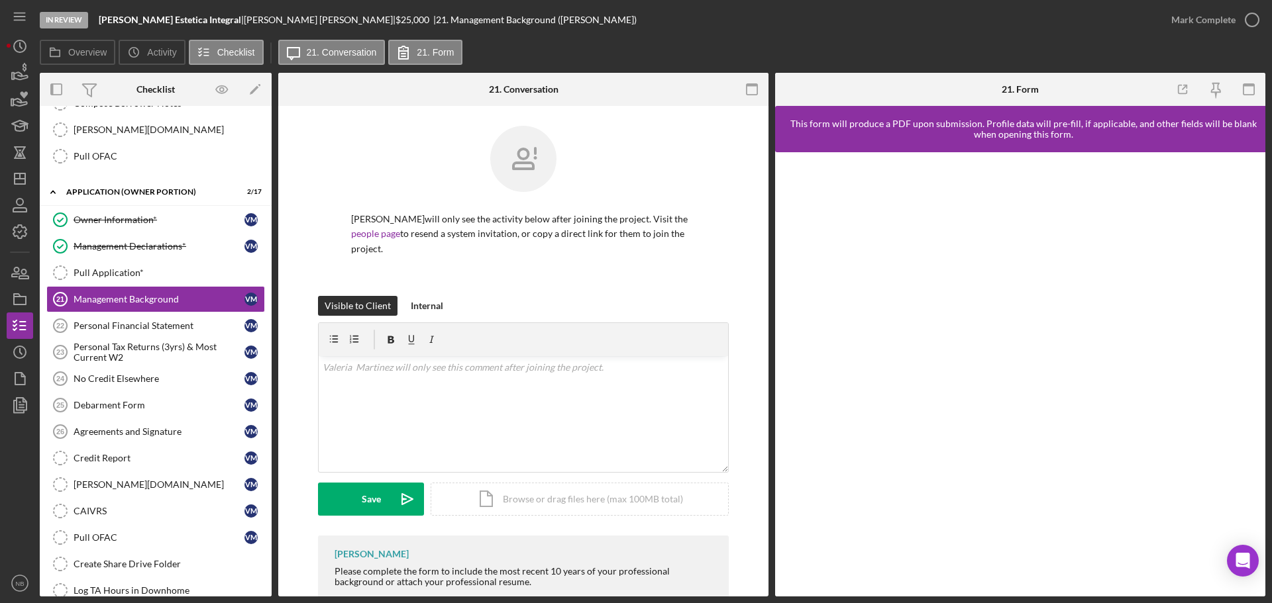
click at [734, 93] on div at bounding box center [687, 89] width 164 height 33
click at [761, 92] on icon "button" at bounding box center [752, 90] width 30 height 30
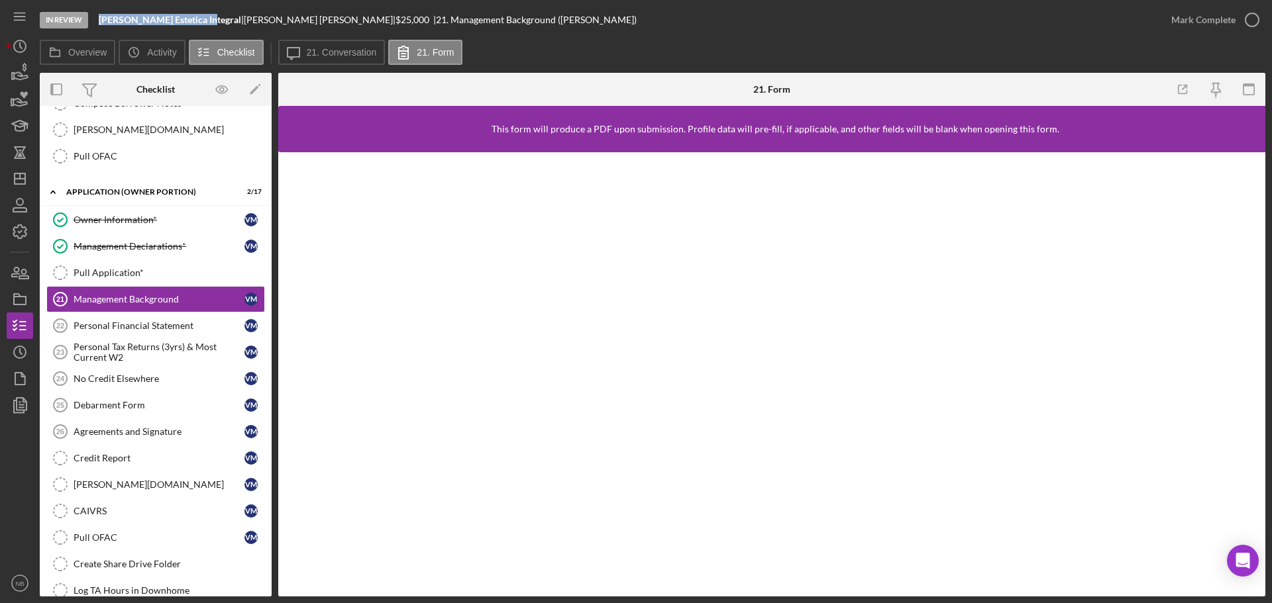
drag, startPoint x: 199, startPoint y: 17, endPoint x: 99, endPoint y: 24, distance: 100.2
click at [99, 24] on div "In Review [PERSON_NAME] Integral | [PERSON_NAME] | $25,000 | 21. Management Bac…" at bounding box center [599, 20] width 1118 height 40
copy b "[PERSON_NAME] Estetica Integral"
click at [884, 36] on div "Mark Complete" at bounding box center [1211, 20] width 107 height 40
click at [884, 23] on div "Mark Complete" at bounding box center [1203, 20] width 64 height 26
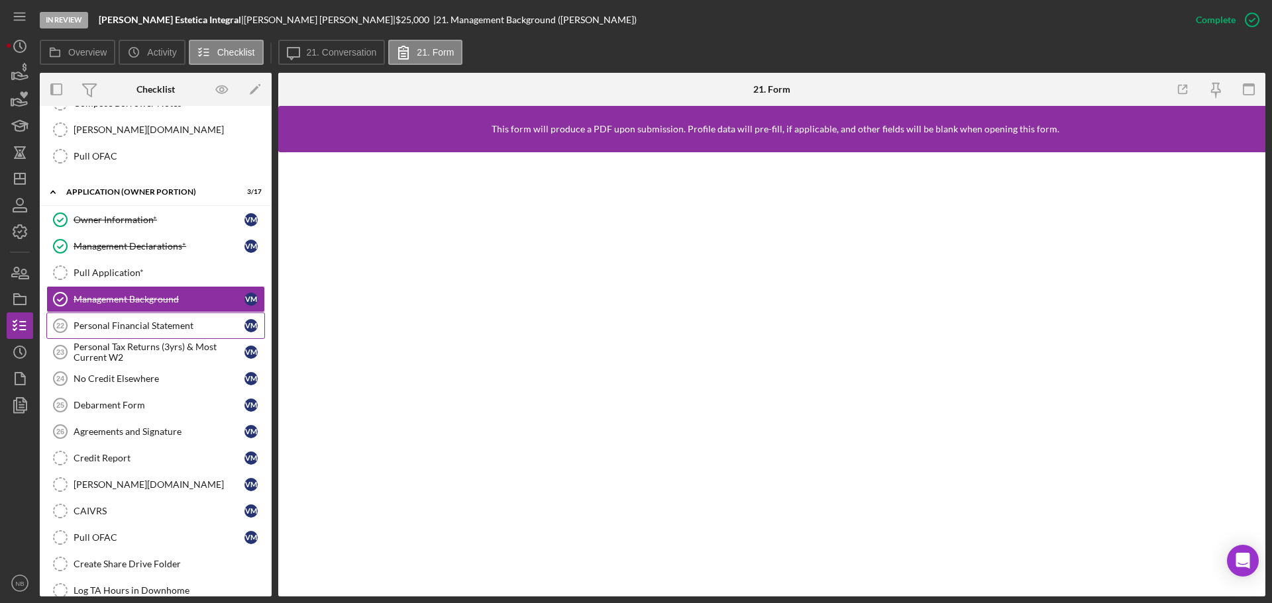
drag, startPoint x: 87, startPoint y: 327, endPoint x: 101, endPoint y: 333, distance: 14.5
click at [88, 327] on div "Personal Financial Statement" at bounding box center [159, 326] width 171 height 11
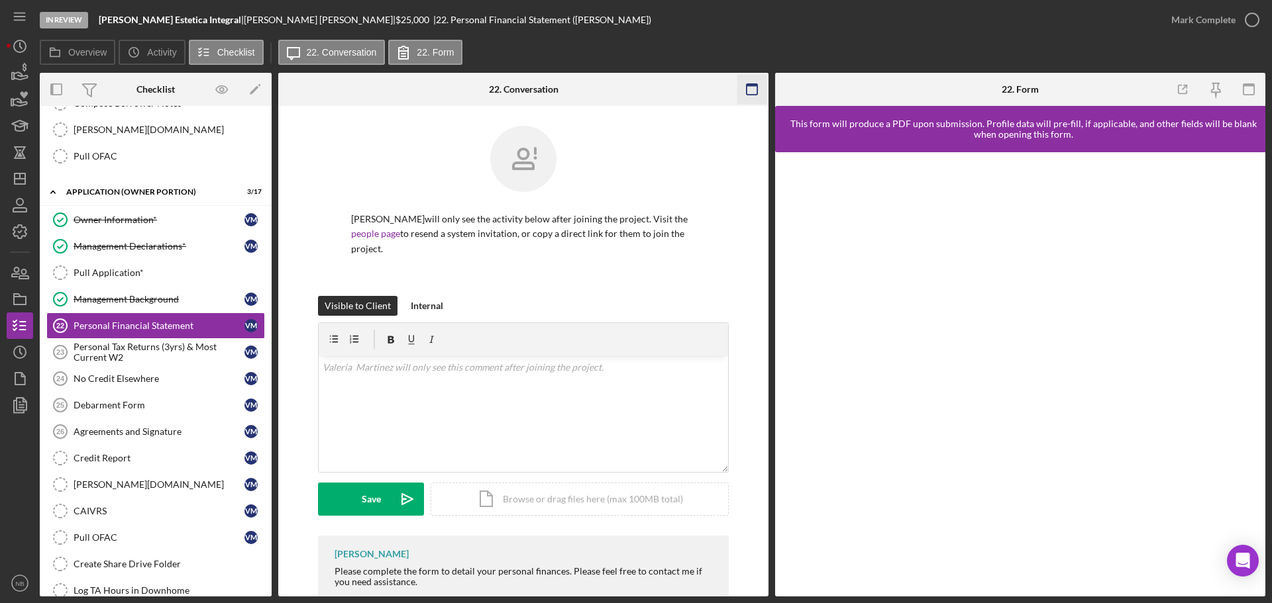
click at [748, 88] on icon "button" at bounding box center [752, 90] width 30 height 30
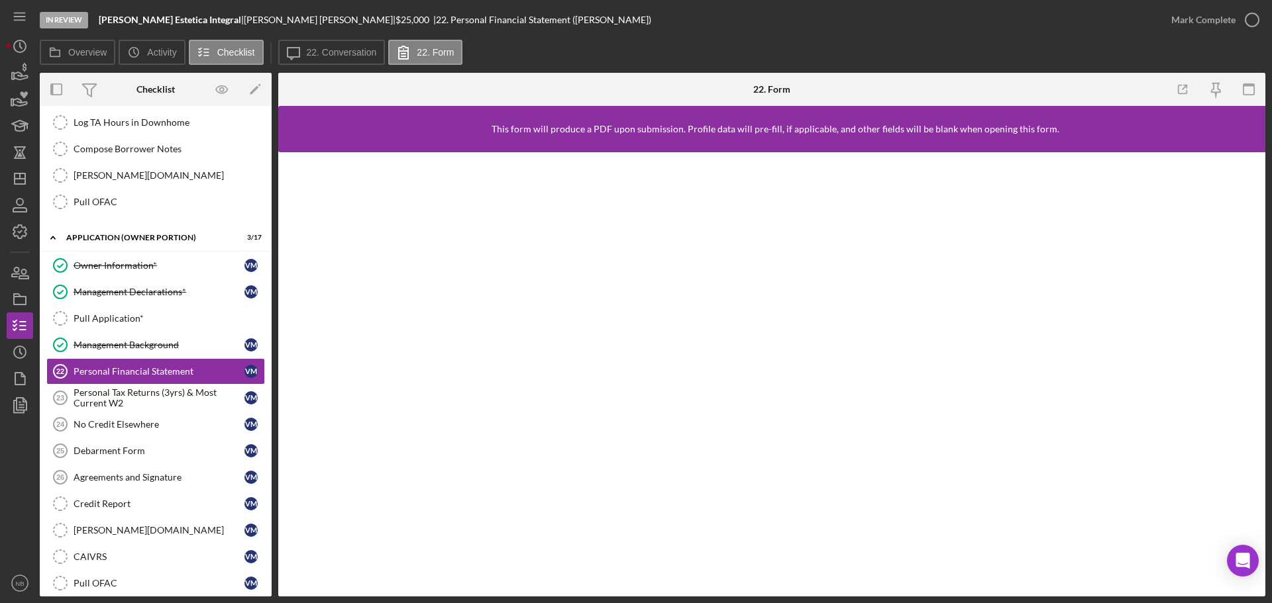
scroll to position [895, 0]
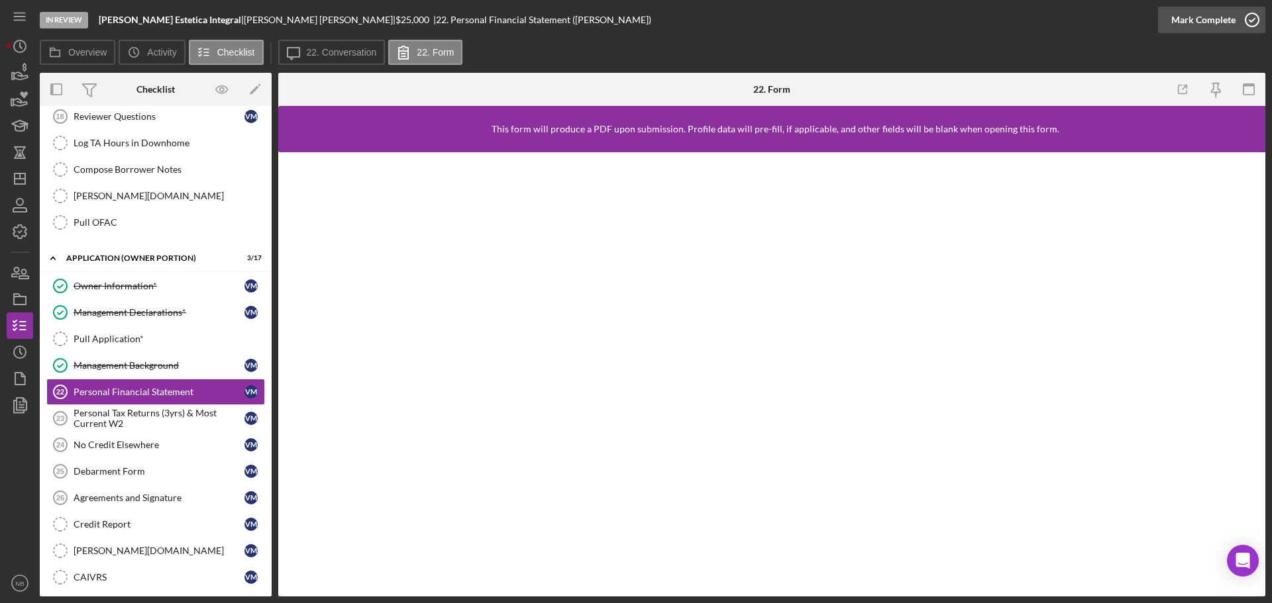
click at [884, 12] on div "Mark Complete" at bounding box center [1203, 20] width 64 height 26
click at [142, 418] on div "Personal Tax Returns (3yrs) & Most Current W2" at bounding box center [159, 418] width 171 height 21
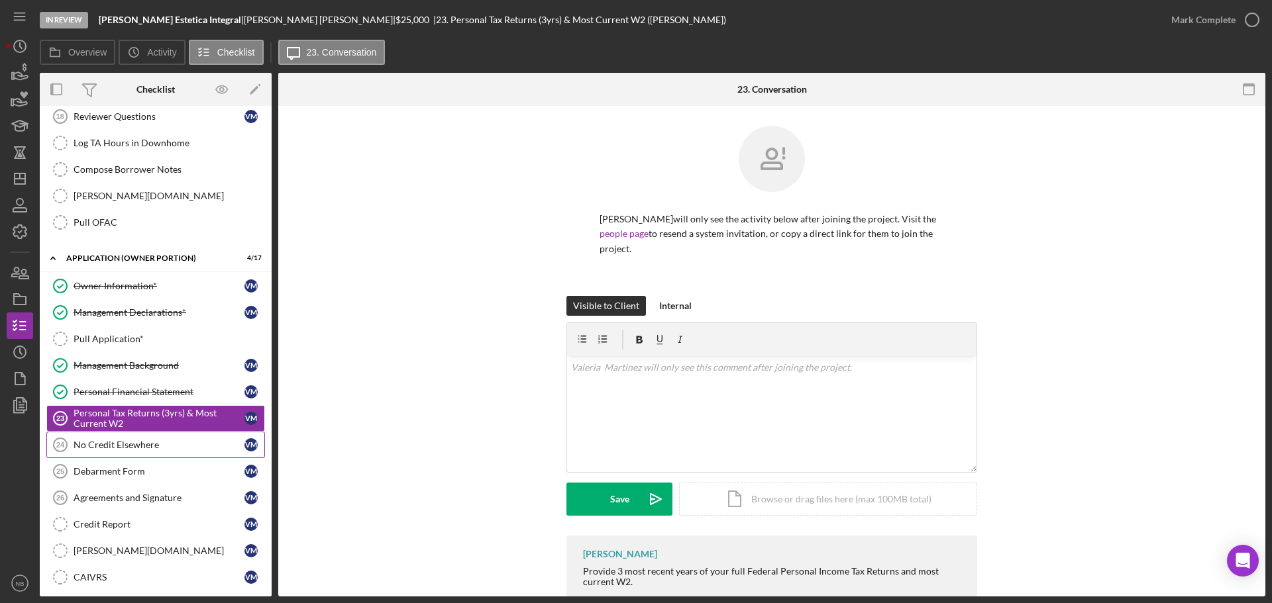
click at [180, 450] on div "No Credit Elsewhere" at bounding box center [159, 445] width 171 height 11
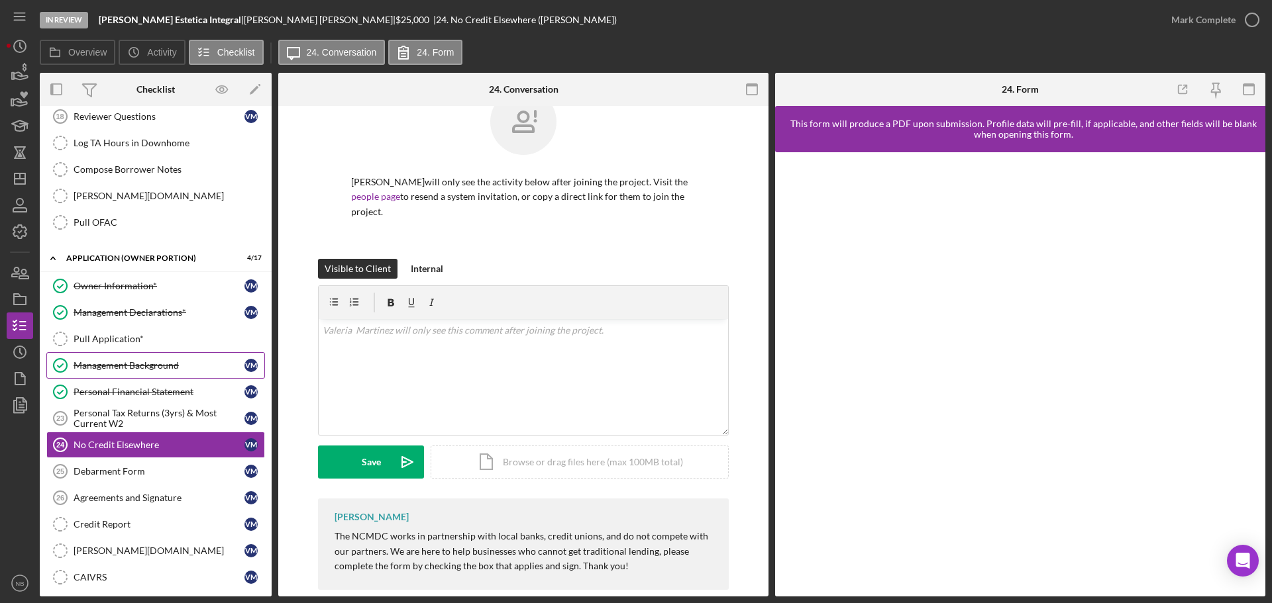
scroll to position [57, 0]
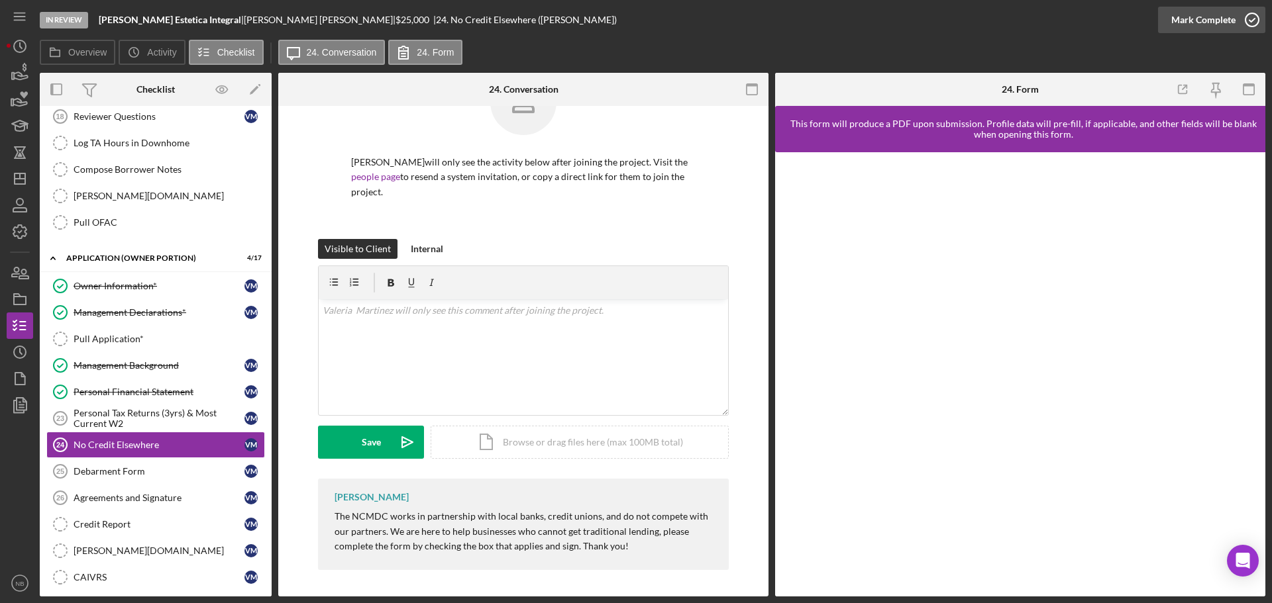
click at [884, 22] on div "Mark Complete" at bounding box center [1203, 20] width 64 height 26
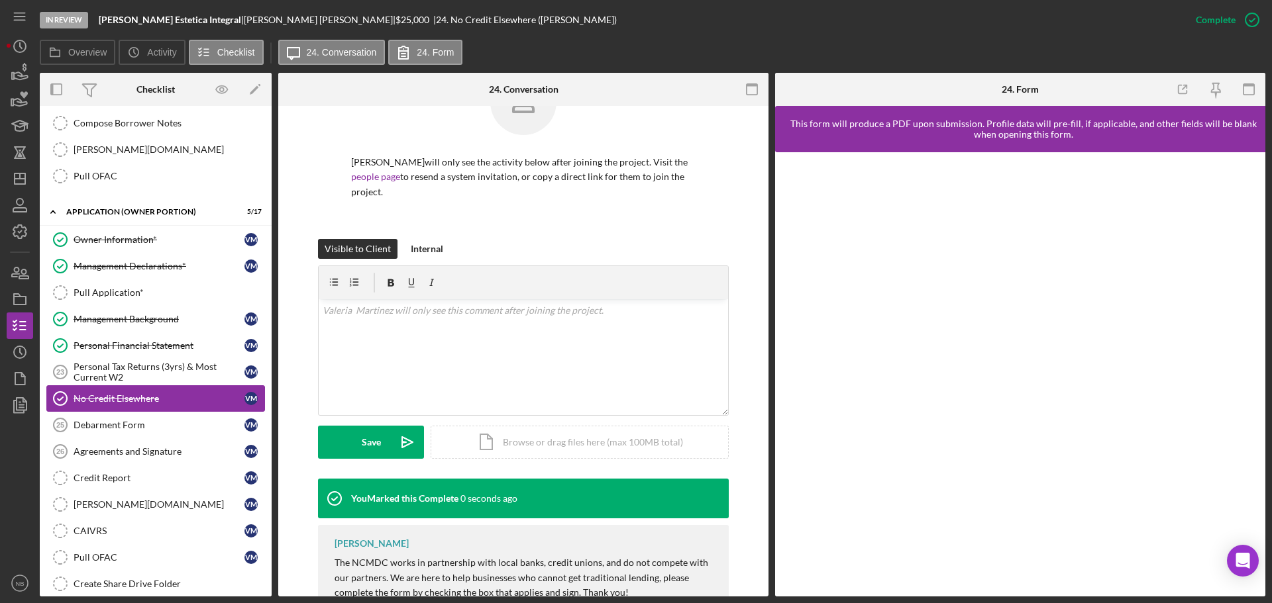
scroll to position [961, 0]
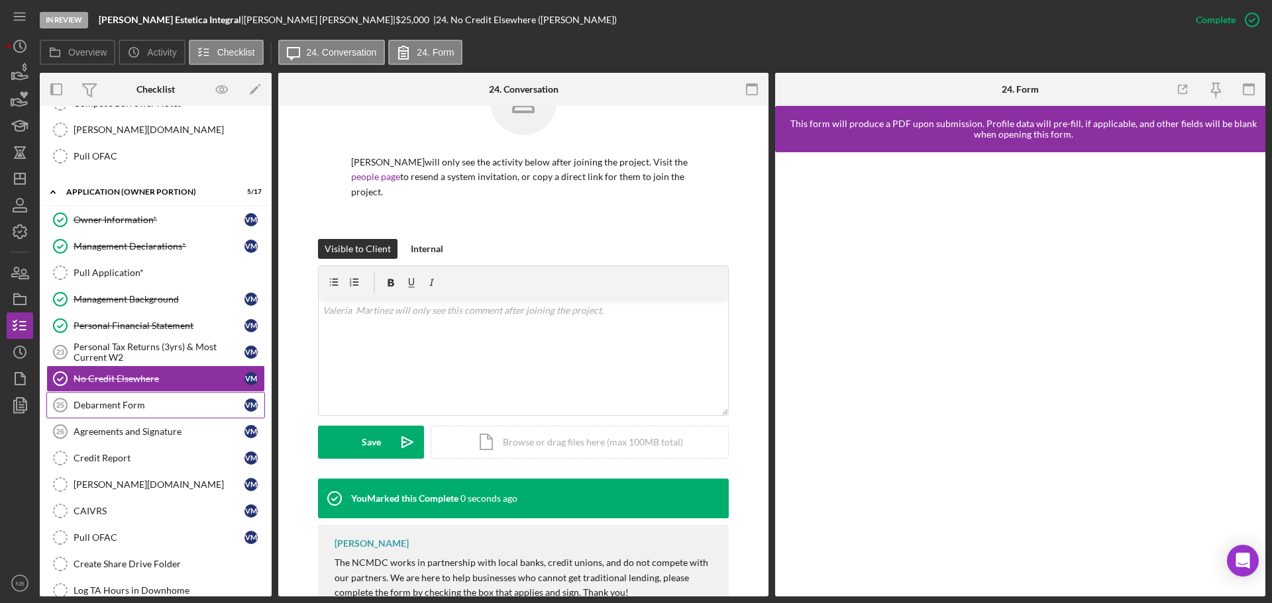
click at [96, 397] on link "Debarment Form 25 Debarment Form V M" at bounding box center [155, 405] width 219 height 26
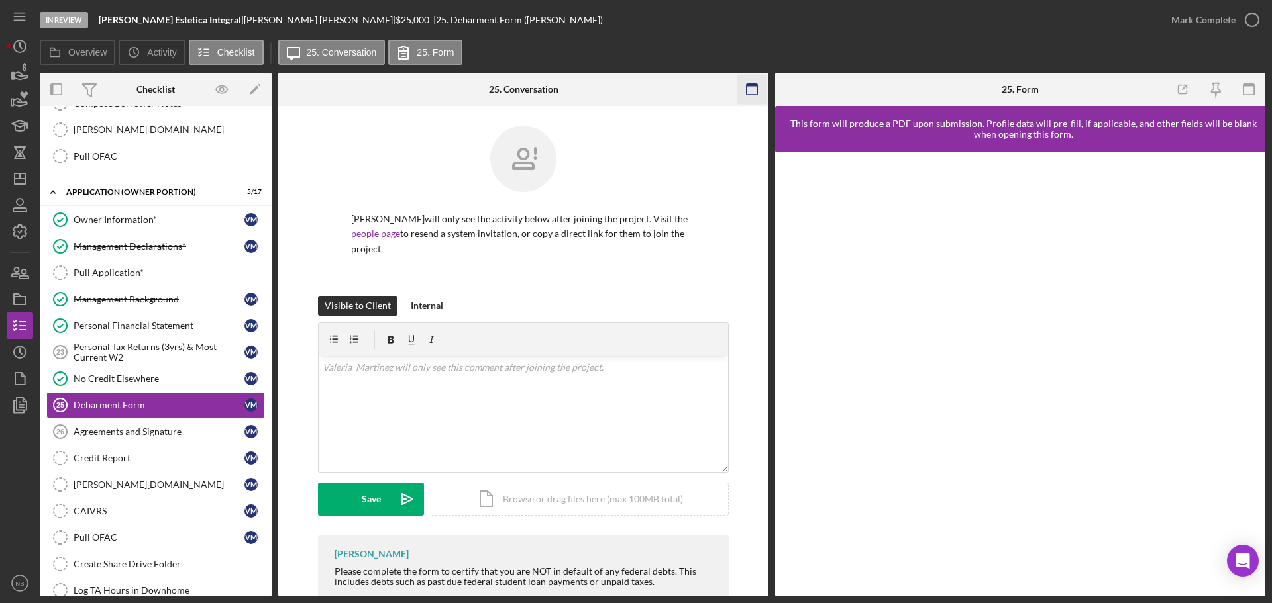
click at [748, 87] on icon "button" at bounding box center [752, 90] width 30 height 30
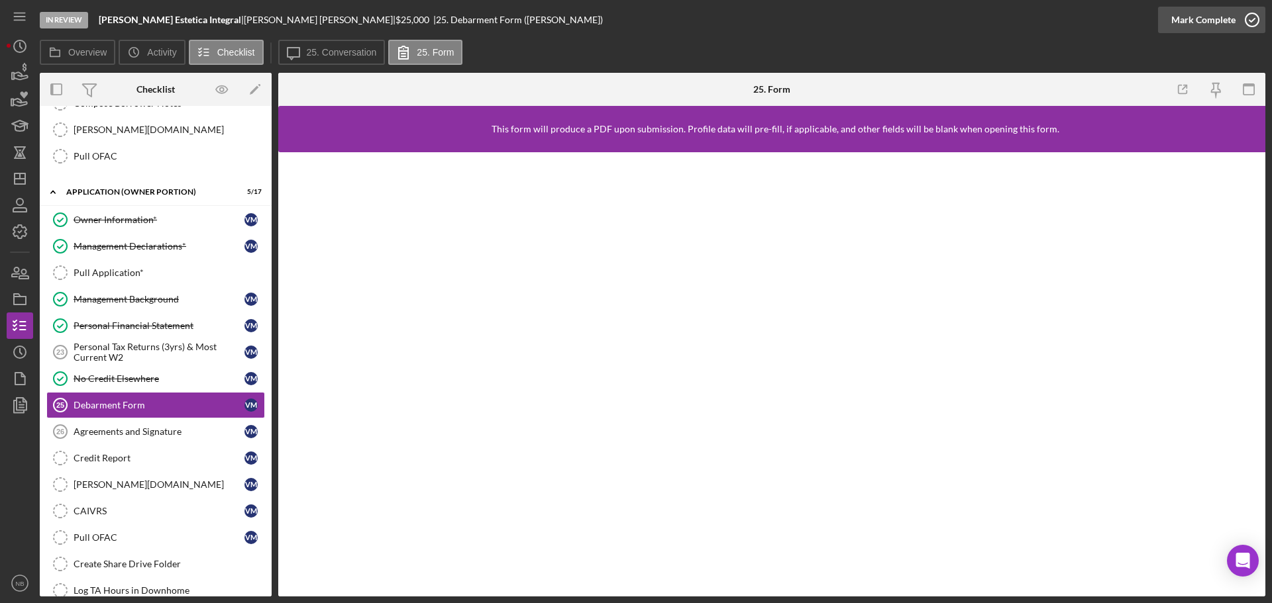
click at [884, 13] on div "Mark Complete" at bounding box center [1203, 20] width 64 height 26
click at [135, 432] on div "Agreements and Signature" at bounding box center [159, 432] width 171 height 11
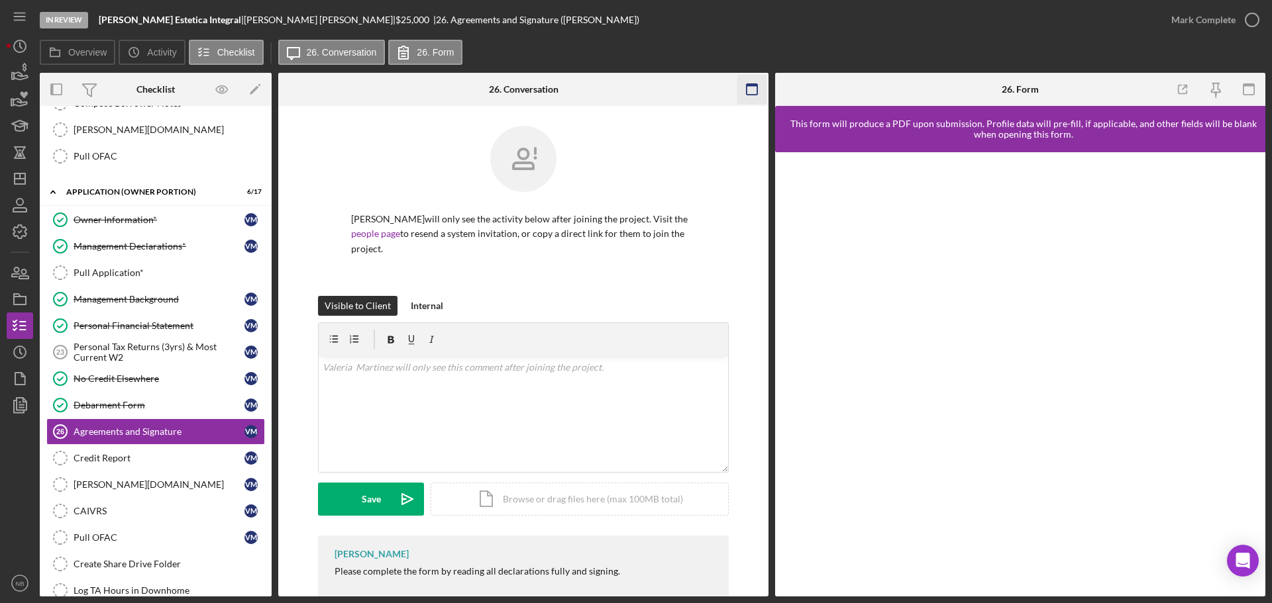
click at [751, 88] on icon "button" at bounding box center [752, 90] width 30 height 30
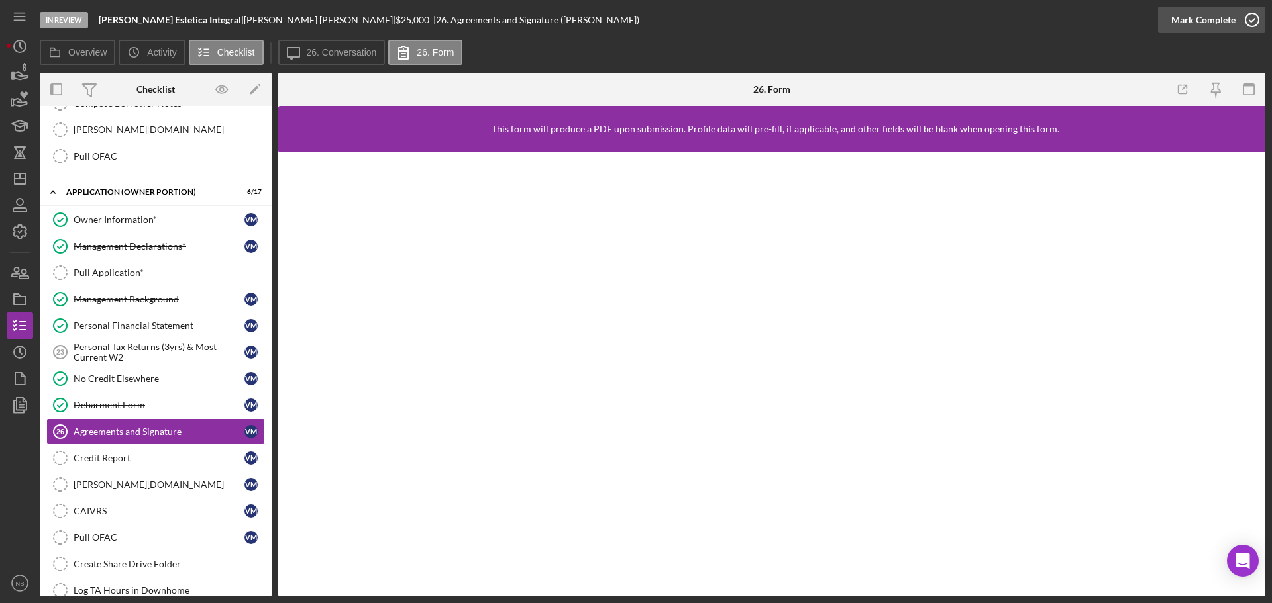
click at [884, 25] on icon "button" at bounding box center [1251, 19] width 33 height 33
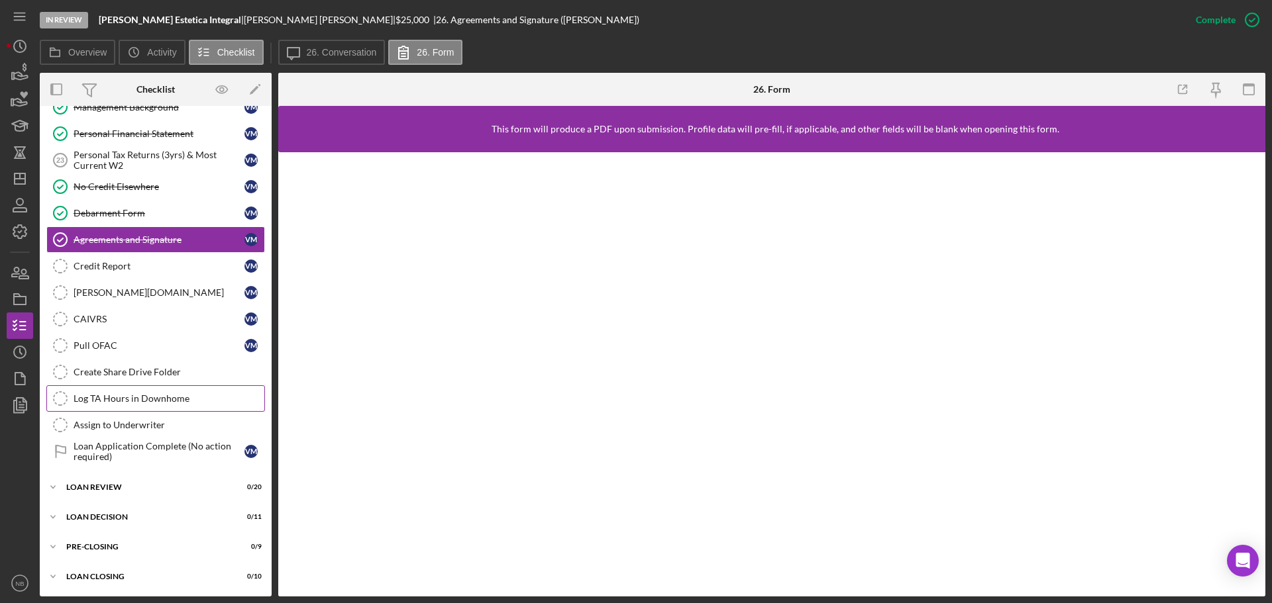
scroll to position [1154, 0]
drag, startPoint x: 134, startPoint y: 259, endPoint x: 266, endPoint y: 317, distance: 144.1
click at [134, 259] on link "Credit Report Credit Report V M" at bounding box center [155, 265] width 219 height 26
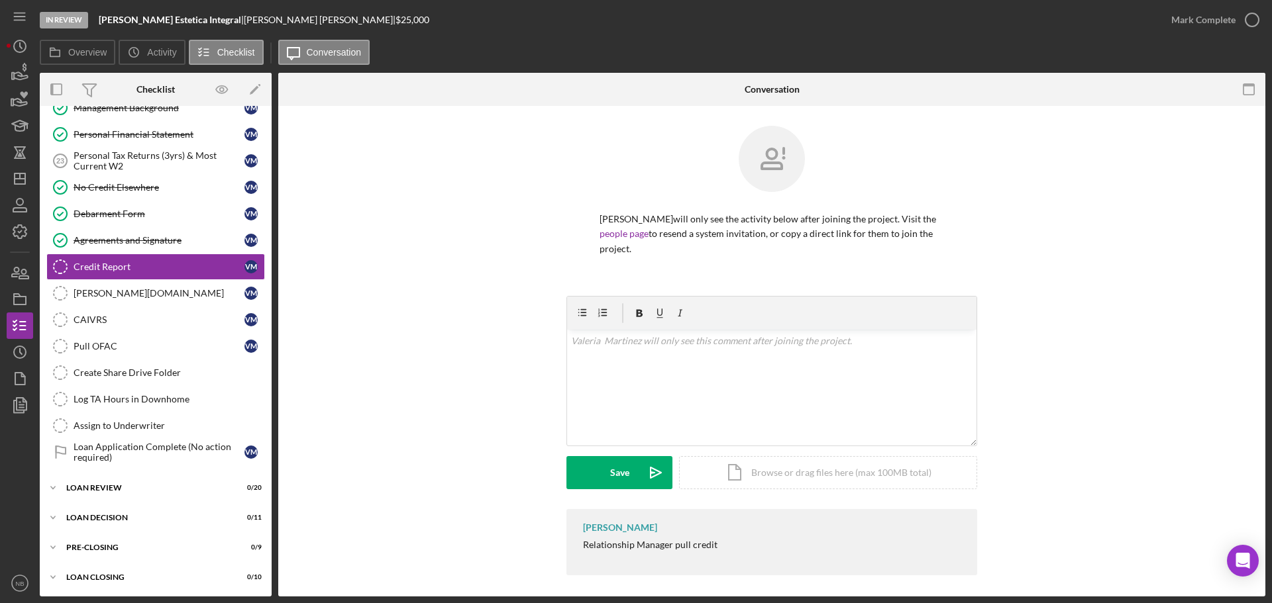
scroll to position [1154, 0]
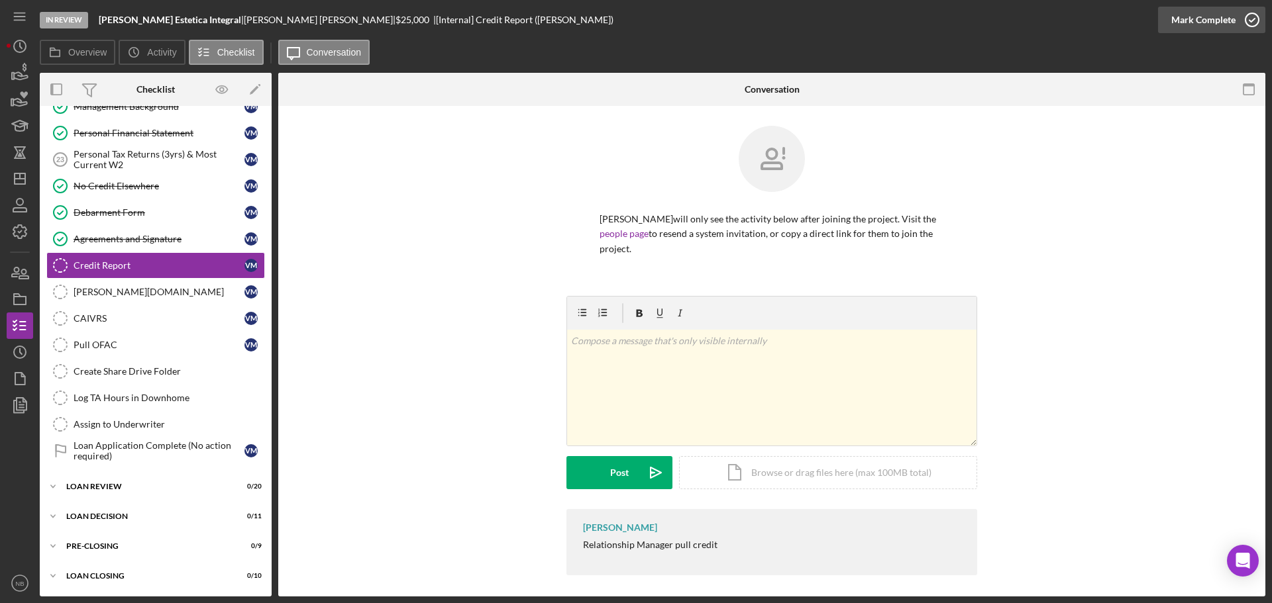
click at [884, 22] on div "Mark Complete" at bounding box center [1203, 20] width 64 height 26
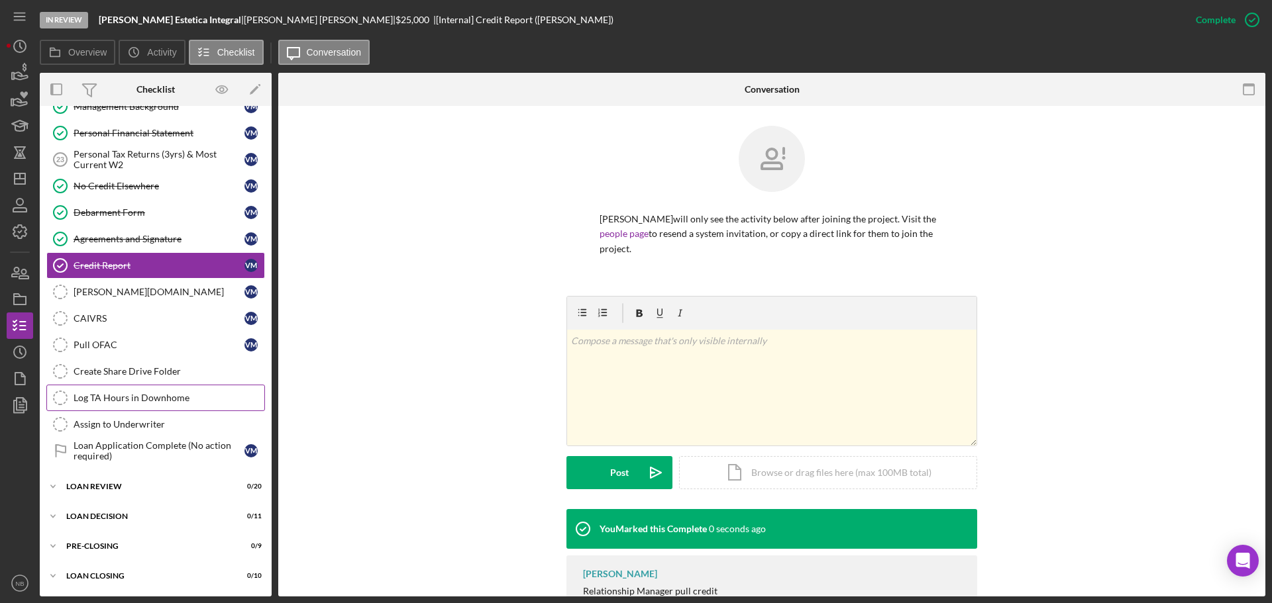
click at [113, 385] on link "Log TA Hours in Downhome Log TA Hours in [GEOGRAPHIC_DATA]" at bounding box center [155, 398] width 219 height 26
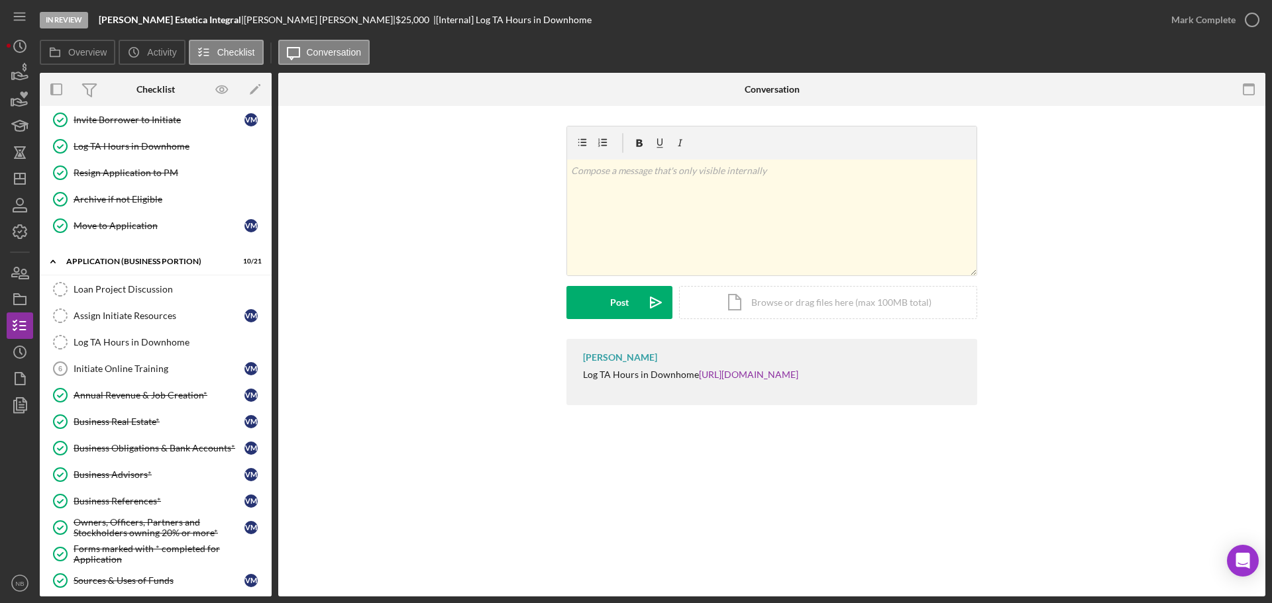
scroll to position [293, 0]
